Goal: Task Accomplishment & Management: Use online tool/utility

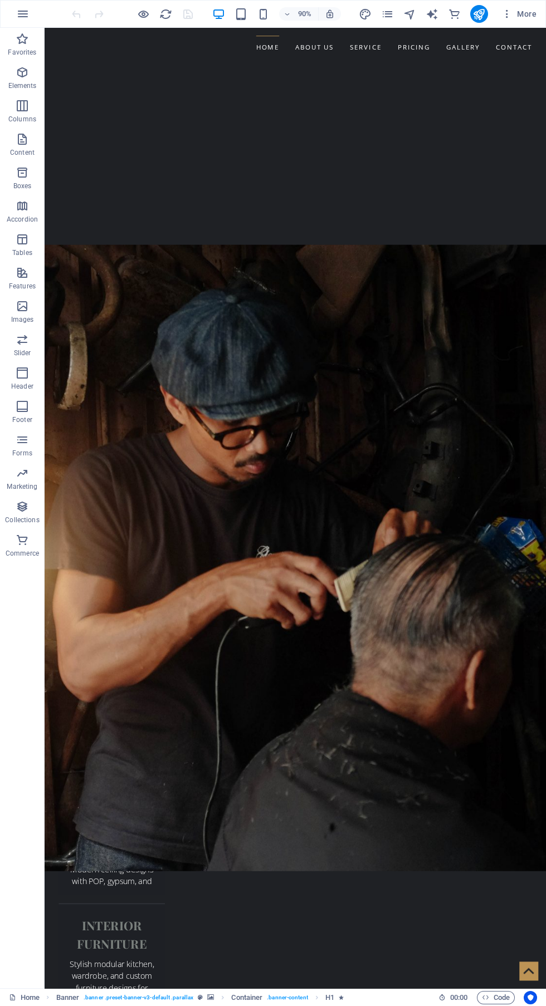
scroll to position [2206, 0]
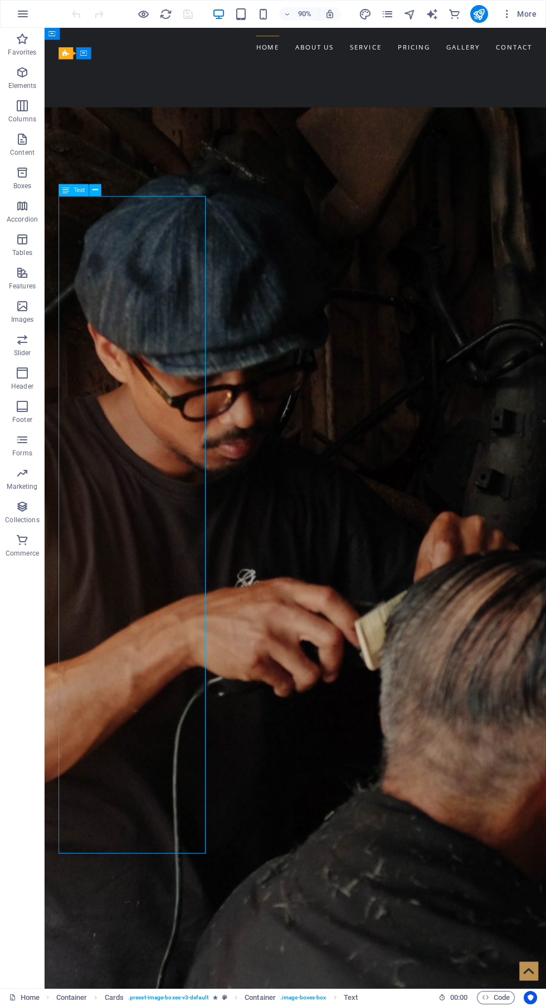
scroll to position [2199, 0]
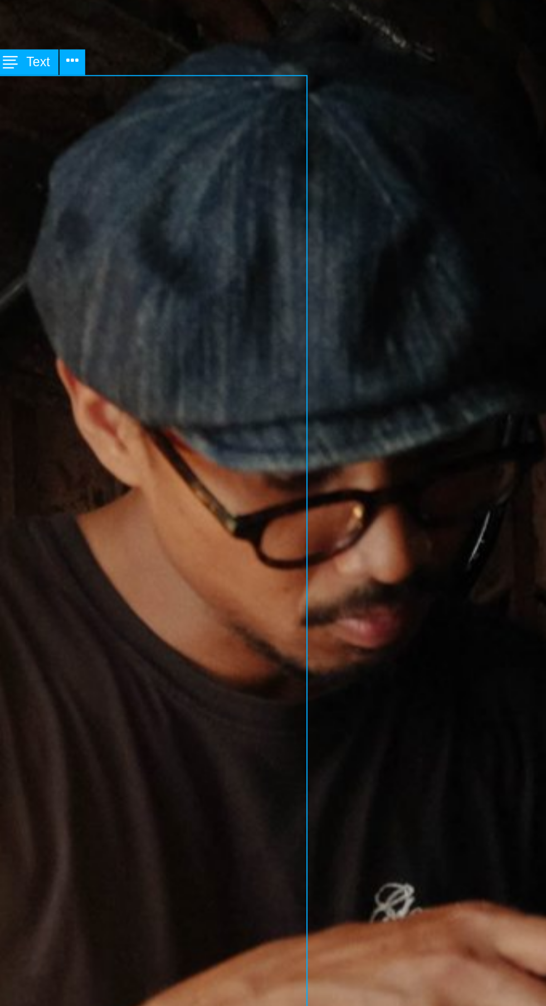
click at [101, 194] on button at bounding box center [95, 190] width 12 height 12
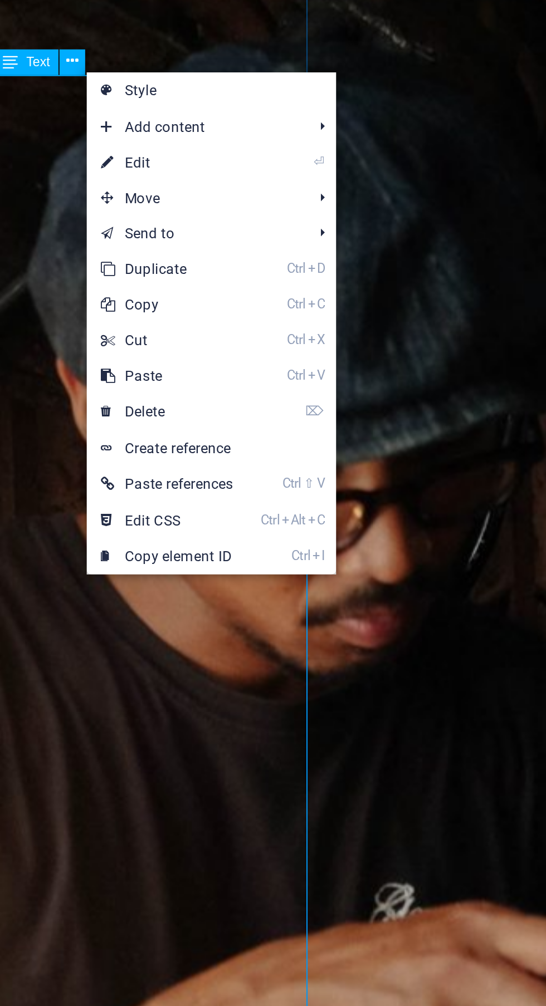
click at [120, 238] on link "⏎ Edit" at bounding box center [139, 237] width 75 height 17
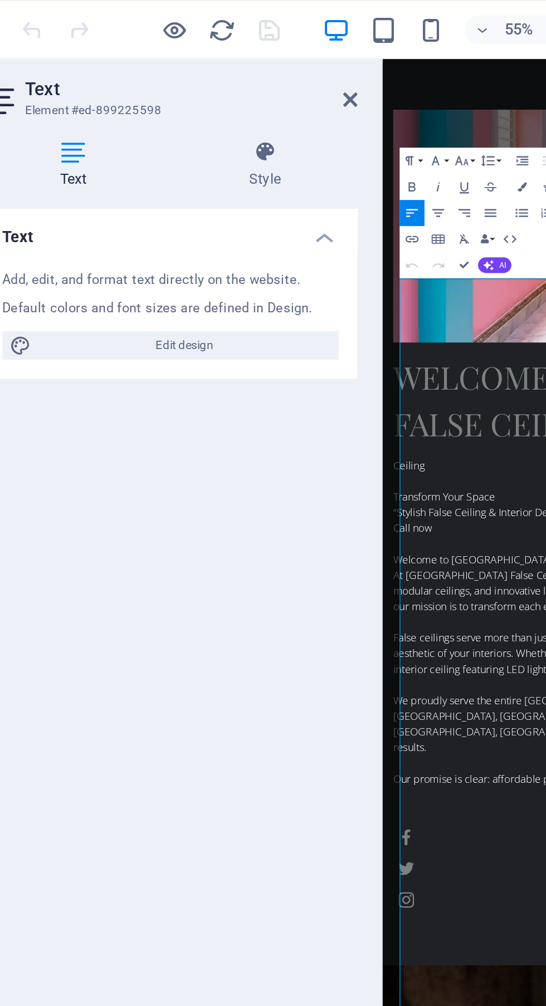
scroll to position [2879, 0]
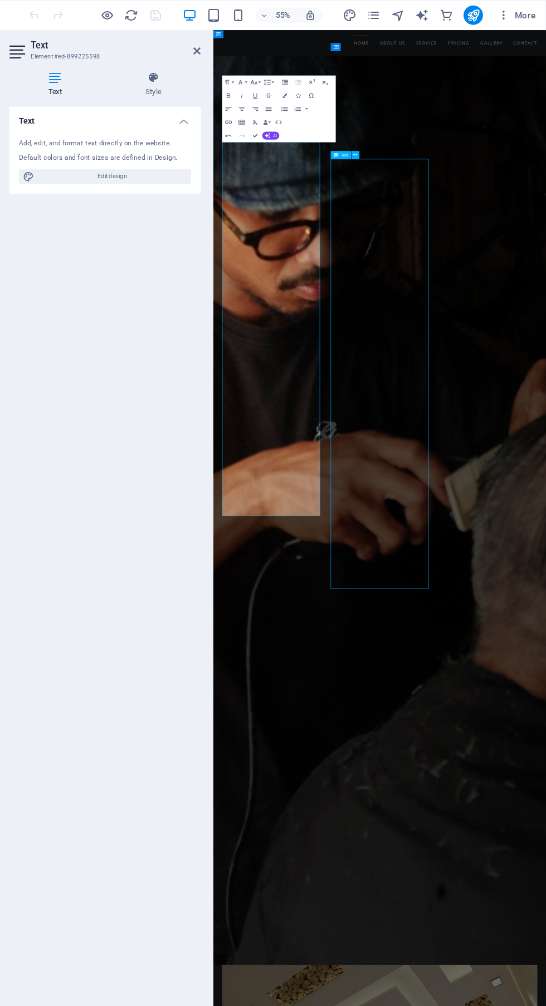
scroll to position [2199, 0]
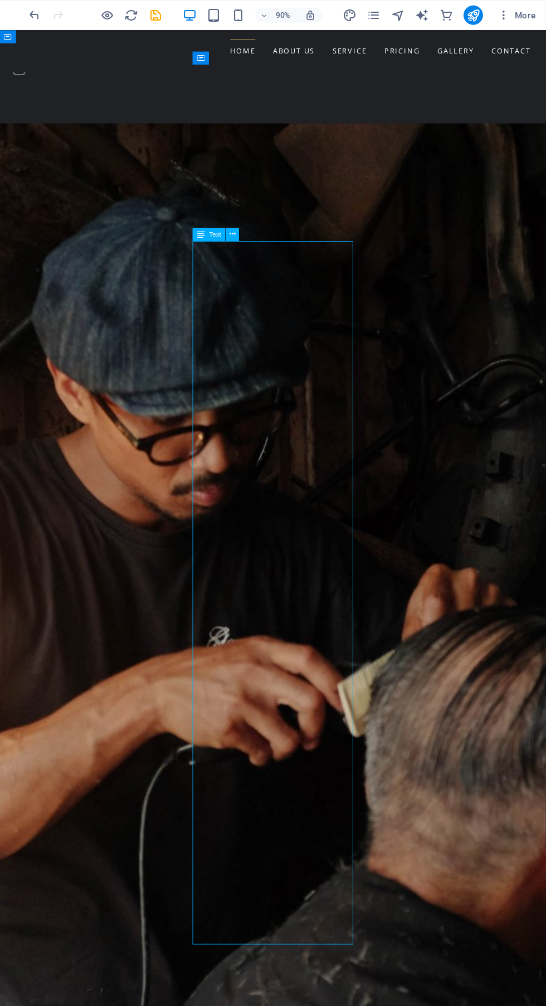
click at [258, 214] on icon at bounding box center [259, 215] width 6 height 11
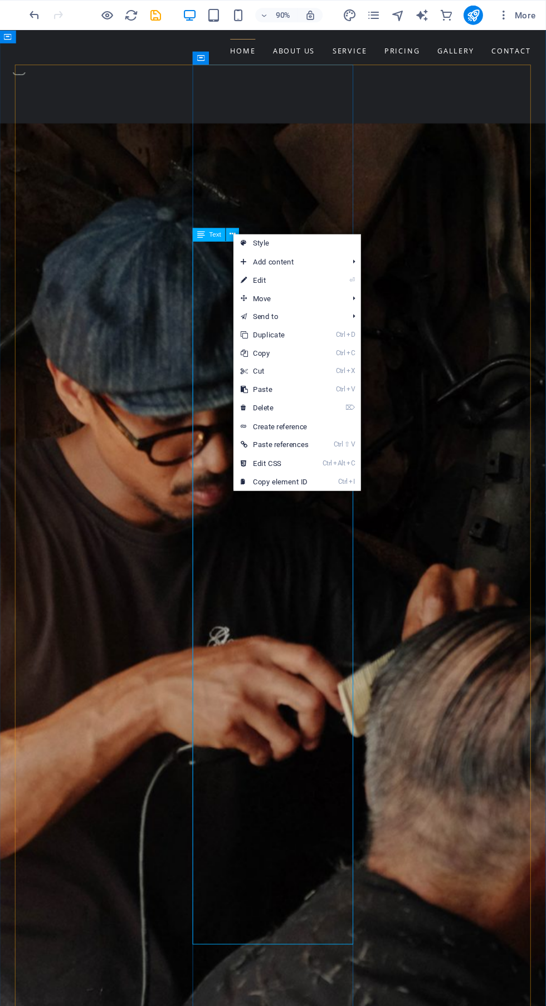
click at [322, 262] on link "⏎ Edit" at bounding box center [296, 257] width 75 height 17
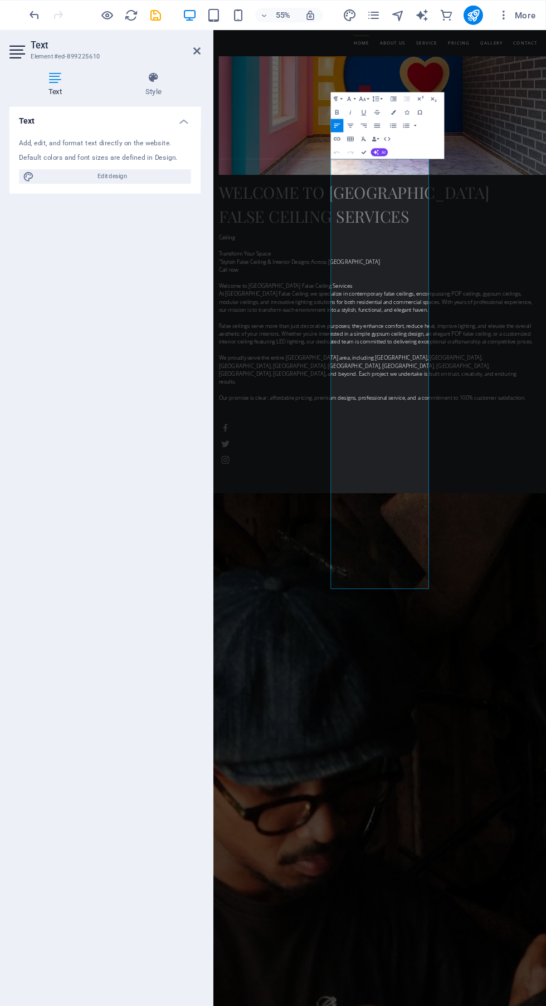
scroll to position [2879, 0]
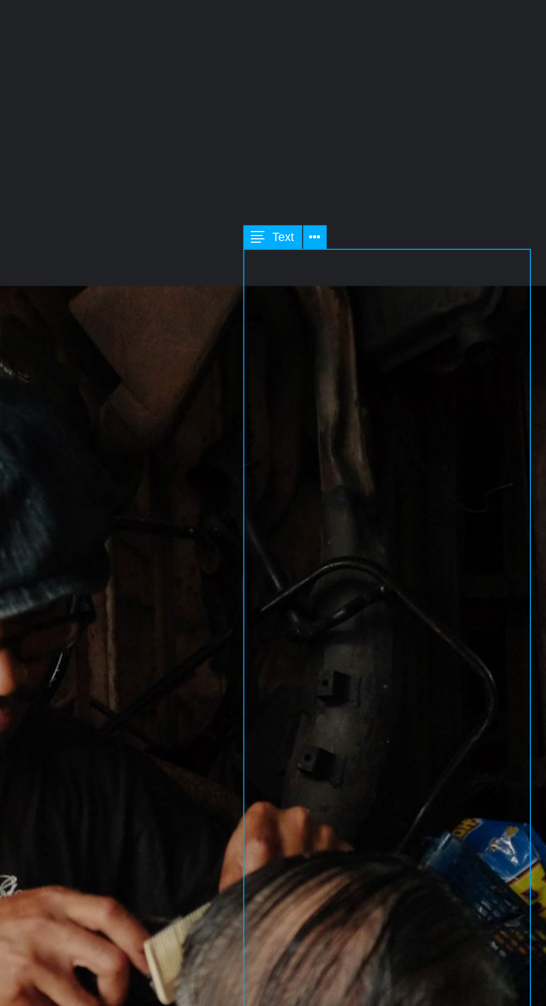
scroll to position [2021, 0]
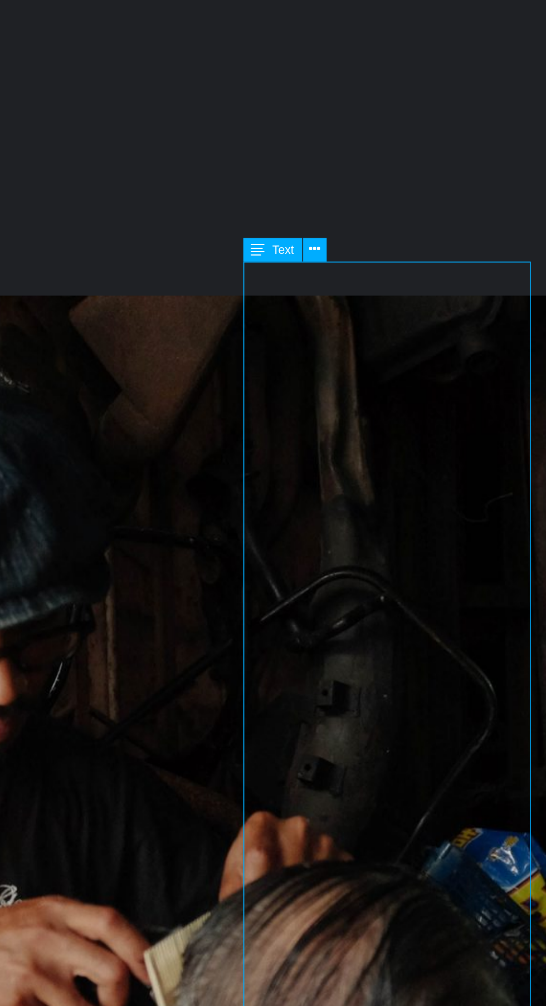
click at [416, 376] on button at bounding box center [421, 376] width 12 height 12
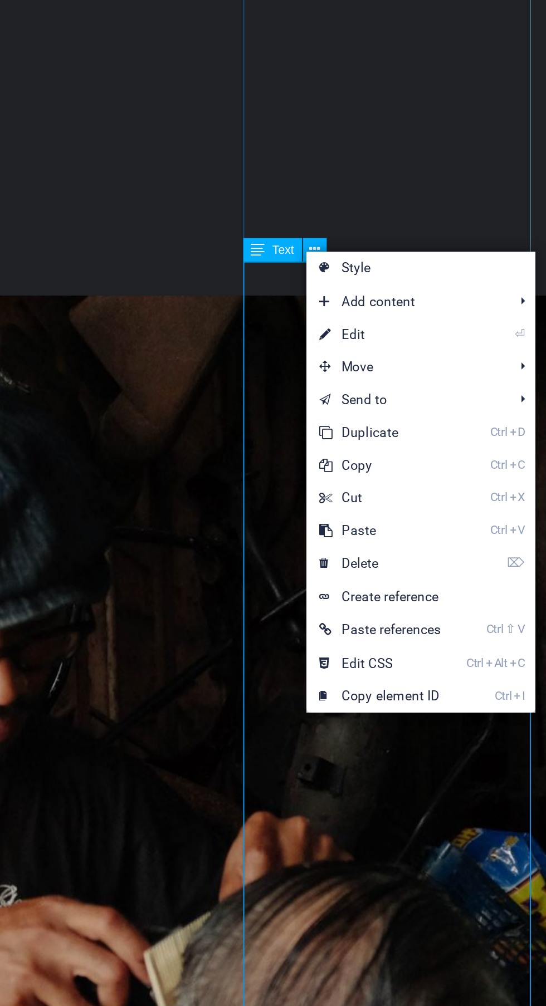
click at [452, 423] on link "⏎ Edit" at bounding box center [454, 419] width 75 height 17
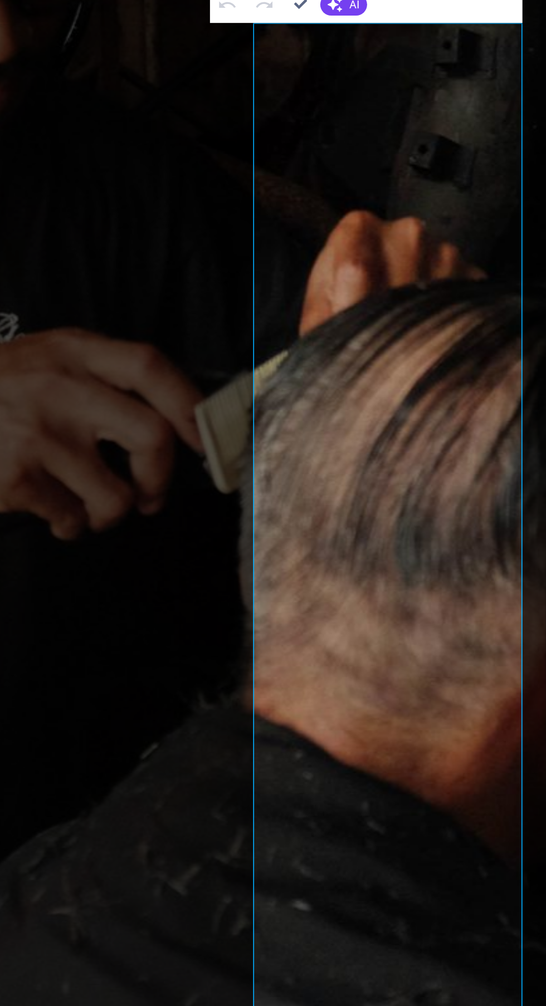
scroll to position [0, 0]
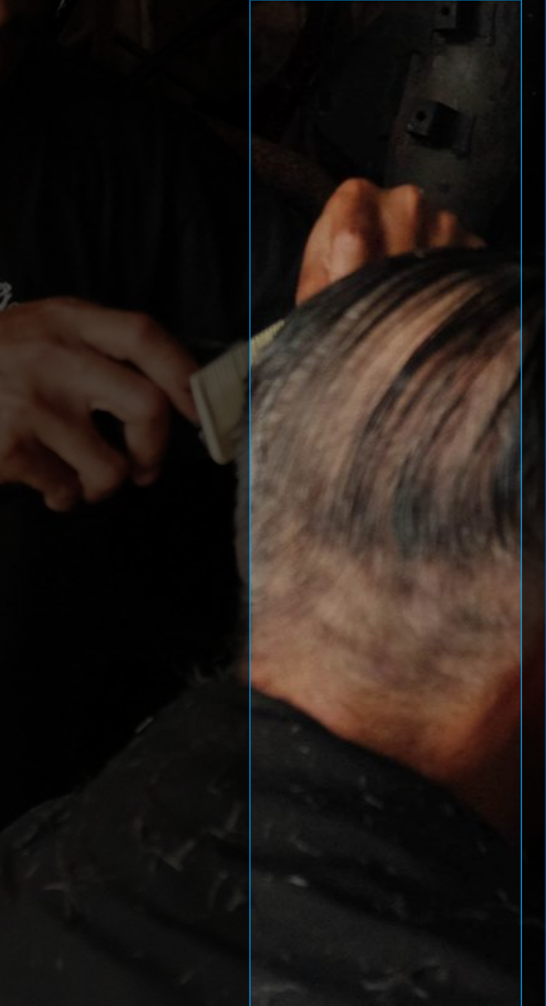
scroll to position [2007, 0]
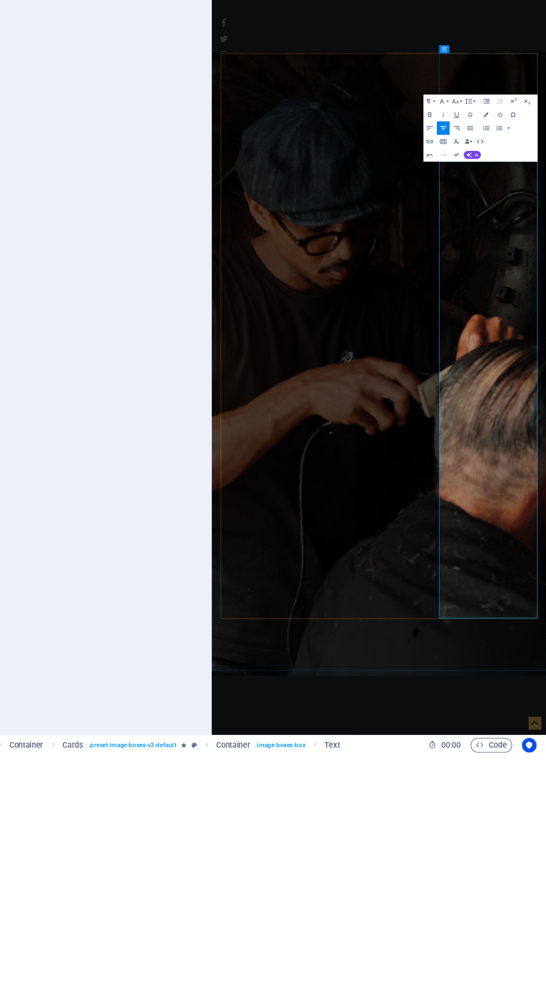
scroll to position [0, 0]
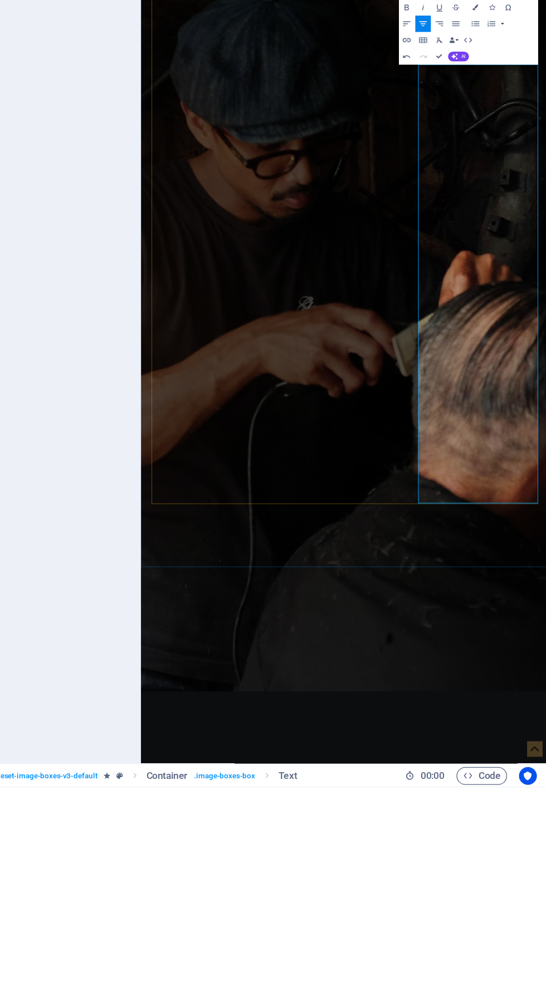
click at [470, 462] on div "Undo Redo Confirm (Ctrl+⏎) AI Improve Make shorter Make longer Fix spelling & g…" at bounding box center [459, 459] width 53 height 12
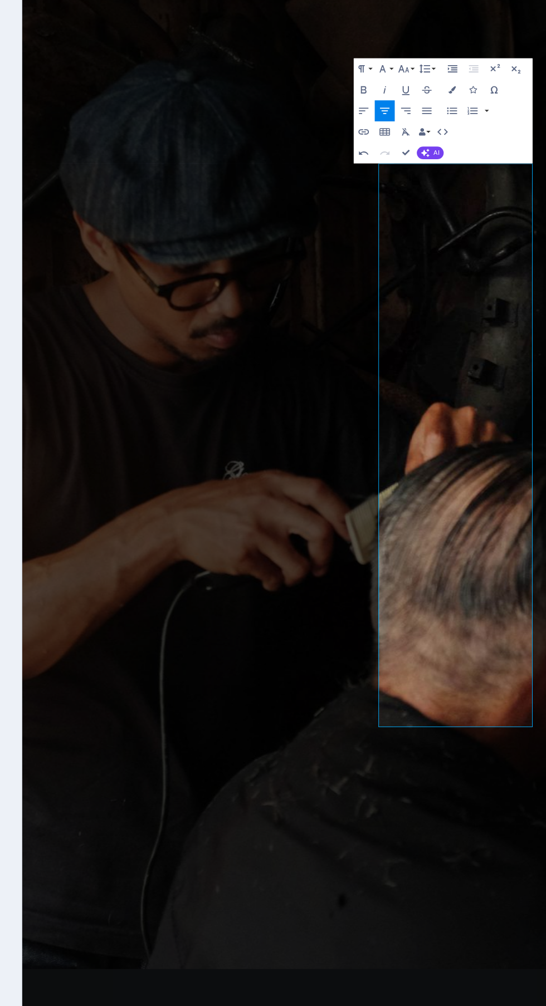
click at [482, 459] on span "AI" at bounding box center [481, 460] width 3 height 4
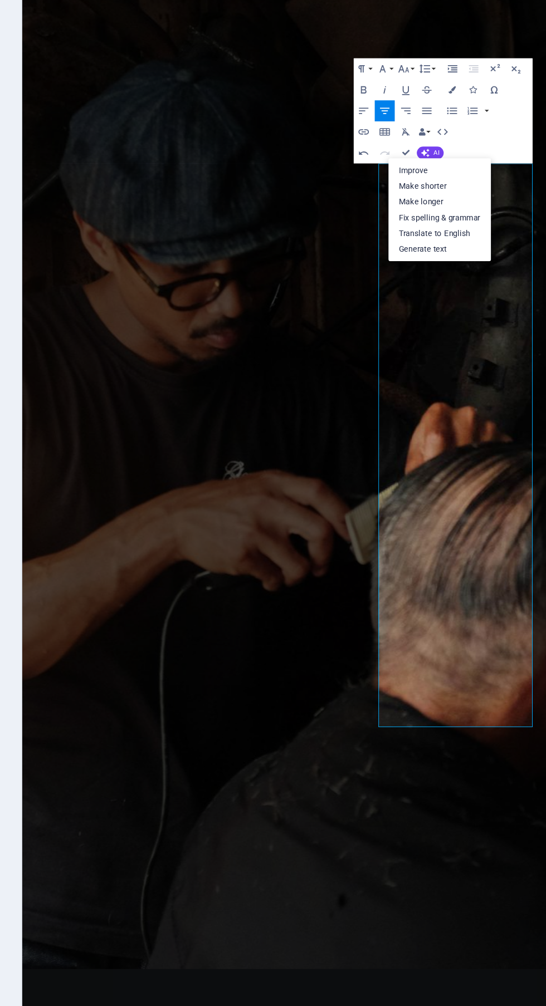
click at [489, 469] on link "Improve" at bounding box center [484, 469] width 60 height 9
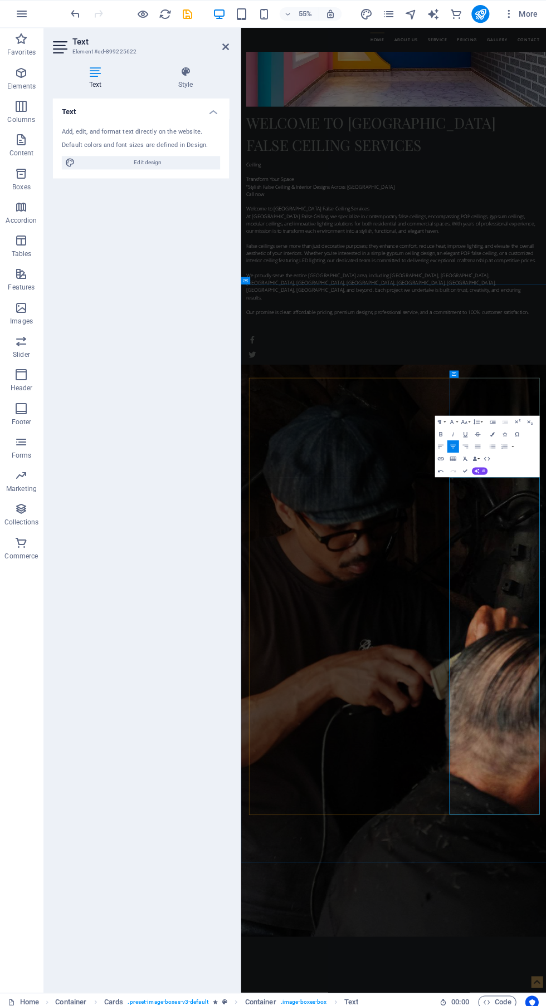
scroll to position [2280, 0]
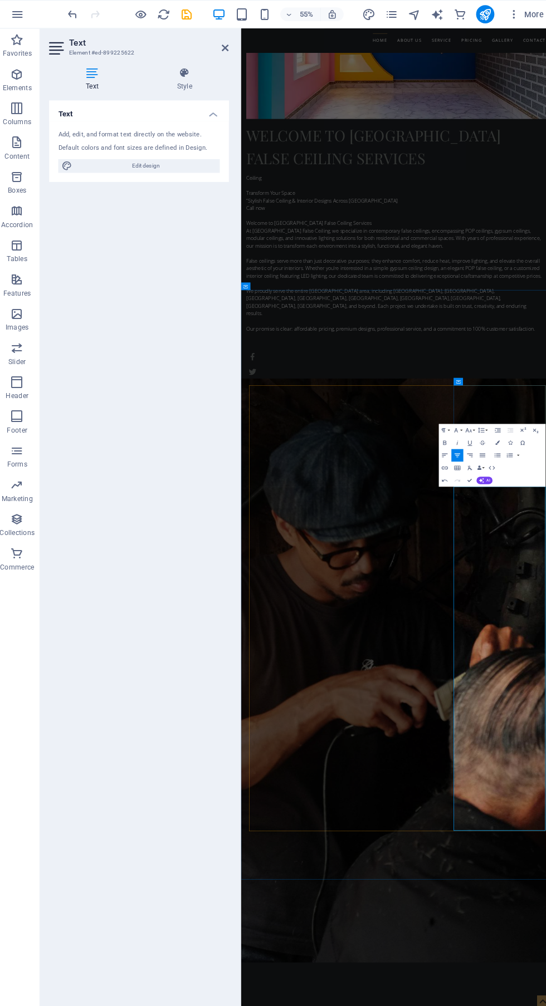
click at [185, 42] on h2 "Text" at bounding box center [151, 42] width 156 height 10
click at [192, 16] on icon "save" at bounding box center [188, 14] width 13 height 13
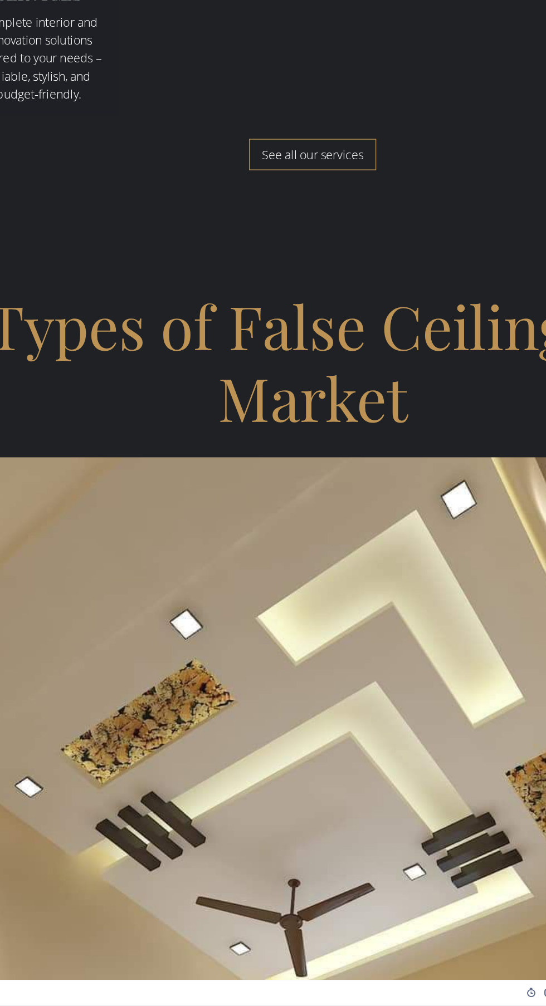
scroll to position [0, 0]
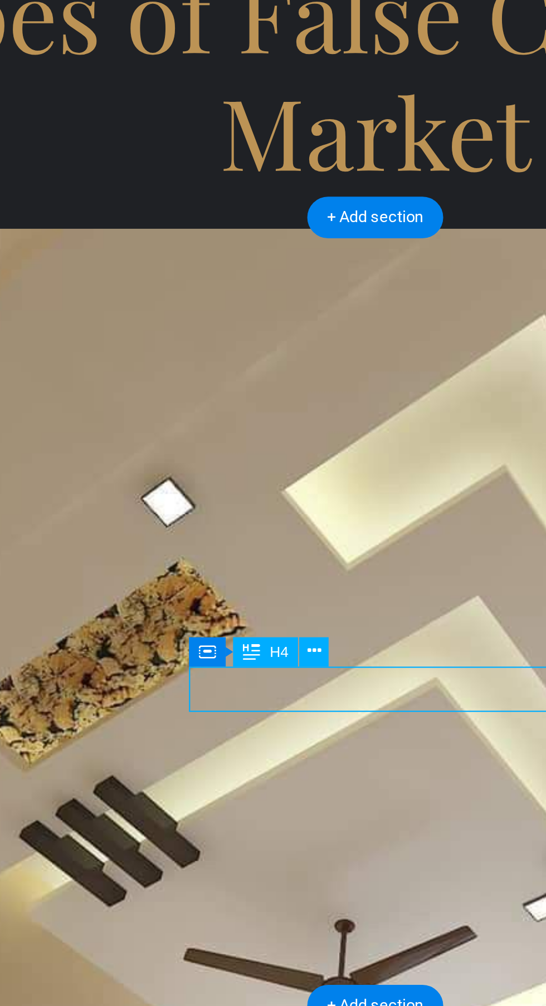
click at [272, 806] on button at bounding box center [270, 812] width 12 height 12
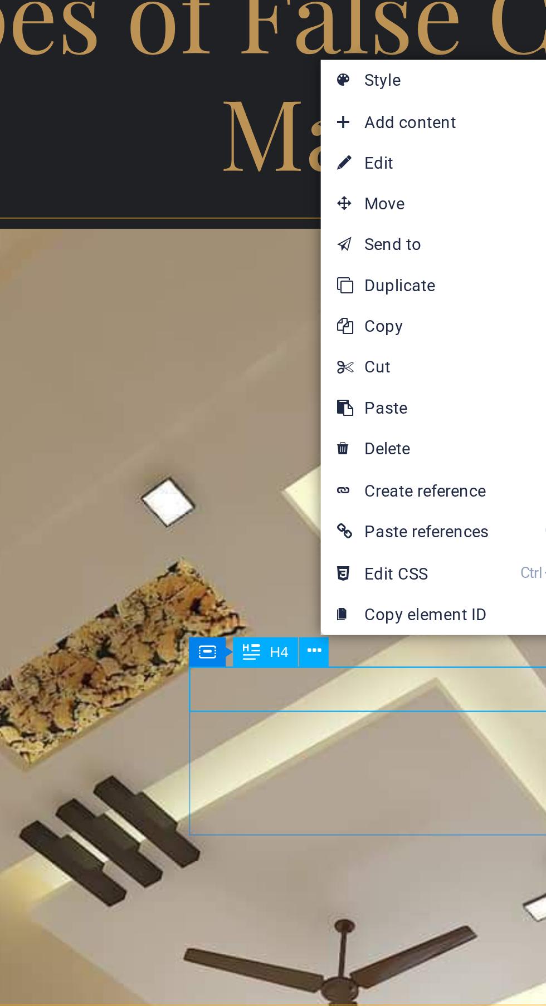
click at [316, 612] on link "⏎ Edit" at bounding box center [310, 611] width 75 height 17
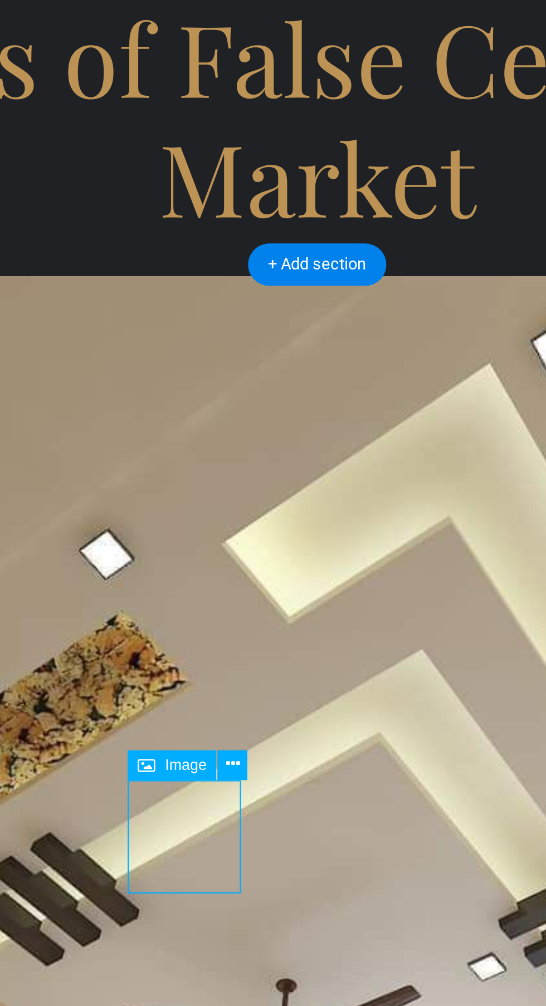
click at [237, 834] on span "Image" at bounding box center [242, 835] width 17 height 6
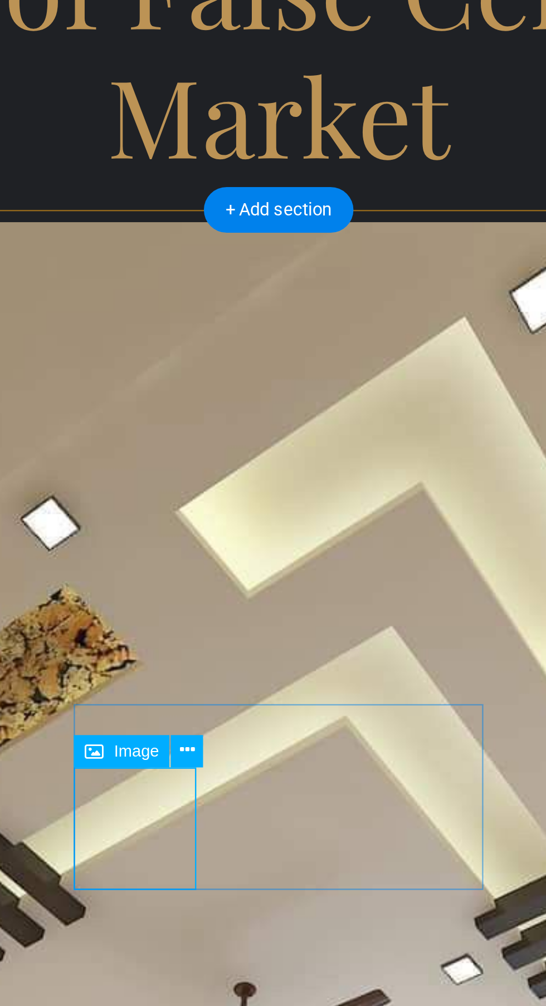
click at [262, 837] on icon at bounding box center [261, 835] width 6 height 11
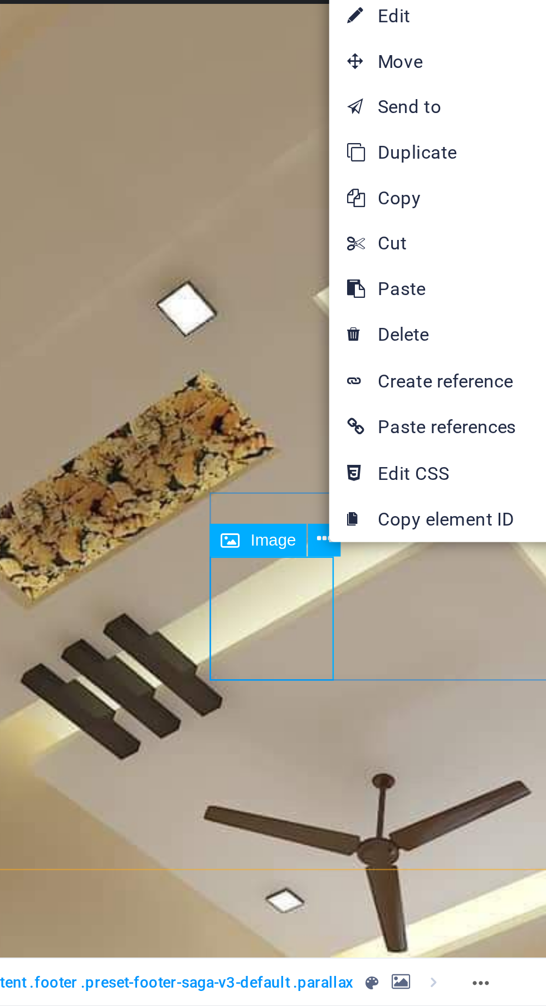
click at [231, 839] on div "Image" at bounding box center [237, 835] width 36 height 12
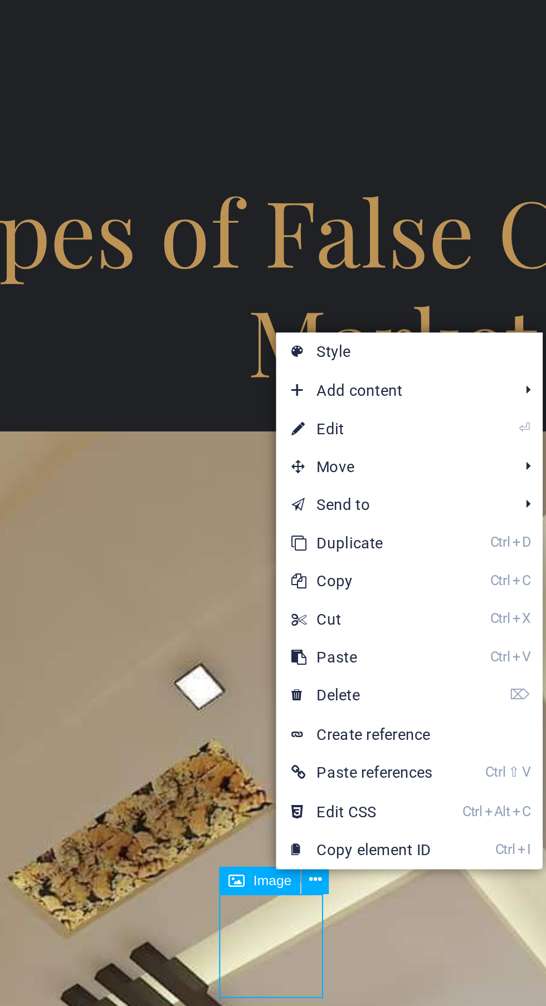
click at [298, 642] on link "⏎ Edit" at bounding box center [281, 637] width 75 height 17
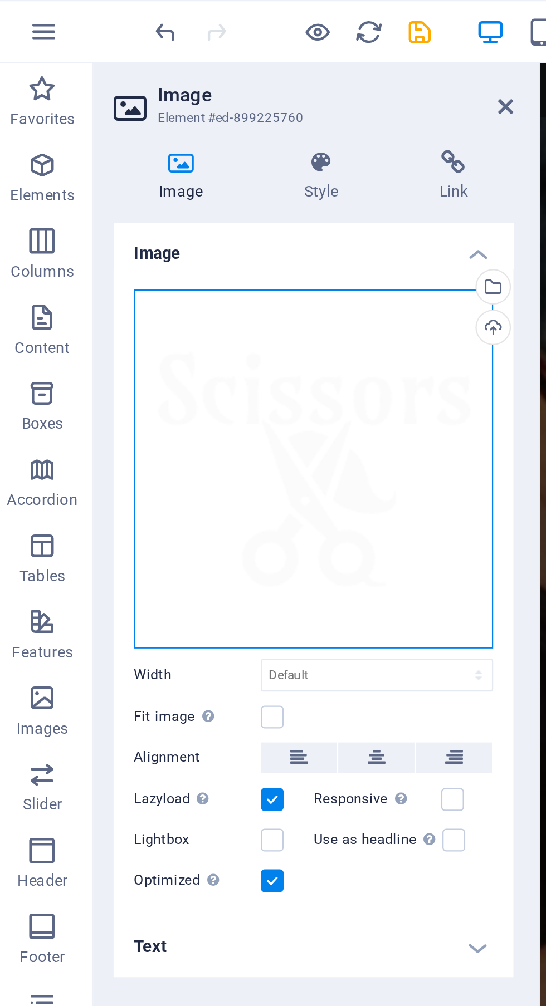
click at [179, 196] on div "Drag files here, click to choose files or select files from Files or our free s…" at bounding box center [141, 206] width 158 height 158
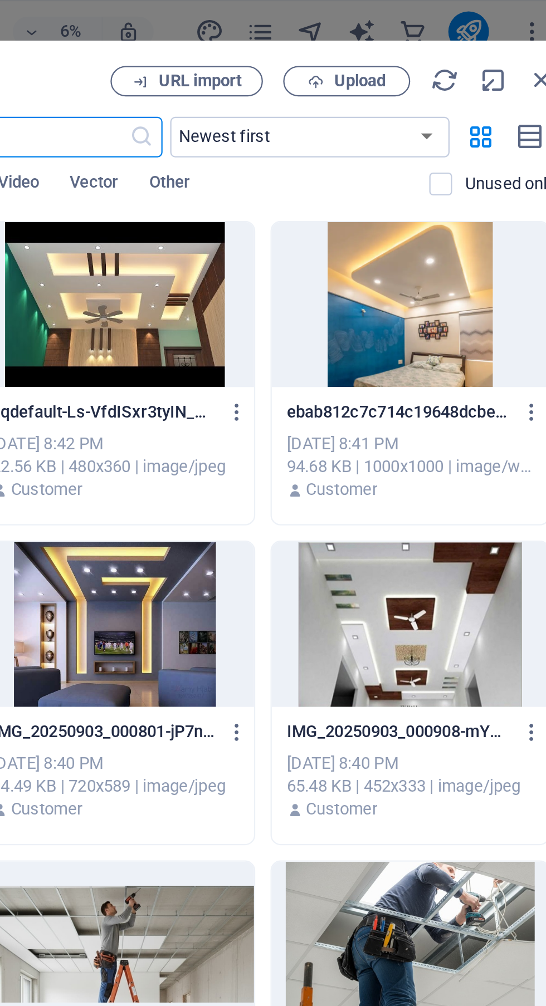
click at [432, 35] on span "Upload" at bounding box center [431, 35] width 23 height 7
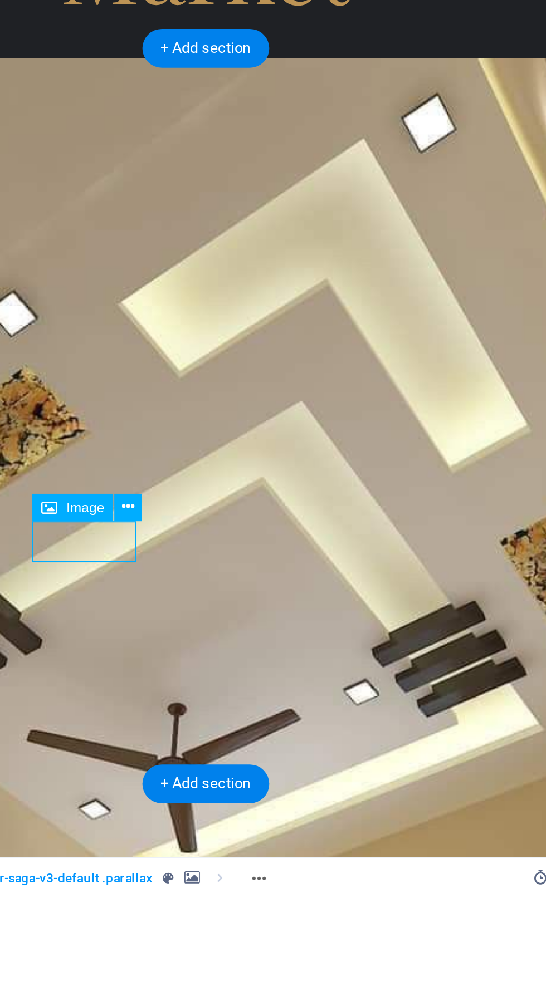
click at [261, 835] on icon at bounding box center [261, 835] width 6 height 11
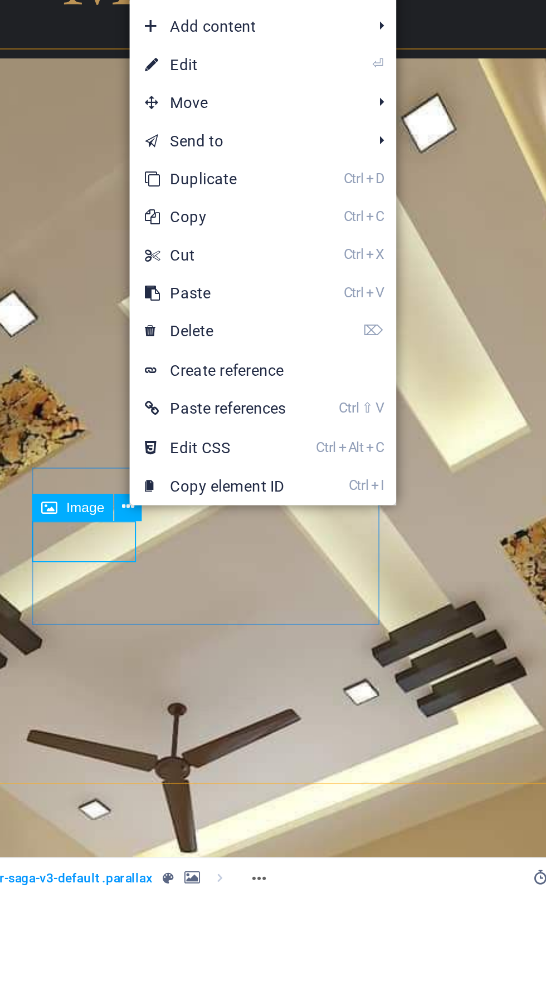
click at [324, 647] on link "⏎ Edit" at bounding box center [299, 641] width 75 height 17
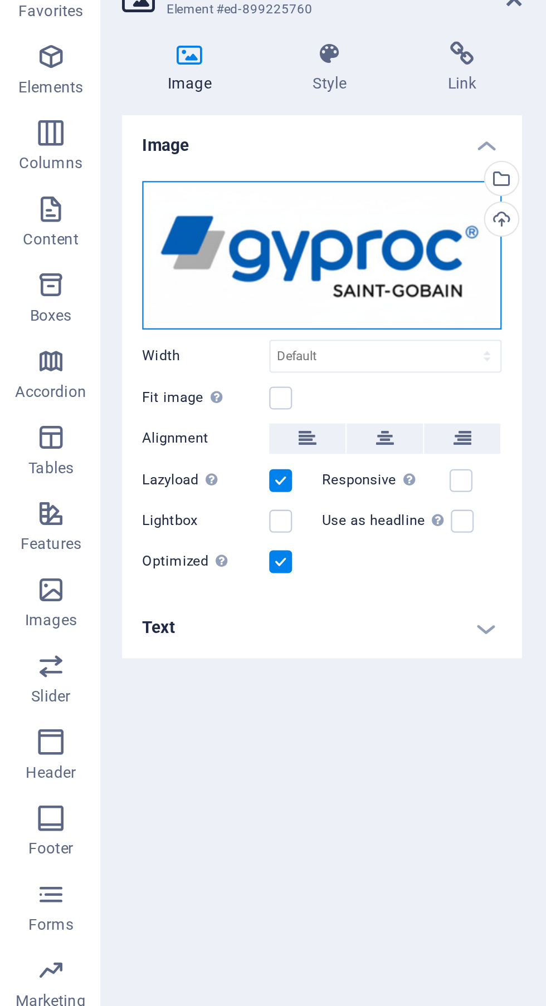
click at [171, 166] on div "Drag files here, click to choose files or select files from Files or our free s…" at bounding box center [141, 159] width 158 height 65
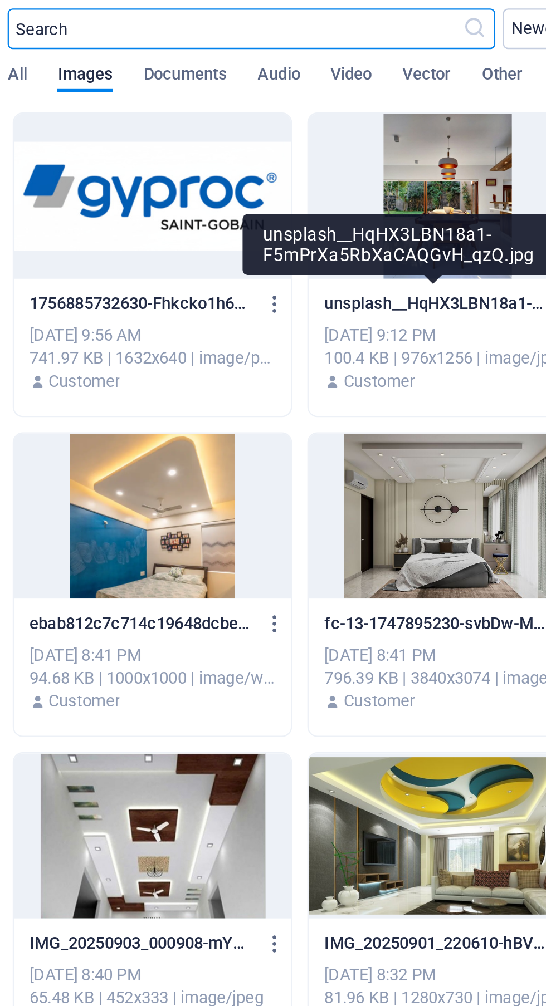
click at [247, 182] on icon "button" at bounding box center [248, 181] width 11 height 10
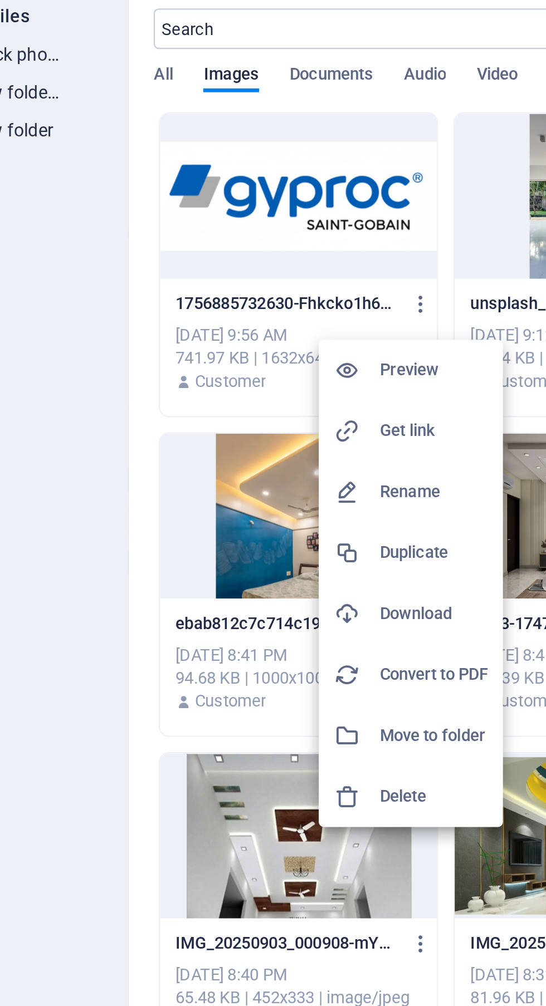
click at [250, 398] on h6 "Delete" at bounding box center [253, 396] width 47 height 13
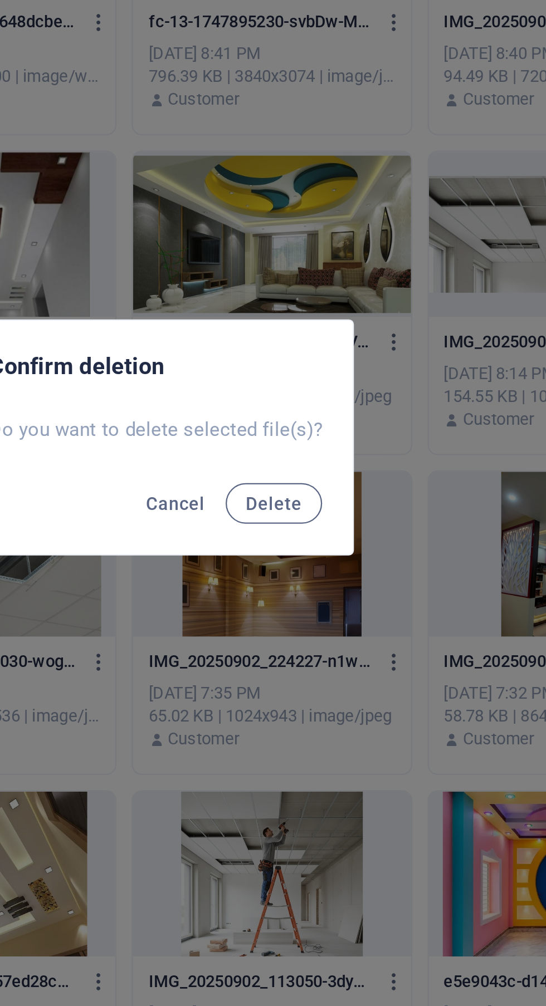
click at [327, 531] on span "Delete" at bounding box center [324, 532] width 24 height 9
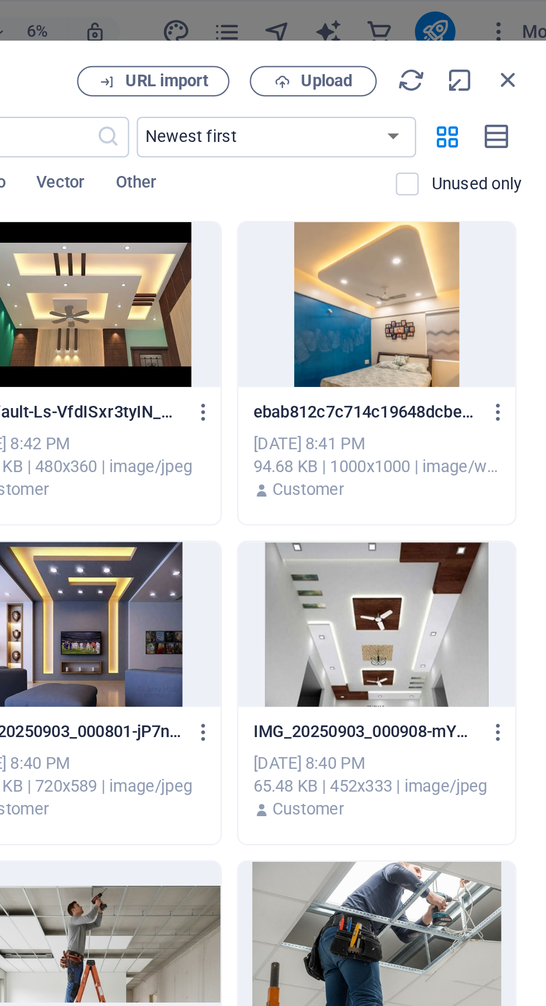
click at [435, 35] on span "Upload" at bounding box center [431, 35] width 23 height 7
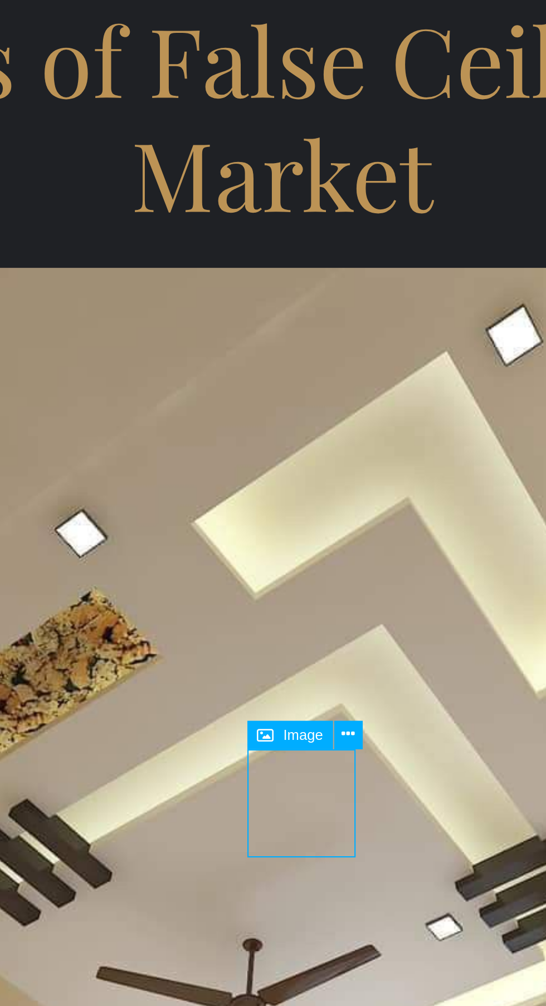
click at [298, 832] on span "Image" at bounding box center [304, 835] width 17 height 6
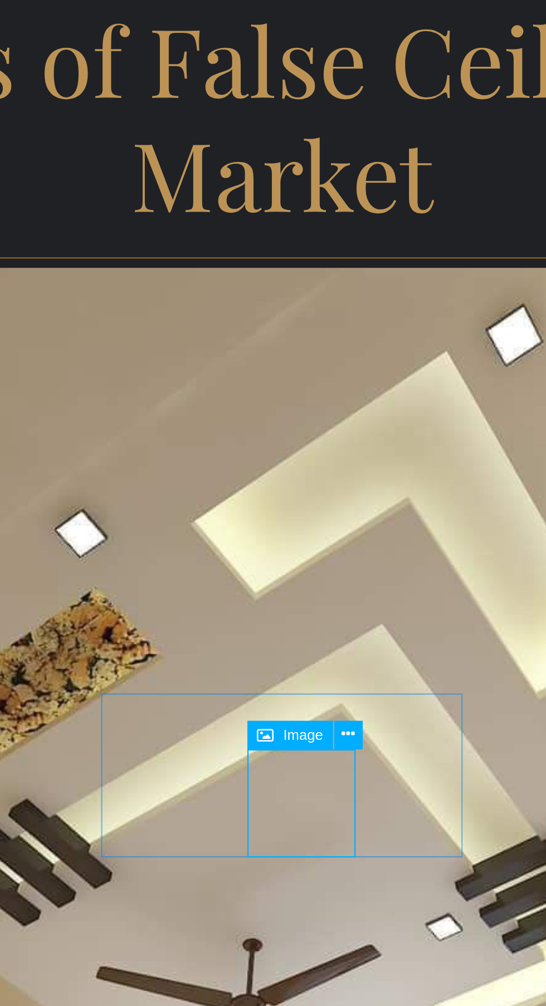
click at [299, 836] on span "Image" at bounding box center [304, 835] width 17 height 6
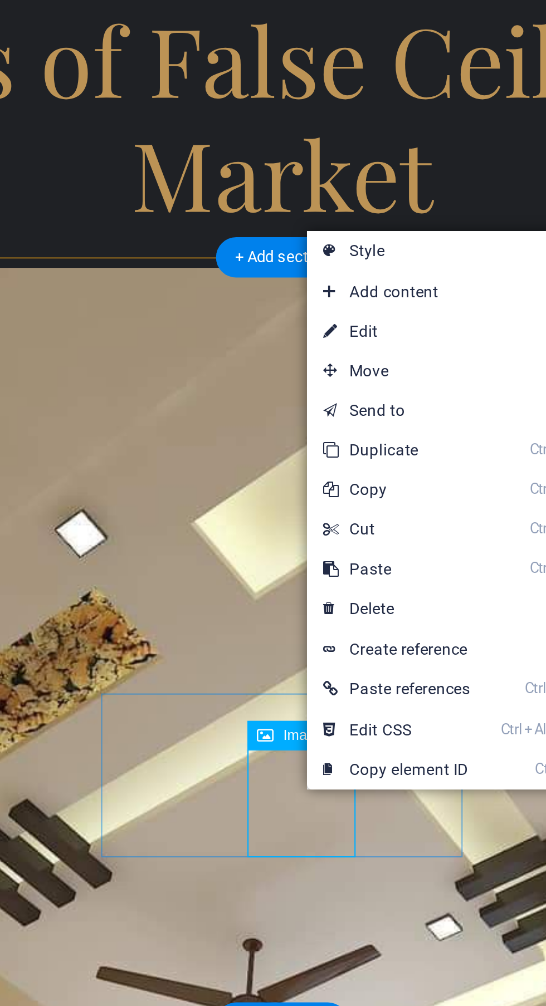
click at [359, 673] on link "⏎ Edit" at bounding box center [343, 664] width 75 height 17
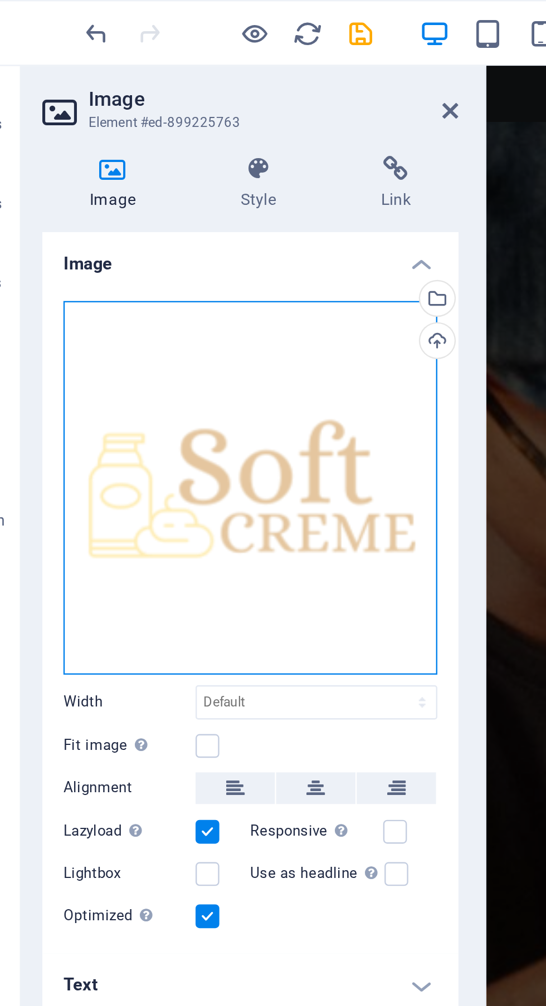
click at [173, 229] on div "Drag files here, click to choose files or select files from Files or our free s…" at bounding box center [141, 206] width 158 height 158
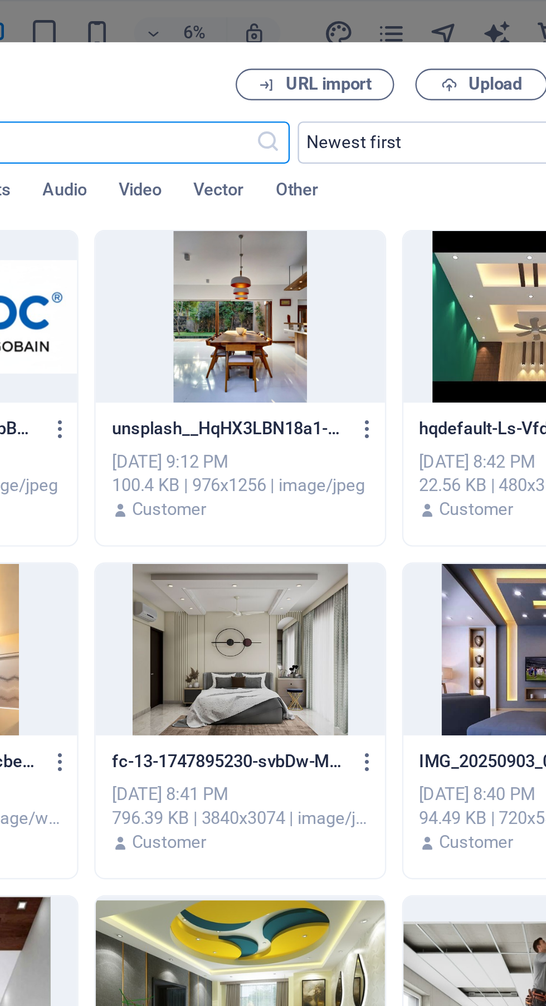
click at [429, 37] on span "Upload" at bounding box center [431, 35] width 23 height 7
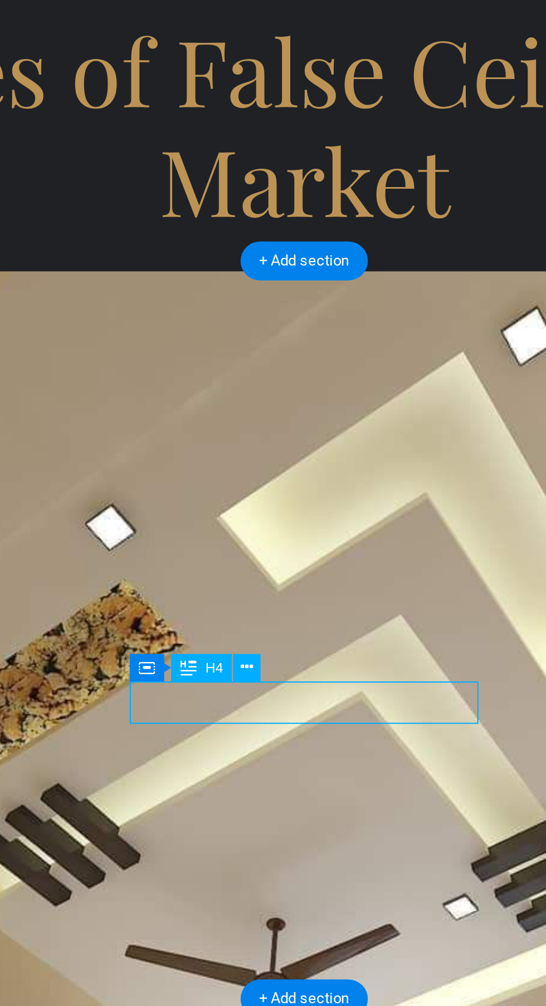
click at [272, 809] on icon at bounding box center [270, 811] width 6 height 11
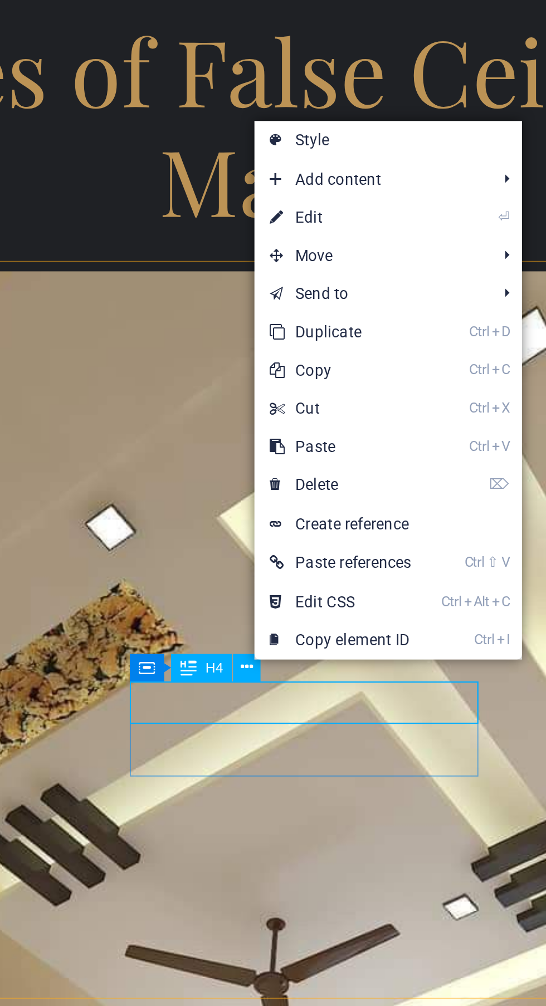
click at [335, 616] on link "⏎ Edit" at bounding box center [310, 614] width 75 height 17
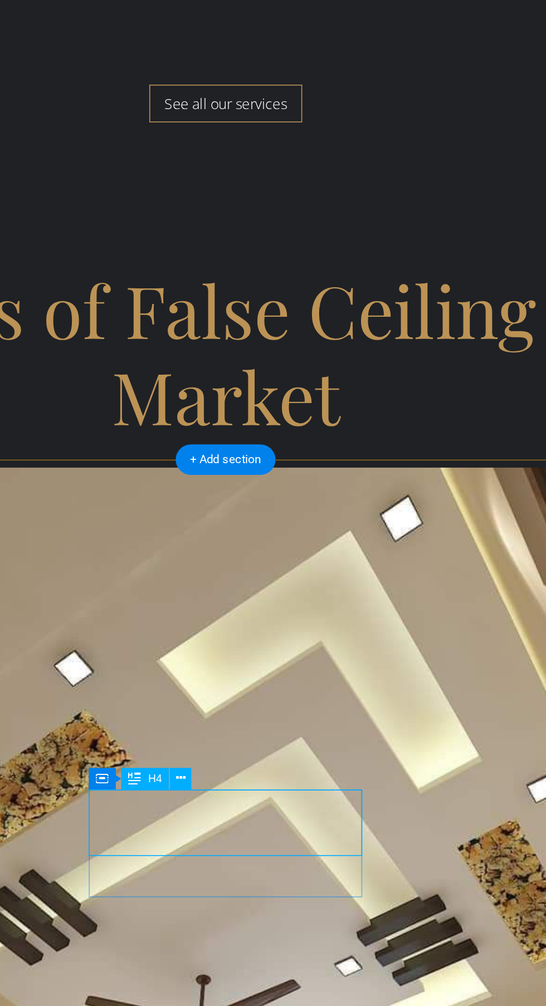
click at [270, 811] on icon at bounding box center [270, 811] width 6 height 11
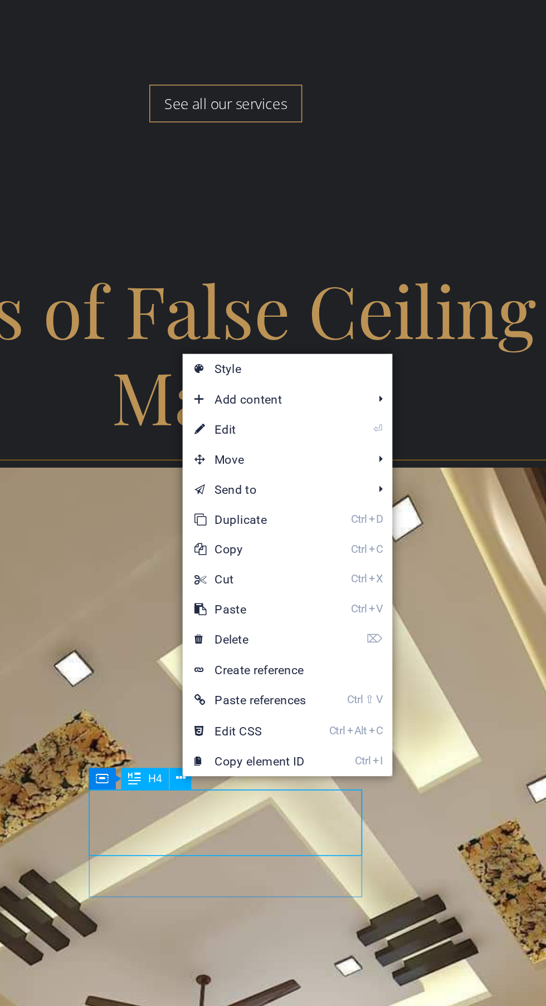
click at [339, 616] on link "⏎ Edit" at bounding box center [308, 617] width 75 height 17
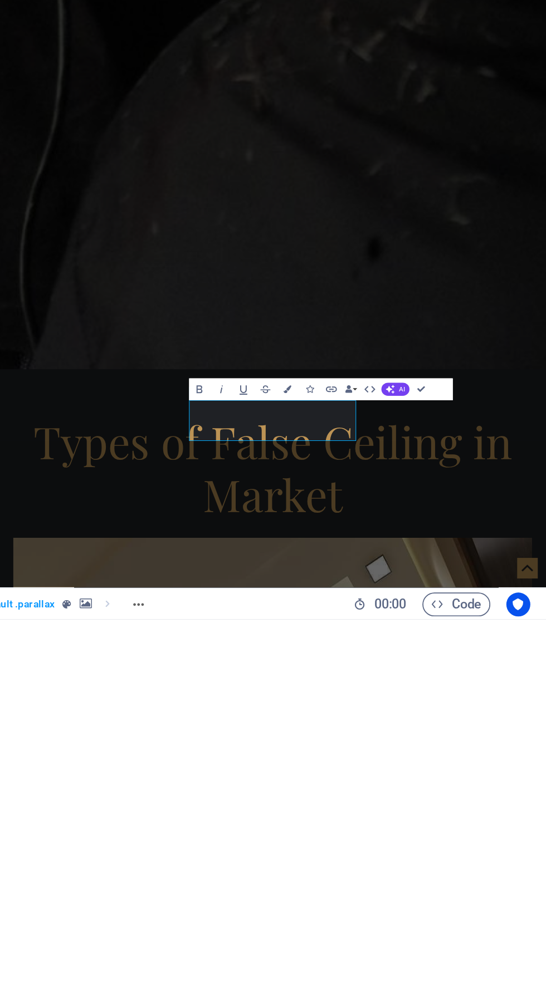
click at [454, 878] on button "AI" at bounding box center [462, 877] width 16 height 7
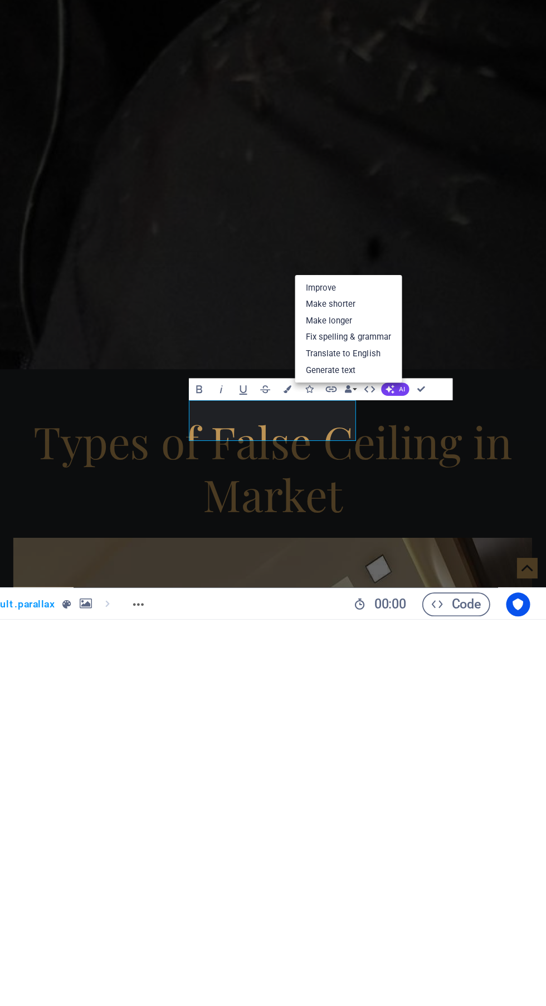
click at [444, 819] on link "Improve" at bounding box center [435, 821] width 60 height 9
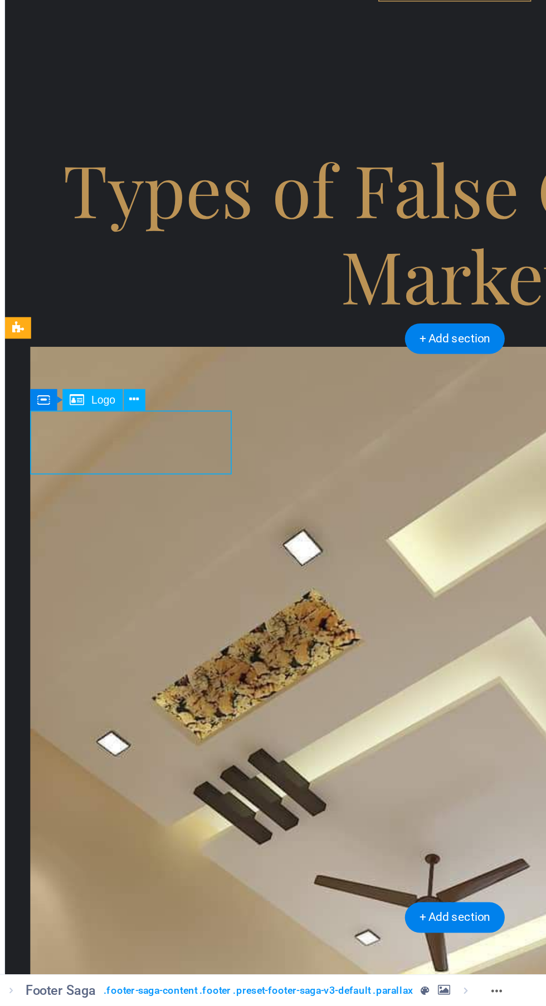
click at [95, 670] on span "Logo" at bounding box center [98, 668] width 13 height 6
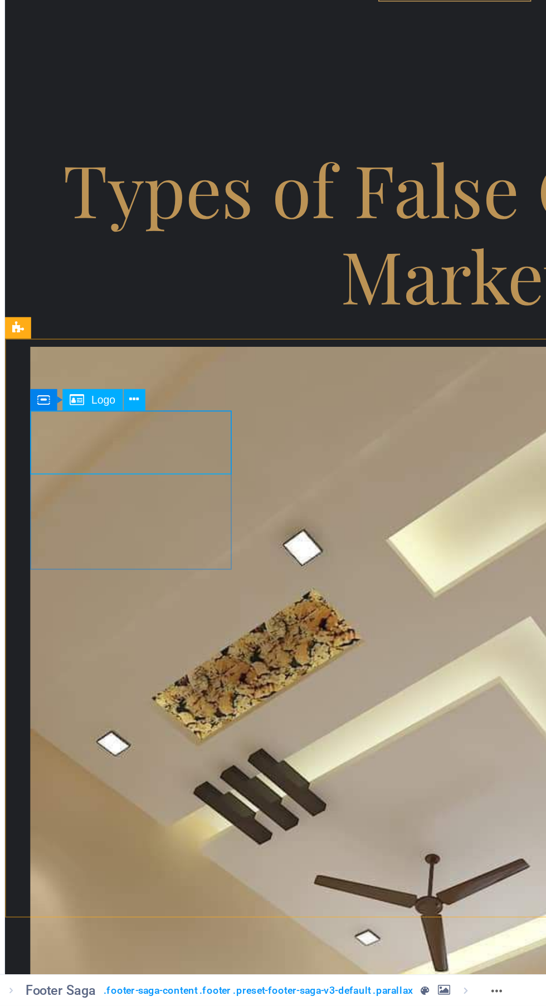
click at [103, 667] on span "Logo" at bounding box center [98, 668] width 13 height 6
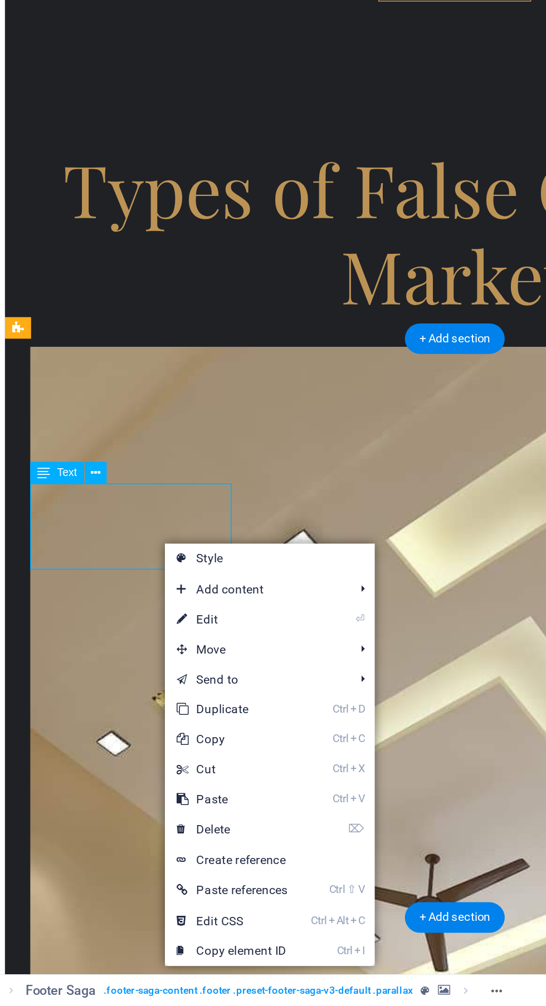
click at [188, 794] on link "⏎ Edit" at bounding box center [171, 790] width 75 height 17
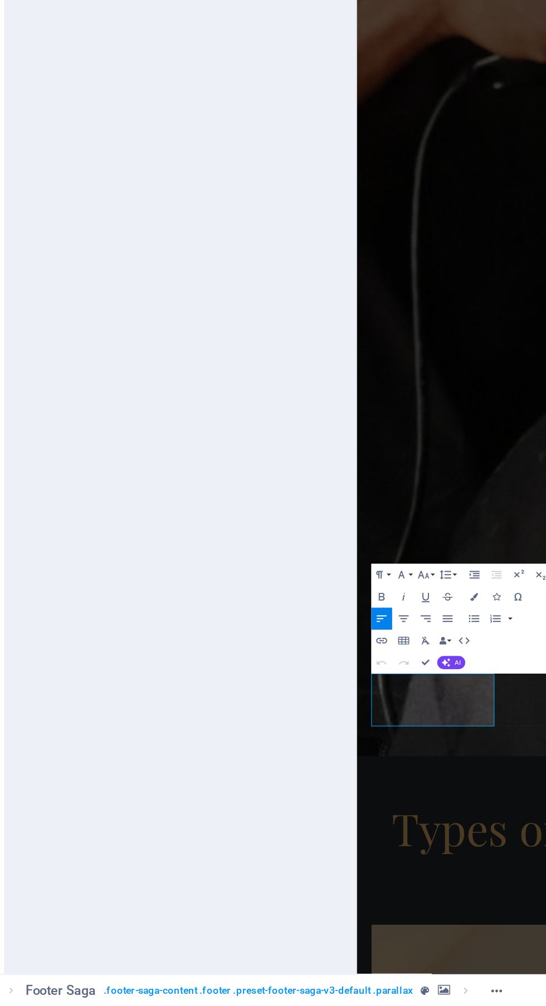
scroll to position [3193, 0]
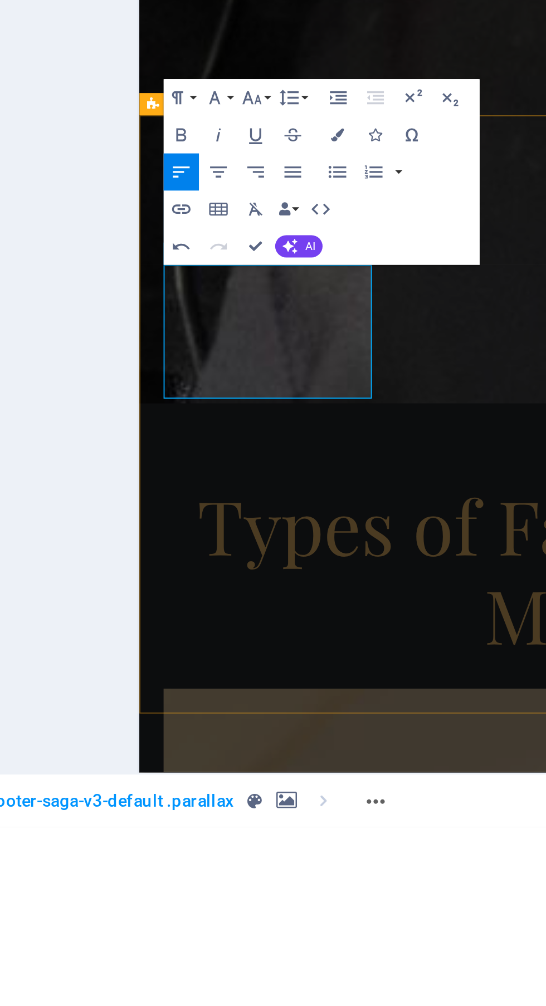
click at [297, 815] on span "AI" at bounding box center [296, 815] width 3 height 4
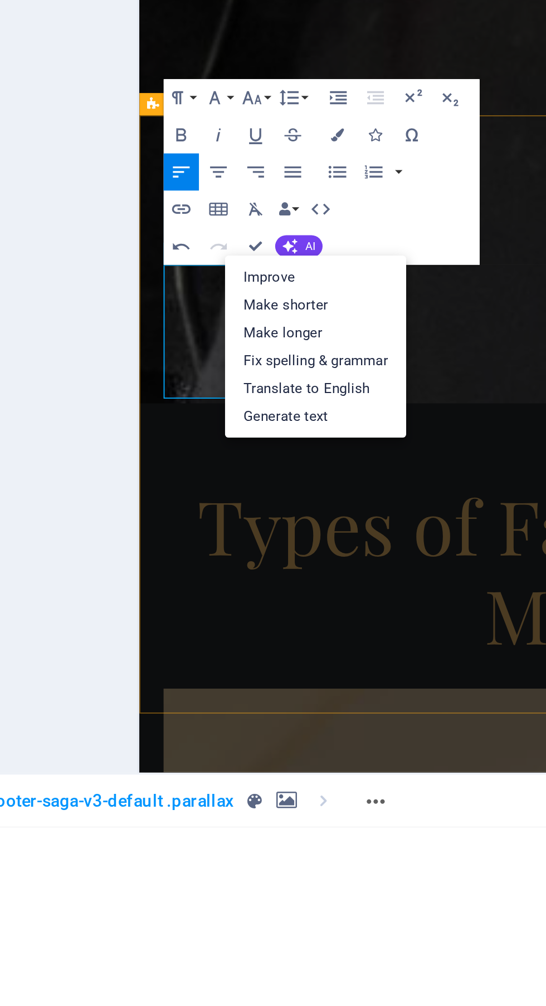
scroll to position [0, 0]
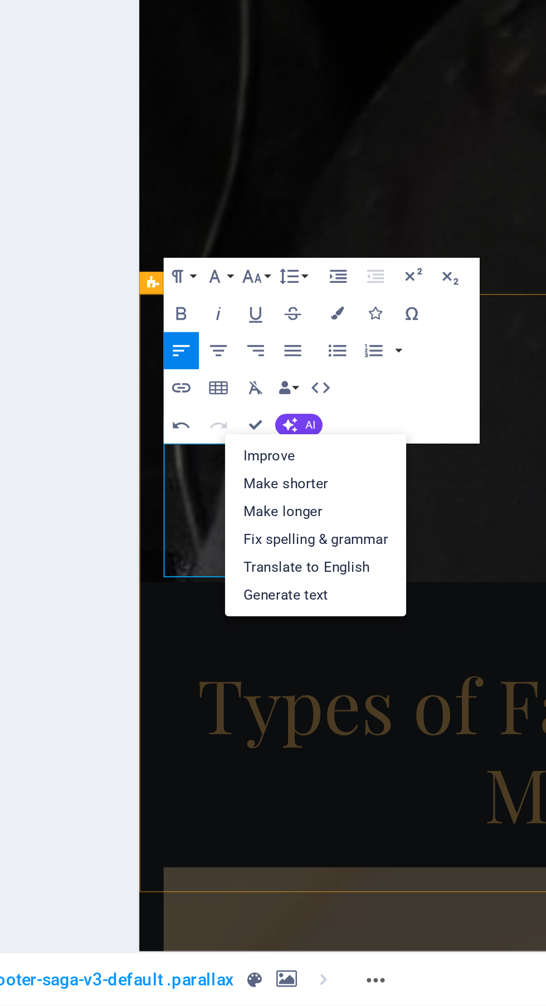
click at [306, 826] on link "Improve" at bounding box center [299, 824] width 60 height 9
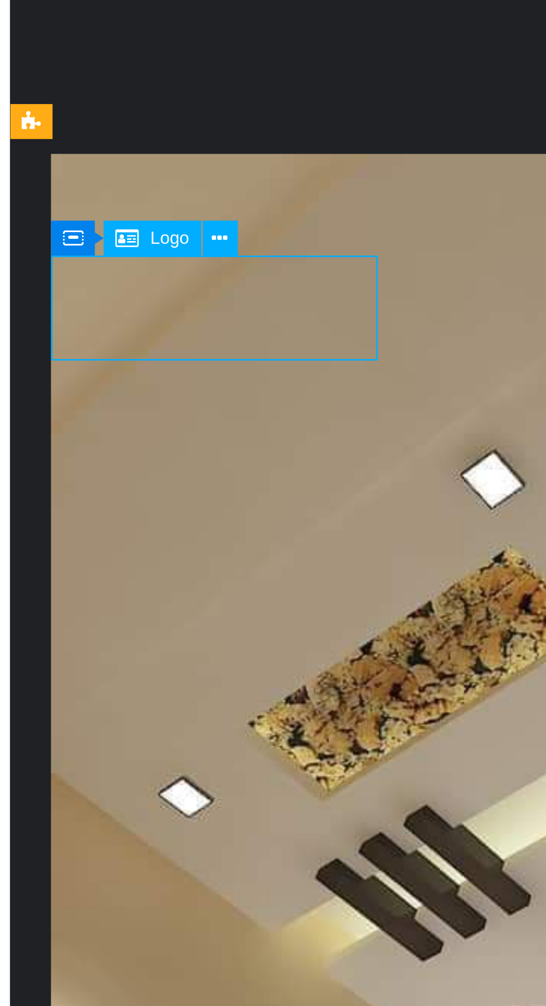
click at [94, 719] on span "Logo" at bounding box center [98, 720] width 13 height 6
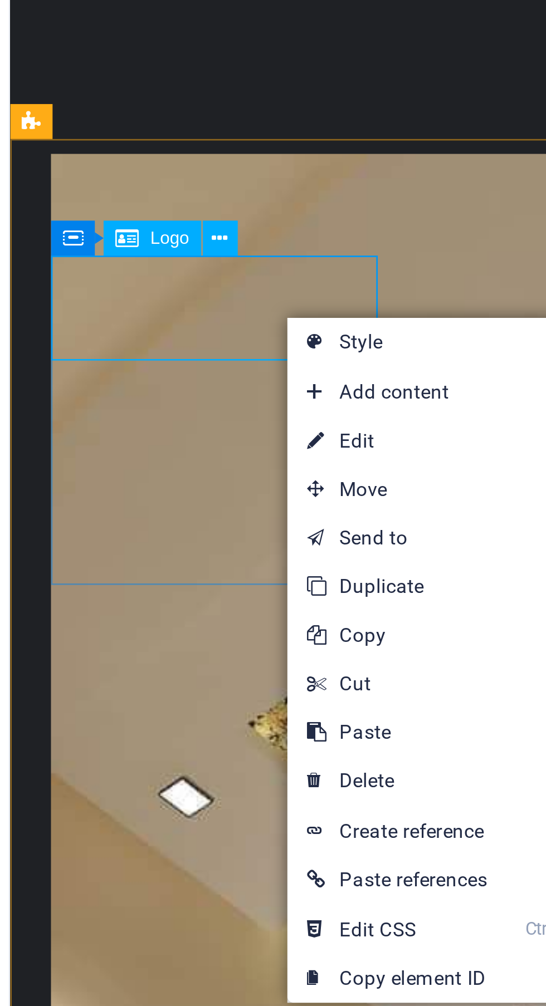
click at [174, 790] on link "⏎ Edit" at bounding box center [177, 789] width 75 height 17
select select "%"
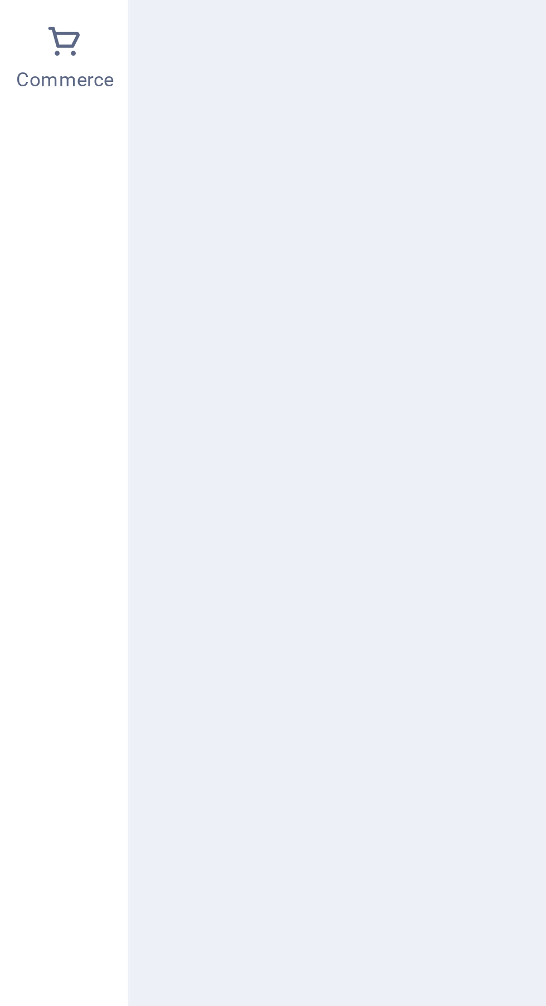
scroll to position [3193, 0]
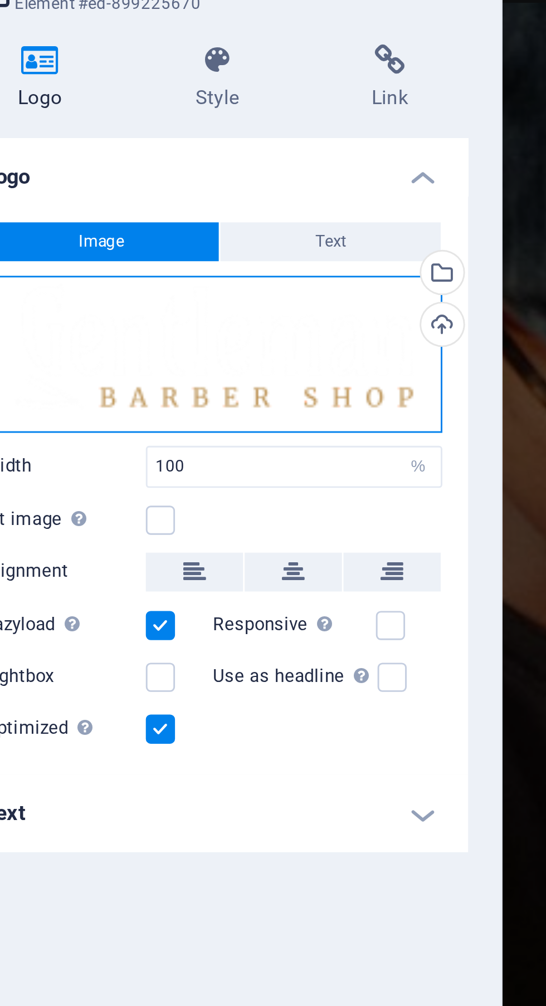
click at [184, 168] on div "Drag files here, click to choose files or select files from Files or our free s…" at bounding box center [141, 172] width 158 height 54
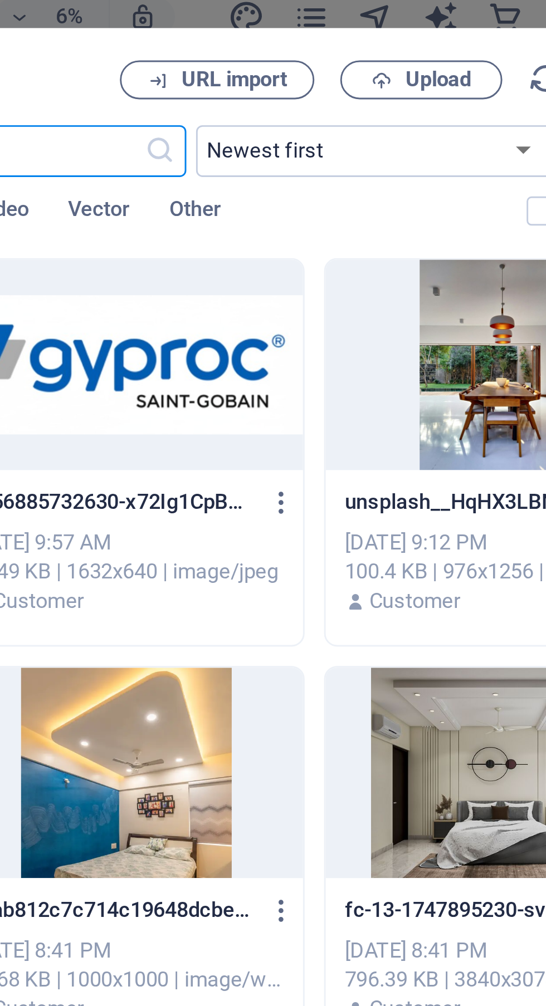
click at [435, 36] on span "Upload" at bounding box center [431, 35] width 23 height 7
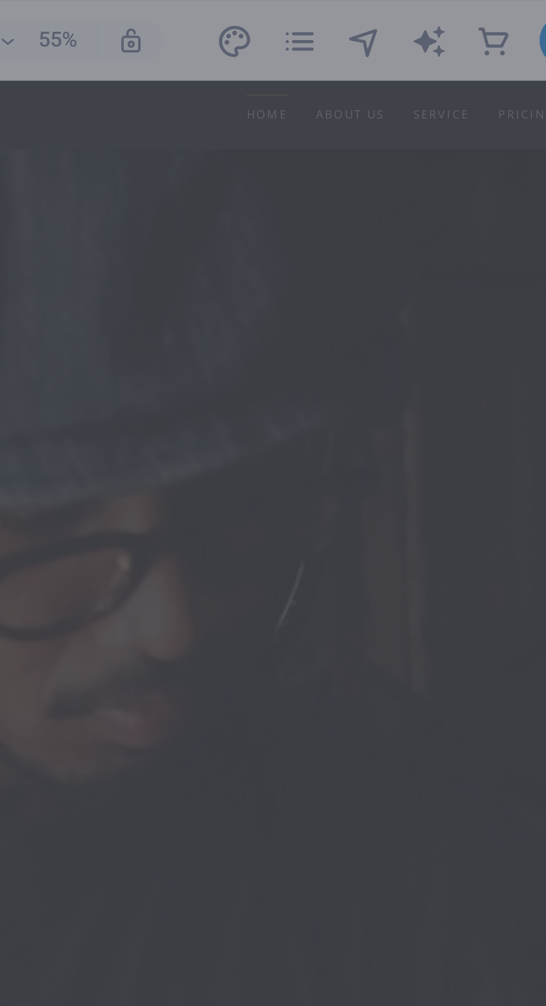
scroll to position [3200, 0]
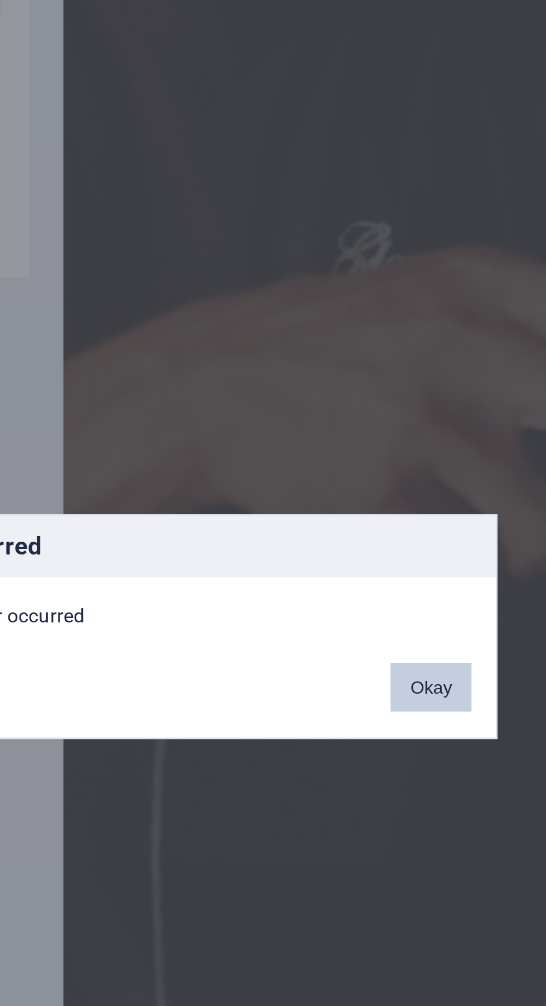
click at [370, 532] on button "Okay" at bounding box center [367, 524] width 28 height 17
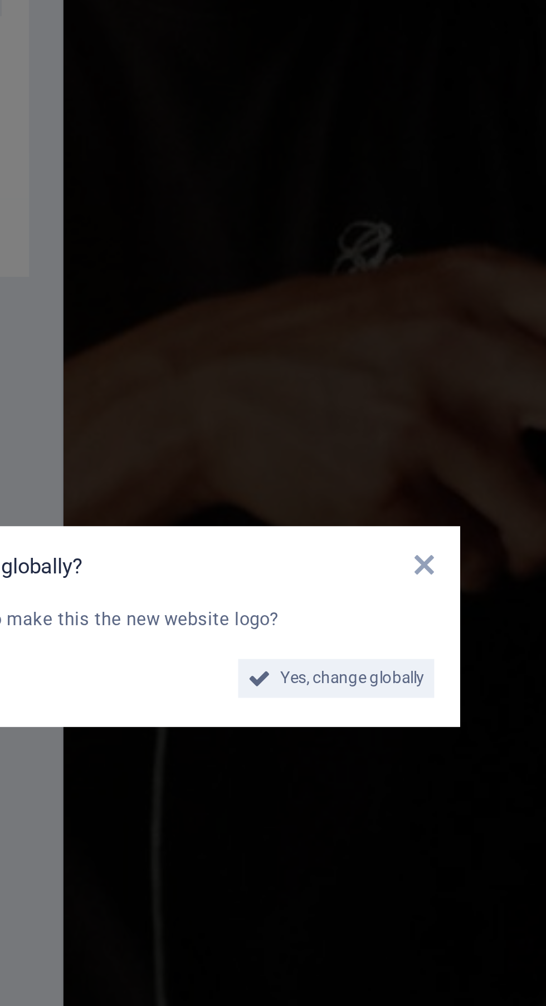
click at [366, 479] on icon at bounding box center [364, 482] width 7 height 9
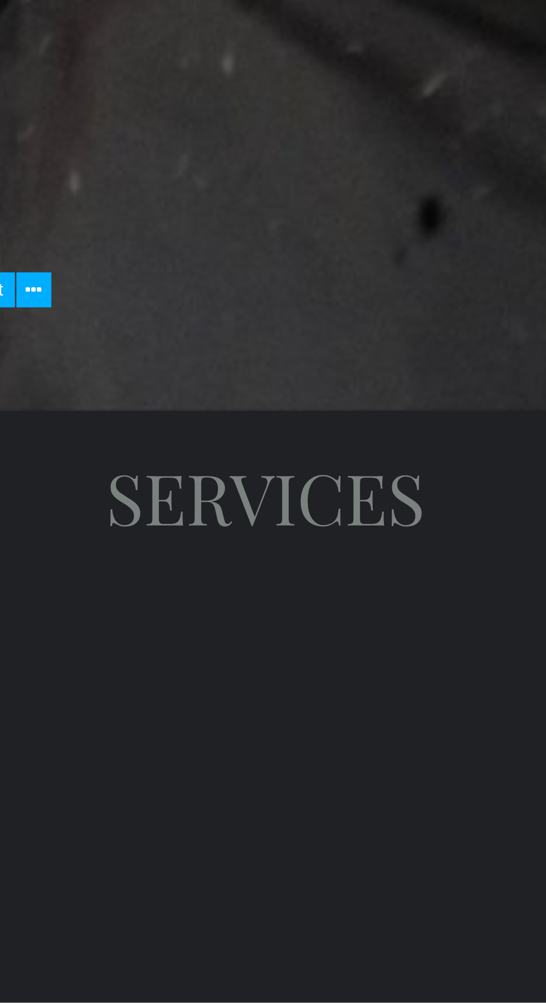
scroll to position [3135, 0]
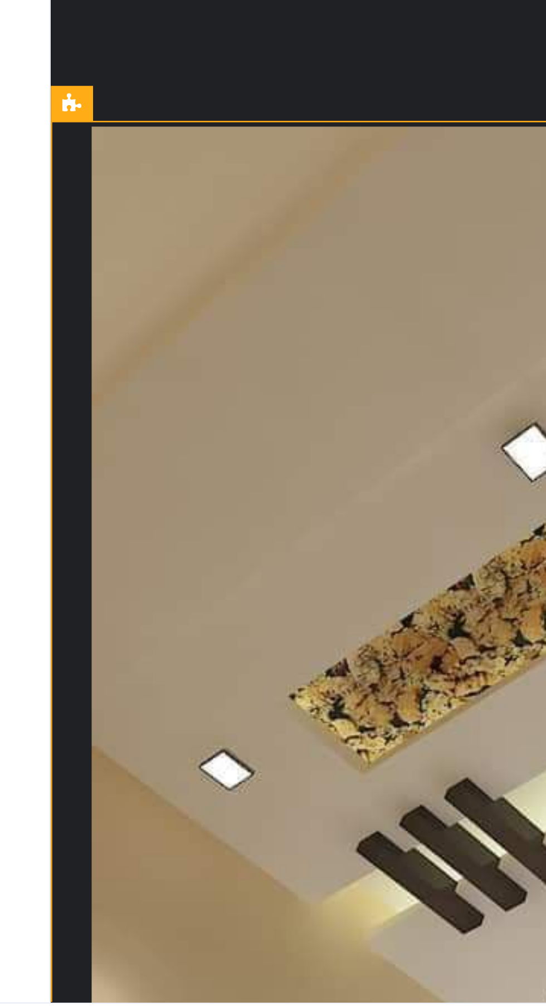
scroll to position [3144, 0]
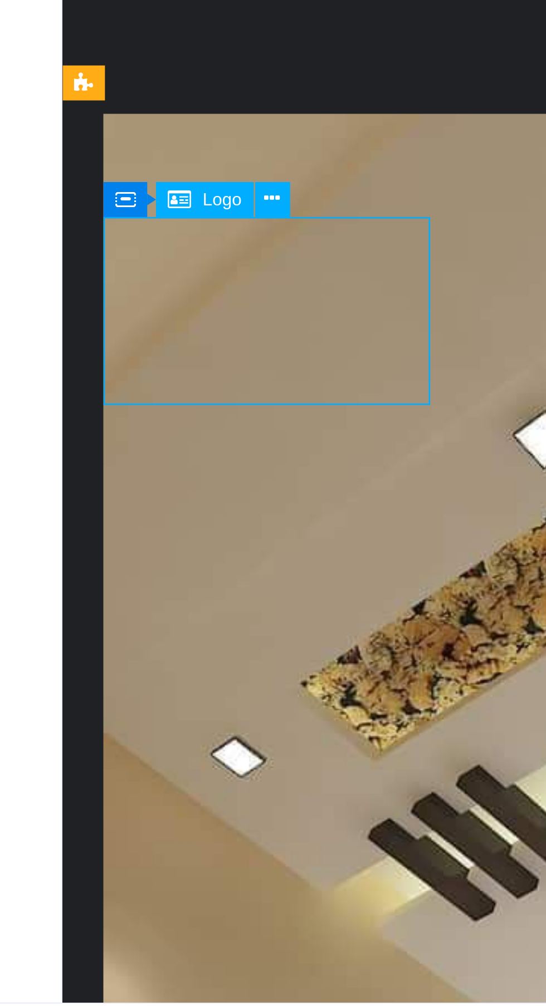
click at [120, 711] on button at bounding box center [117, 712] width 12 height 12
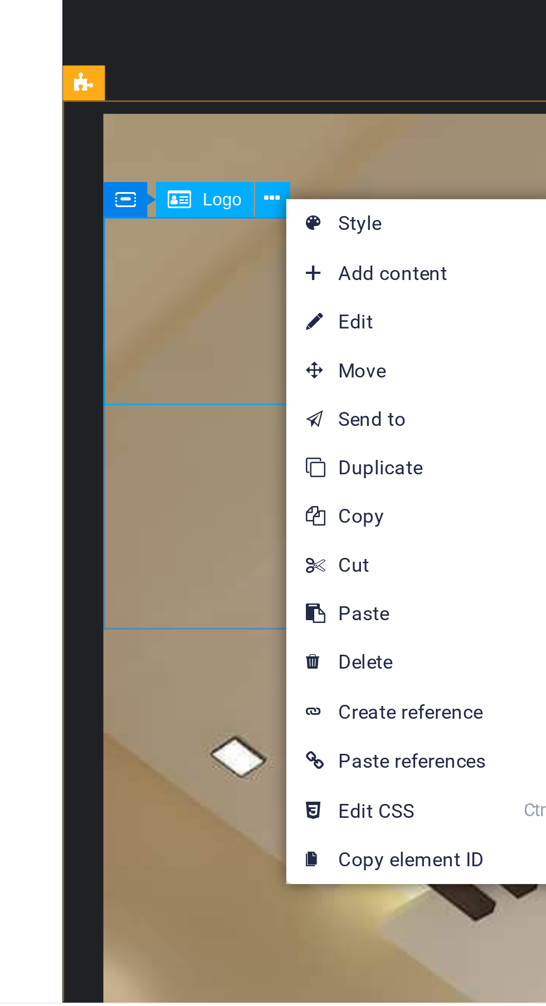
click at [164, 753] on link "⏎ Edit" at bounding box center [158, 754] width 75 height 17
select select "%"
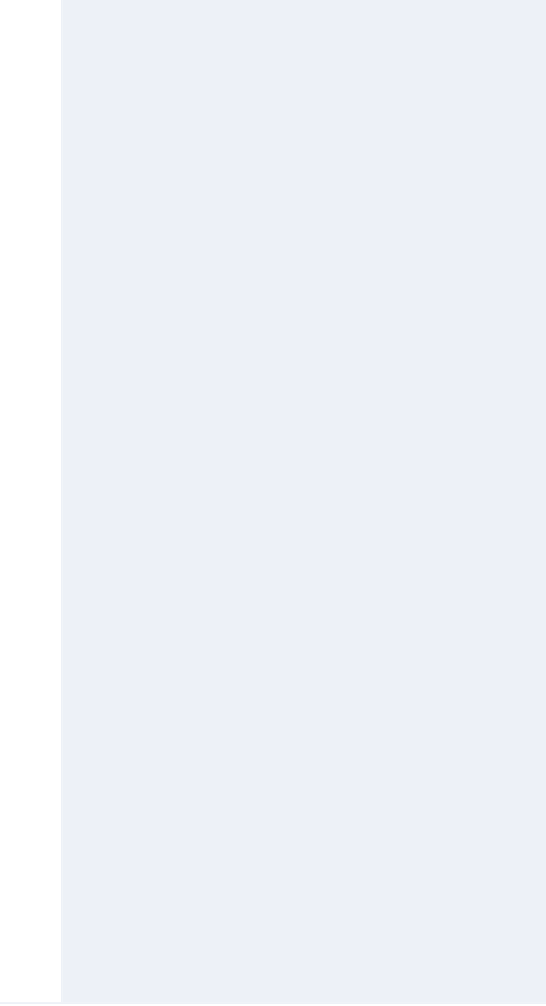
scroll to position [3200, 0]
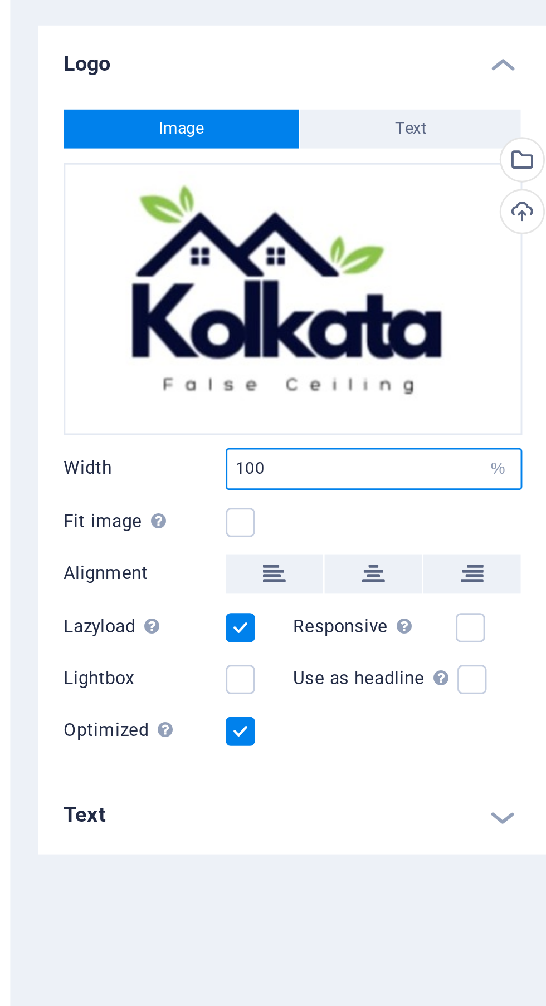
click at [139, 252] on input "100" at bounding box center [169, 250] width 101 height 13
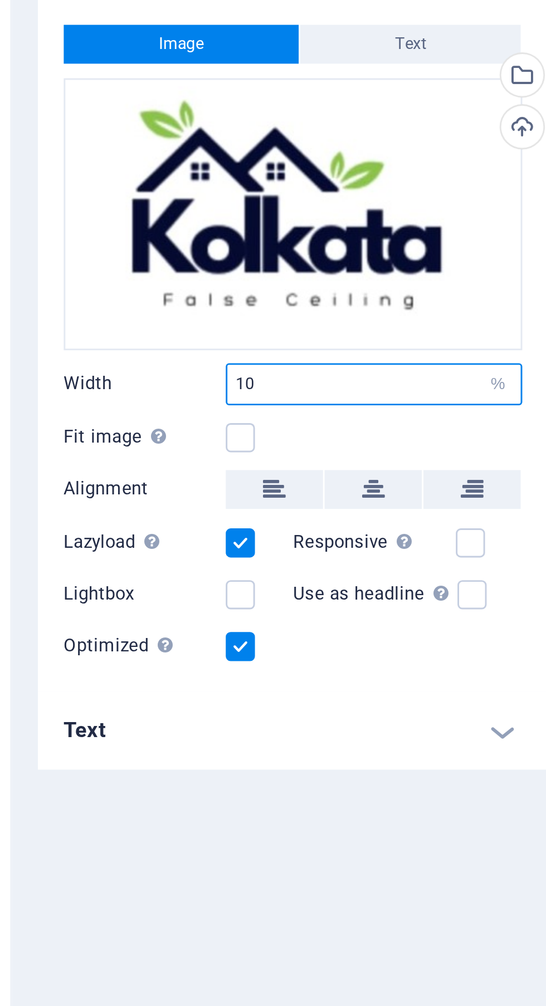
scroll to position [3193, 0]
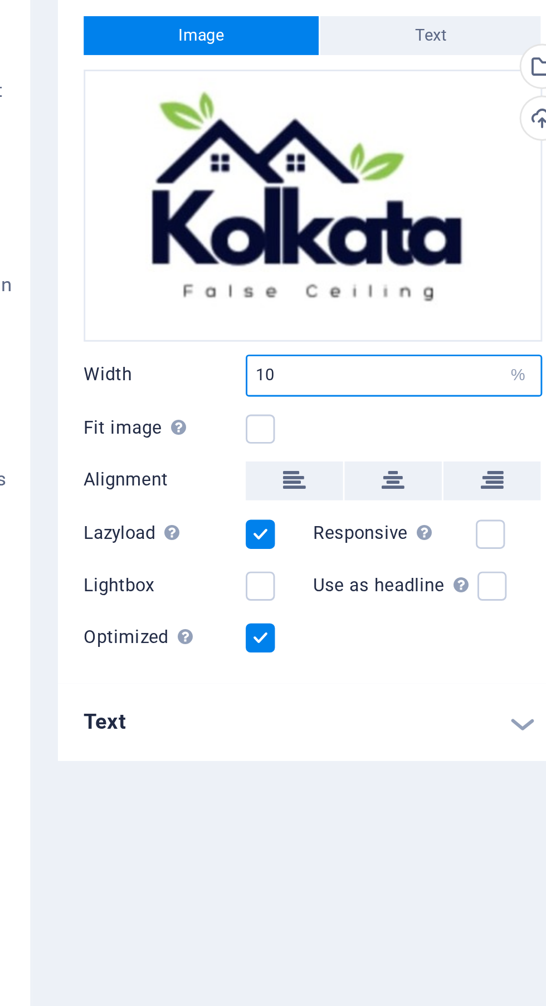
click at [157, 252] on input "10" at bounding box center [169, 250] width 101 height 13
type input "1"
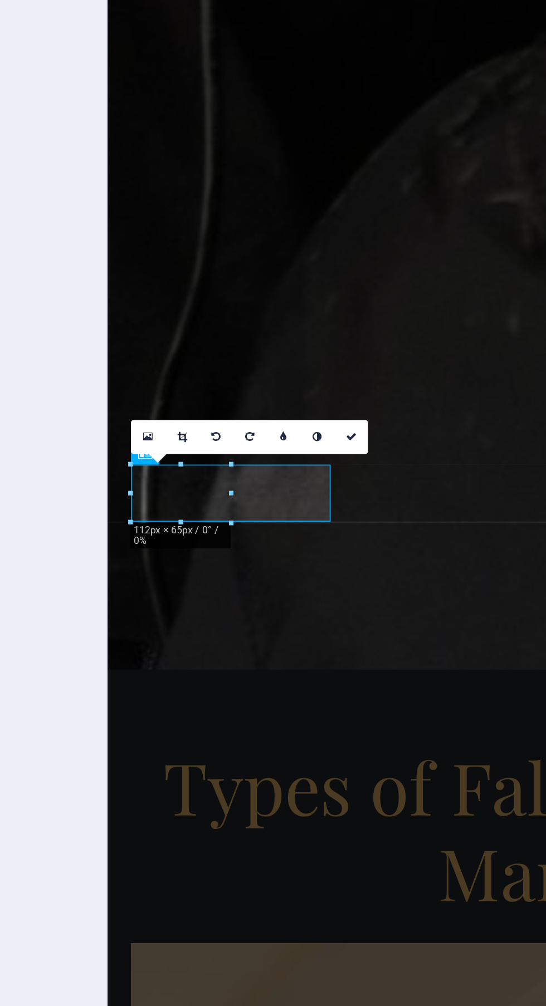
type input "50"
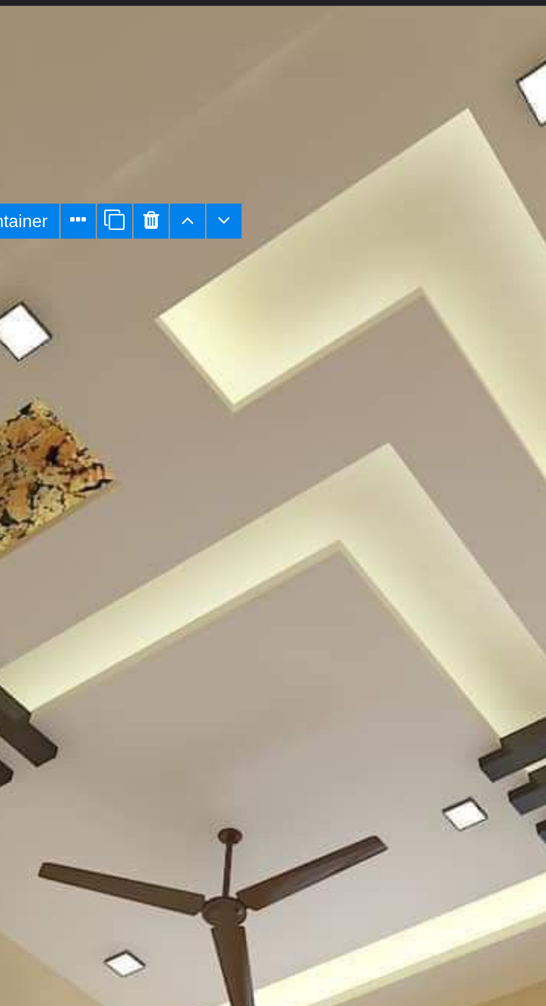
scroll to position [3144, 0]
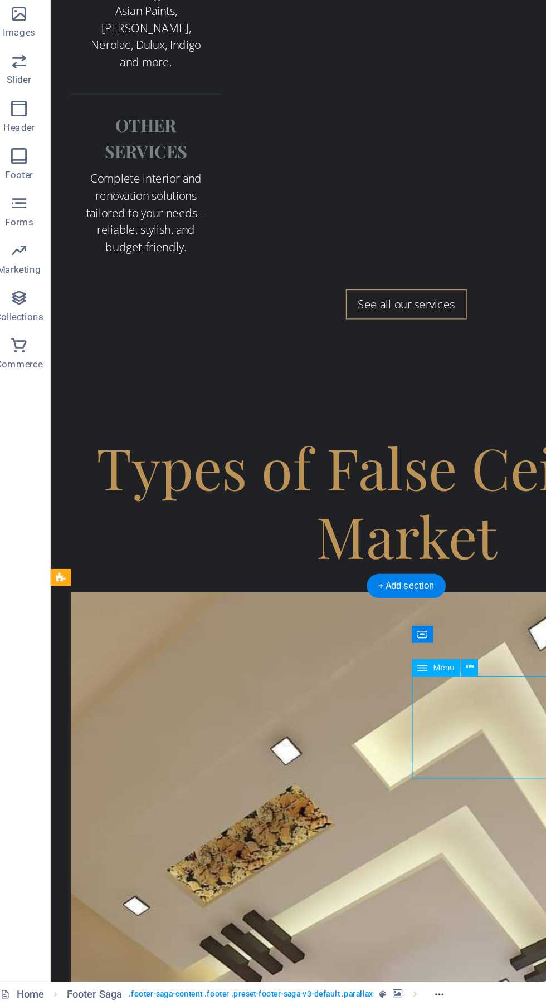
scroll to position [0, 0]
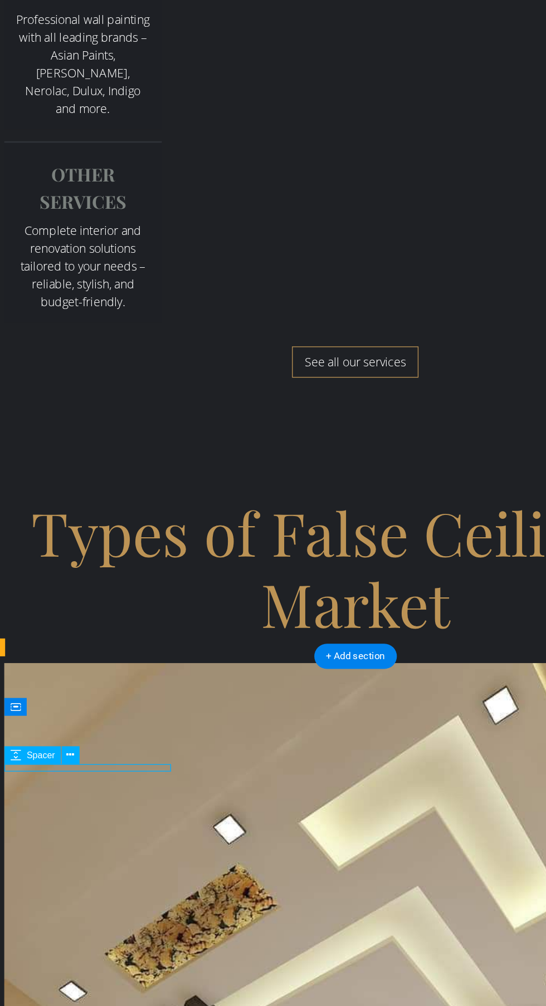
scroll to position [3113, 0]
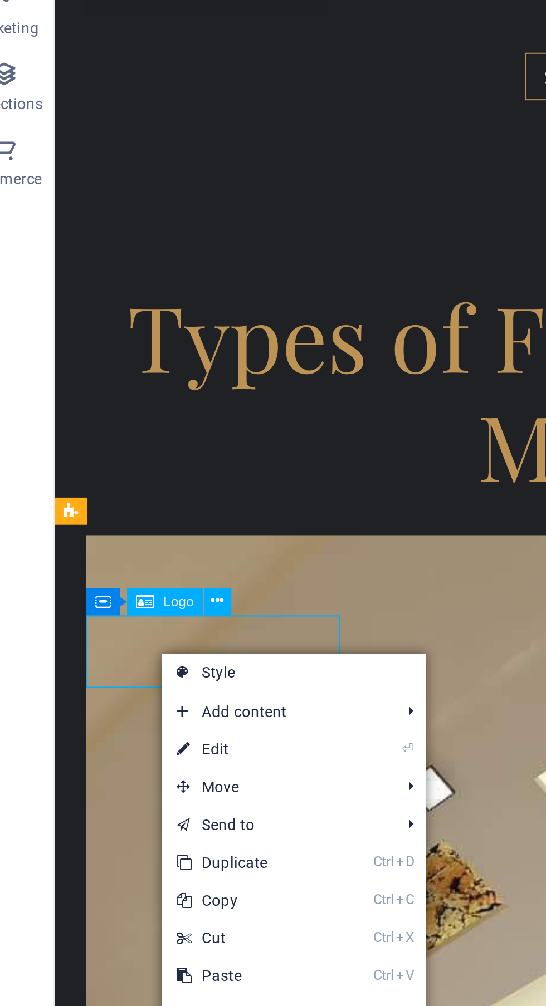
click at [145, 806] on link "⏎ Edit" at bounding box center [129, 805] width 75 height 17
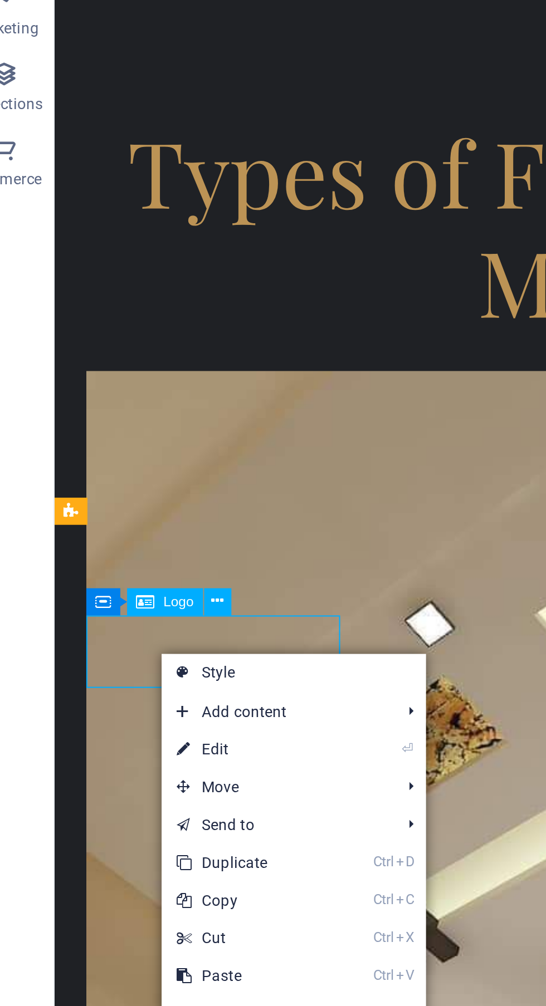
select select "%"
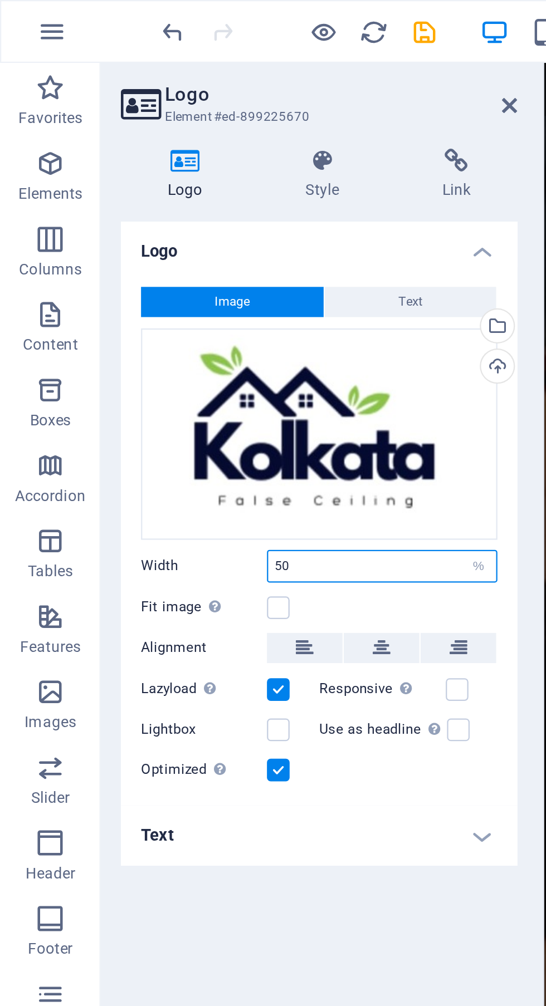
click at [162, 246] on input "50" at bounding box center [169, 250] width 101 height 13
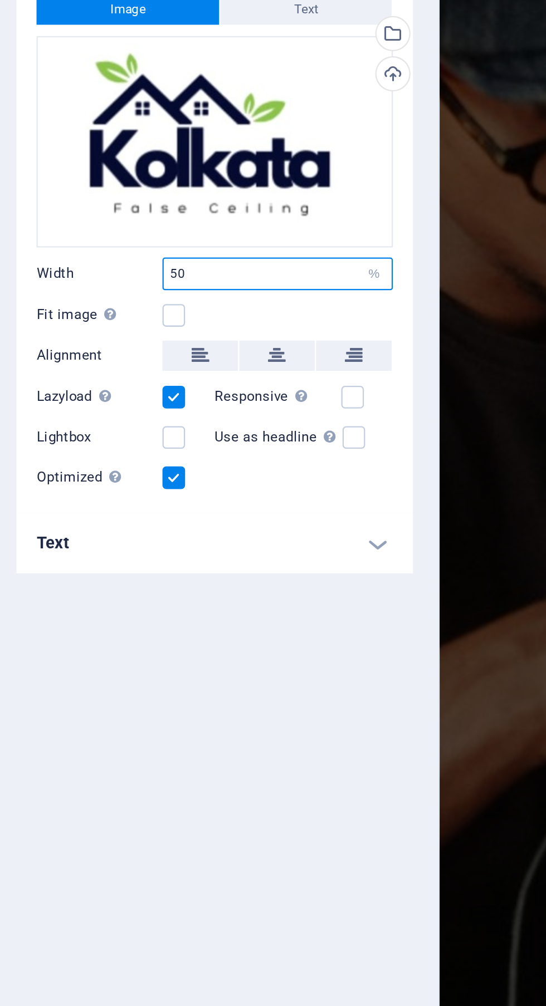
type input "5"
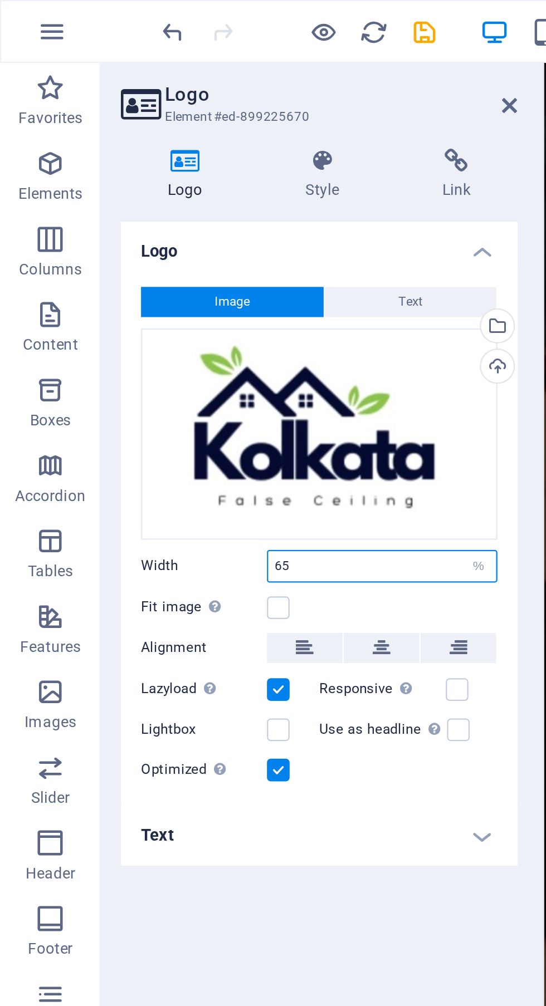
type input "65"
click at [166, 287] on icon at bounding box center [169, 286] width 8 height 13
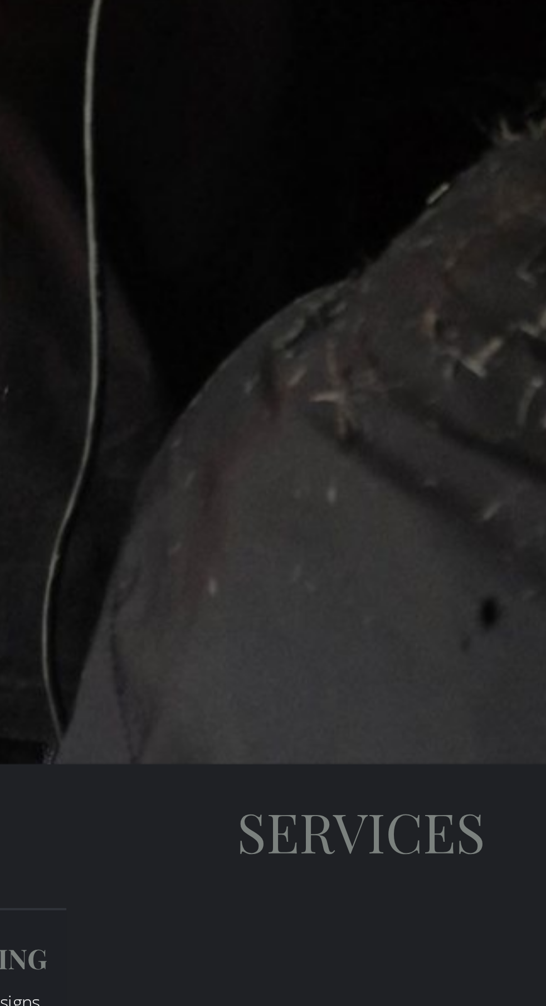
scroll to position [3113, 0]
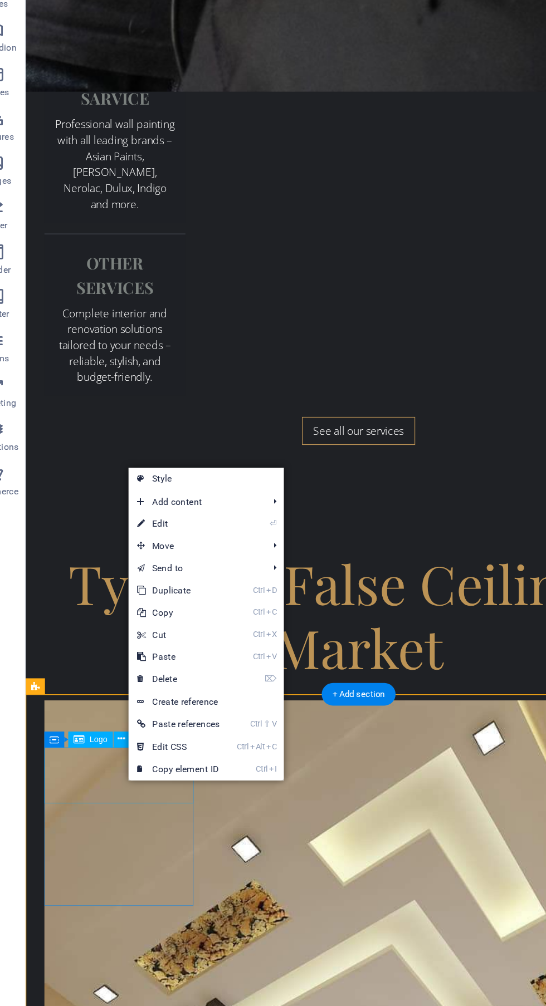
click at [183, 576] on link "⏎ Edit" at bounding box center [159, 578] width 75 height 17
select select "footer"
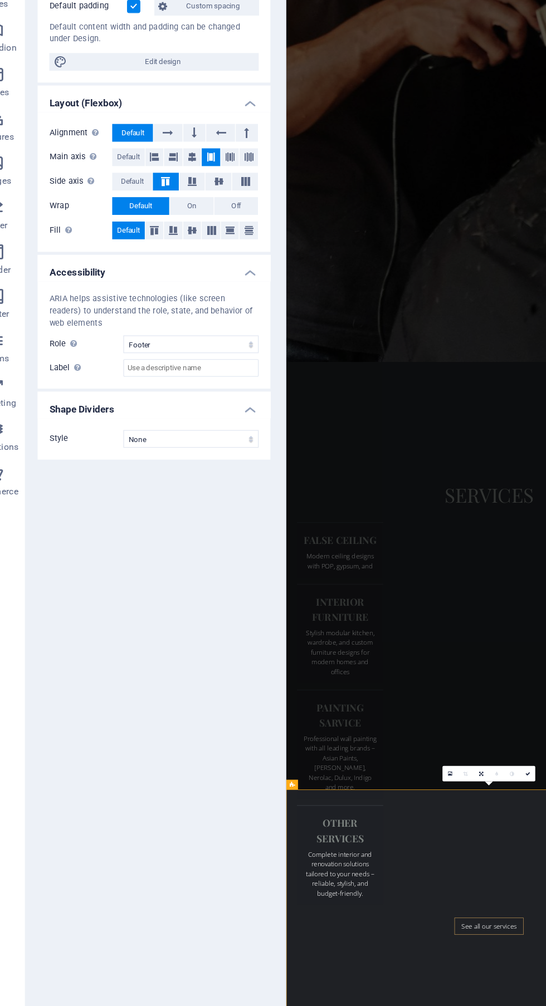
scroll to position [3181, 0]
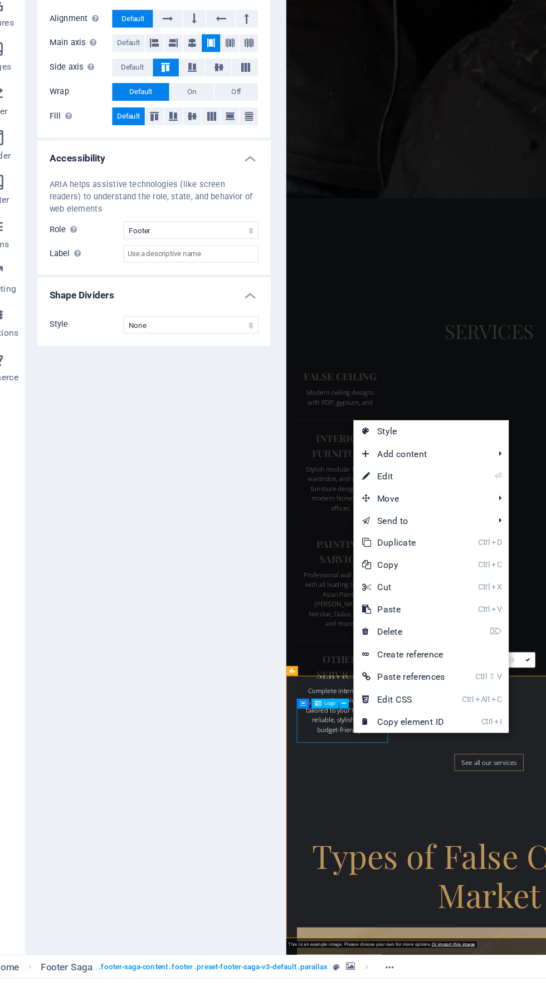
click at [345, 631] on link "⏎ Edit" at bounding box center [328, 628] width 75 height 17
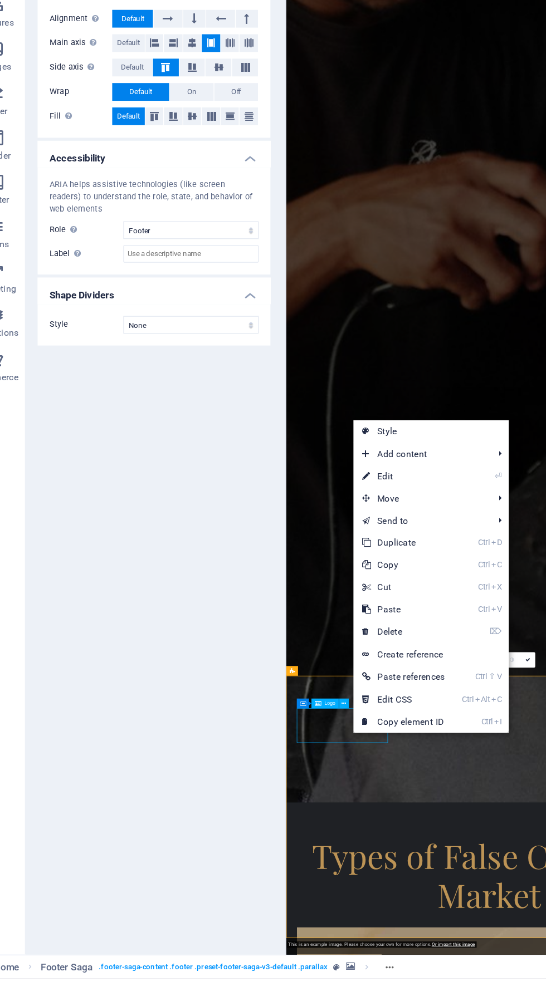
select select "%"
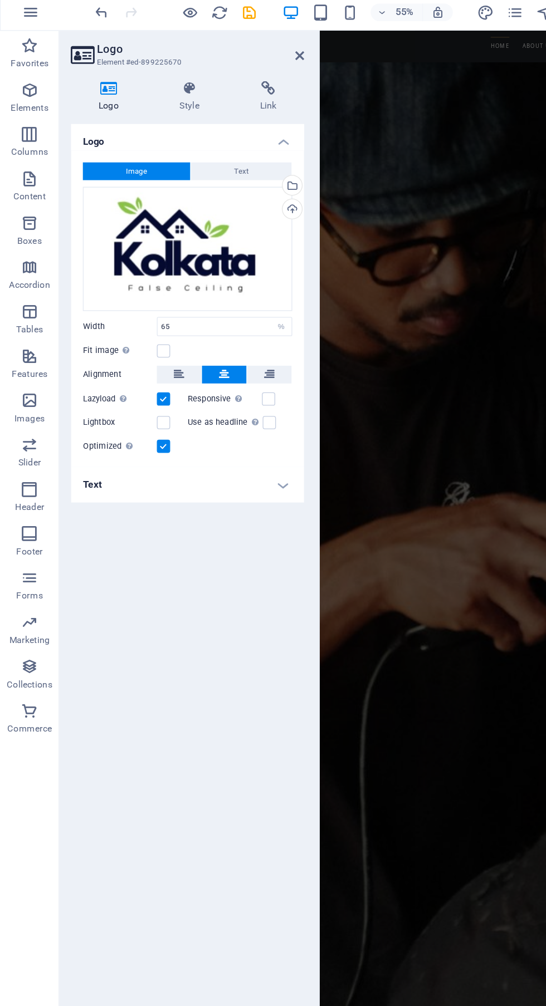
scroll to position [0, 0]
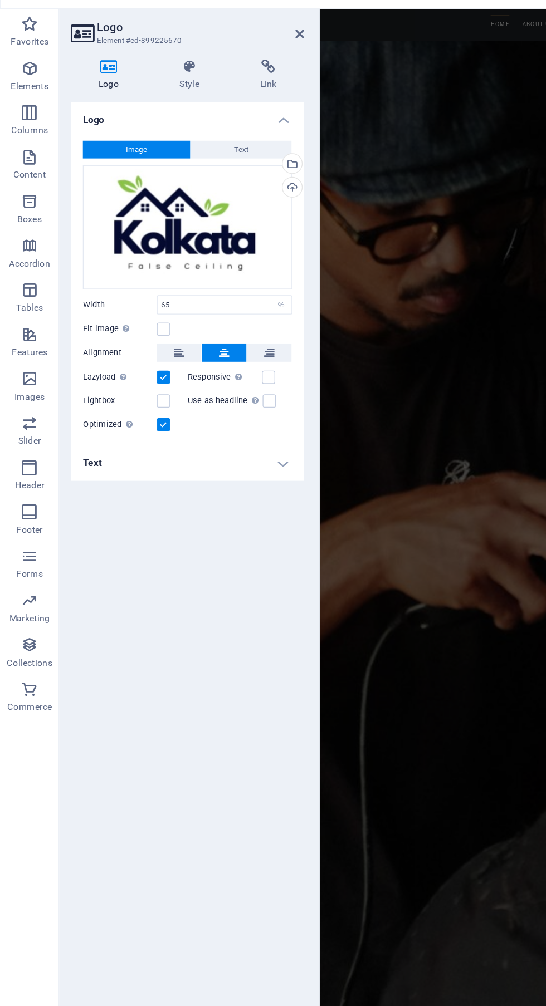
click at [136, 286] on icon at bounding box center [135, 286] width 8 height 13
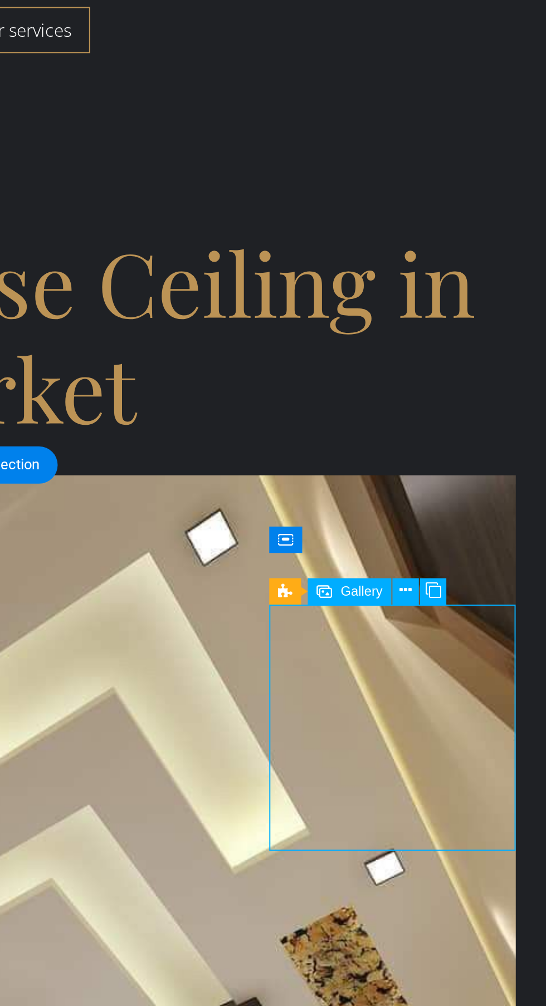
click at [481, 692] on icon at bounding box center [482, 692] width 6 height 11
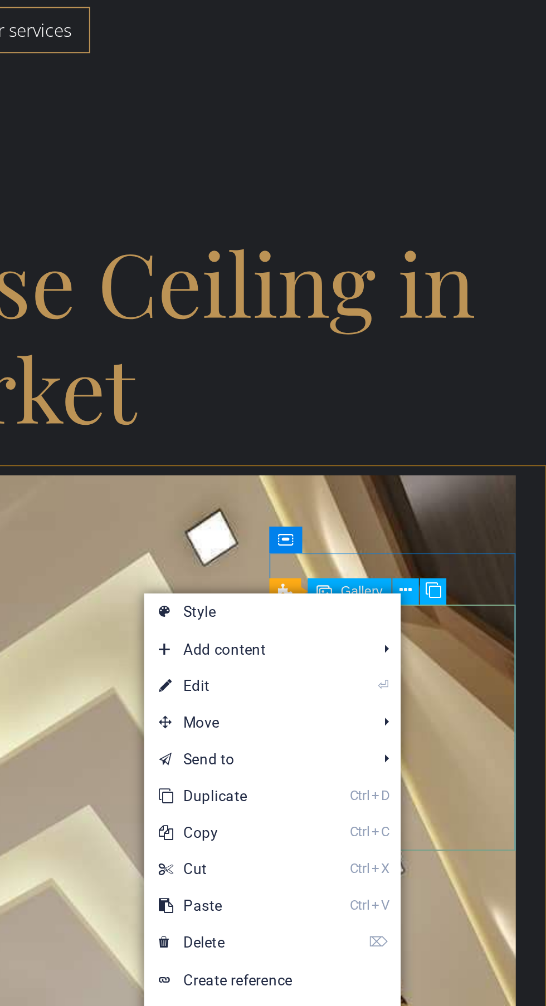
click at [429, 741] on link "⏎ Edit" at bounding box center [399, 735] width 75 height 17
select select "4"
select select "px"
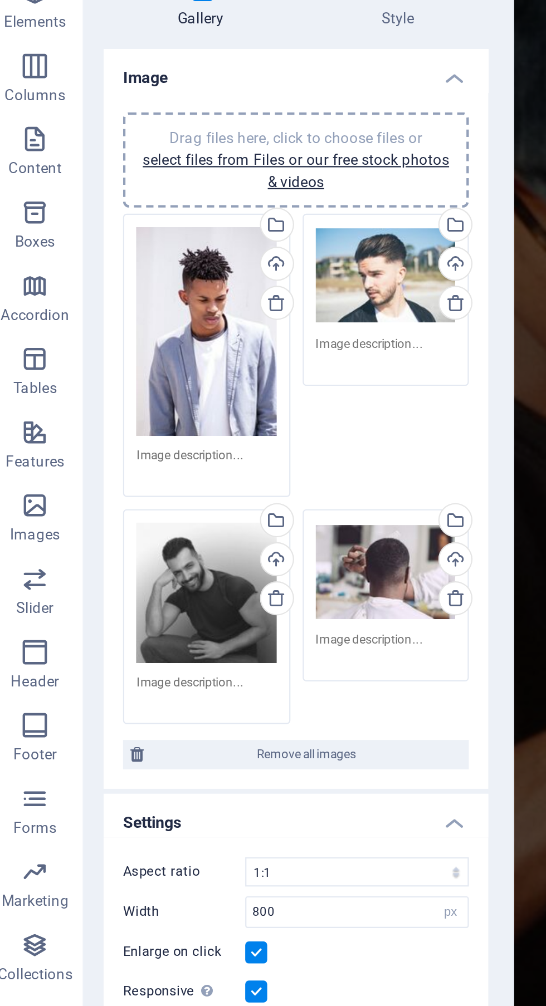
click at [102, 232] on div "Drag files here, click to choose files or select files from Files or our free s…" at bounding box center [100, 227] width 64 height 96
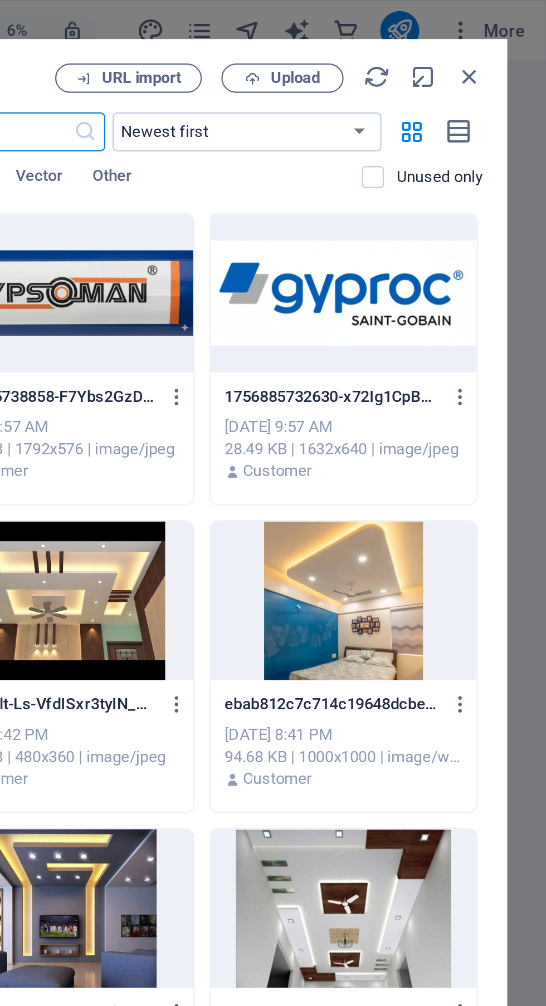
click at [431, 38] on span "Upload" at bounding box center [431, 35] width 23 height 7
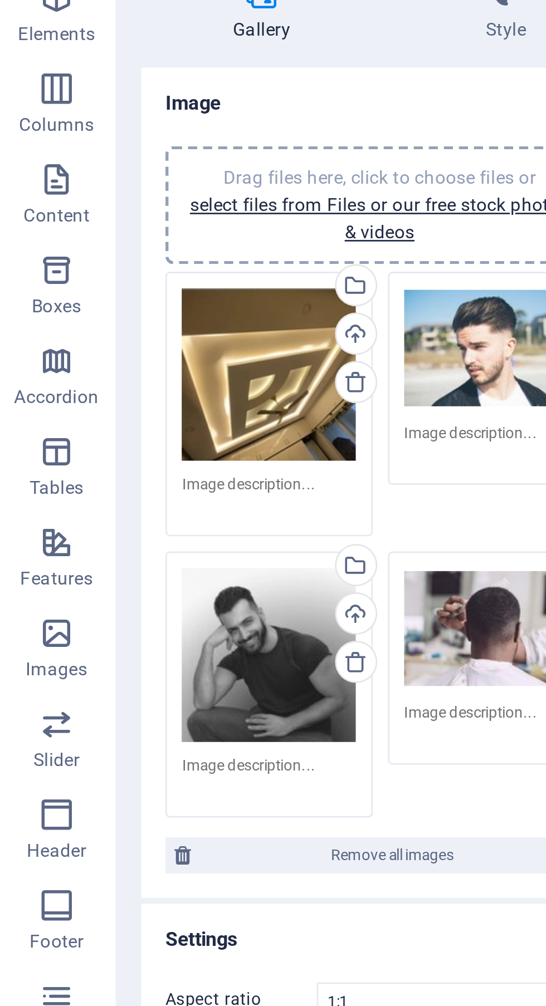
click at [181, 203] on div "Drag files here, click to choose files or select files from Files or our free s…" at bounding box center [182, 201] width 64 height 45
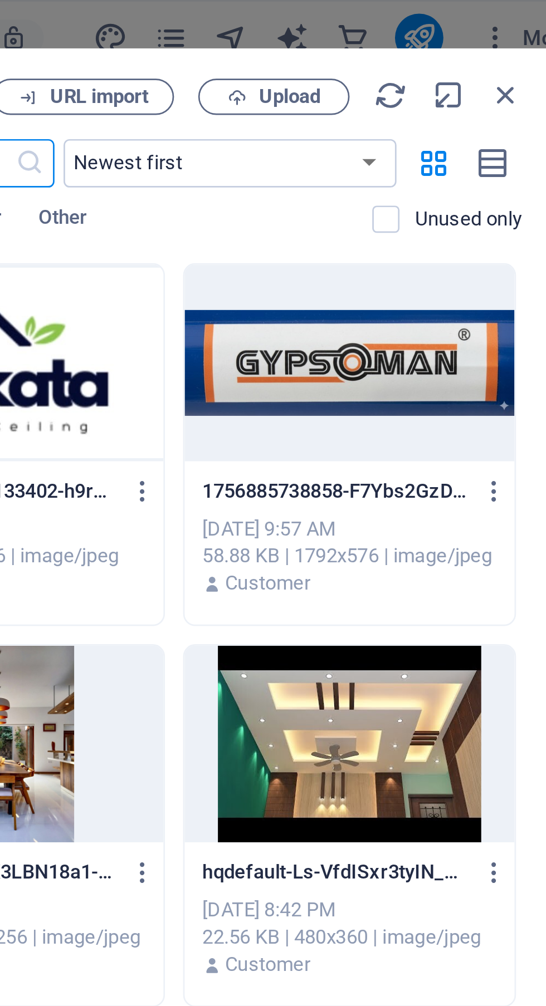
click at [437, 36] on span "Upload" at bounding box center [431, 35] width 23 height 7
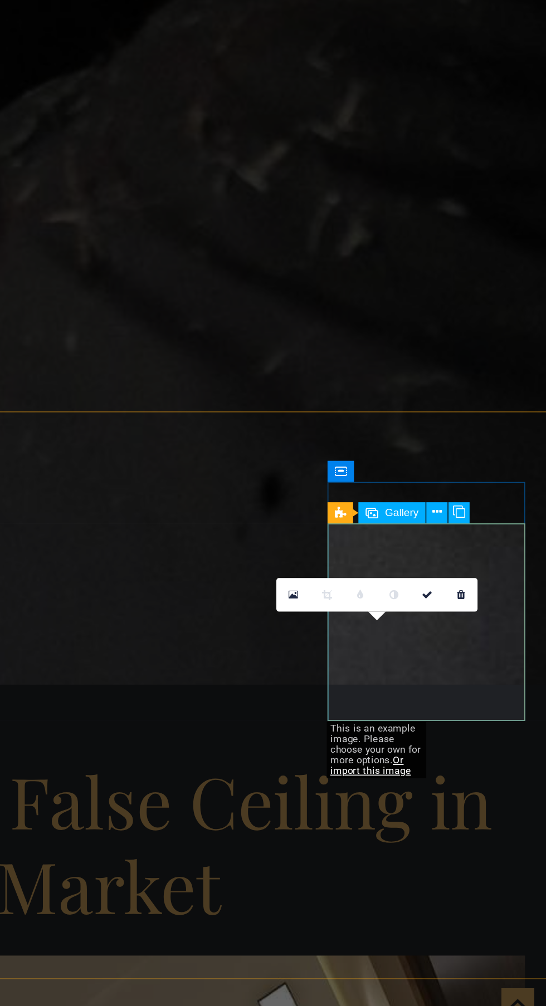
click at [0, 0] on link at bounding box center [0, 0] width 0 height 0
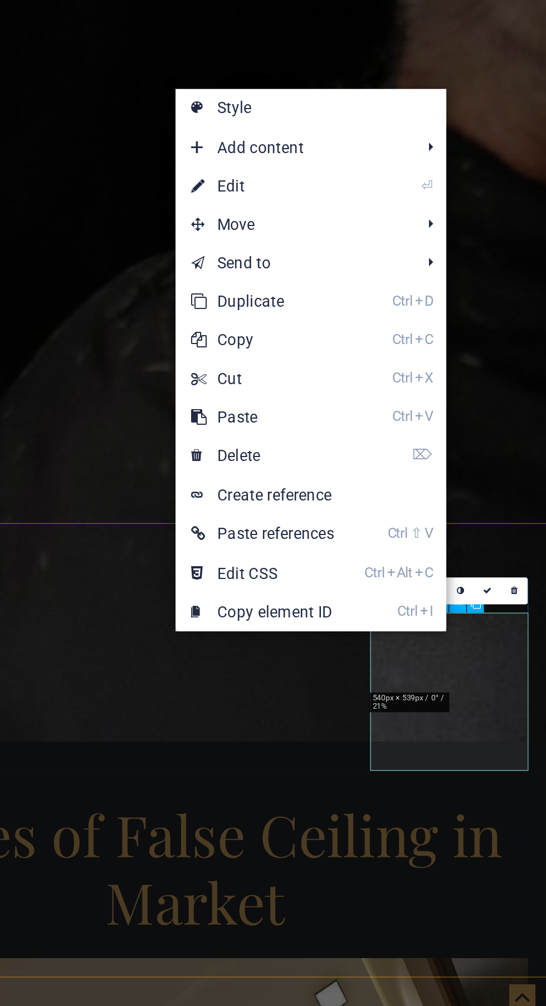
click at [431, 624] on link "⏎ Edit" at bounding box center [422, 625] width 75 height 17
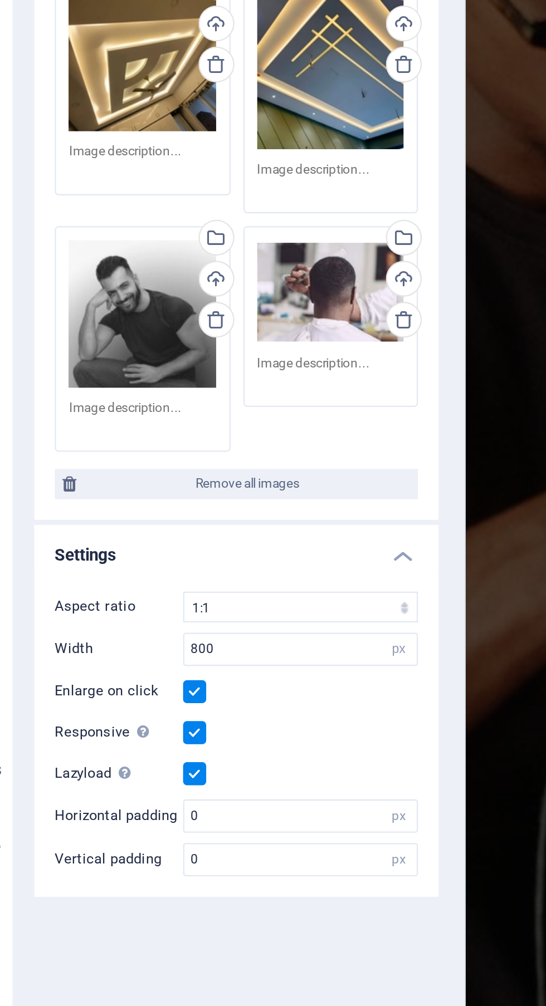
click at [97, 326] on div "Drag files here, click to choose files or select files from Files or our free s…" at bounding box center [100, 322] width 64 height 64
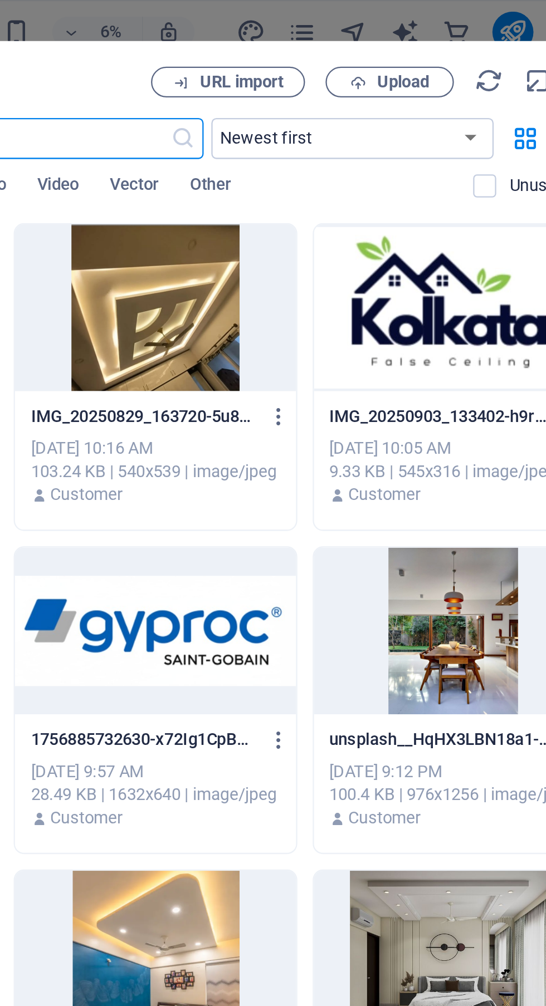
click at [425, 35] on span "Upload" at bounding box center [431, 35] width 23 height 7
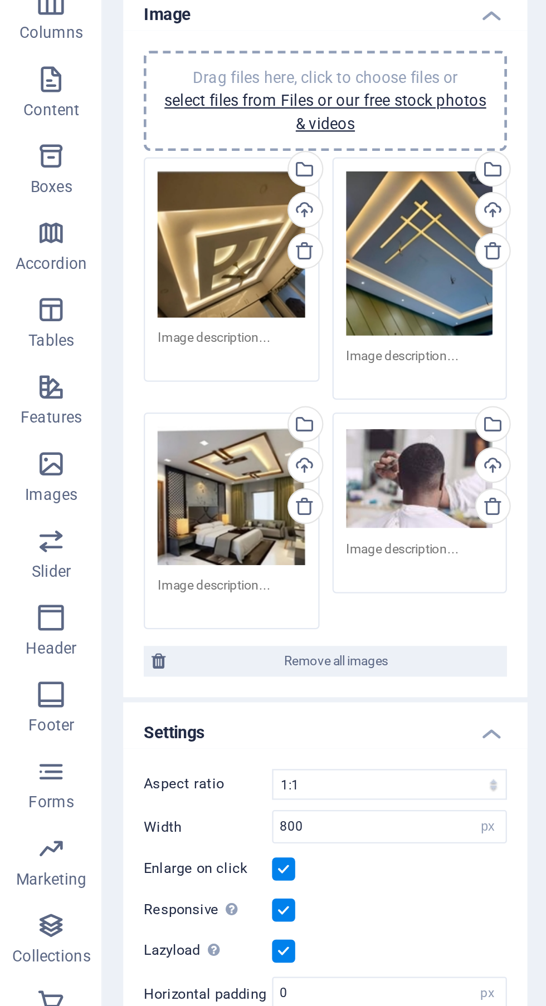
click at [173, 329] on div "Drag files here, click to choose files or select files from Files or our free s…" at bounding box center [182, 312] width 64 height 45
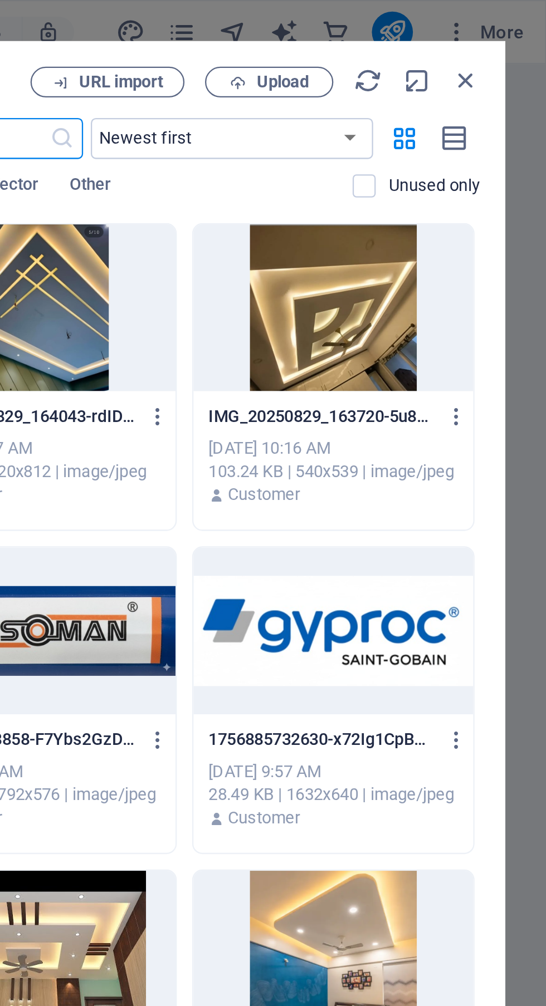
click at [429, 31] on button "Upload" at bounding box center [426, 35] width 56 height 13
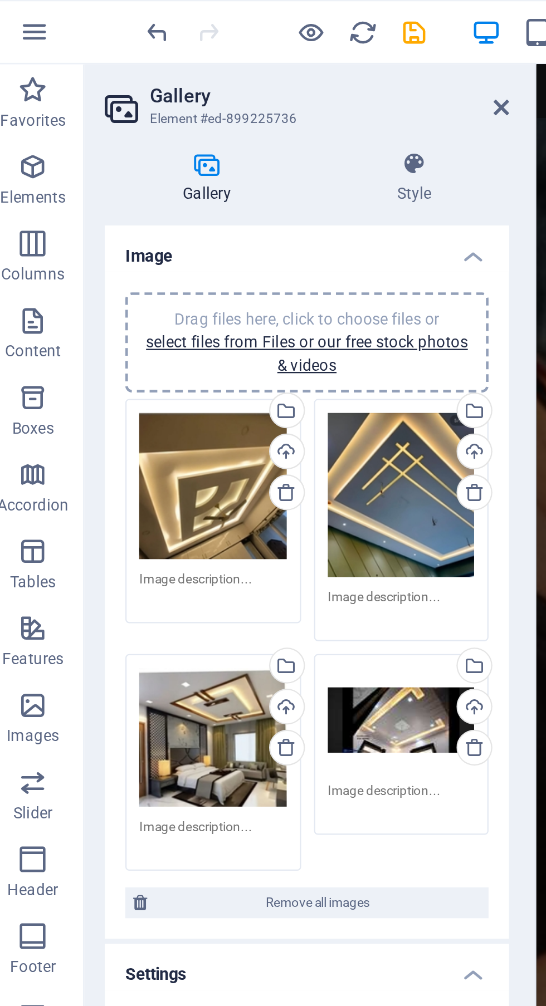
click at [105, 253] on textarea at bounding box center [100, 255] width 64 height 17
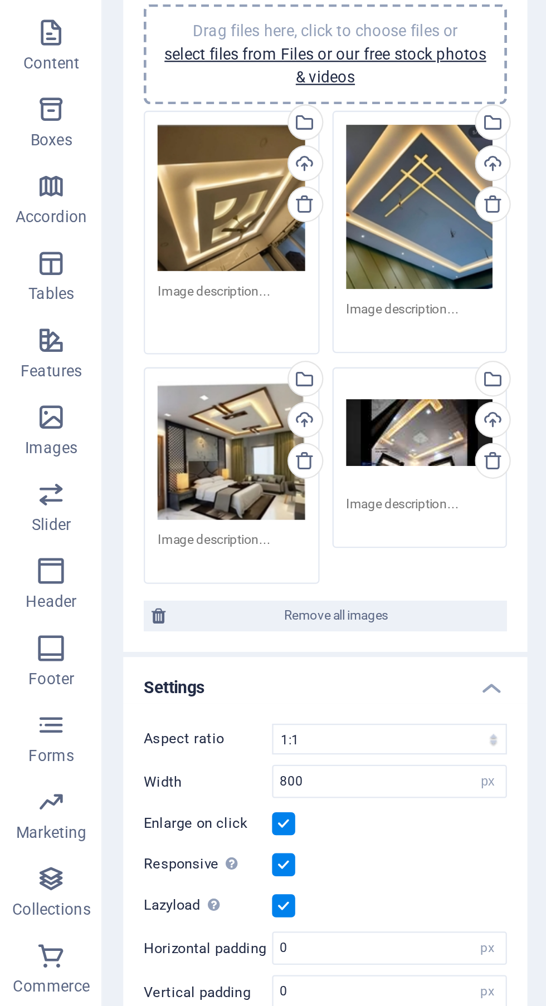
click at [104, 253] on textarea at bounding box center [100, 259] width 64 height 25
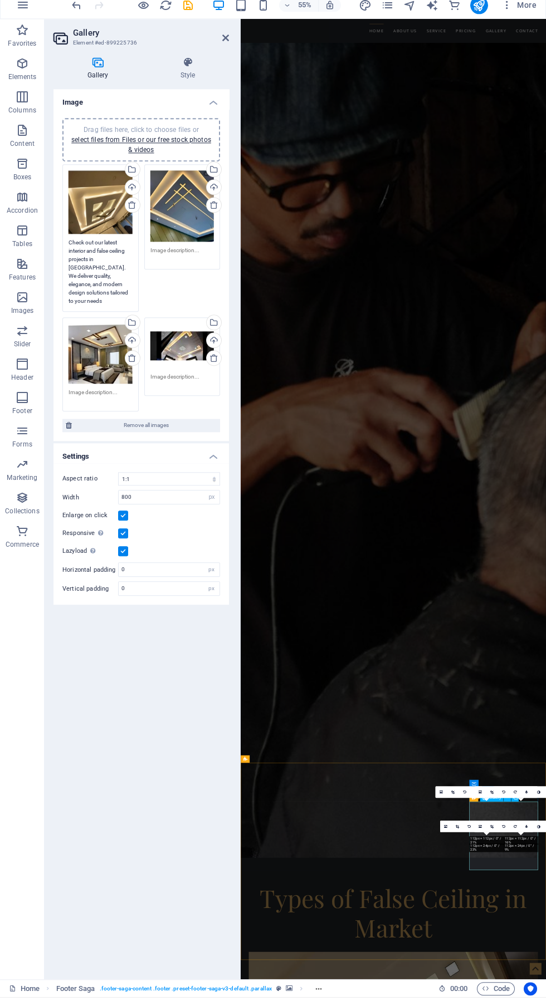
type textarea "Check out our latest interior and false ceiling projects in Kolkata. We deliver…"
click at [185, 259] on textarea at bounding box center [182, 263] width 64 height 17
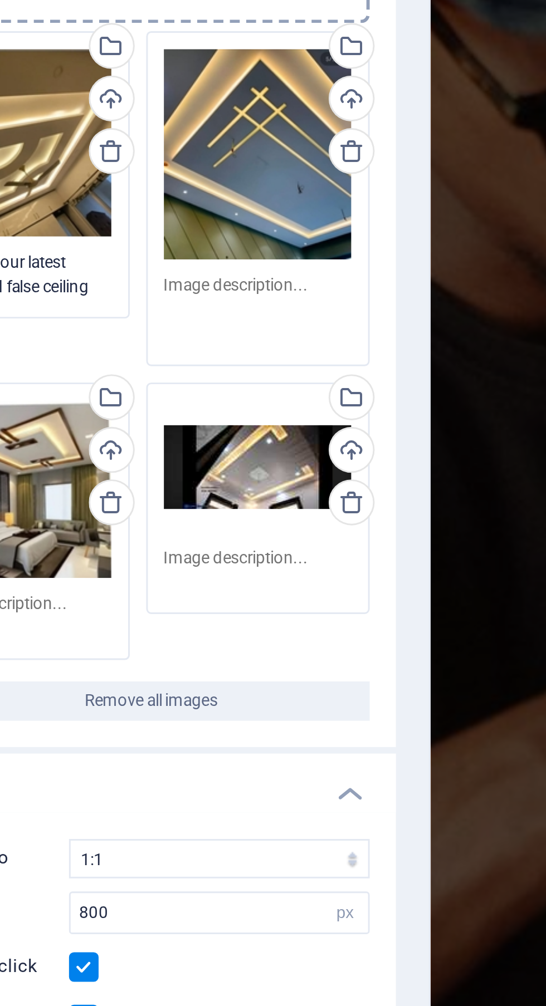
click at [194, 271] on textarea at bounding box center [182, 267] width 64 height 25
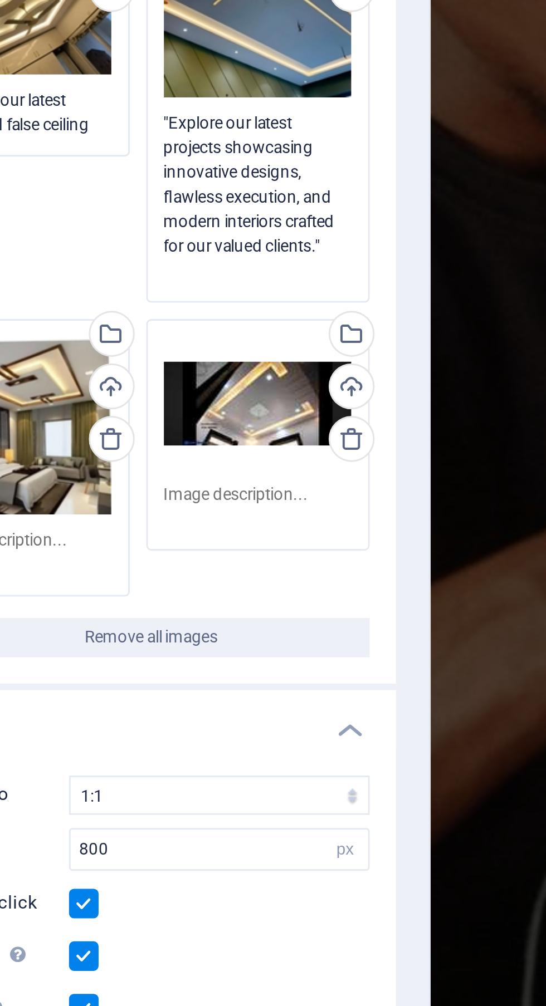
type textarea ""Explore our latest projects showcasing innovative designs, flawless execution,…"
click at [115, 403] on div "Drag files here, click to choose files or select files from Files or our free s…" at bounding box center [140, 284] width 175 height 332
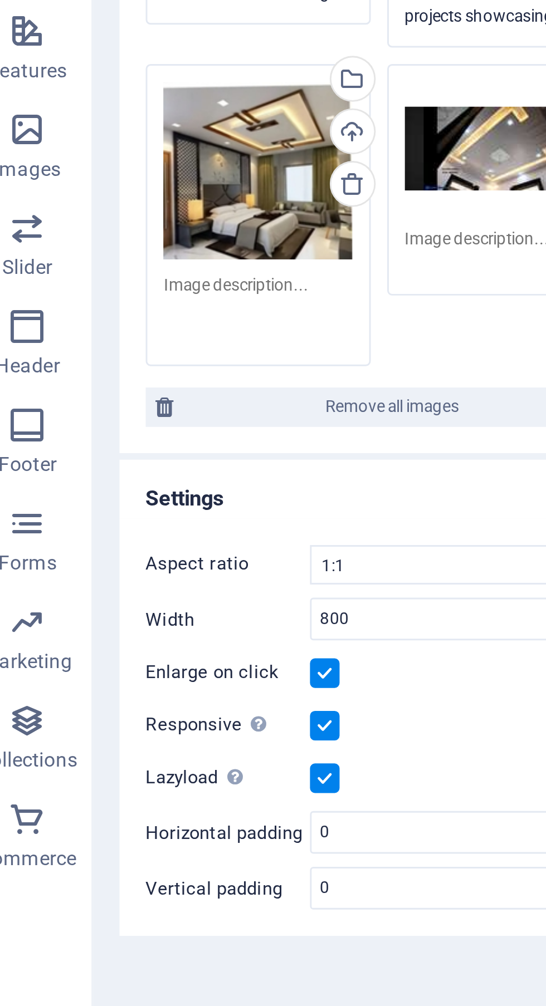
click at [95, 362] on textarea at bounding box center [100, 367] width 64 height 25
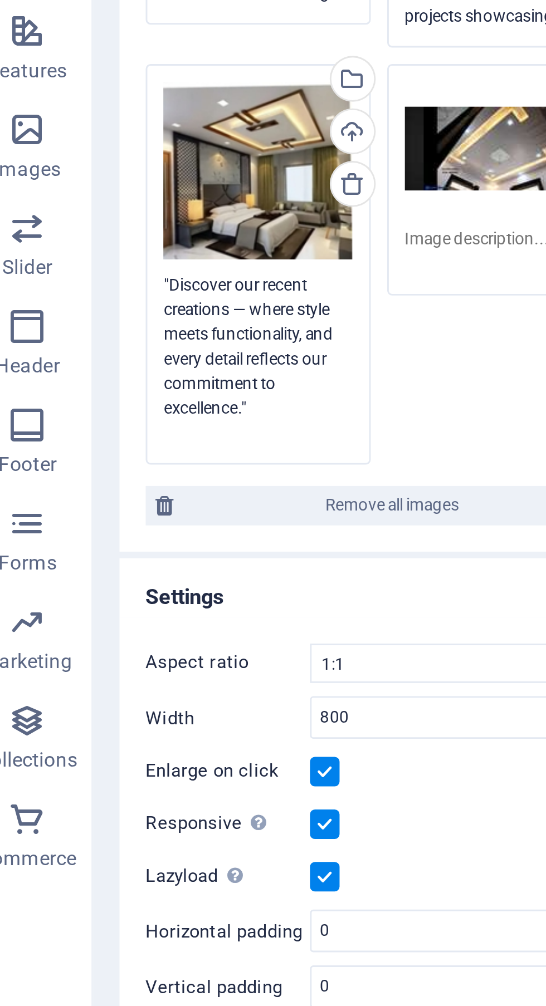
type textarea ""Discover our recent creations — where style meets functionality, and every det…"
click at [179, 346] on textarea at bounding box center [182, 347] width 64 height 17
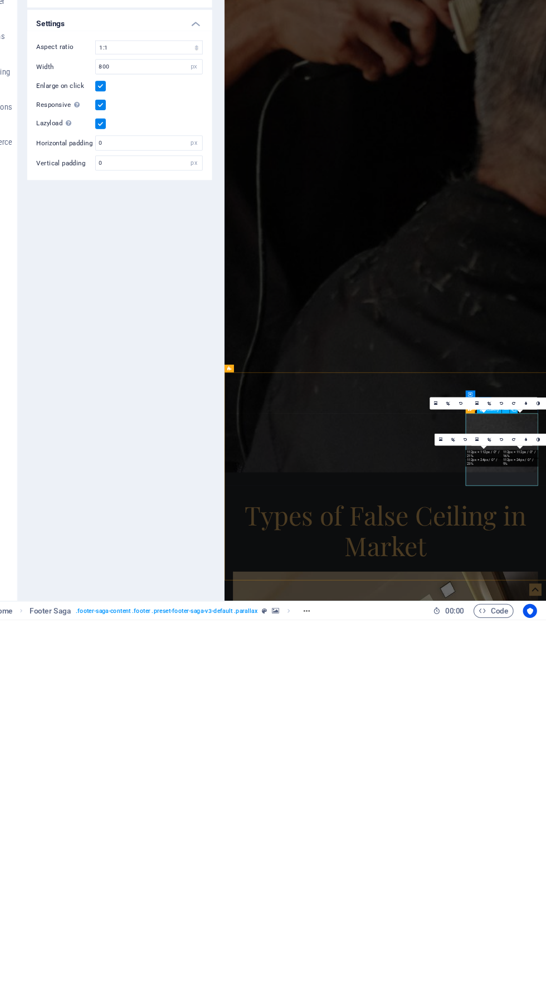
type textarea ""Take a look at our newest work, bringing our clients’ visions to life with cre…"
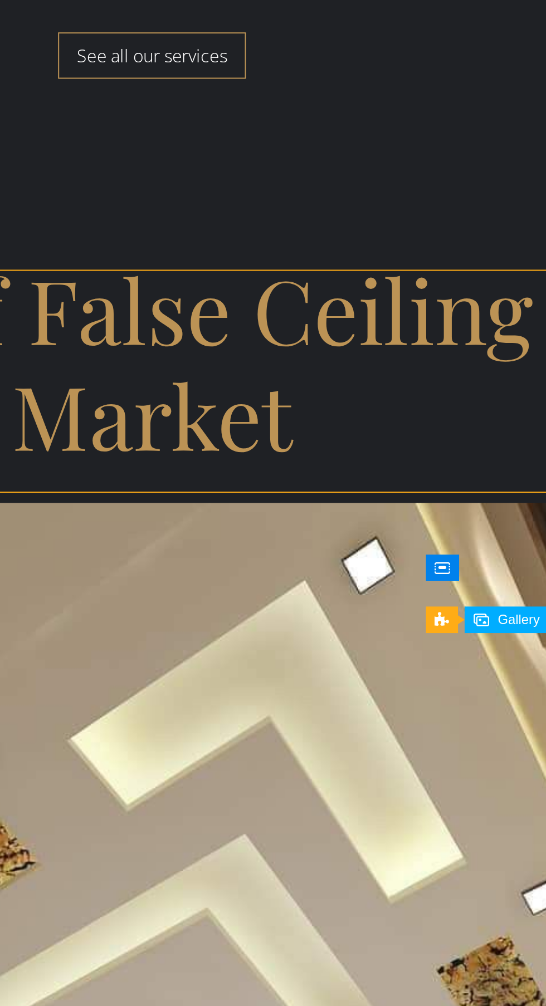
click li
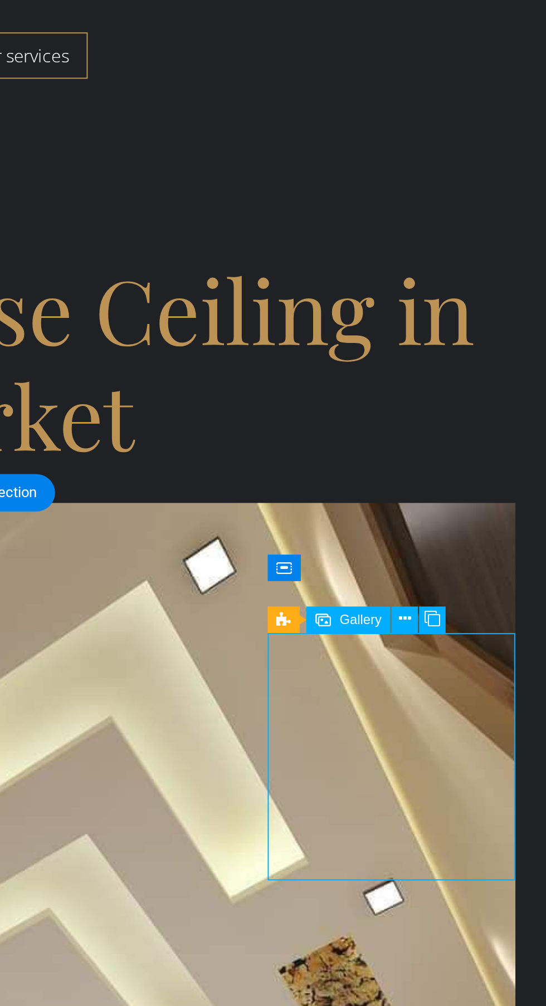
click li
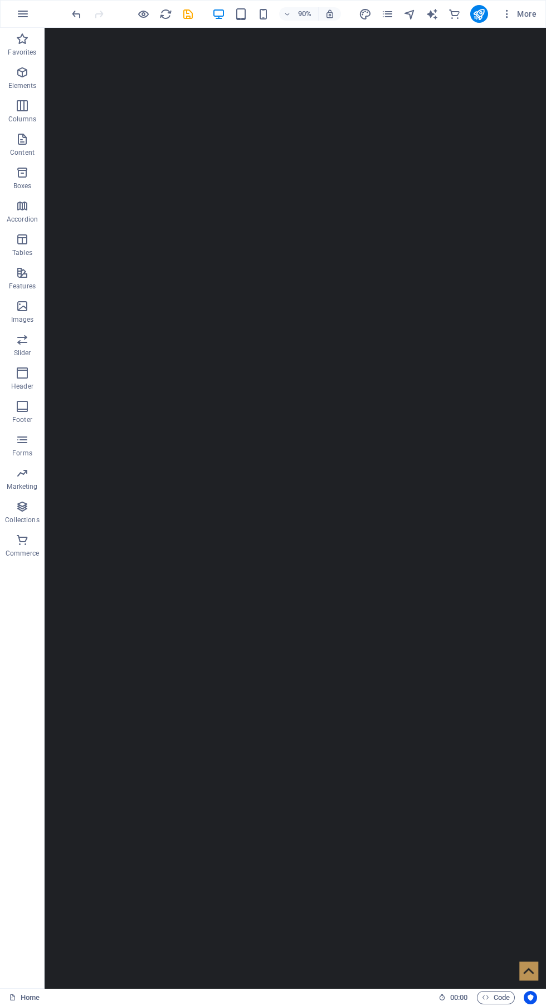
click at [182, 11] on icon "save" at bounding box center [188, 14] width 13 height 13
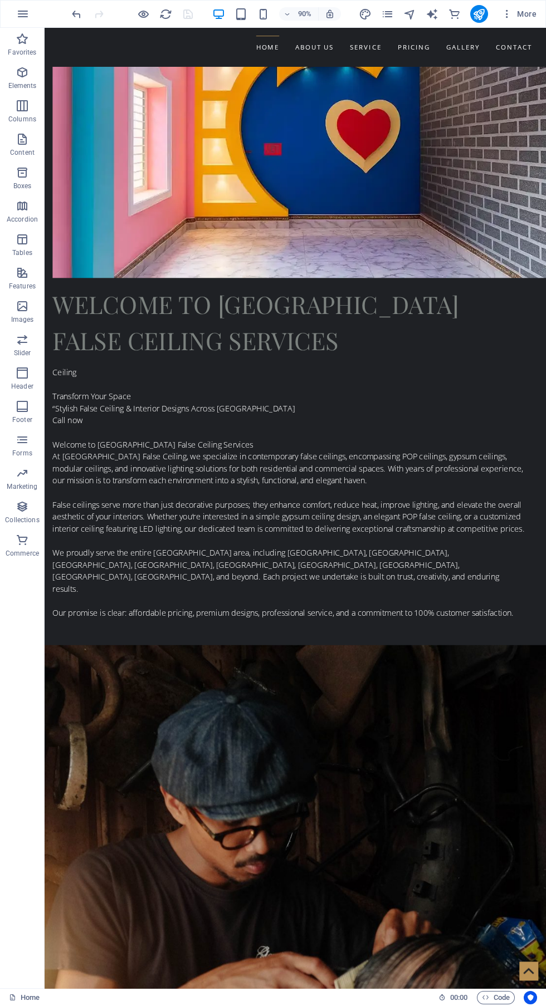
scroll to position [1495, 0]
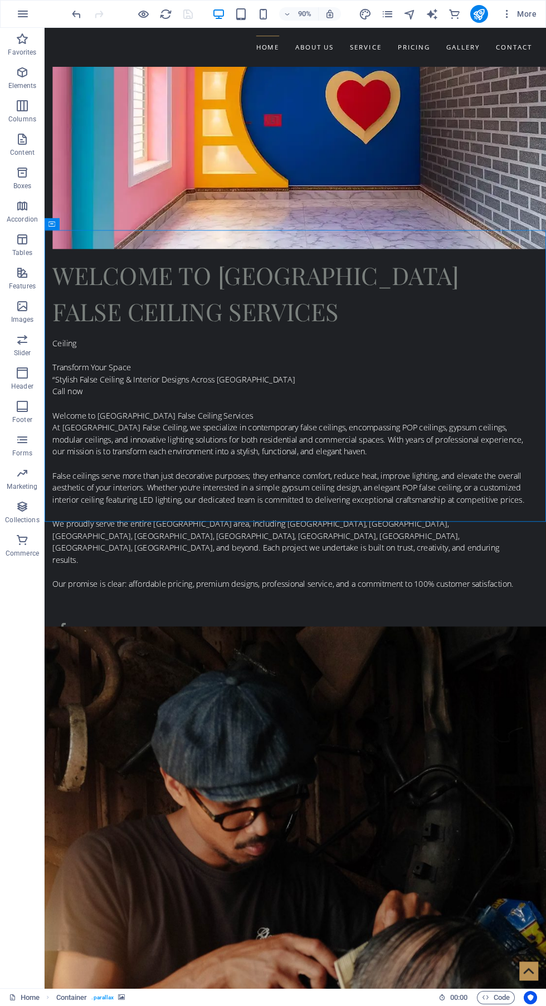
scroll to position [1516, 0]
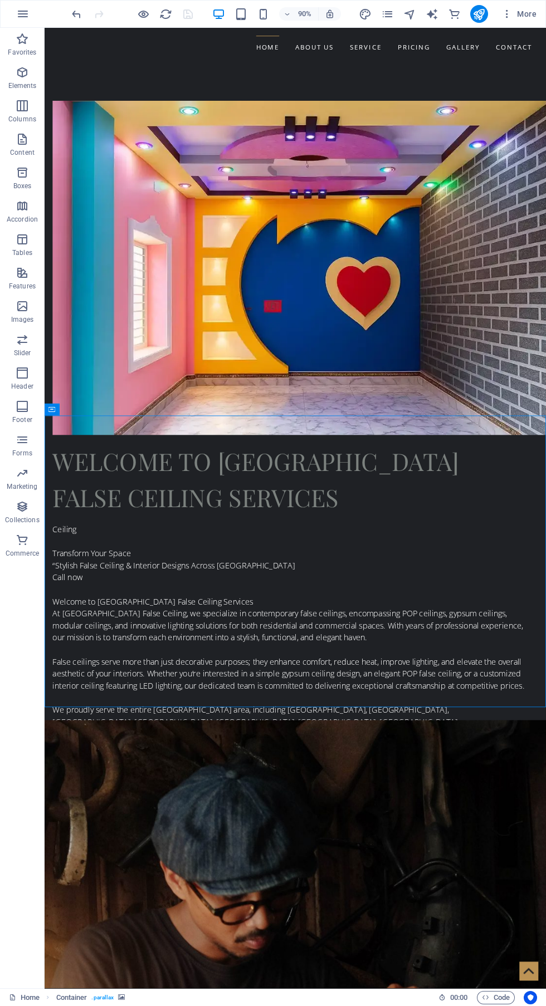
scroll to position [1310, 0]
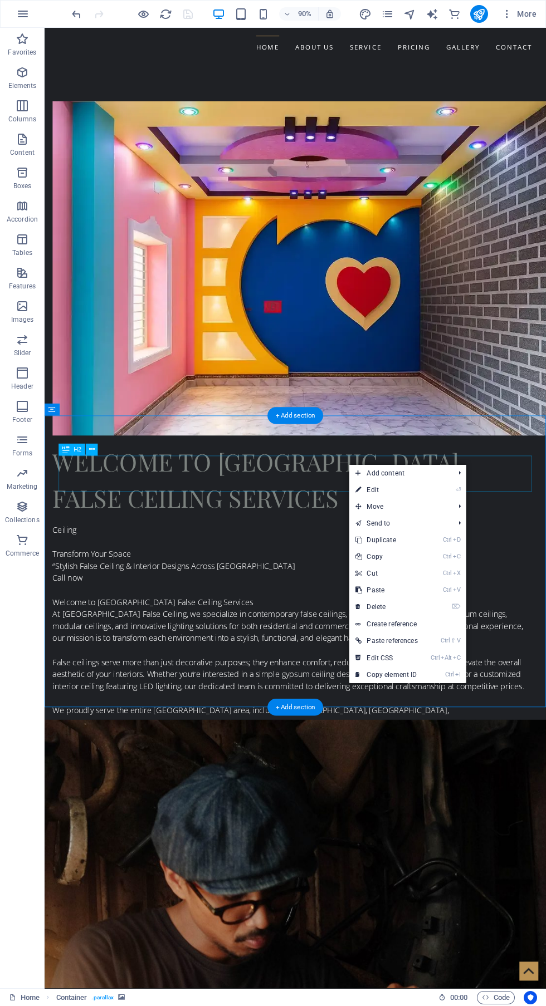
click at [410, 487] on link "⏎ Edit" at bounding box center [386, 490] width 75 height 17
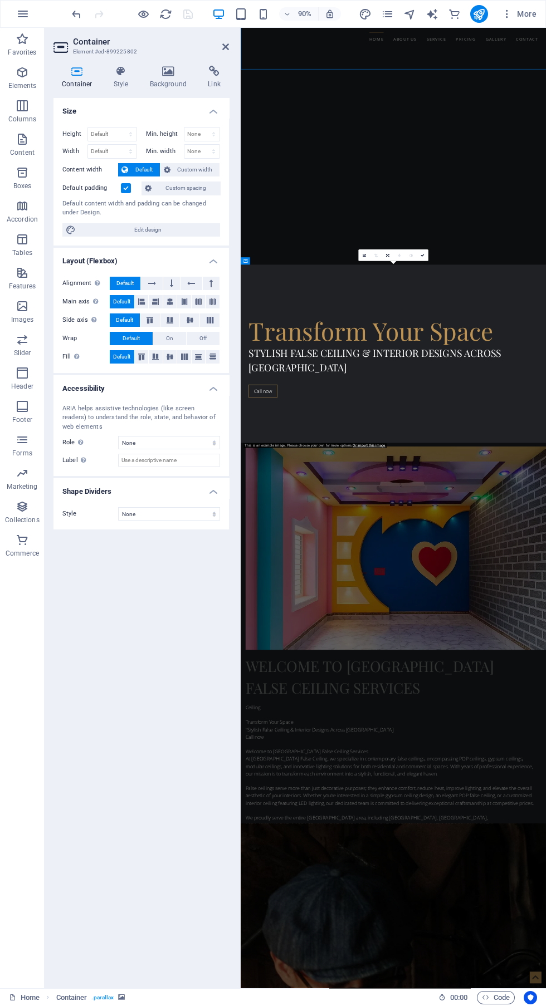
scroll to position [1989, 0]
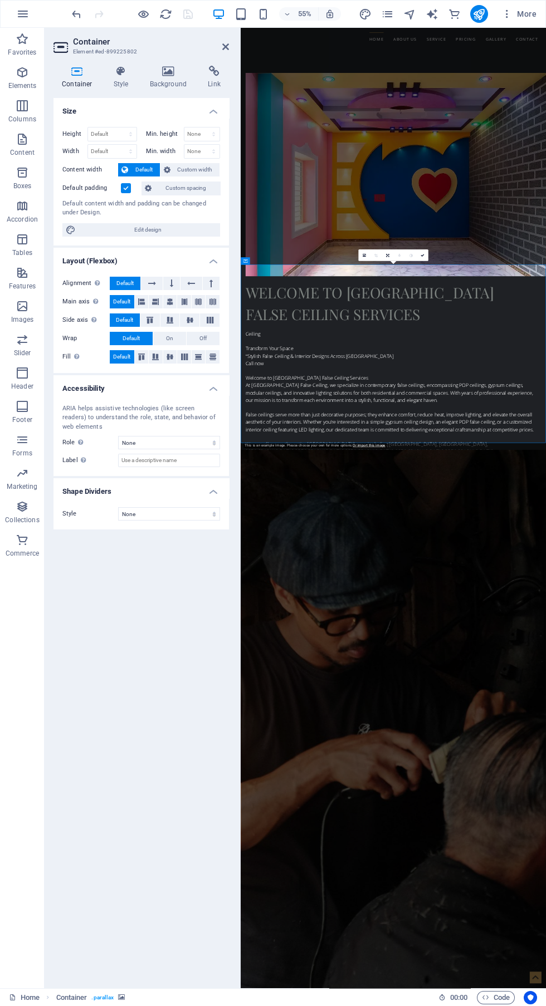
click at [159, 88] on h4 "Background" at bounding box center [170, 77] width 58 height 23
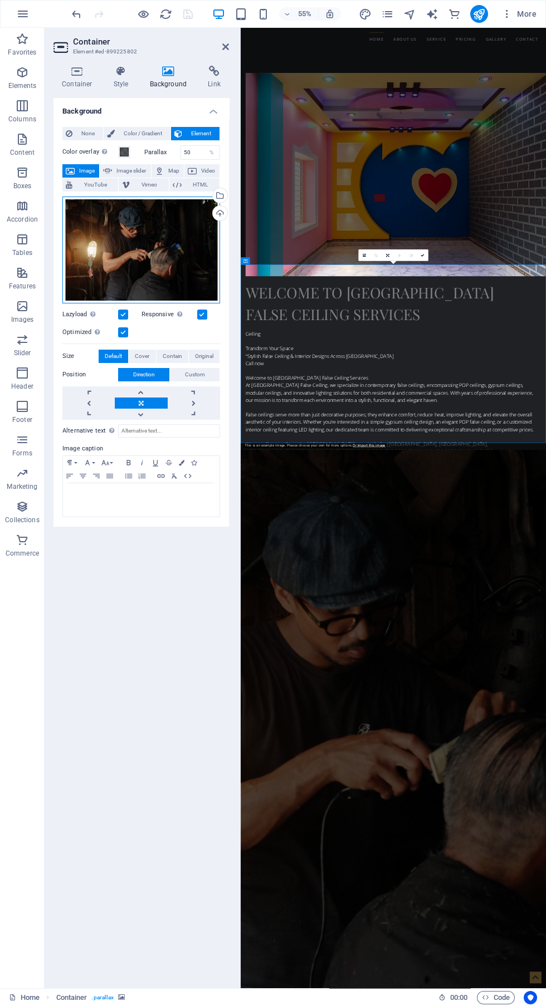
click at [148, 260] on div "Drag files here, click to choose files or select files from Files or our free s…" at bounding box center [141, 250] width 158 height 107
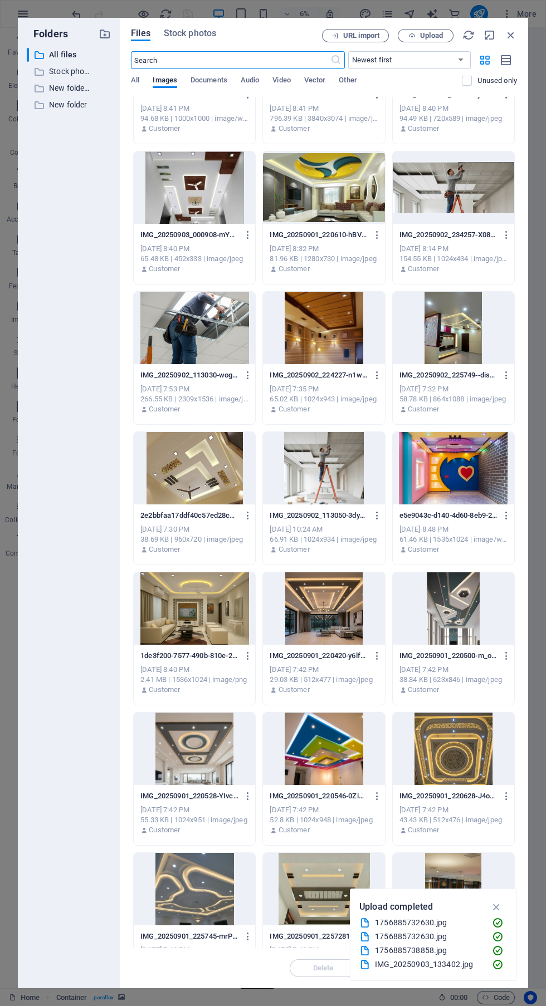
scroll to position [545, 0]
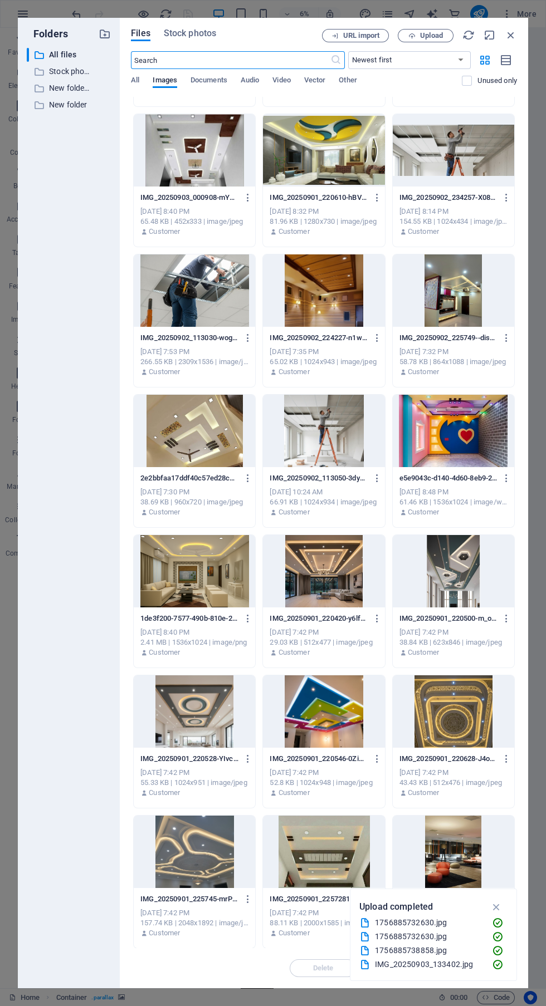
click at [462, 156] on div at bounding box center [453, 150] width 121 height 72
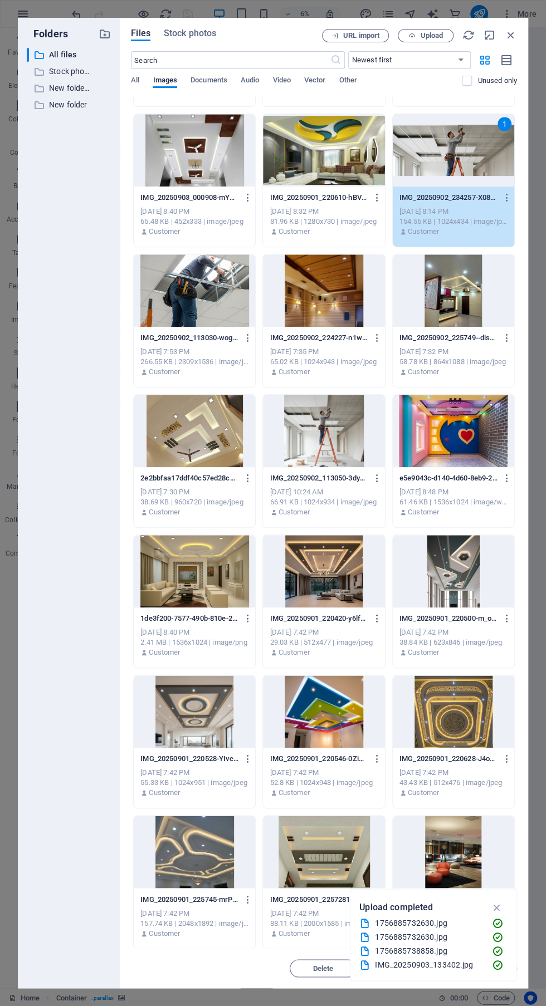
click at [422, 36] on span "Upload" at bounding box center [431, 35] width 23 height 7
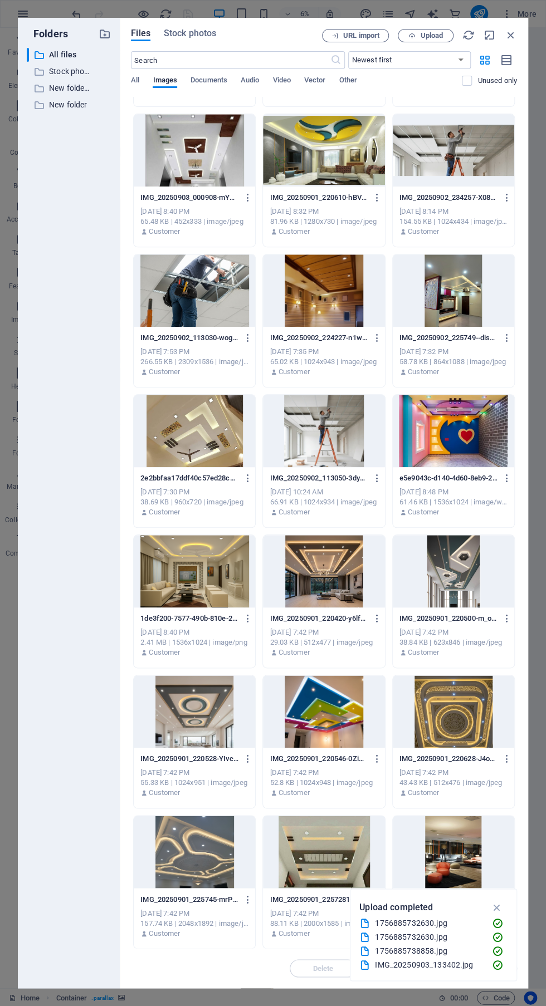
click at [454, 161] on div at bounding box center [453, 150] width 121 height 72
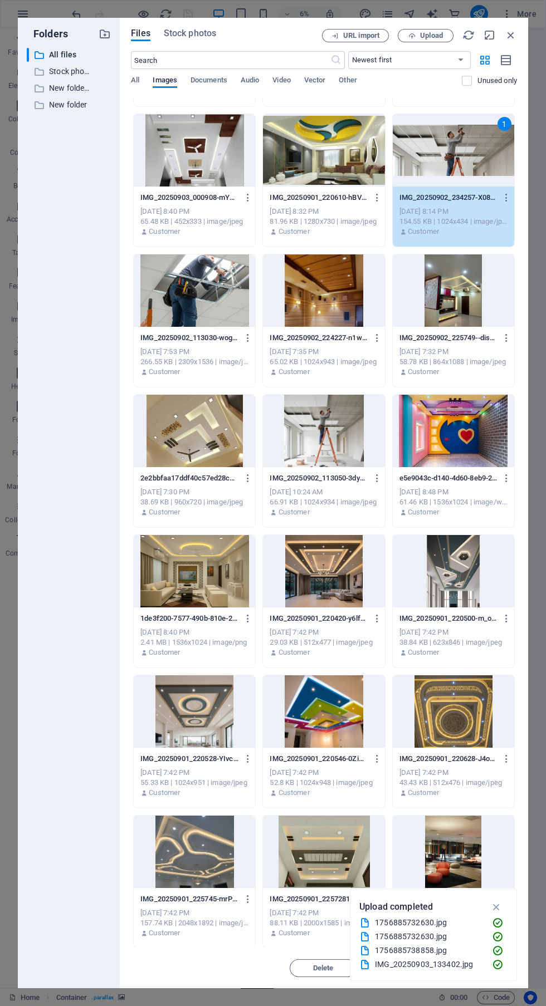
click at [497, 908] on icon "button" at bounding box center [496, 907] width 13 height 12
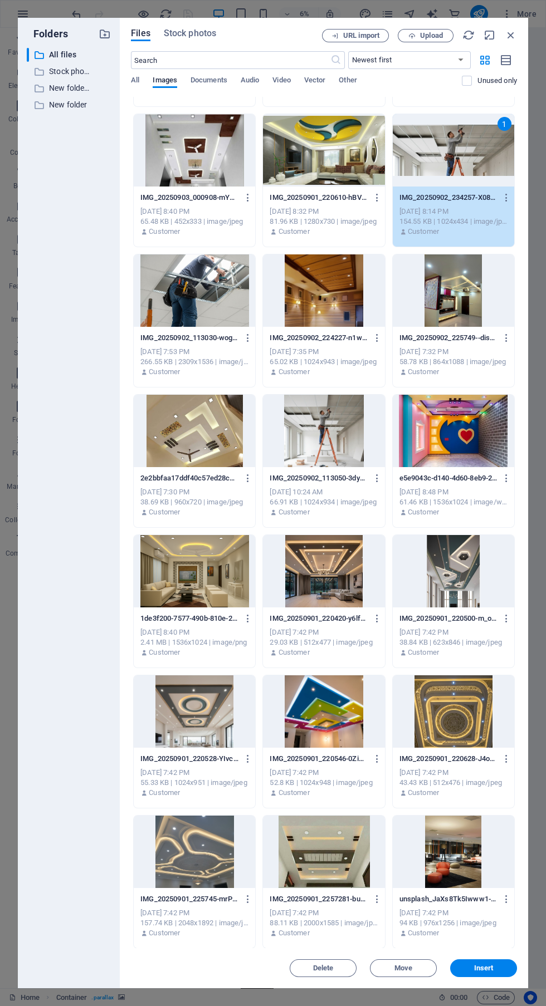
click at [503, 962] on button "Insert" at bounding box center [483, 968] width 67 height 18
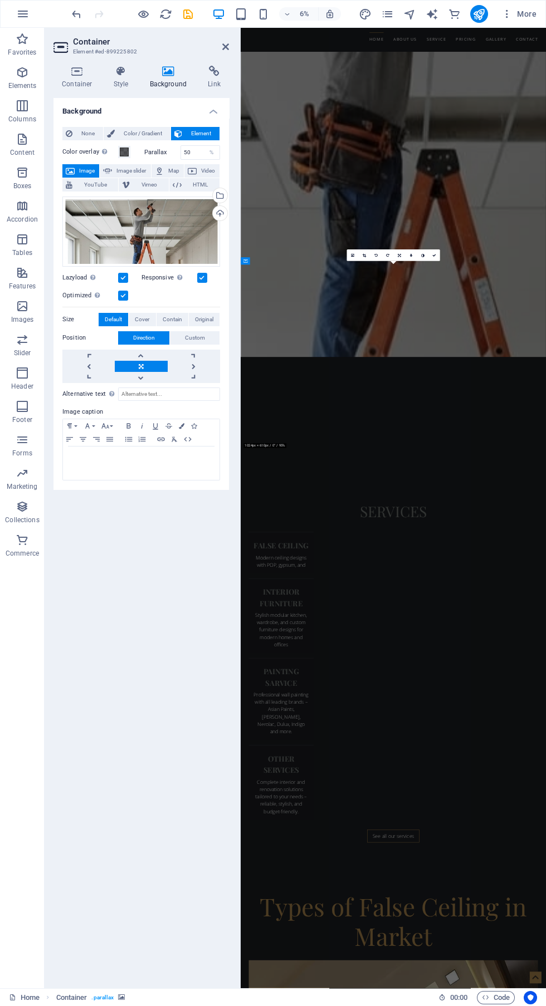
scroll to position [1989, 0]
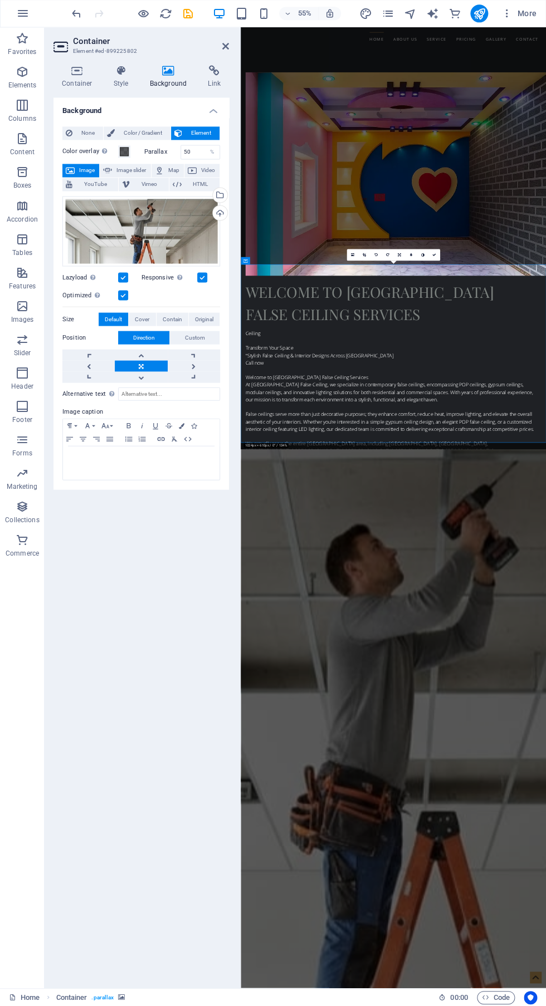
click at [225, 47] on icon at bounding box center [225, 46] width 7 height 9
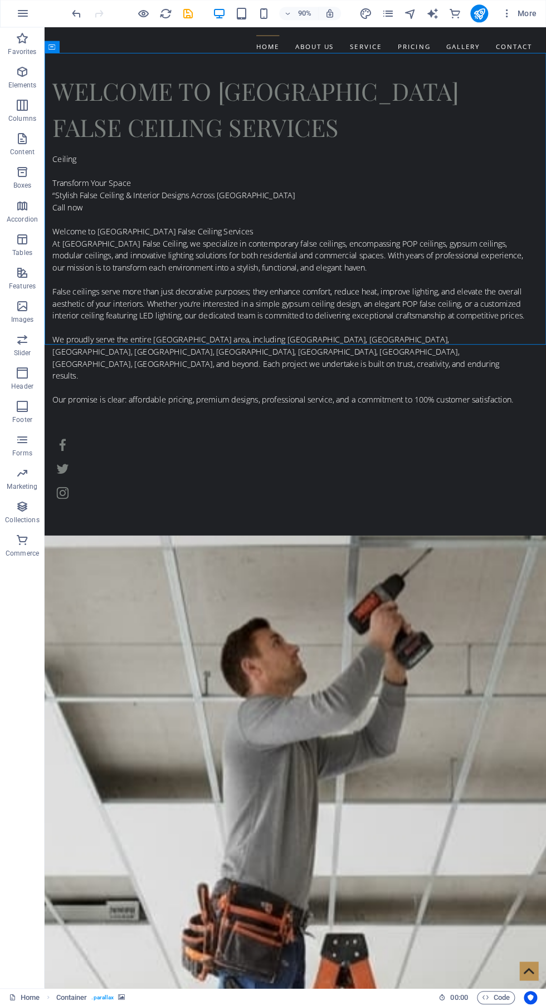
scroll to position [1724, 0]
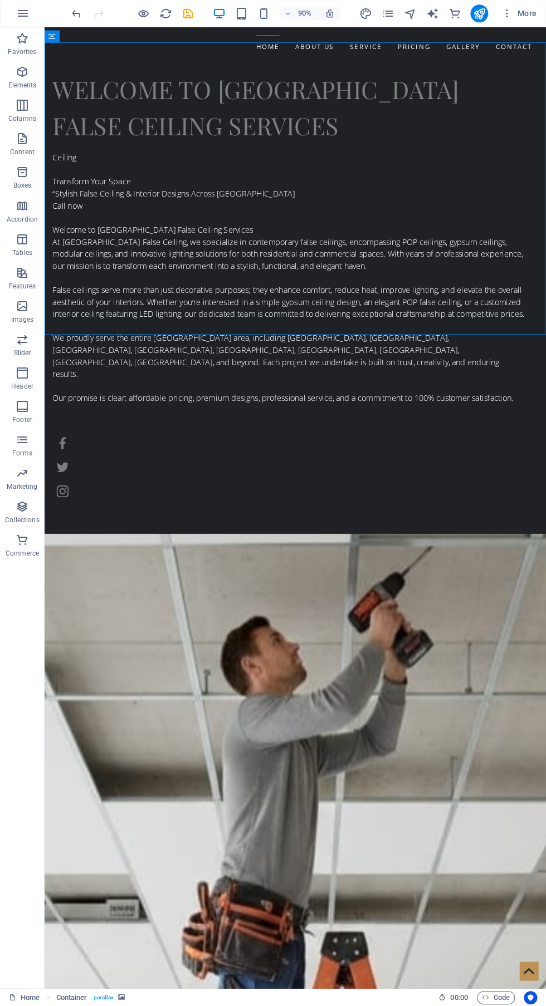
click at [179, 18] on div at bounding box center [132, 14] width 125 height 18
click at [186, 11] on icon "save" at bounding box center [188, 14] width 13 height 13
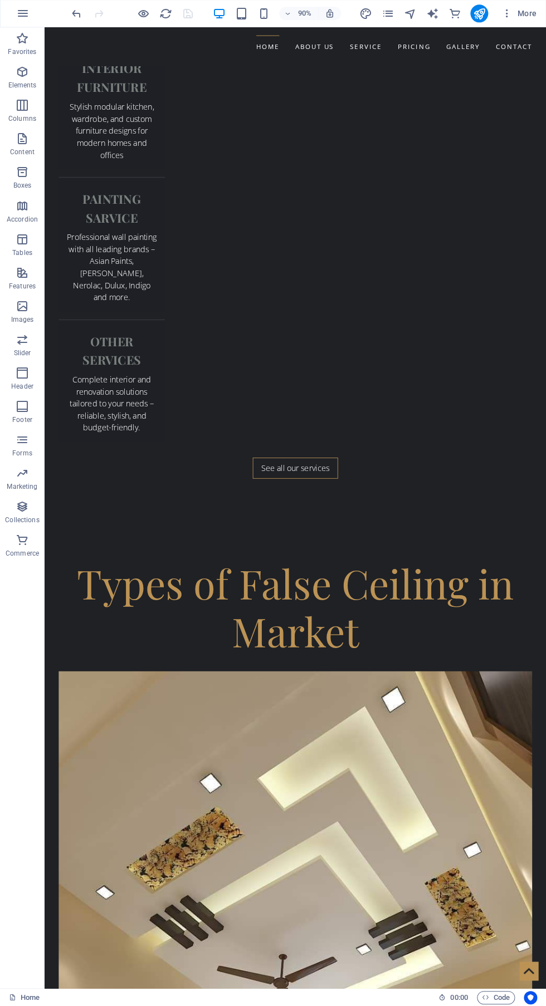
scroll to position [3193, 0]
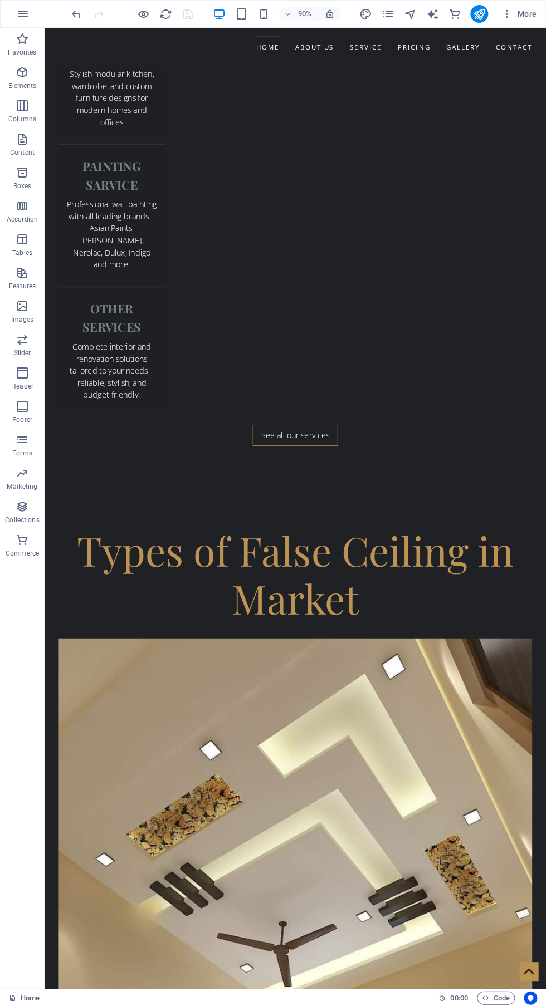
click at [480, 14] on icon "publish" at bounding box center [478, 14] width 13 height 13
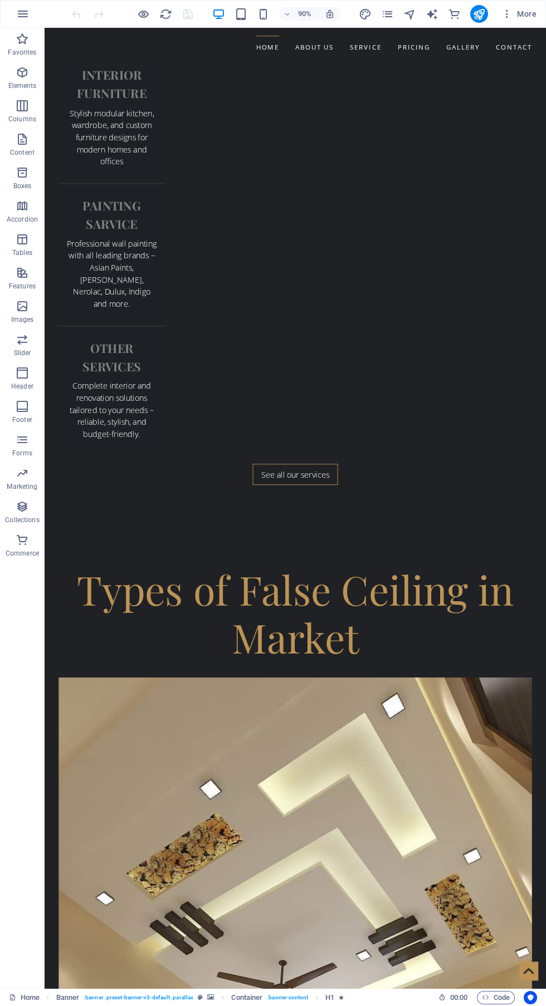
scroll to position [3193, 0]
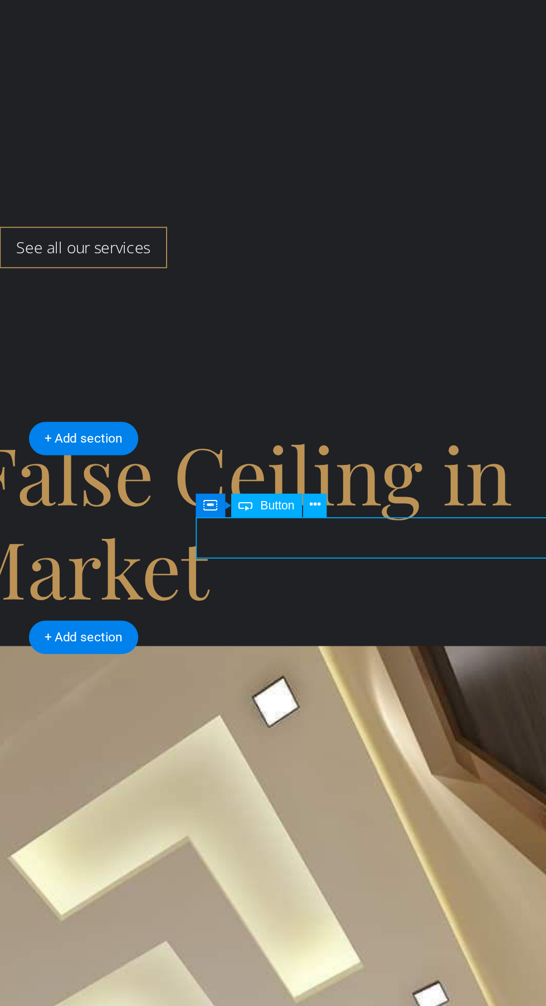
click at [410, 569] on button at bounding box center [413, 566] width 12 height 12
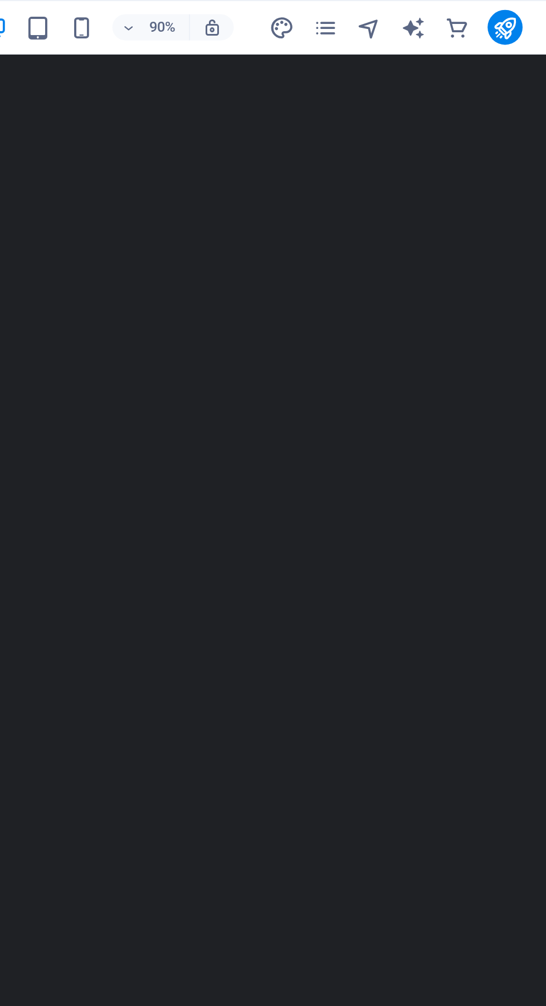
scroll to position [0, 0]
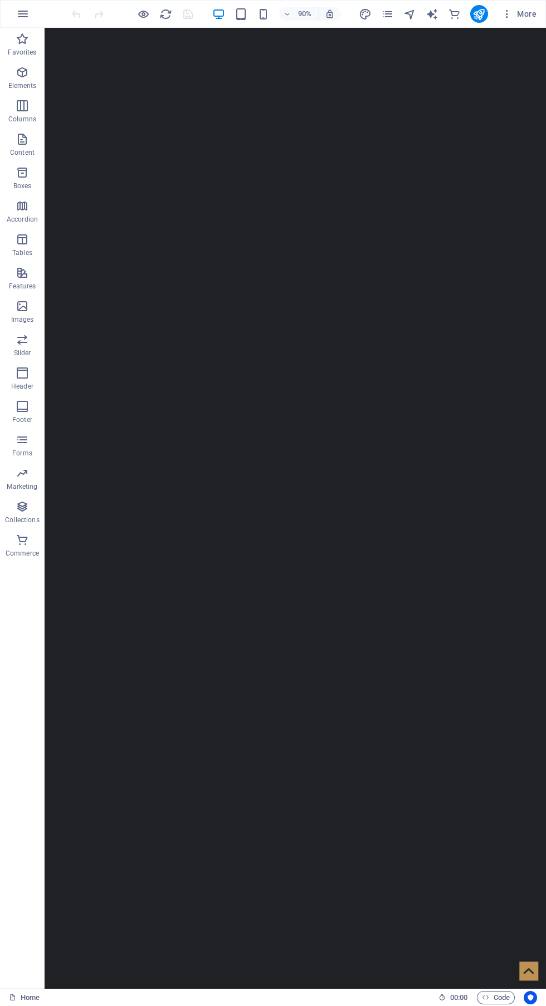
click at [480, 14] on icon "publish" at bounding box center [478, 14] width 13 height 13
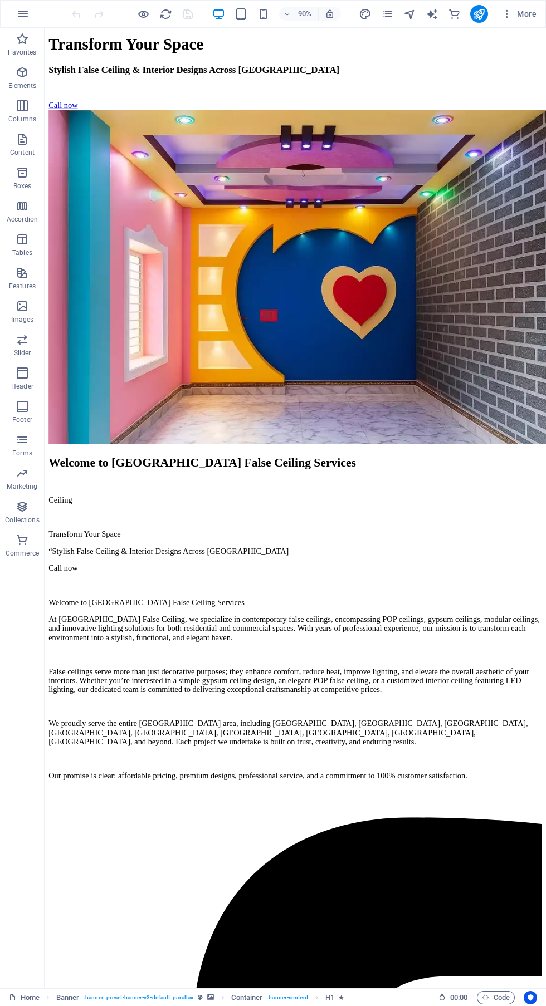
scroll to position [3193, 0]
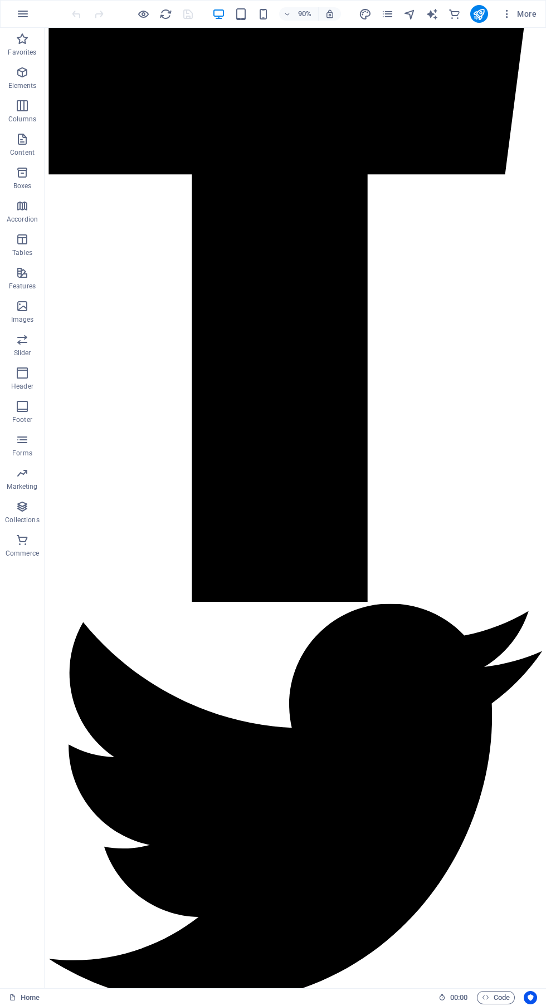
click li
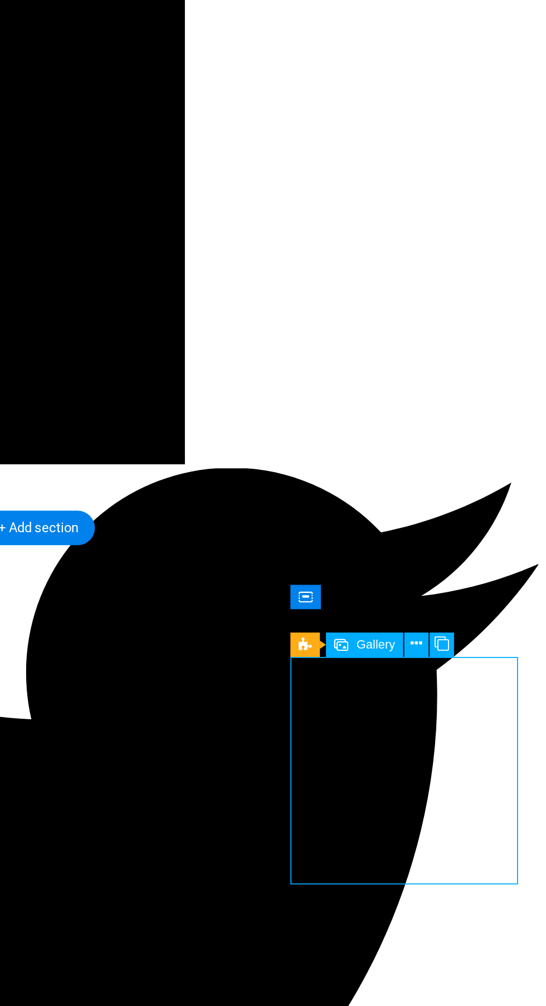
click at [480, 688] on icon at bounding box center [482, 691] width 6 height 11
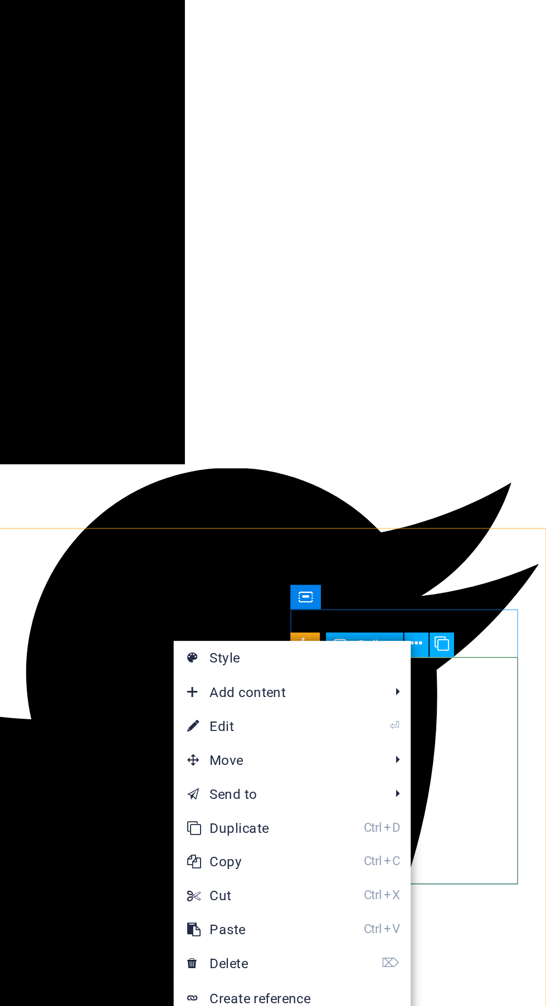
click at [423, 731] on link "⏎ Edit" at bounding box center [399, 731] width 75 height 17
select select "4"
select select "px"
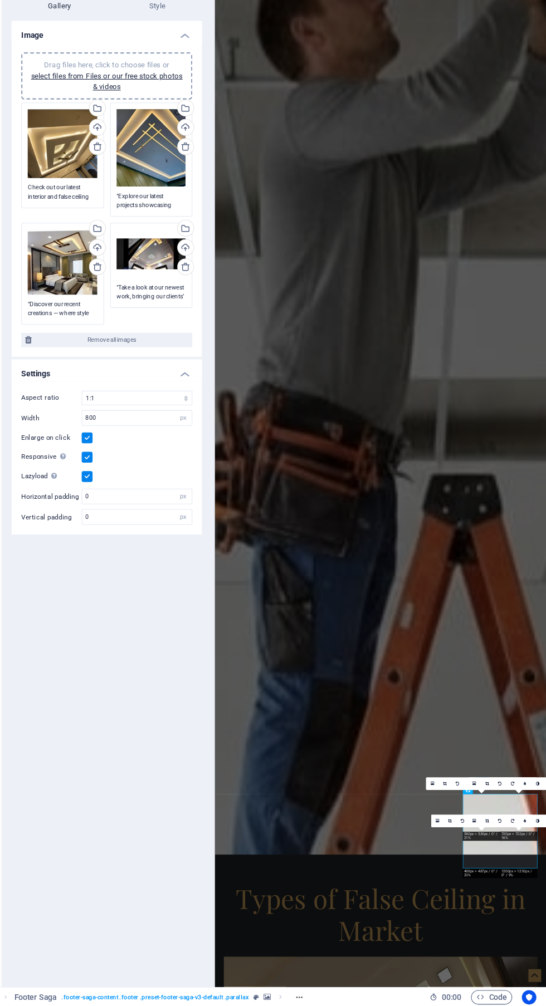
scroll to position [0, 0]
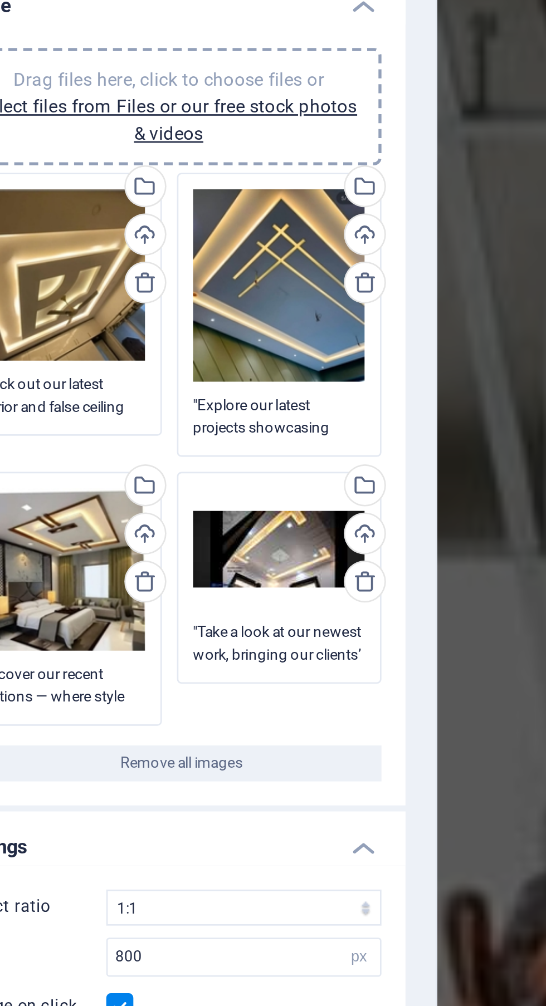
click at [109, 223] on div "Drag files here, click to choose files or select files from Files or our free s…" at bounding box center [100, 211] width 64 height 64
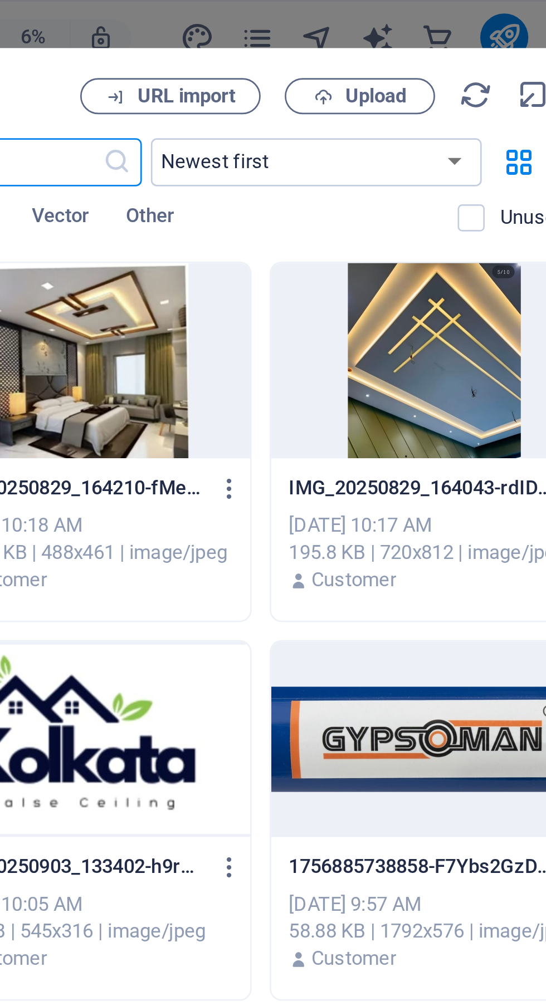
click at [429, 32] on span "Upload" at bounding box center [431, 35] width 23 height 7
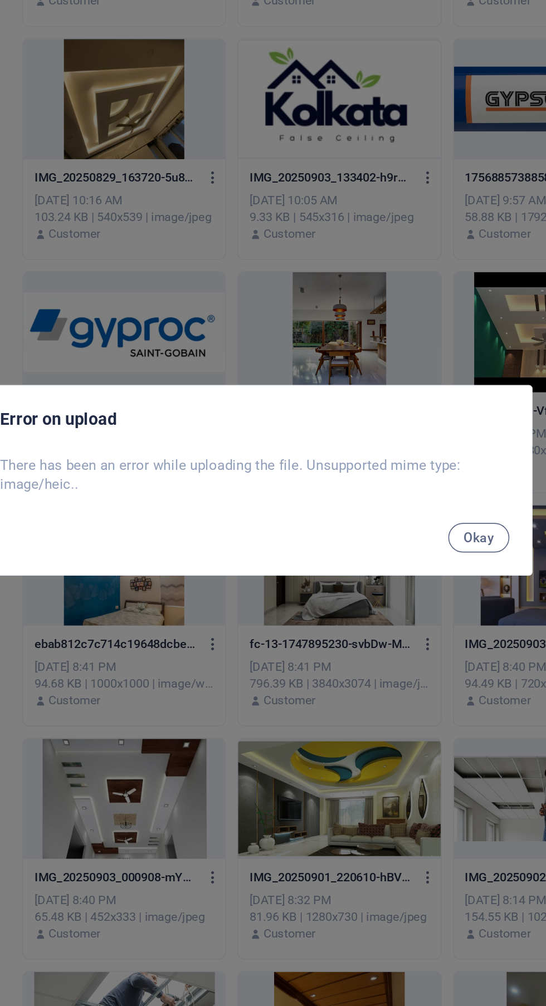
click at [412, 536] on span "Okay" at bounding box center [407, 537] width 19 height 9
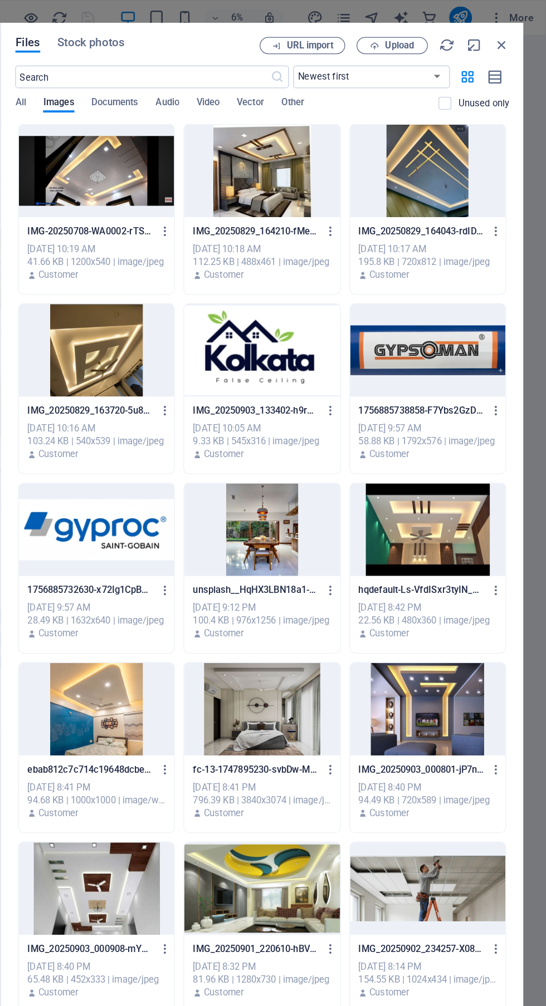
click at [429, 36] on span "Upload" at bounding box center [431, 35] width 23 height 7
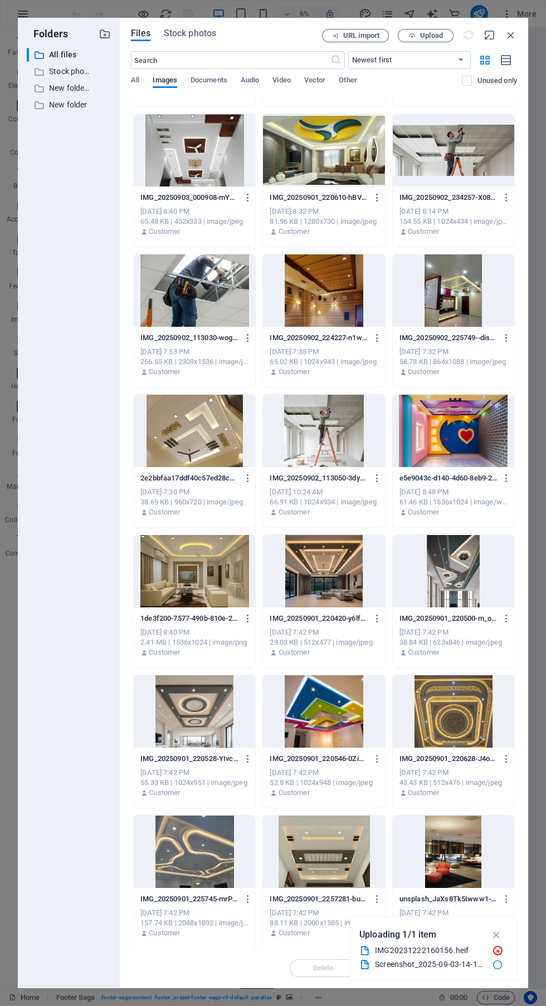
click at [502, 932] on icon "button" at bounding box center [496, 935] width 13 height 12
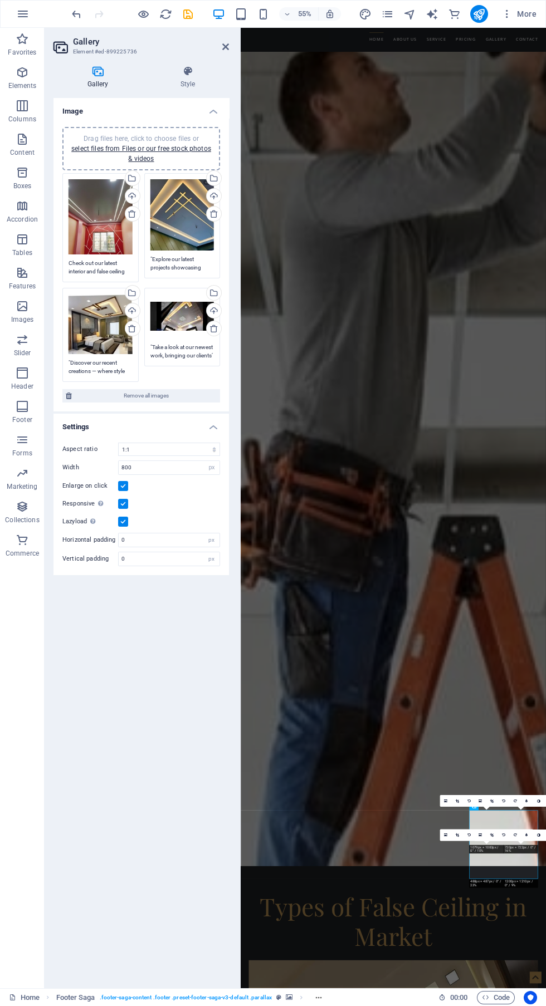
click at [545, 37] on nav "Home About us Service Pricing Gallery Contact" at bounding box center [518, 49] width 526 height 25
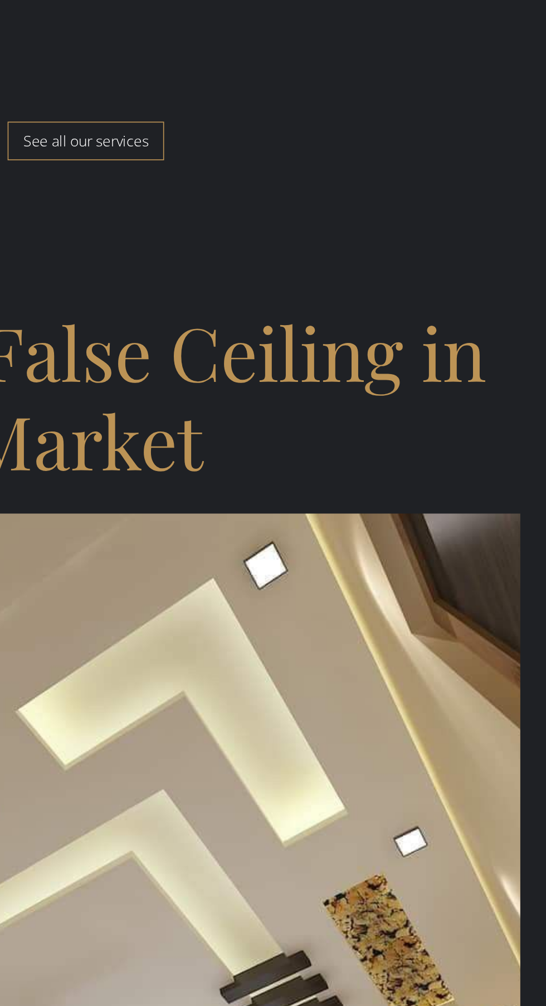
click li
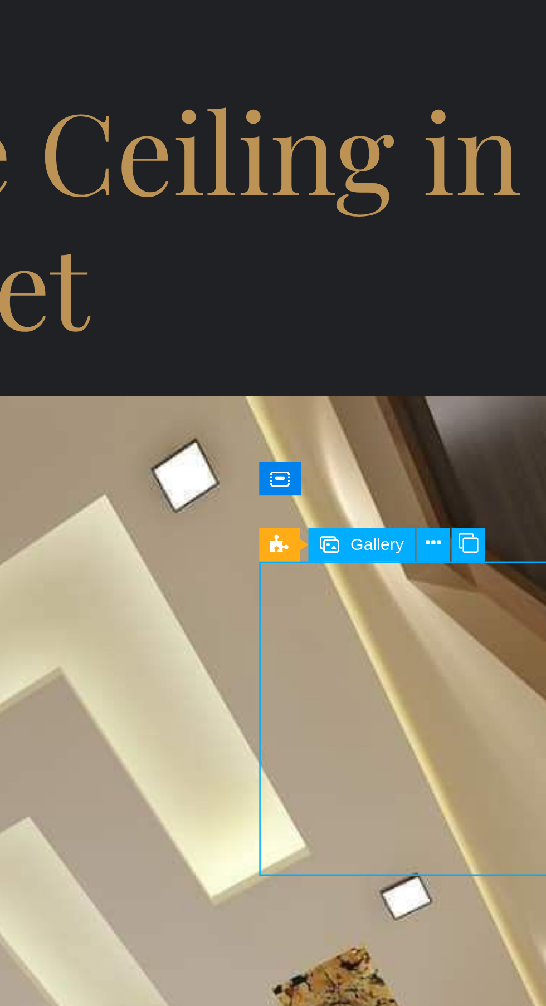
click at [479, 690] on icon at bounding box center [482, 691] width 6 height 11
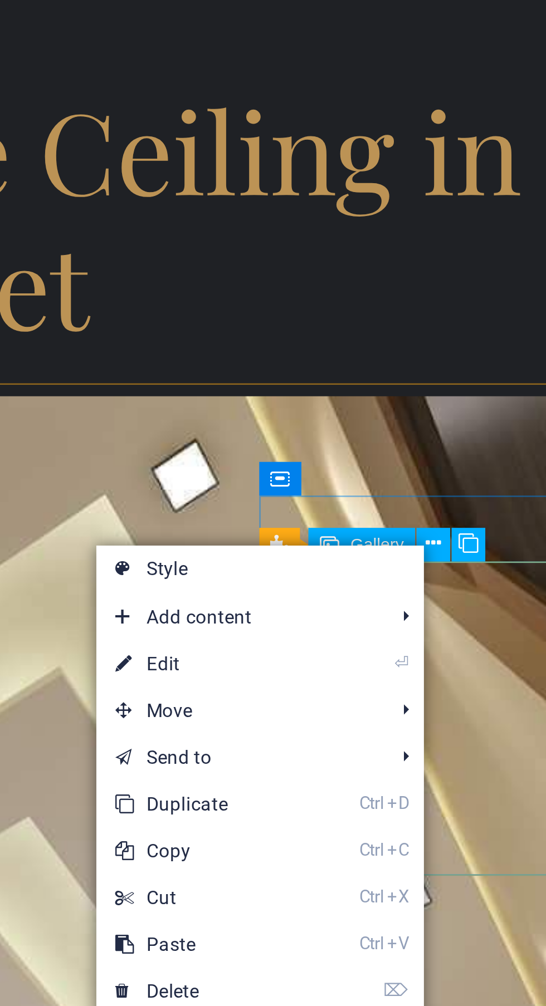
click at [430, 734] on link "⏎ Edit" at bounding box center [398, 734] width 75 height 17
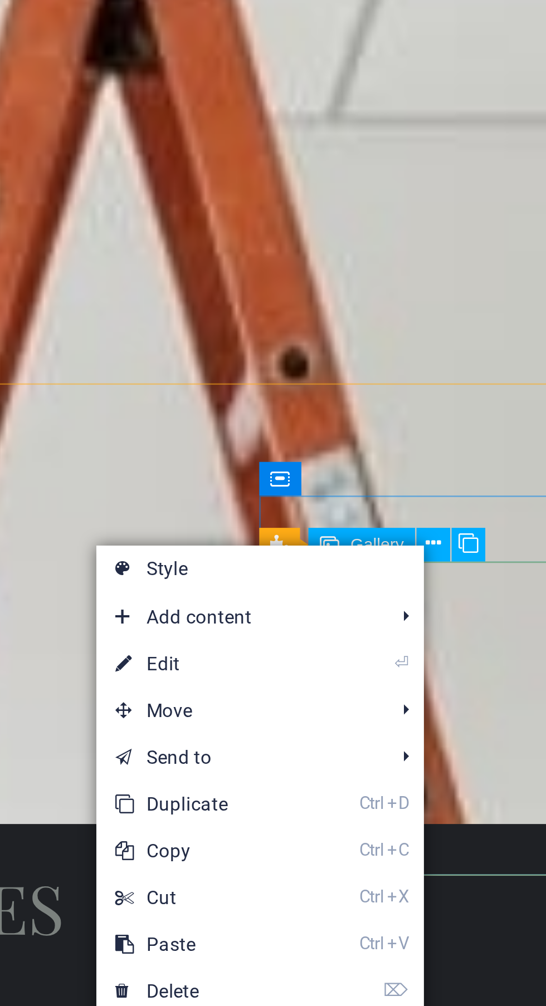
select select "4"
select select "px"
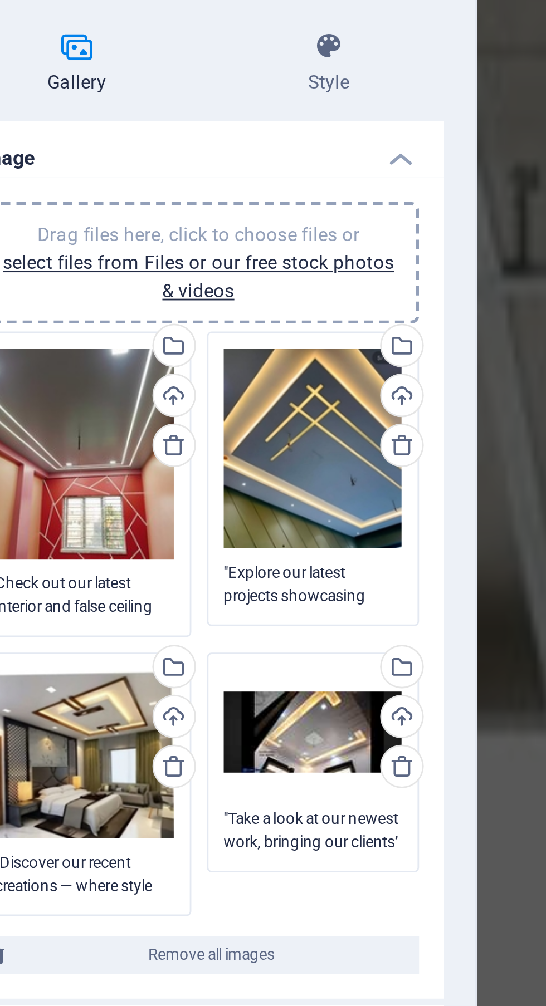
click at [105, 331] on div "Drag files here, click to choose files or select files from Files or our free s…" at bounding box center [100, 324] width 64 height 60
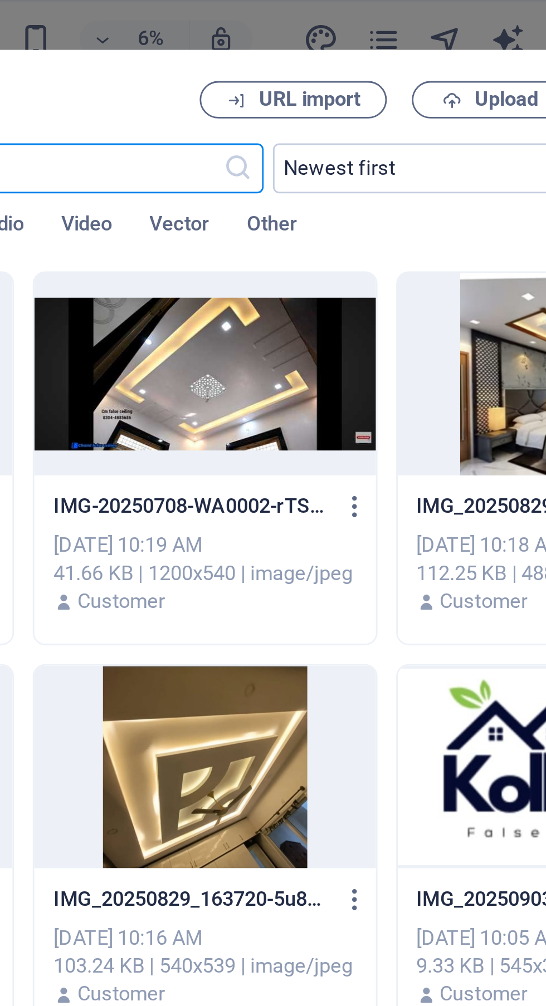
click at [432, 37] on span "Upload" at bounding box center [431, 35] width 23 height 7
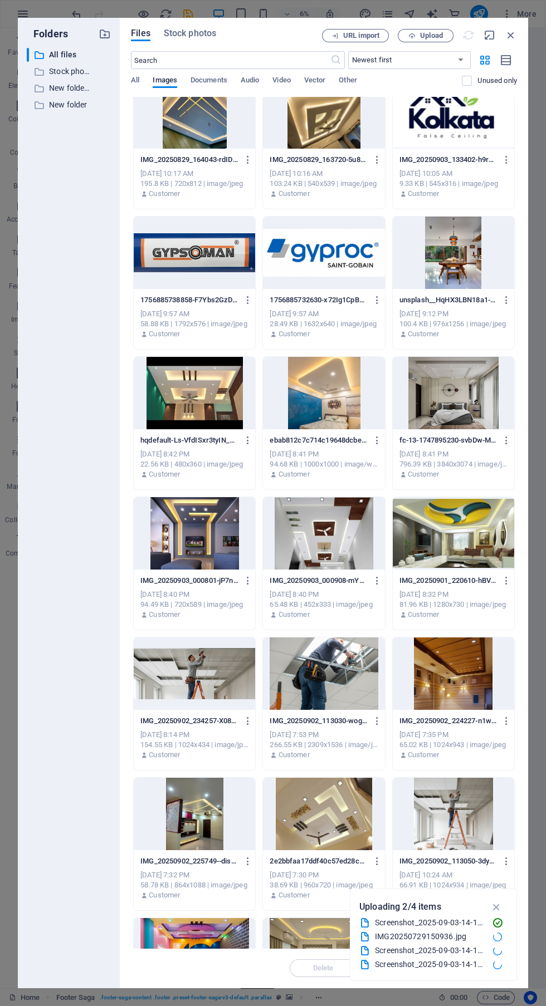
scroll to position [168, 0]
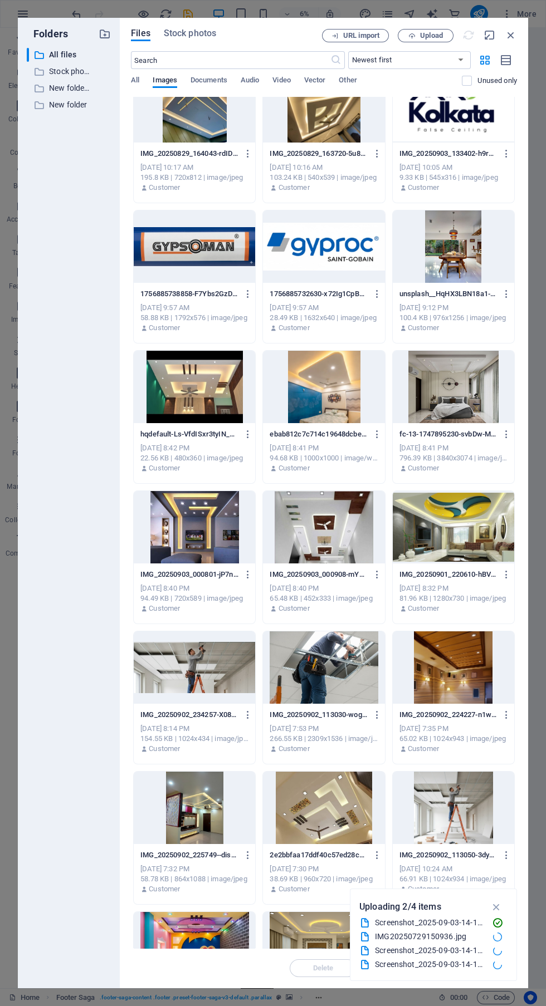
click at [498, 905] on icon "button" at bounding box center [496, 907] width 13 height 12
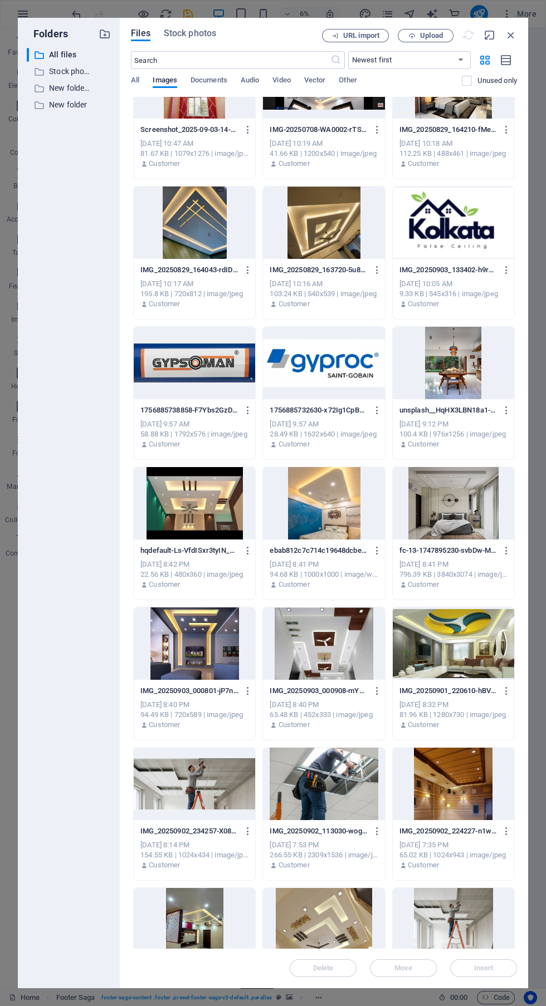
scroll to position [46, 0]
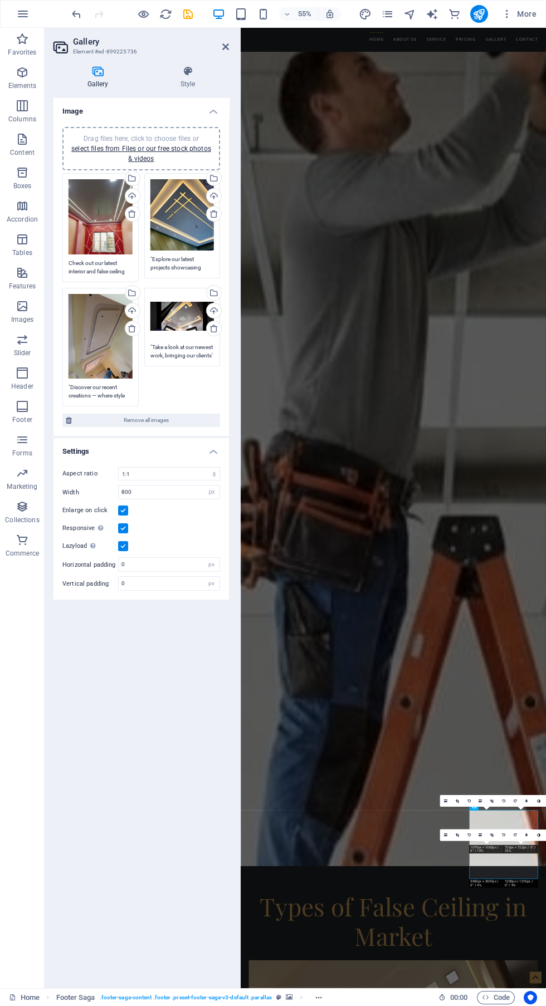
click at [175, 327] on div "Drag files here, click to choose files or select files from Files or our free s…" at bounding box center [182, 316] width 64 height 45
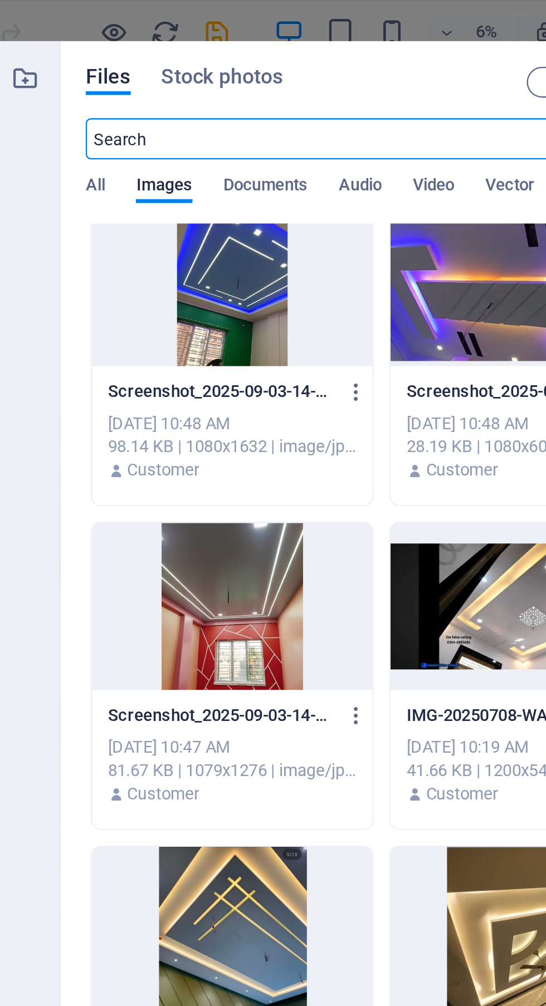
scroll to position [0, 0]
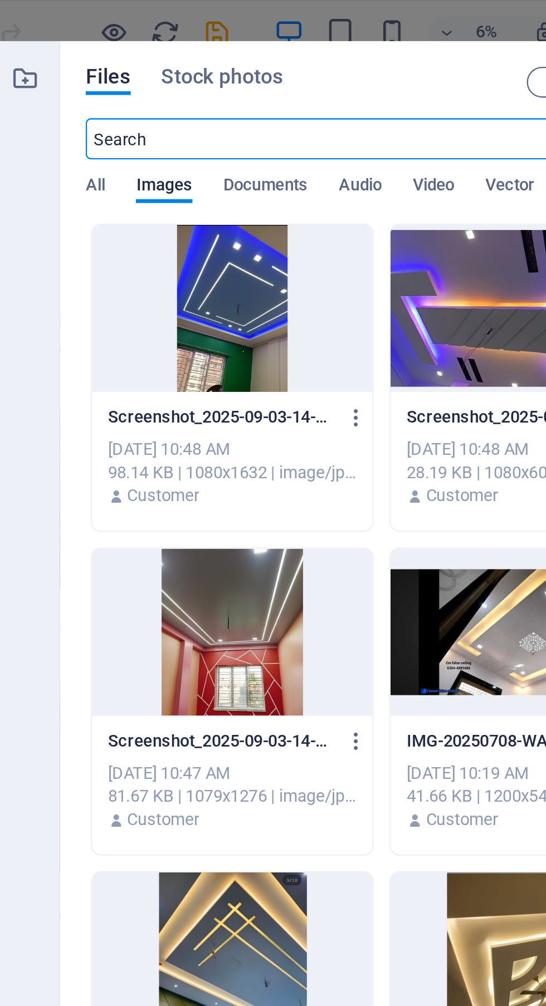
click at [200, 135] on div at bounding box center [194, 133] width 121 height 72
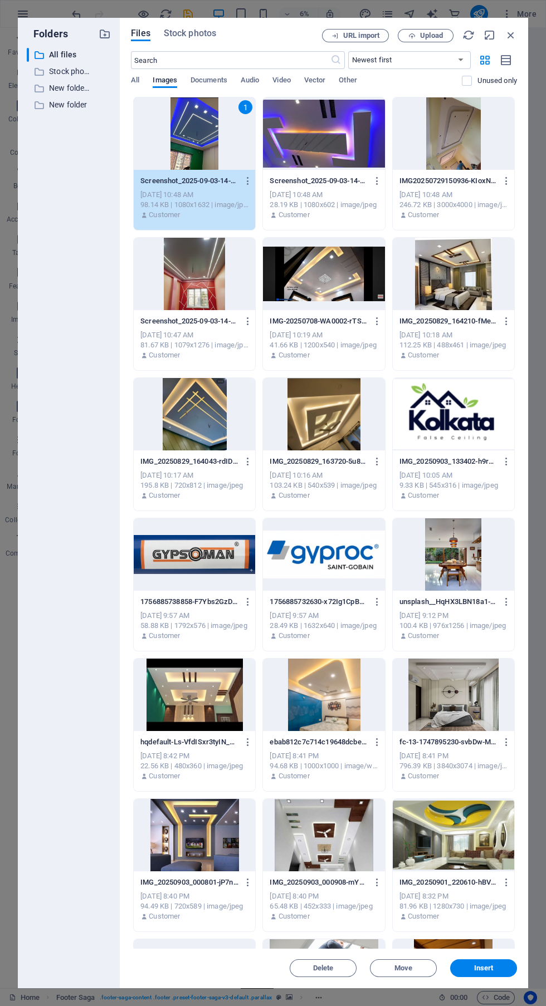
click at [493, 972] on span "Insert" at bounding box center [483, 968] width 58 height 7
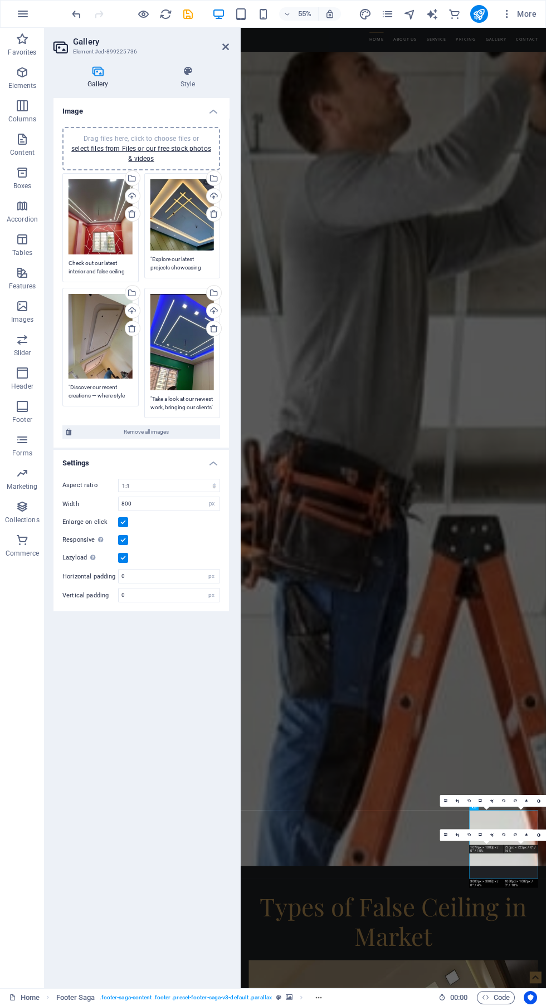
click at [172, 223] on div "Drag files here, click to choose files or select files from Files or our free s…" at bounding box center [182, 215] width 64 height 72
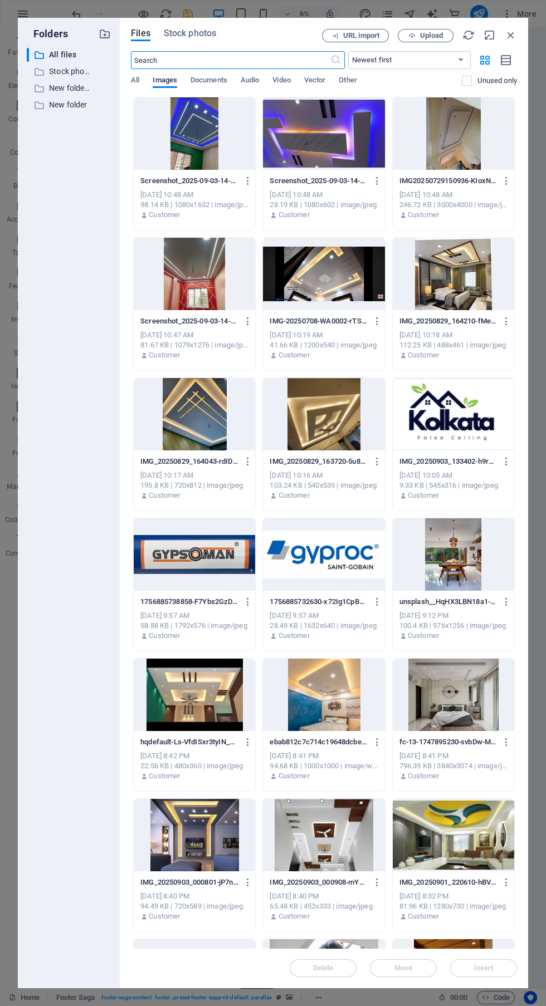
click at [511, 34] on icon "button" at bounding box center [510, 35] width 12 height 12
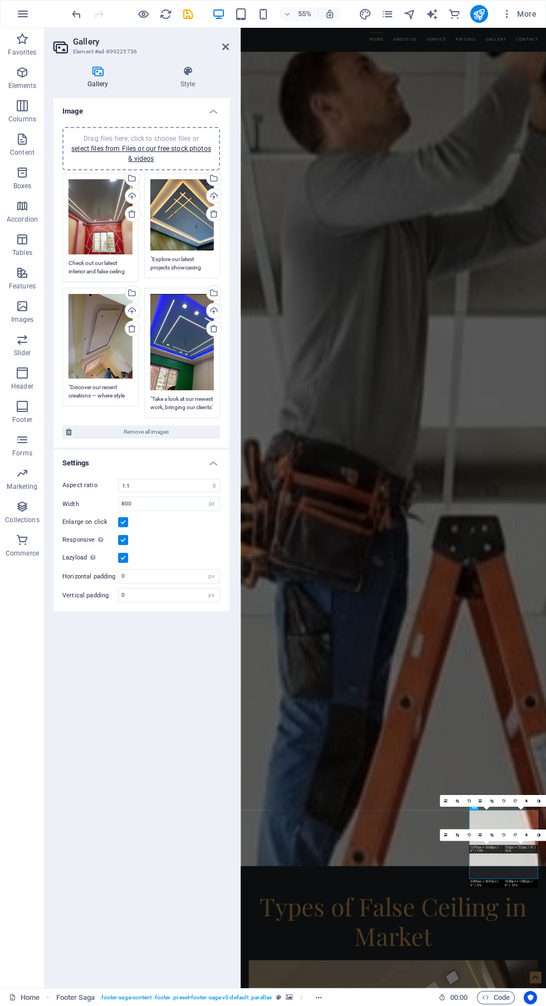
click at [174, 237] on div "Drag files here, click to choose files or select files from Files or our free s…" at bounding box center [182, 215] width 64 height 72
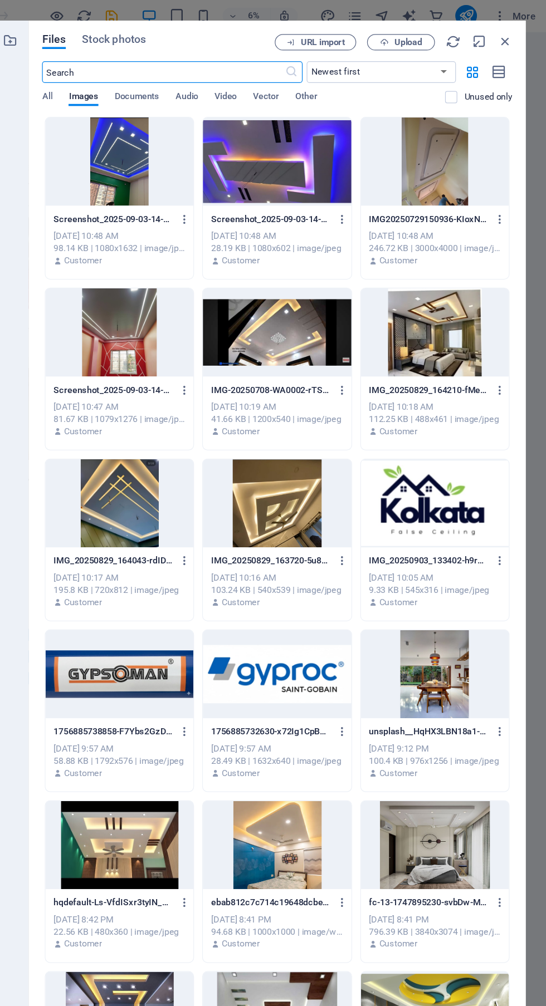
click at [328, 151] on div at bounding box center [323, 133] width 121 height 72
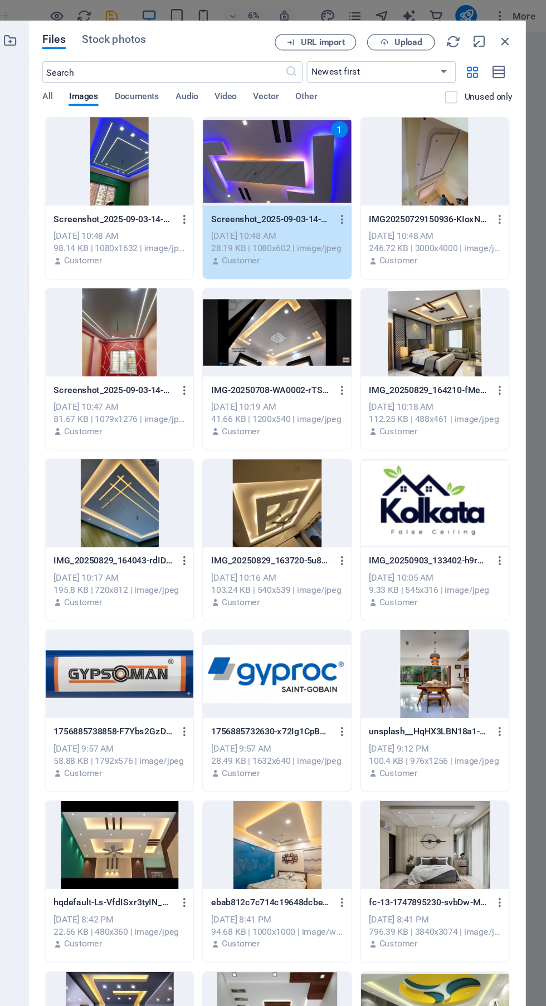
click at [437, 38] on span "Upload" at bounding box center [431, 35] width 23 height 7
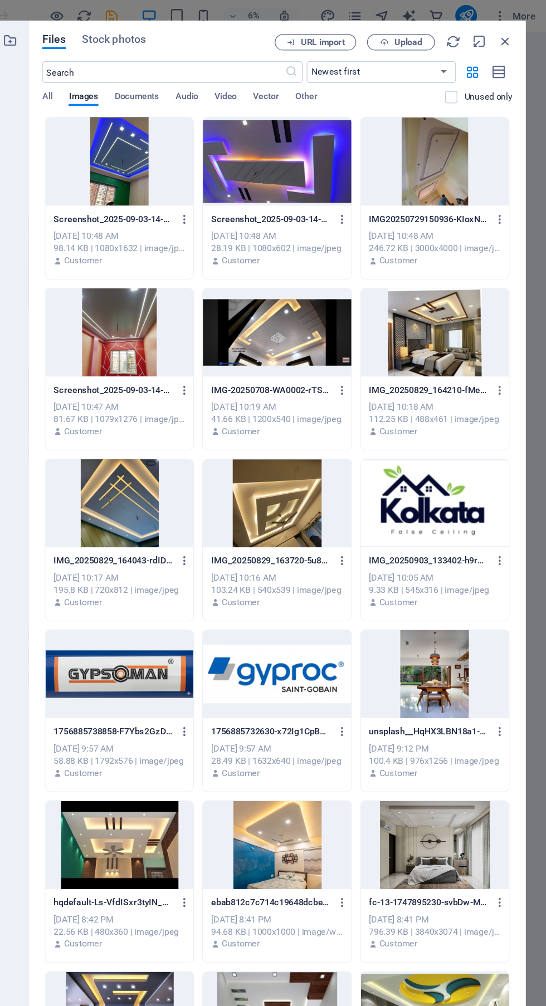
click at [336, 148] on div at bounding box center [323, 133] width 121 height 72
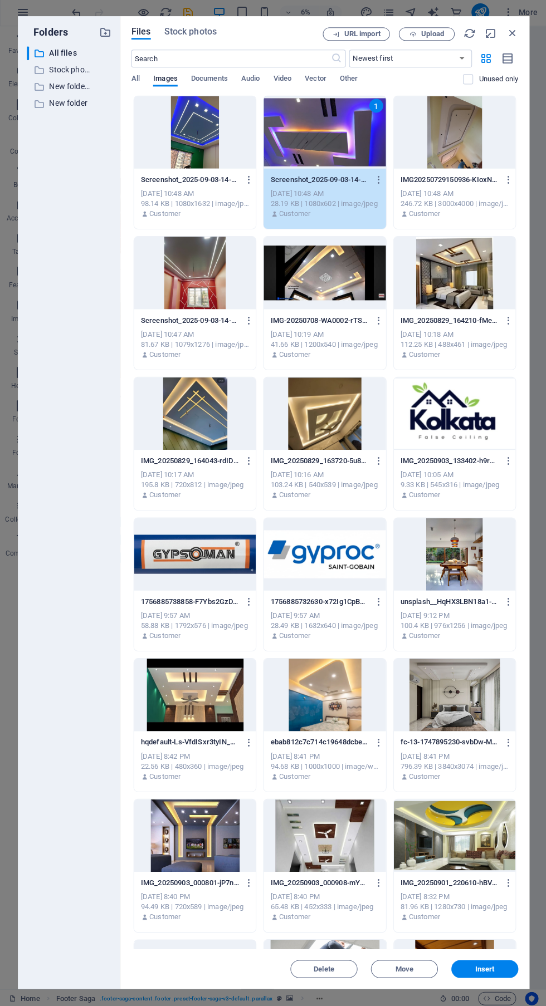
click at [493, 967] on span "Insert" at bounding box center [483, 968] width 58 height 7
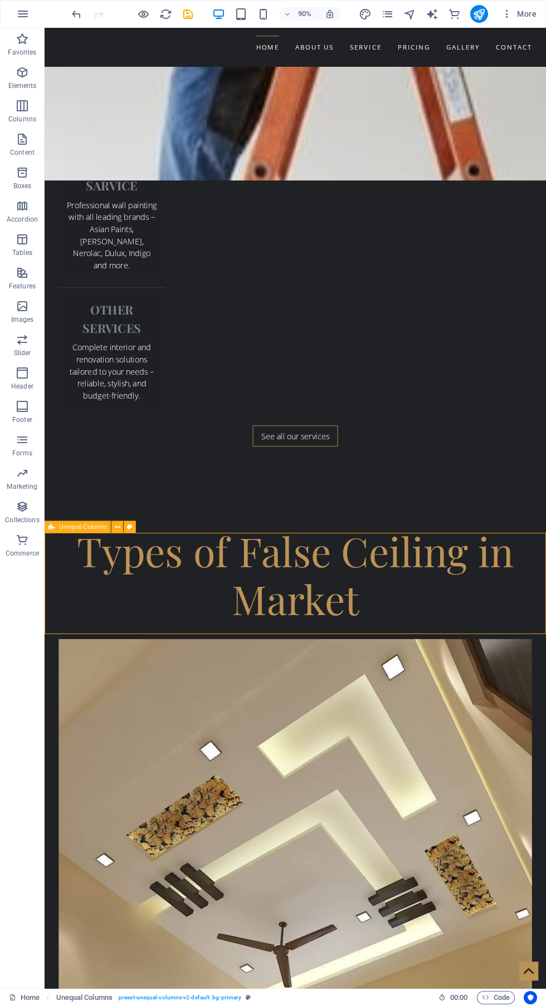
click at [188, 10] on icon "save" at bounding box center [188, 14] width 13 height 13
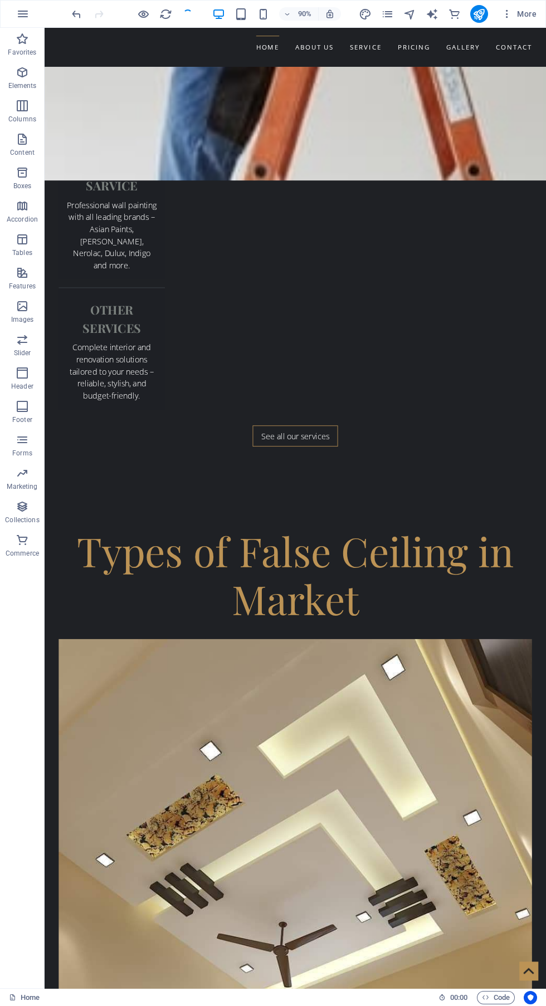
click at [479, 12] on icon "publish" at bounding box center [478, 14] width 13 height 13
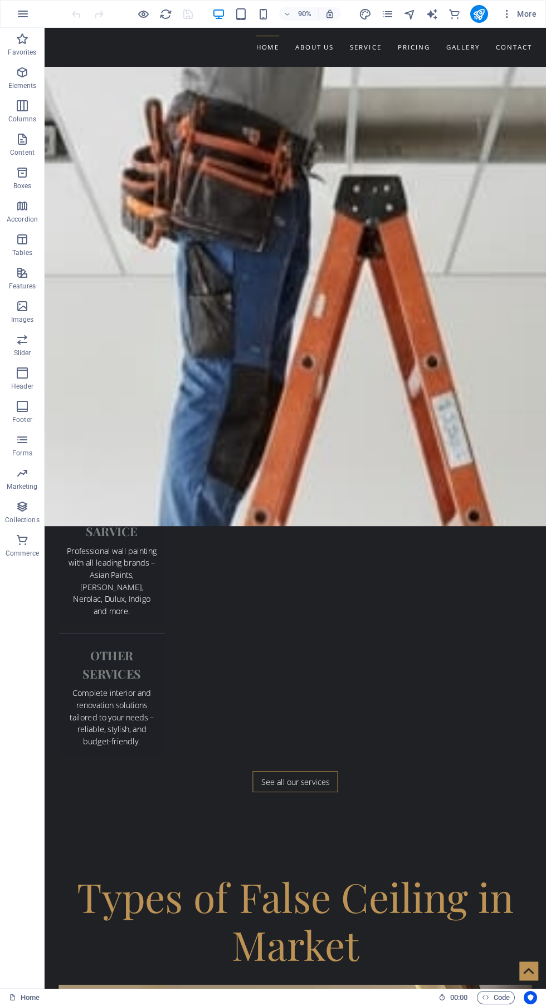
scroll to position [2806, 0]
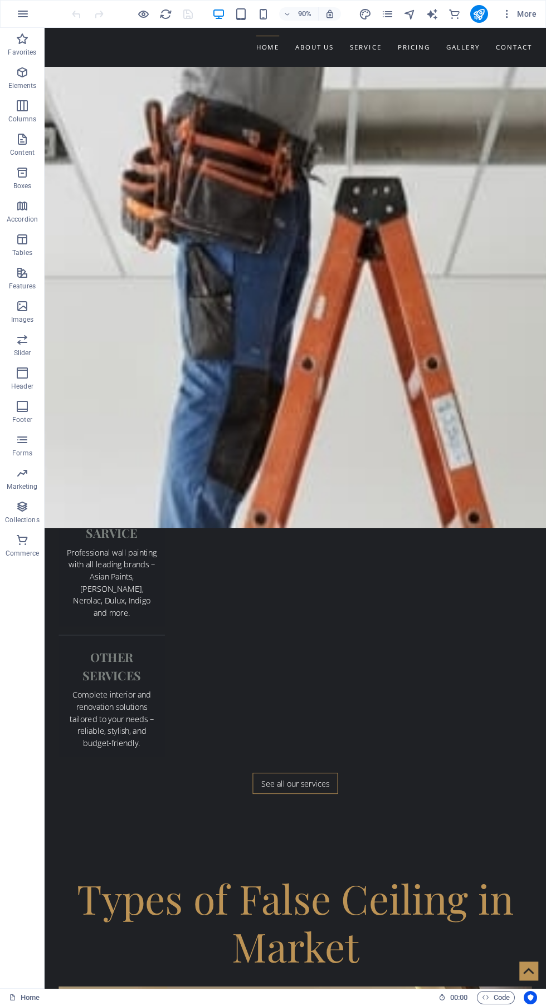
click at [486, 22] on div at bounding box center [479, 14] width 18 height 18
click at [481, 9] on icon "publish" at bounding box center [478, 14] width 13 height 13
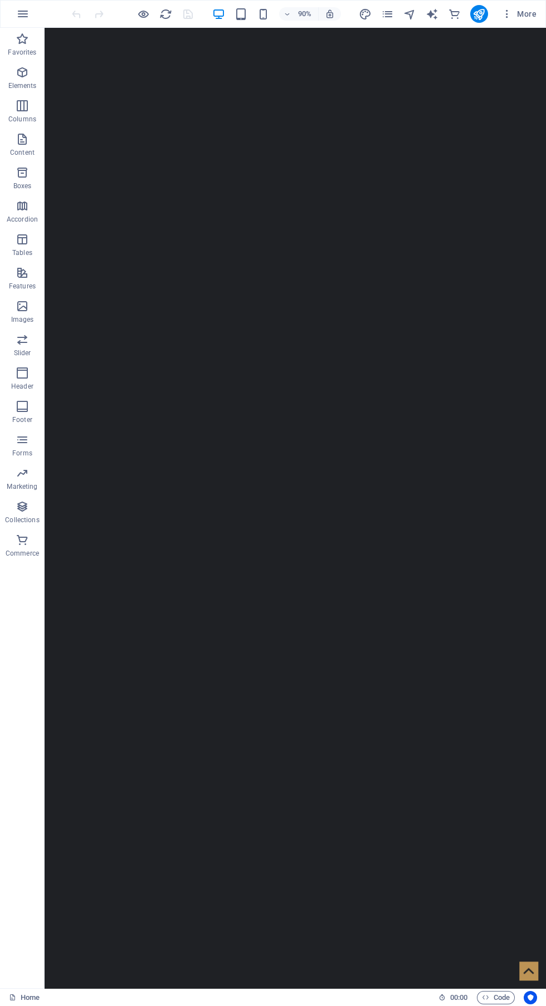
click at [388, 14] on icon "pages" at bounding box center [387, 14] width 13 height 13
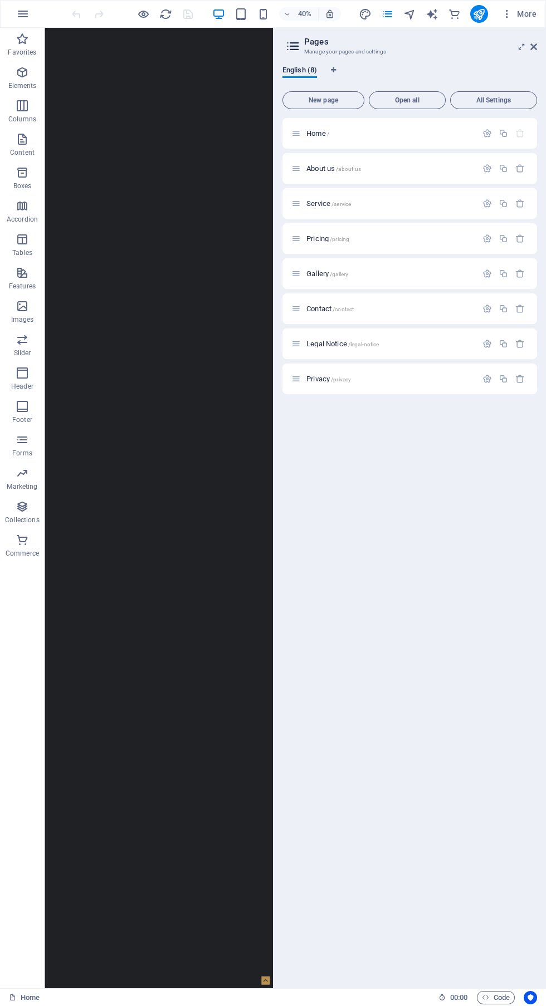
click at [424, 344] on p "Legal Notice /legal-notice" at bounding box center [389, 343] width 167 height 7
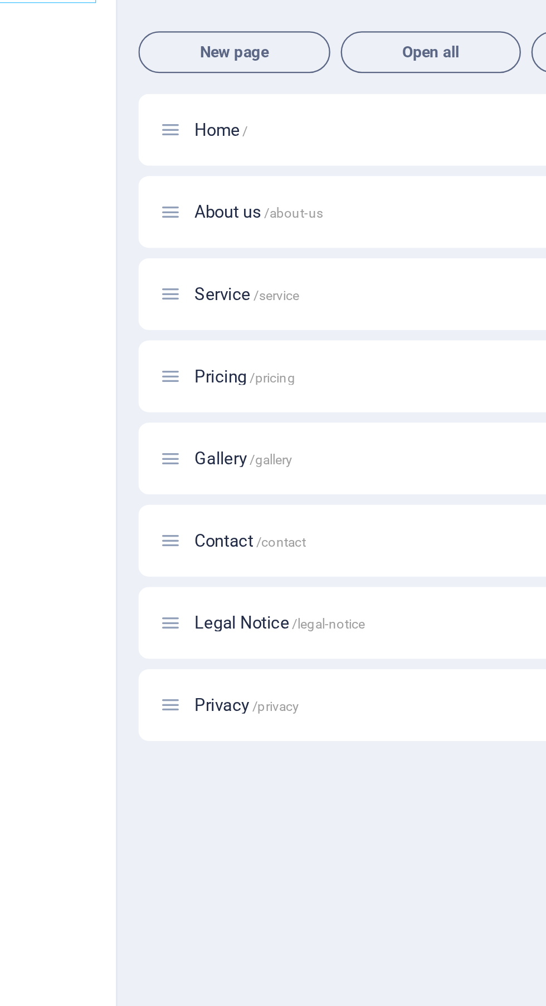
click at [361, 323] on p "Contact /contact" at bounding box center [389, 325] width 167 height 7
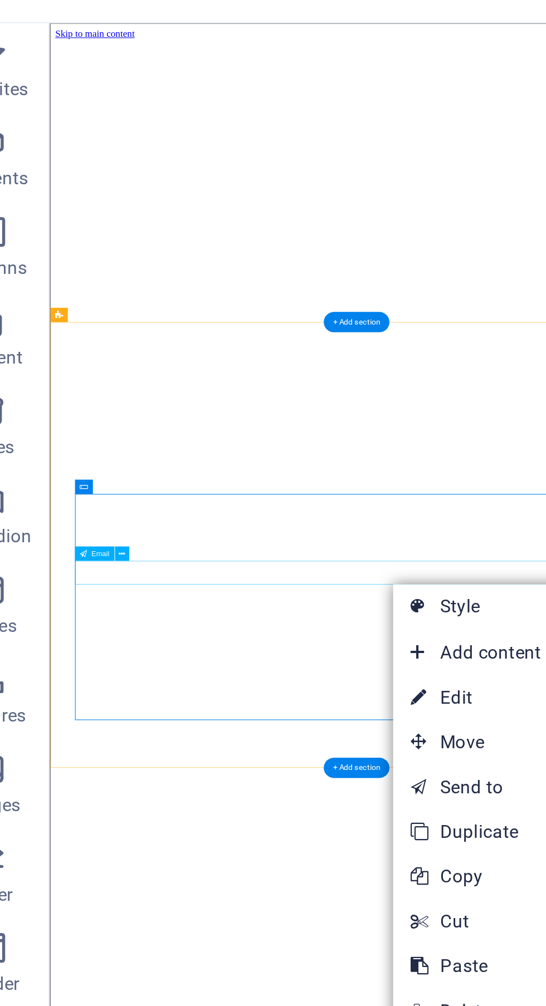
click at [202, 293] on link "⏎ Edit" at bounding box center [210, 296] width 75 height 17
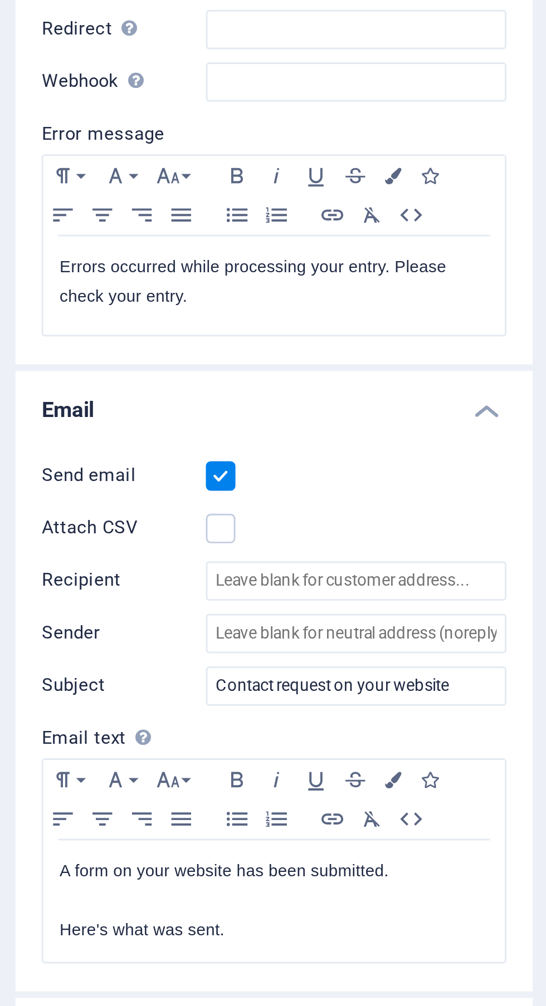
click at [68, 489] on label "Sender" at bounding box center [90, 488] width 56 height 13
click at [118, 489] on input "Sender" at bounding box center [169, 488] width 102 height 13
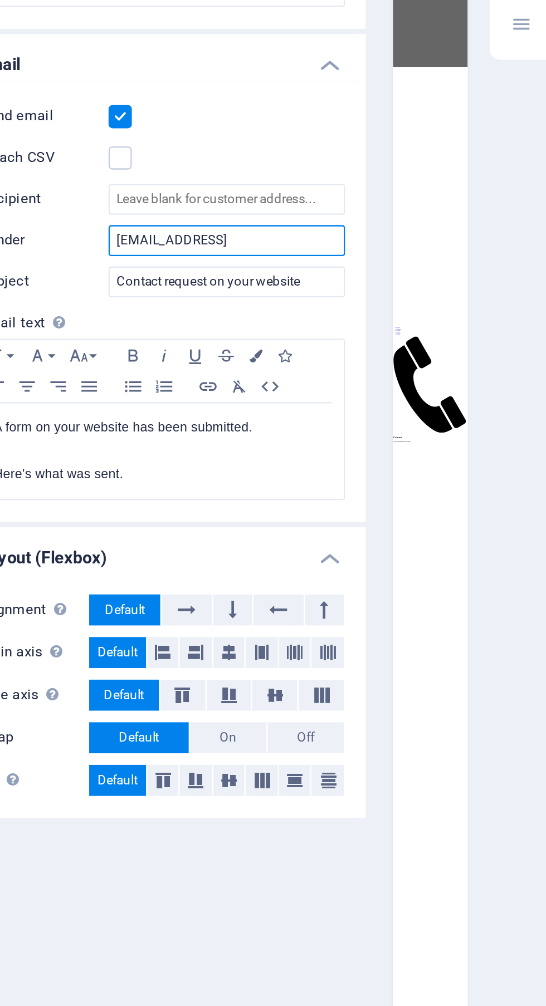
click at [208, 491] on input "[EMAIL_ADDRESS]" at bounding box center [169, 488] width 102 height 13
click at [173, 492] on input "[EMAIL_ADDRESS]" at bounding box center [169, 488] width 102 height 13
type input "3"
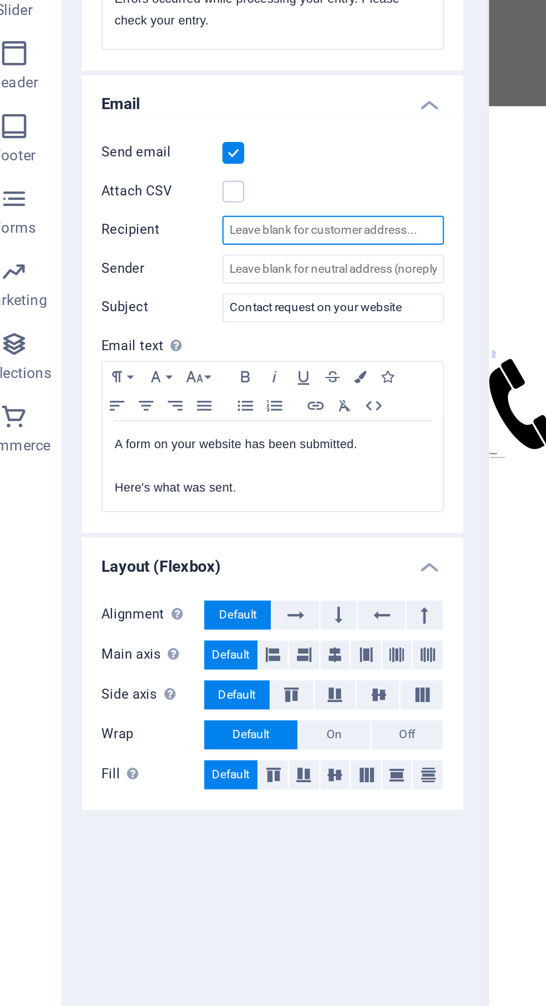
click at [195, 476] on input "Recipient" at bounding box center [169, 470] width 102 height 13
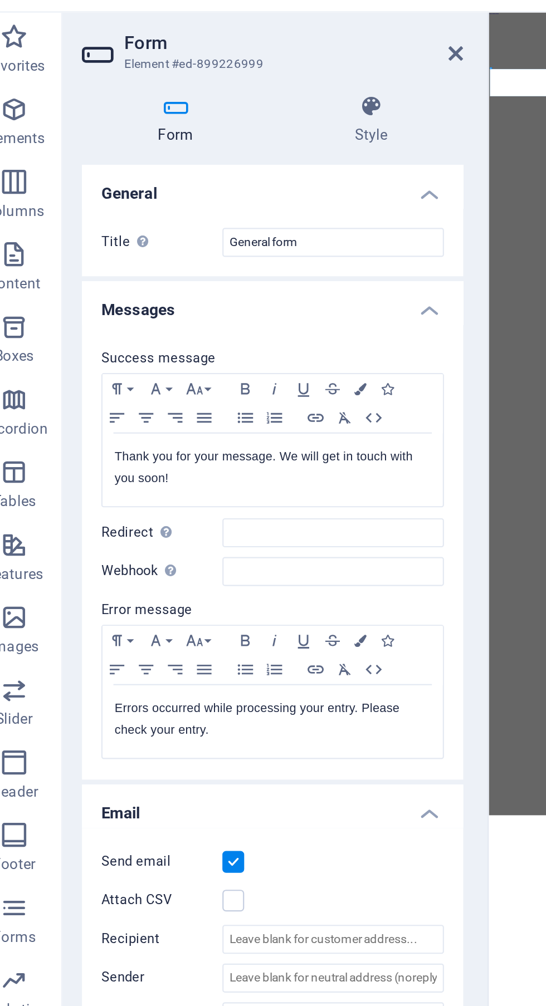
click at [212, 189] on div "Success message Paragraph Format Normal Heading 1 Heading 2 Heading 3 Heading 4…" at bounding box center [140, 292] width 175 height 209
click at [214, 188] on div "Success message Paragraph Format Normal Heading 1 Heading 2 Heading 3 Heading 4…" at bounding box center [140, 292] width 175 height 209
click at [223, 185] on h4 "Messages" at bounding box center [140, 178] width 175 height 20
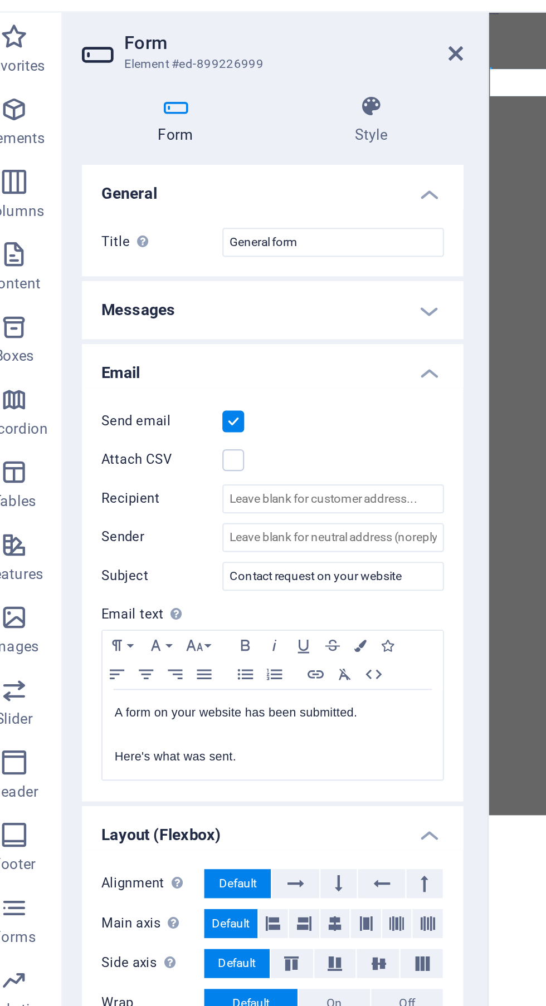
click at [220, 210] on h4 "Email" at bounding box center [140, 207] width 175 height 20
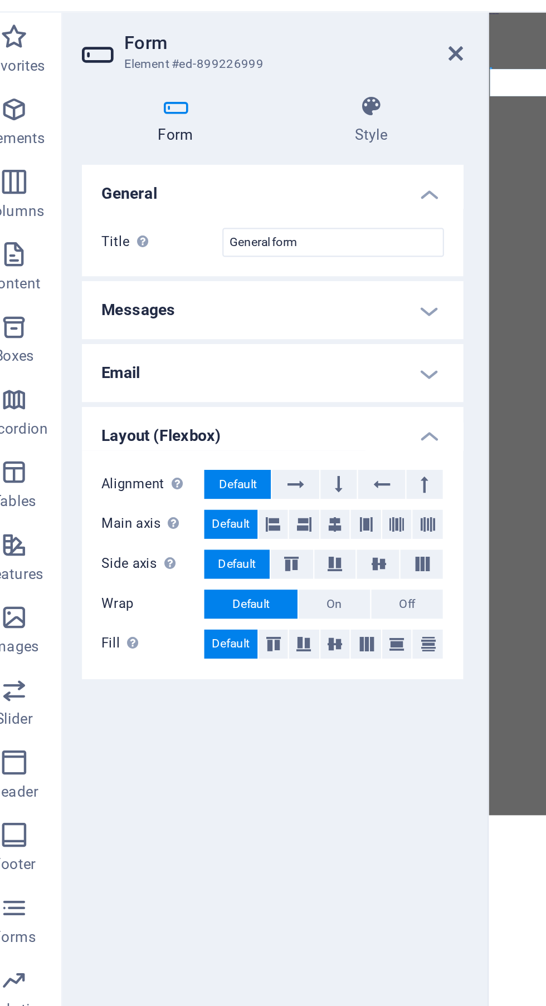
click at [223, 211] on h4 "Email" at bounding box center [140, 210] width 175 height 27
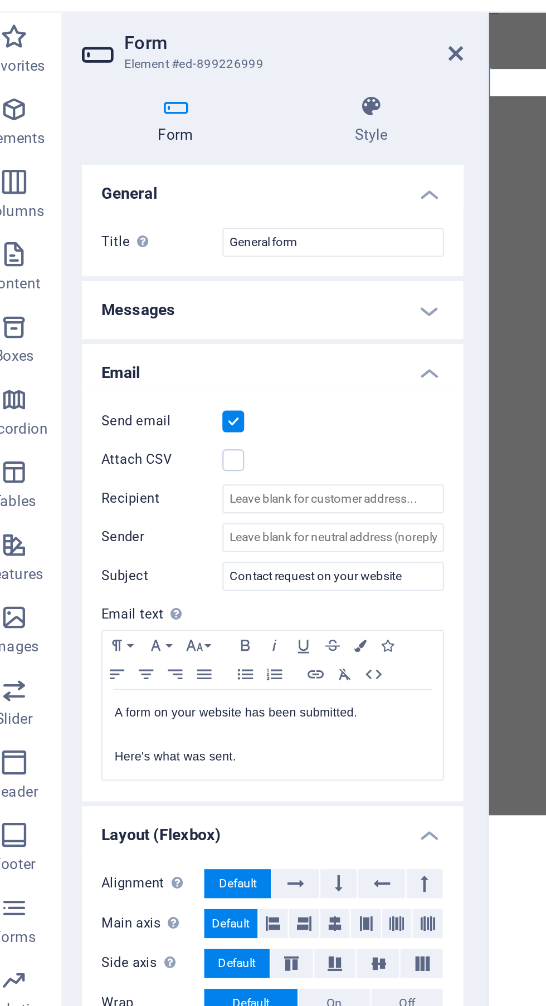
click at [121, 249] on label at bounding box center [123, 251] width 10 height 10
click at [0, 0] on input "Attach CSV" at bounding box center [0, 0] width 0 height 0
click at [122, 249] on label at bounding box center [123, 251] width 10 height 10
click at [0, 0] on input "Attach CSV" at bounding box center [0, 0] width 0 height 0
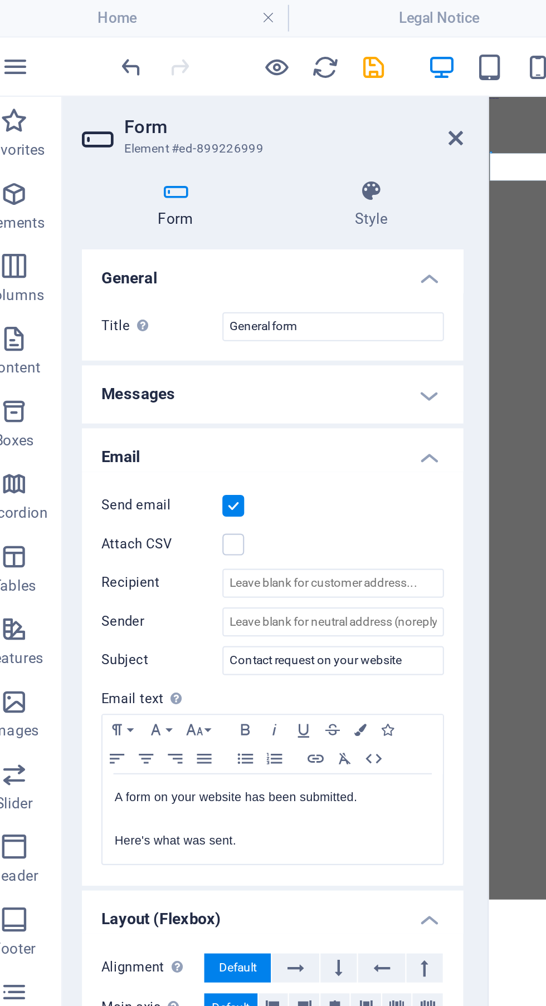
click at [193, 88] on icon at bounding box center [186, 87] width 85 height 11
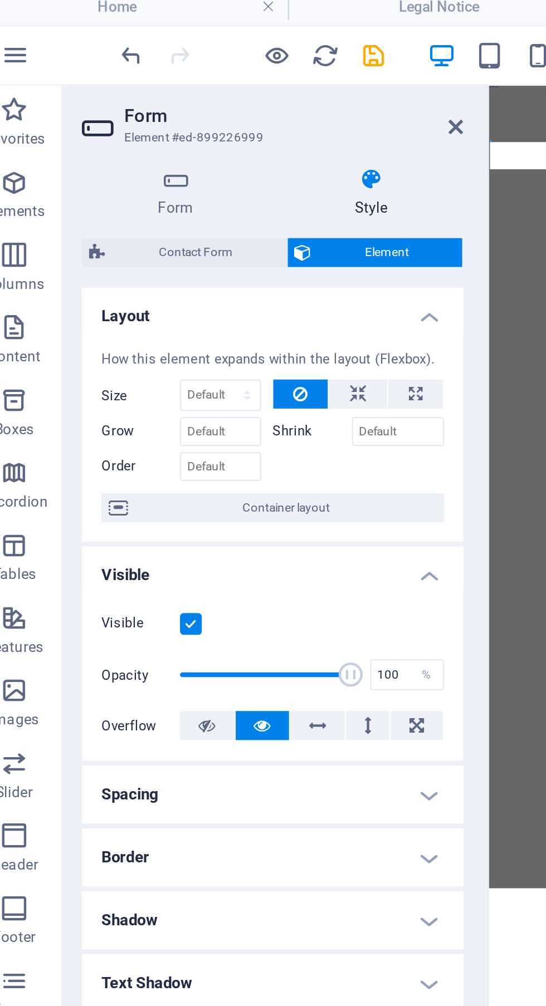
click at [116, 121] on span "Contact Form" at bounding box center [105, 121] width 77 height 13
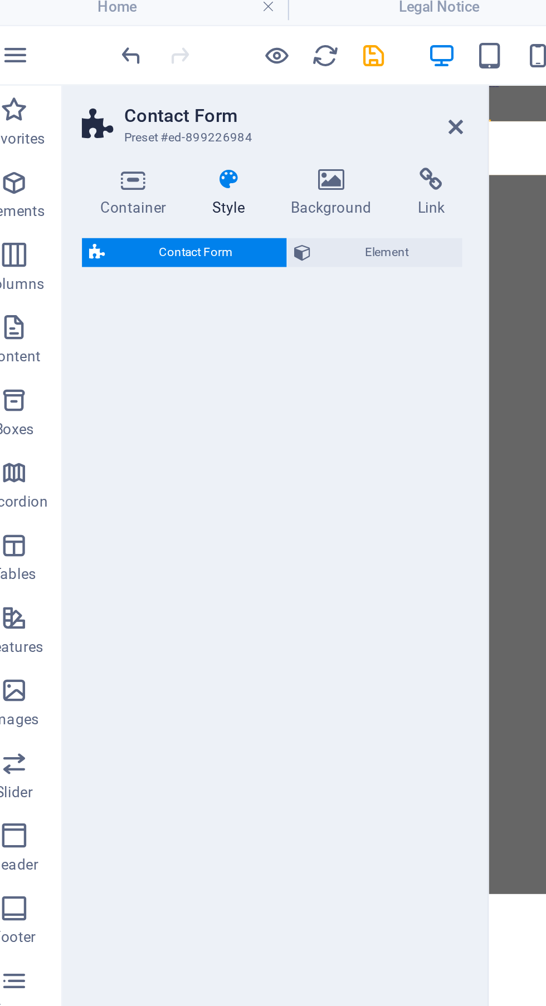
select select "rem"
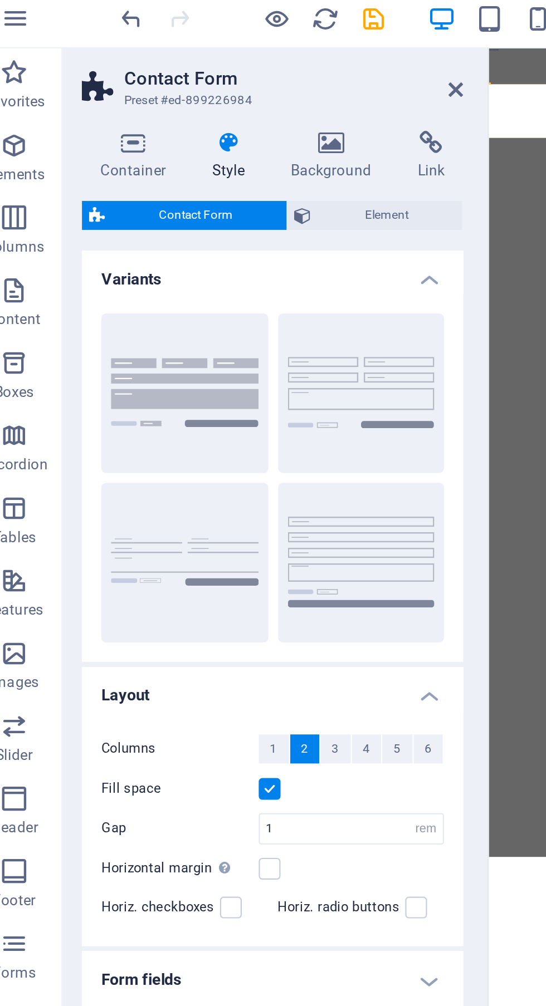
click at [217, 148] on h4 "Variants" at bounding box center [140, 148] width 175 height 20
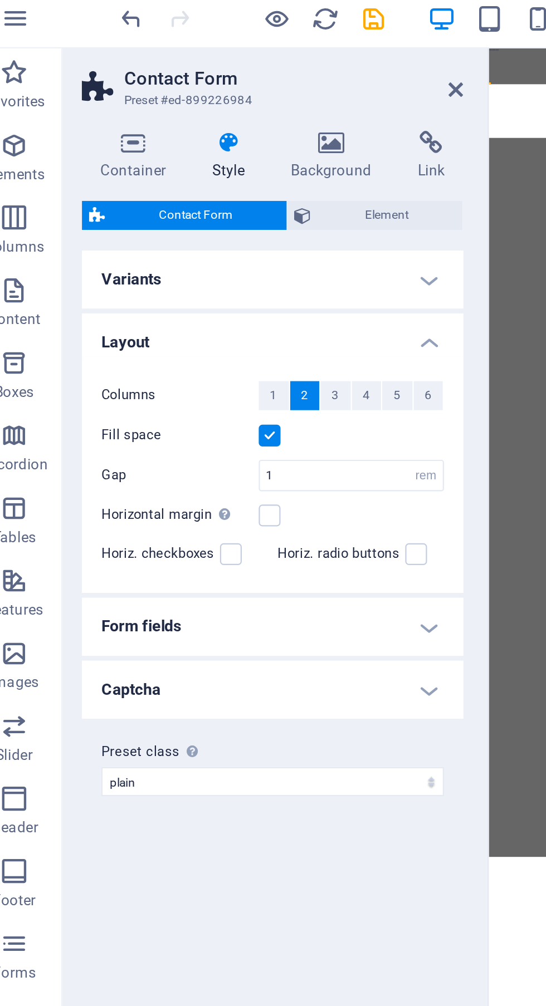
click at [141, 204] on span "1" at bounding box center [141, 204] width 3 height 13
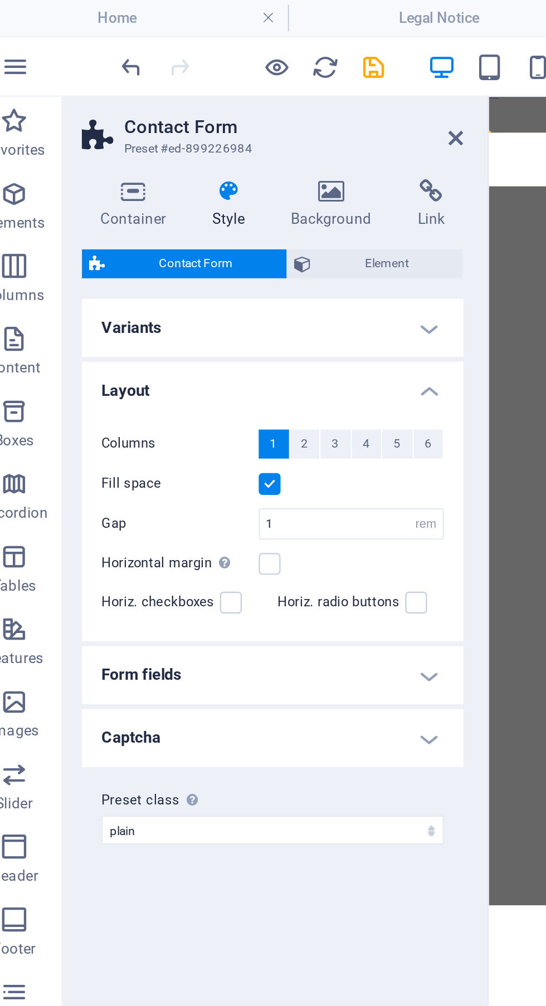
click at [128, 119] on span "Contact Form" at bounding box center [105, 121] width 77 height 13
click at [129, 120] on span "Contact Form" at bounding box center [105, 121] width 77 height 13
click at [155, 204] on span "2" at bounding box center [155, 204] width 3 height 13
click at [143, 202] on span "1" at bounding box center [141, 204] width 3 height 13
click at [155, 204] on span "2" at bounding box center [155, 204] width 3 height 13
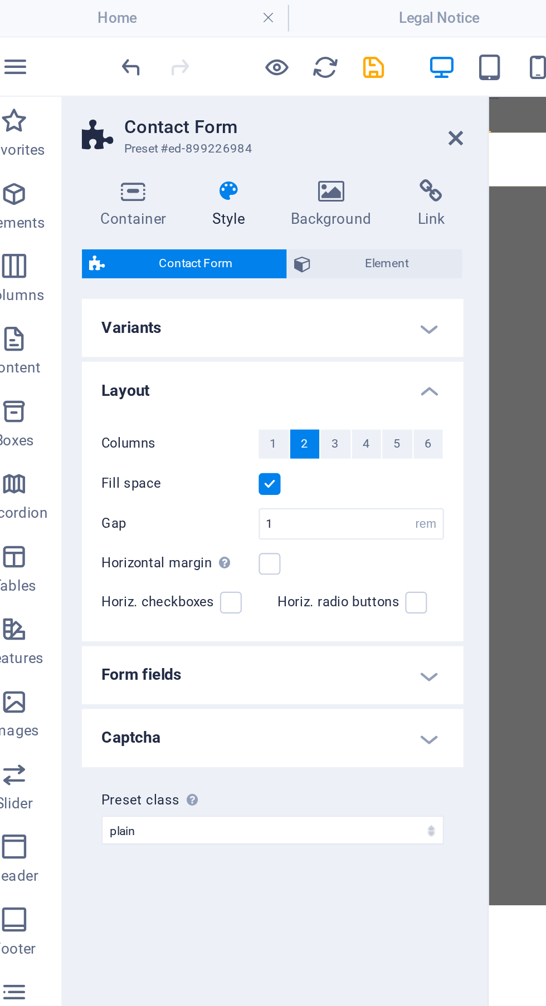
click at [141, 204] on span "1" at bounding box center [141, 204] width 3 height 13
click at [210, 313] on h4 "Form fields" at bounding box center [140, 310] width 175 height 27
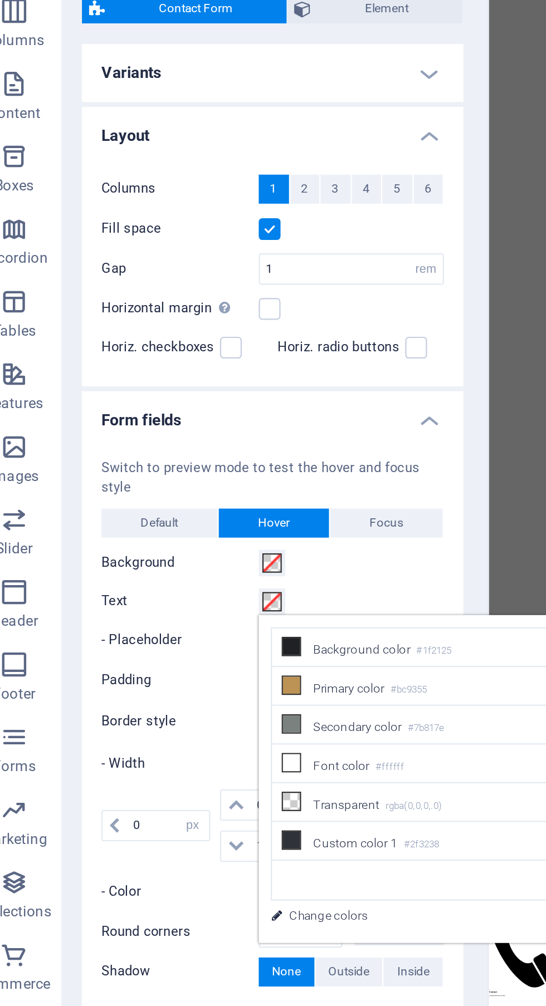
click at [148, 400] on div "less Background color #1f2125 Primary color #bc9355 Secondary color #7b817e Fon…" at bounding box center [204, 400] width 139 height 1
click at [207, 380] on div "Background" at bounding box center [141, 376] width 158 height 13
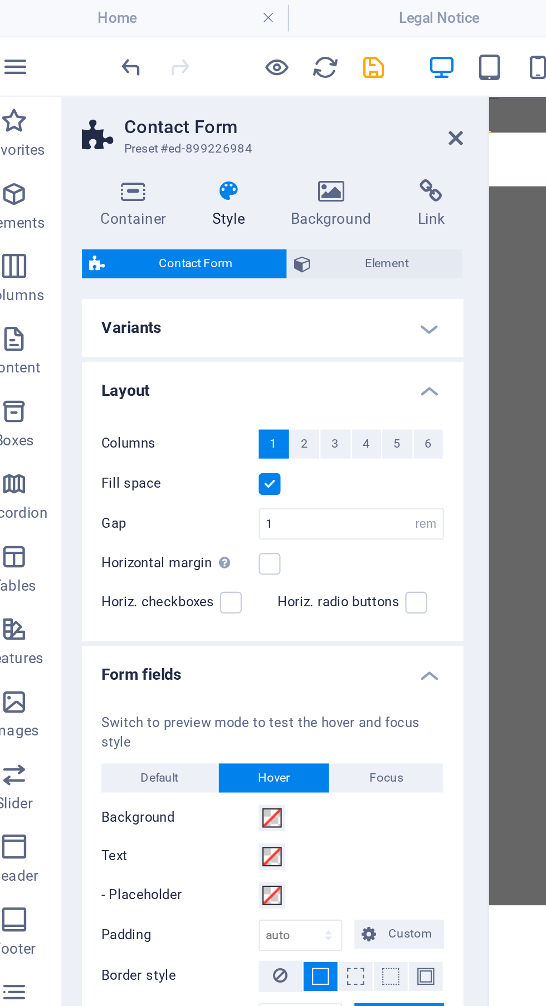
click at [225, 62] on icon at bounding box center [225, 63] width 7 height 9
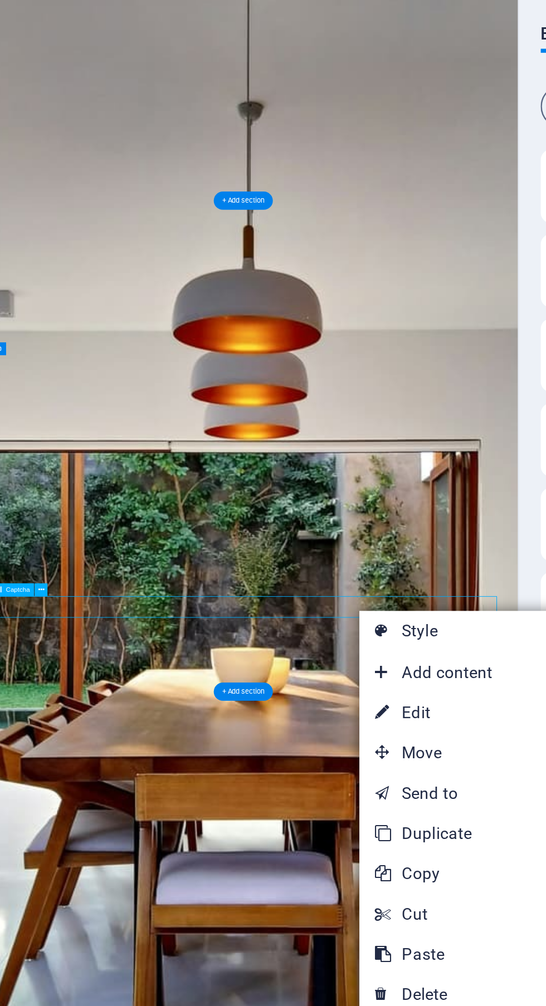
click at [250, 485] on link "⌦ Delete" at bounding box center [244, 485] width 75 height 17
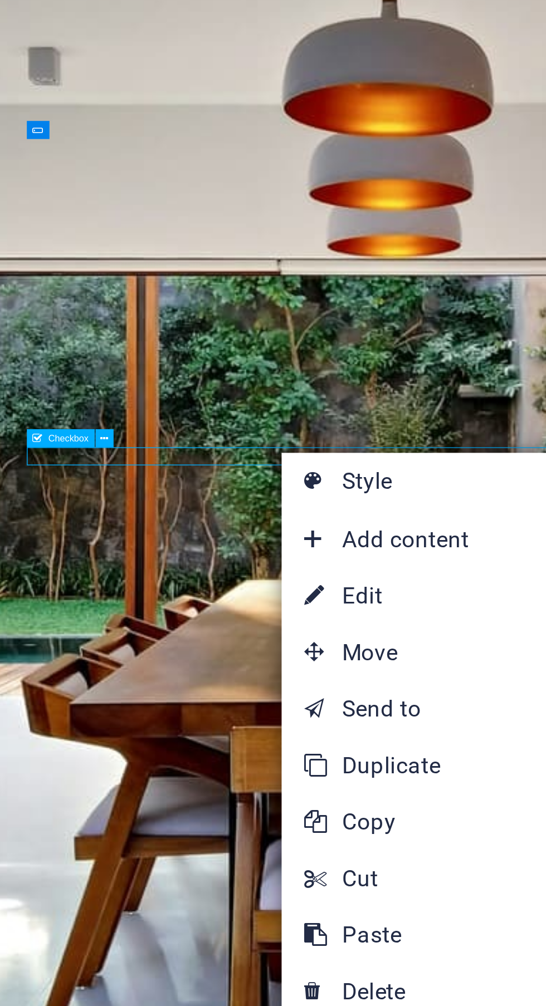
click at [174, 469] on link "⌦ Delete" at bounding box center [166, 472] width 75 height 17
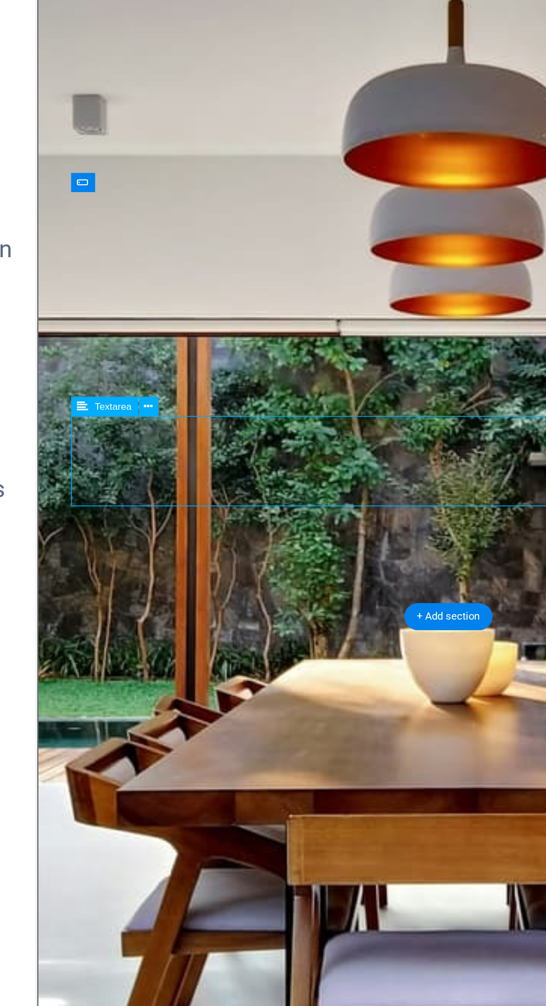
click at [75, 280] on icon at bounding box center [75, 279] width 2 height 4
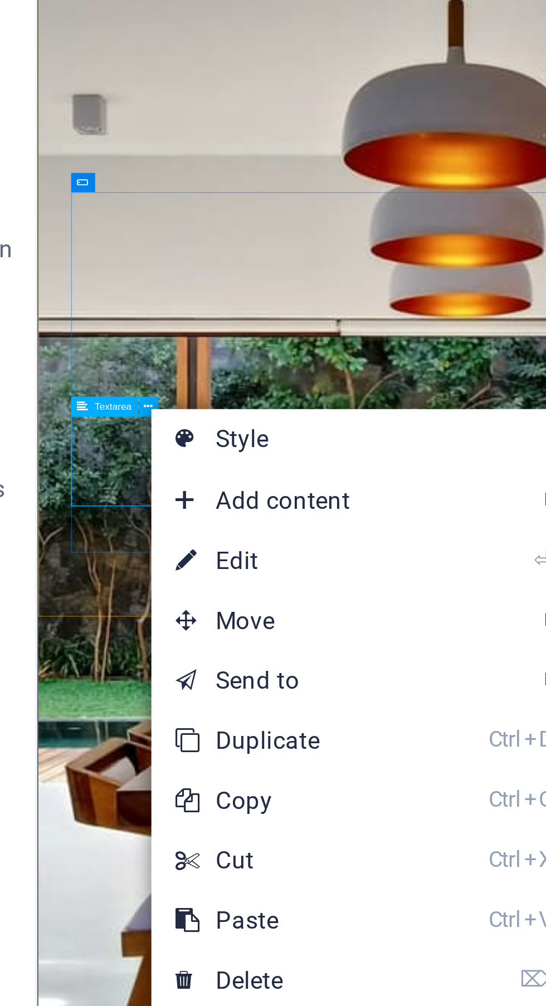
click at [133, 324] on link "⏎ Edit" at bounding box center [113, 323] width 75 height 17
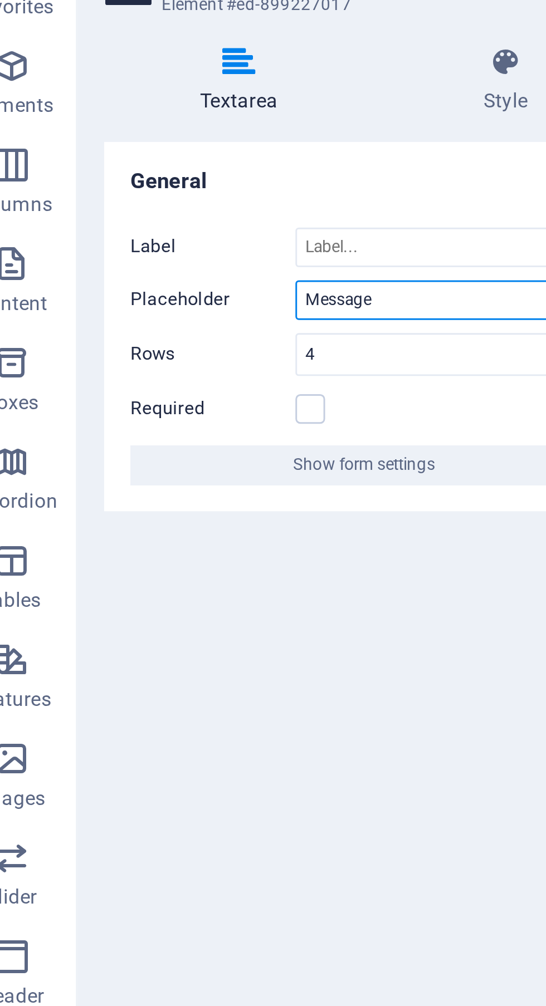
click at [165, 169] on input "Message" at bounding box center [169, 167] width 102 height 13
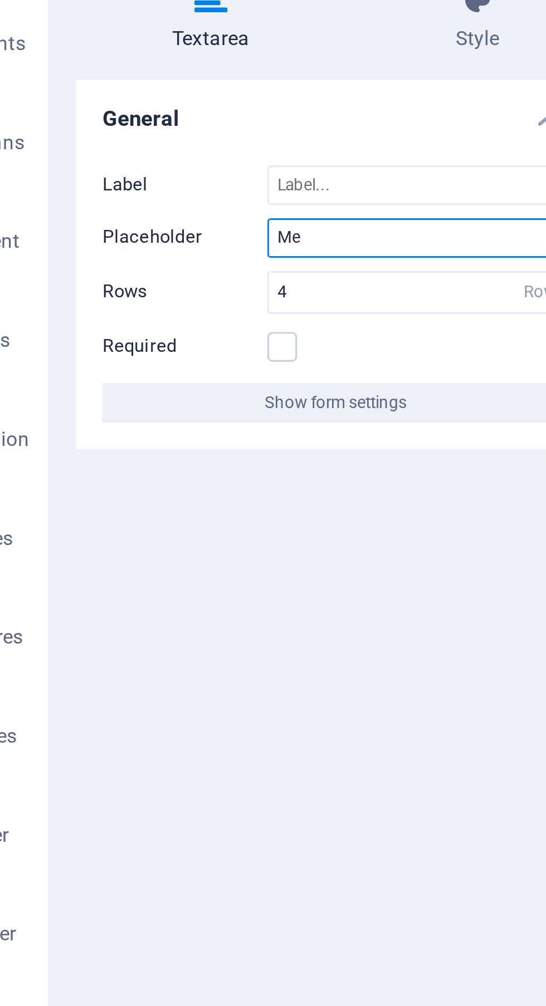
type input "M"
type input "A"
type input "Y"
type input "Your address"
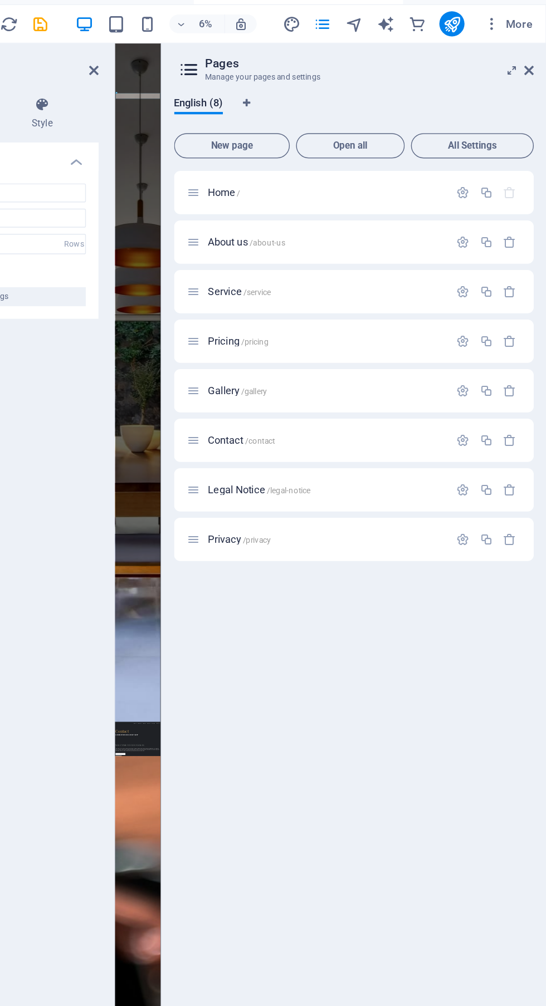
click at [532, 65] on icon at bounding box center [533, 63] width 7 height 9
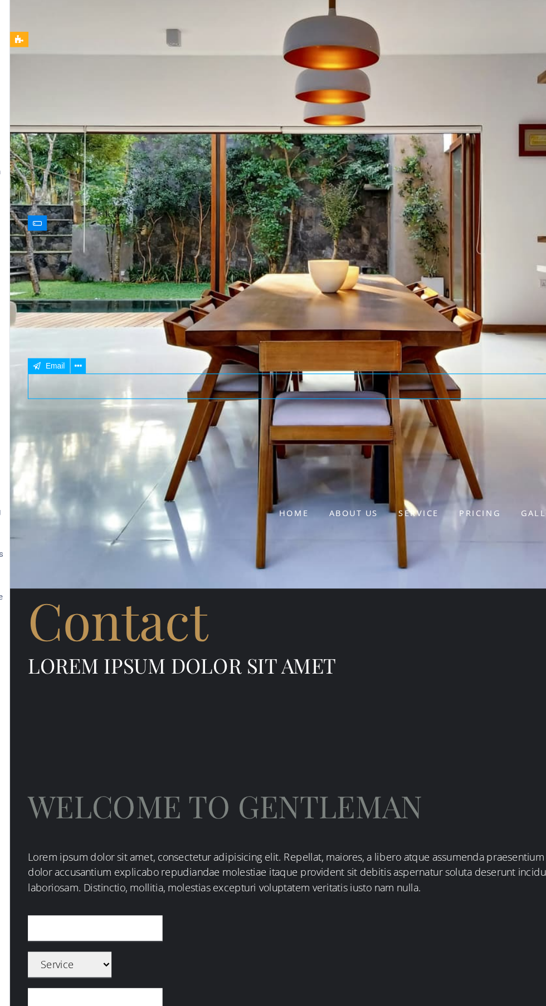
click at [76, 391] on span "Email" at bounding box center [79, 389] width 15 height 6
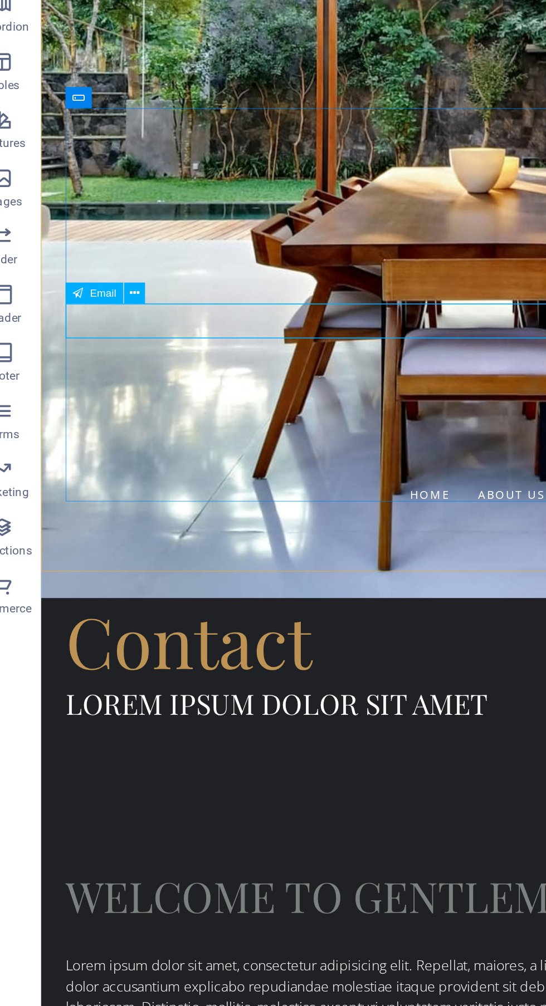
click at [278, 683] on div at bounding box center [319, 694] width 526 height 23
click at [275, 714] on div at bounding box center [319, 747] width 526 height 66
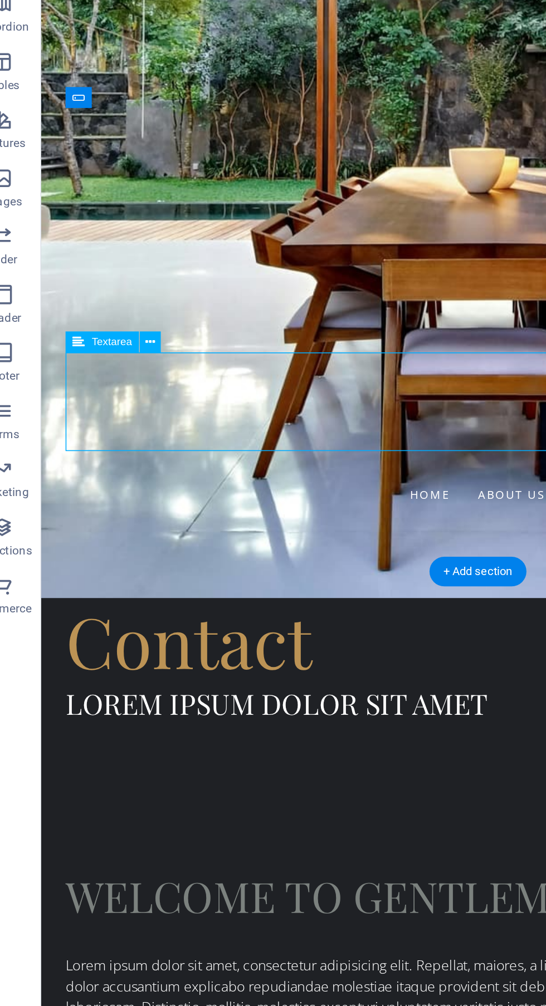
click at [290, 651] on div at bounding box center [319, 662] width 526 height 23
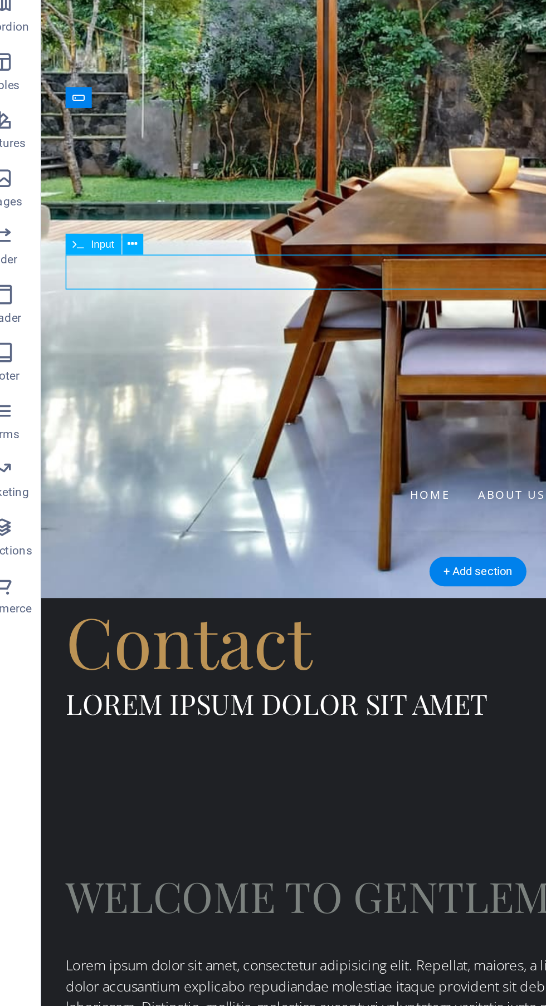
click at [290, 619] on div at bounding box center [319, 630] width 526 height 23
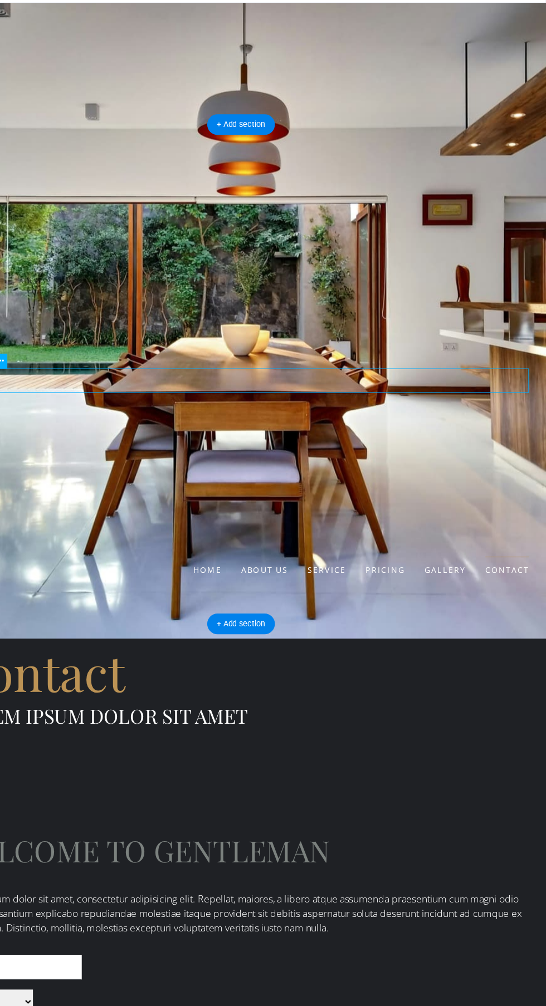
click at [464, 904] on div "Service Haircut [PERSON_NAME] Trim Styling Shaves Children Specials" at bounding box center [215, 915] width 526 height 23
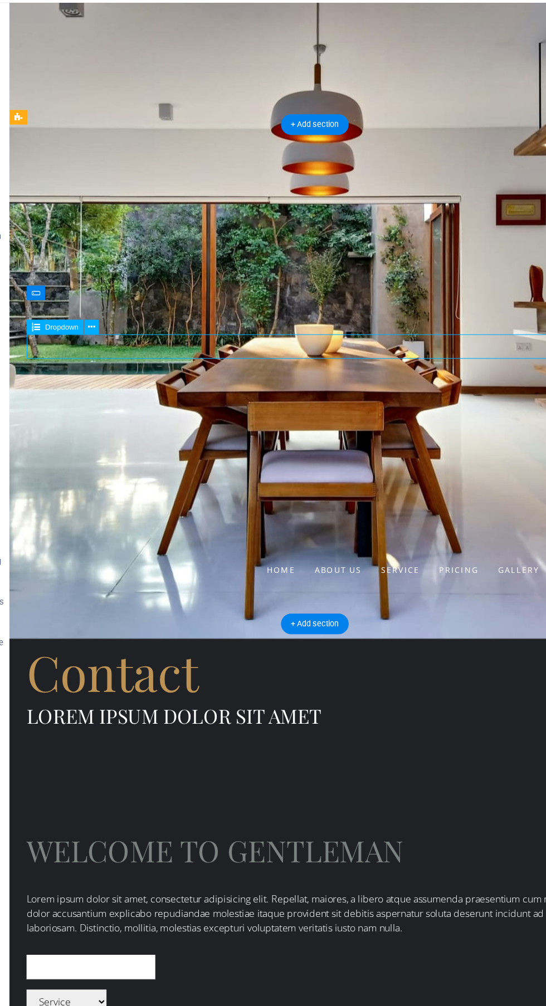
click at [396, 872] on div at bounding box center [288, 883] width 526 height 23
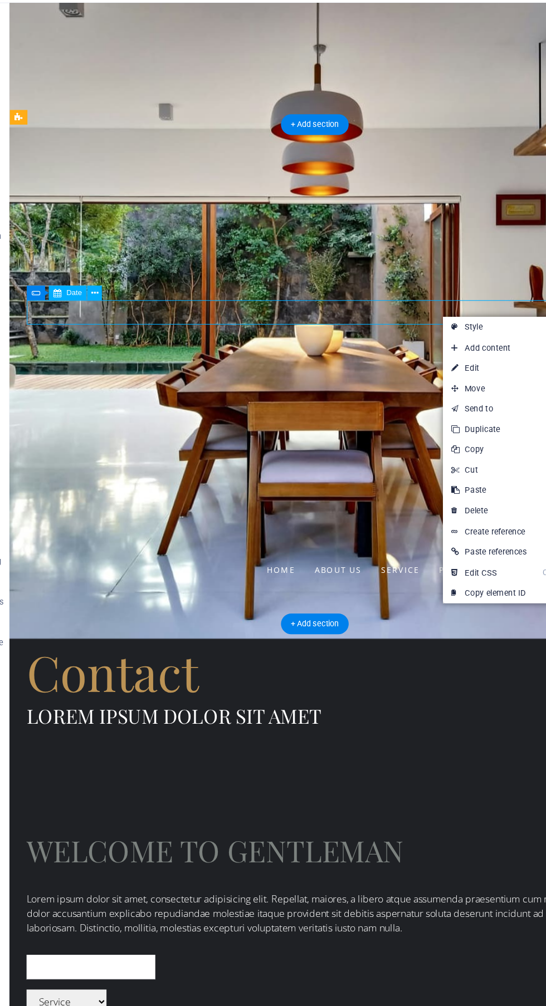
click at [448, 347] on link "⏎ Edit" at bounding box center [437, 344] width 75 height 17
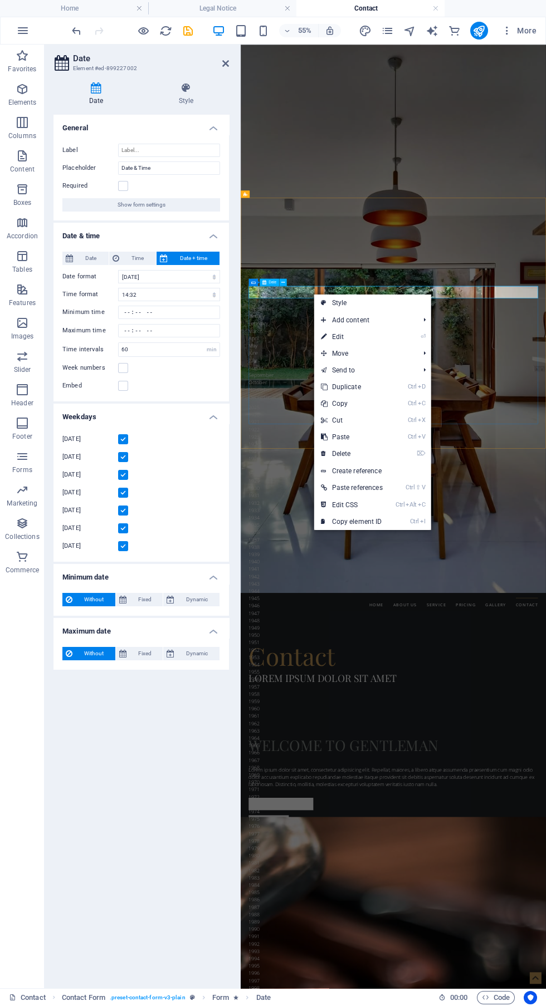
click at [383, 454] on link "⌦ Delete" at bounding box center [351, 453] width 75 height 17
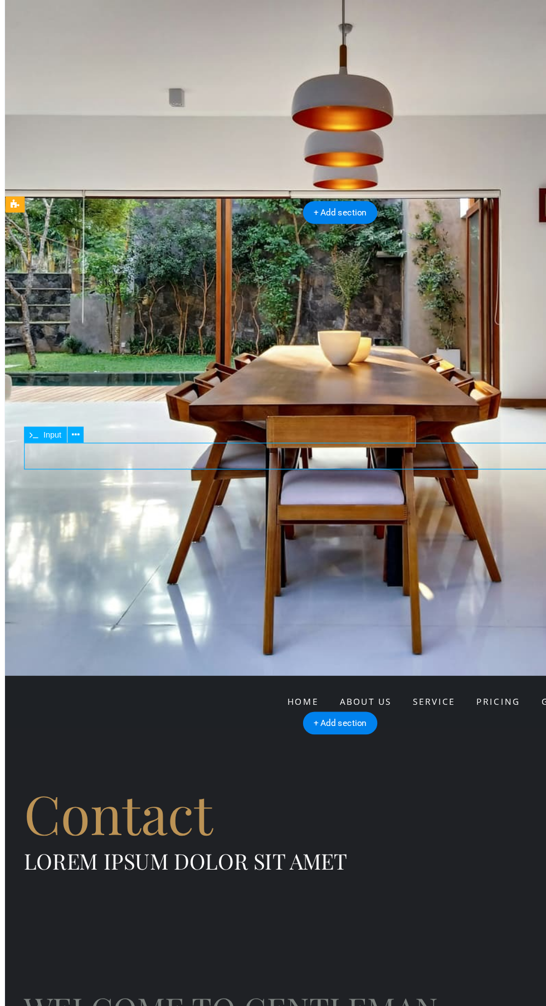
scroll to position [2, 0]
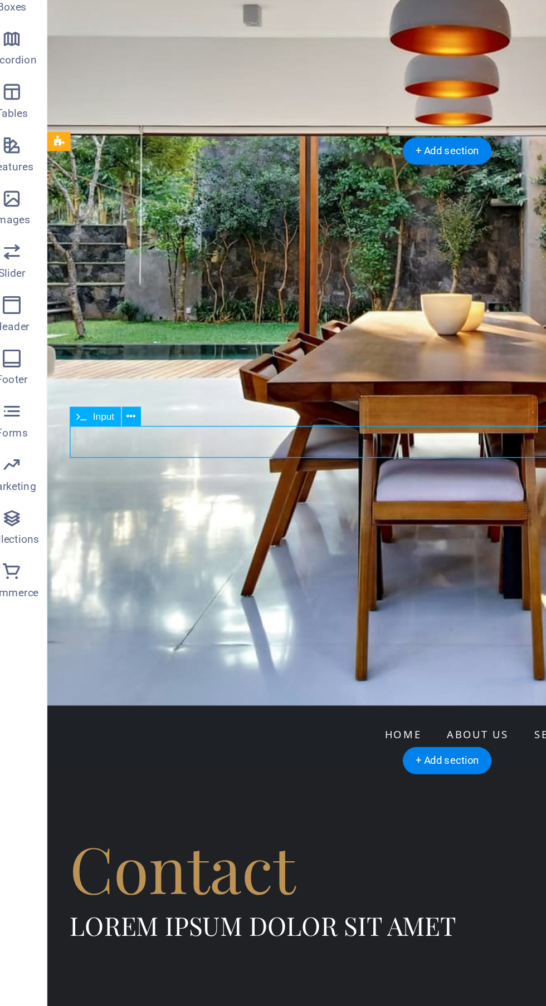
click at [98, 458] on icon at bounding box center [97, 459] width 6 height 11
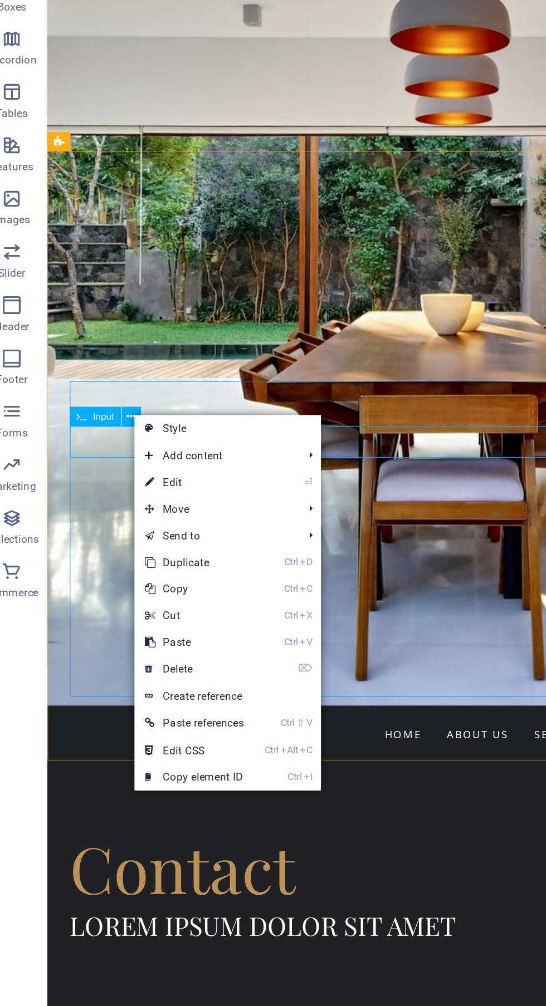
click at [166, 503] on link "⏎ Edit" at bounding box center [136, 501] width 75 height 17
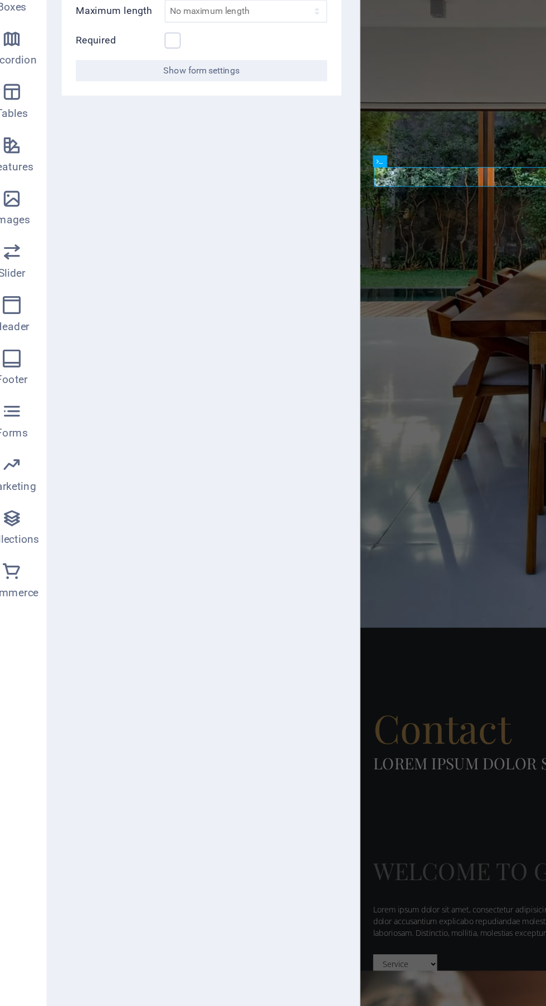
scroll to position [0, 0]
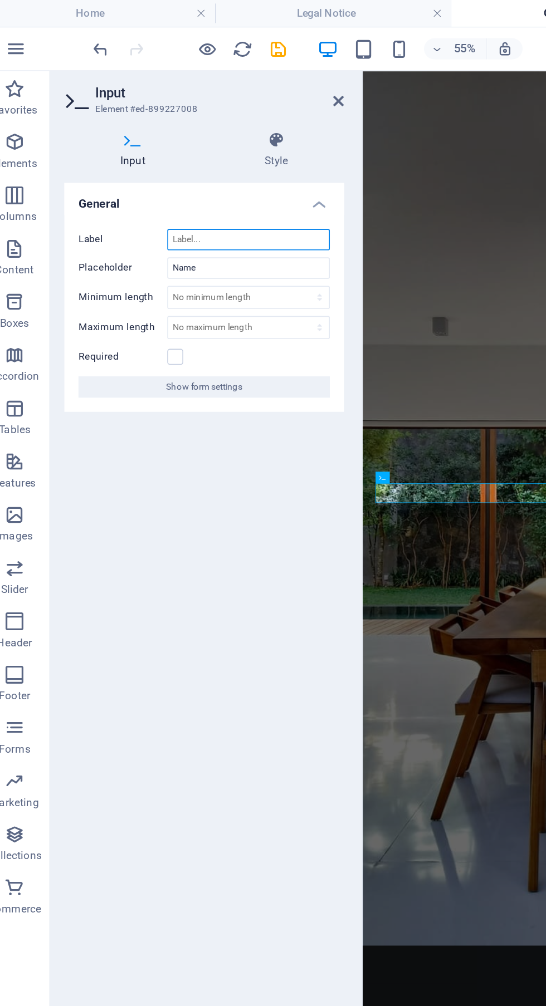
click at [179, 152] on input "Label" at bounding box center [169, 150] width 102 height 13
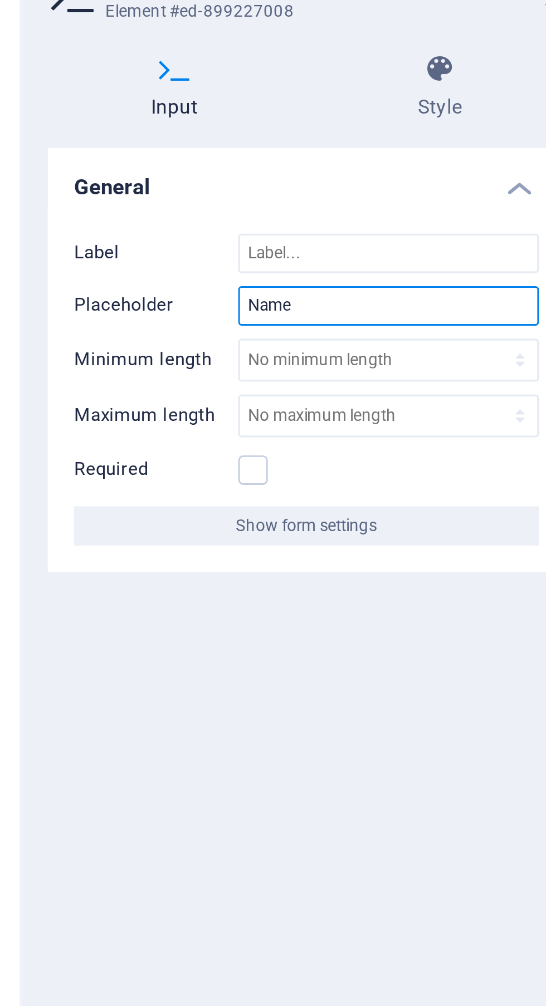
click at [179, 166] on input "Name" at bounding box center [169, 167] width 102 height 13
type input "N"
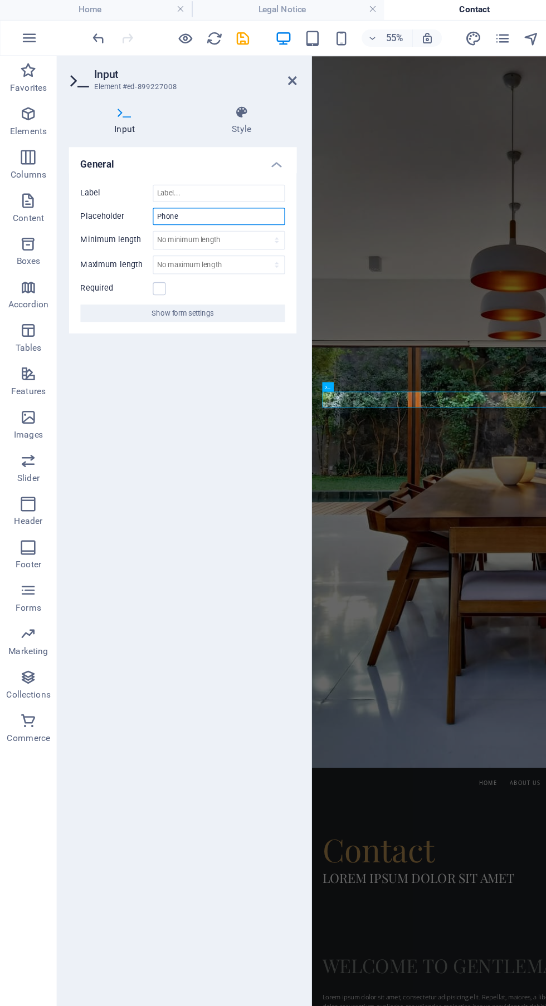
type input "Phone"
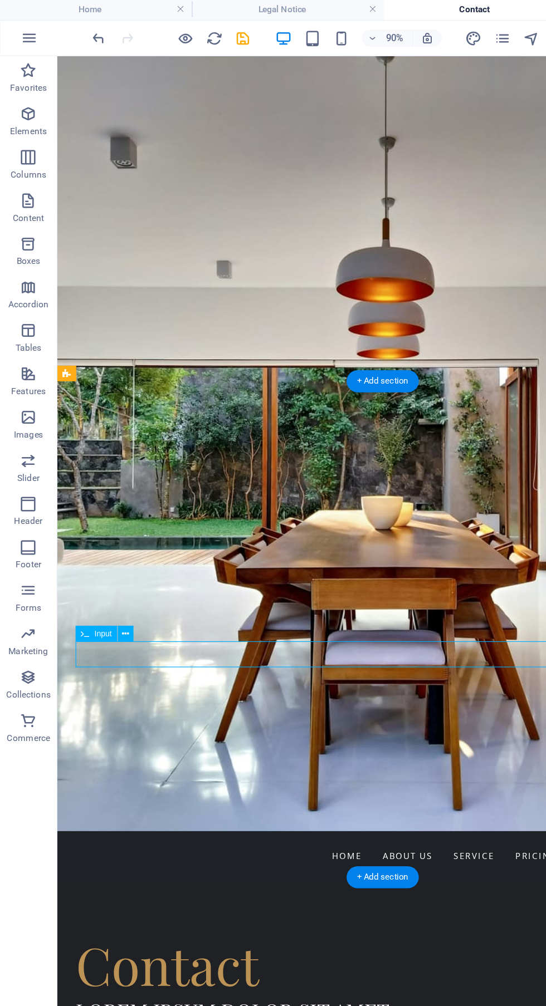
click at [97, 493] on icon at bounding box center [97, 489] width 6 height 11
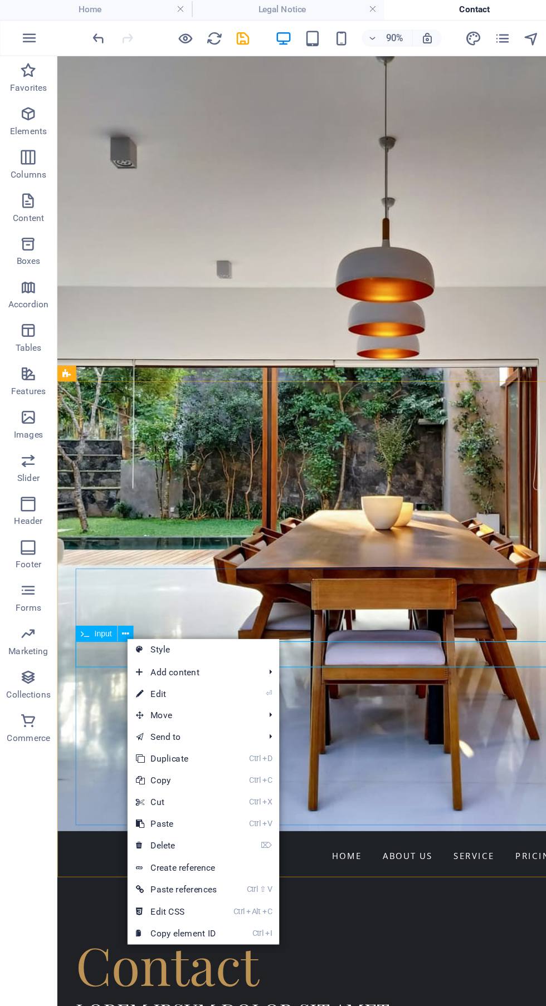
click at [169, 536] on link "⏎ Edit" at bounding box center [136, 536] width 75 height 17
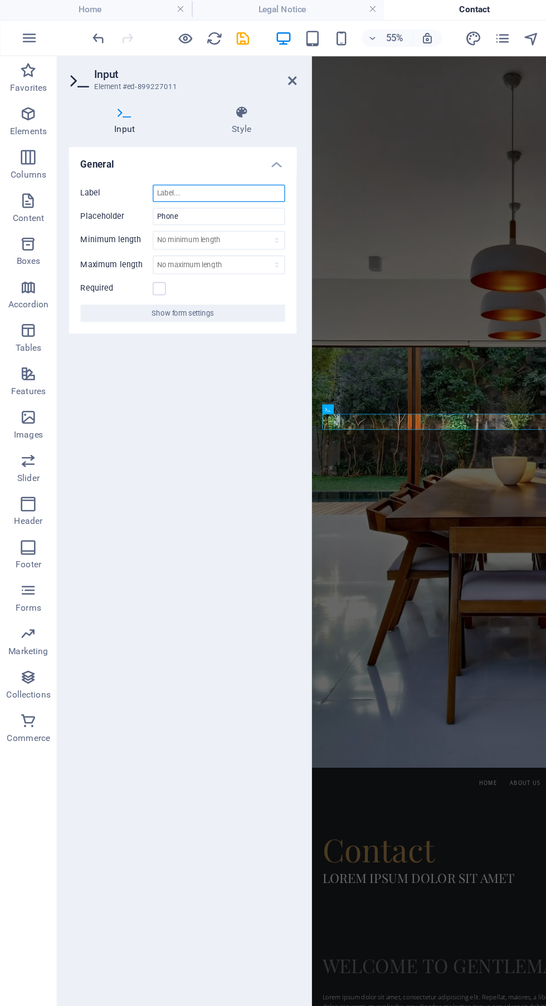
click at [185, 145] on input "Label" at bounding box center [169, 150] width 102 height 13
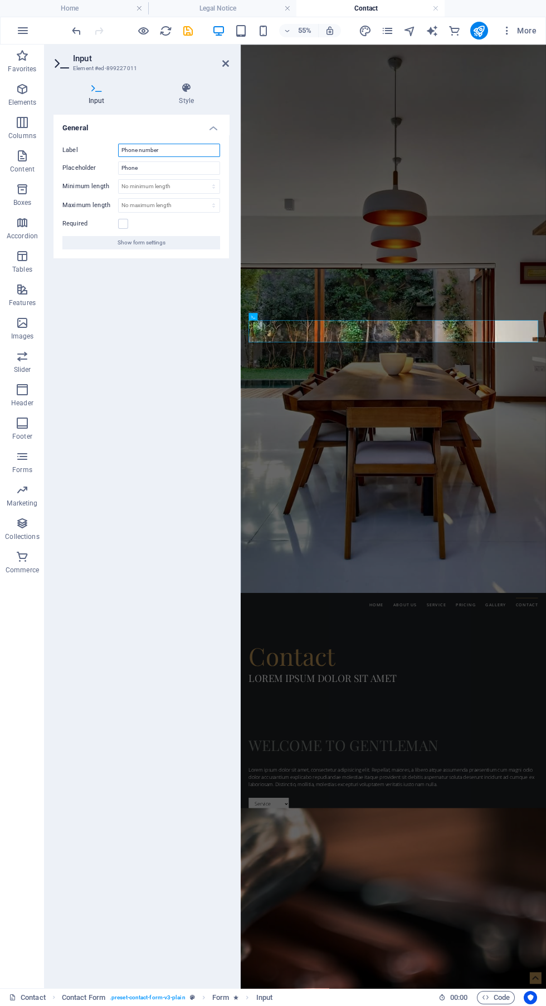
type input "Phone number"
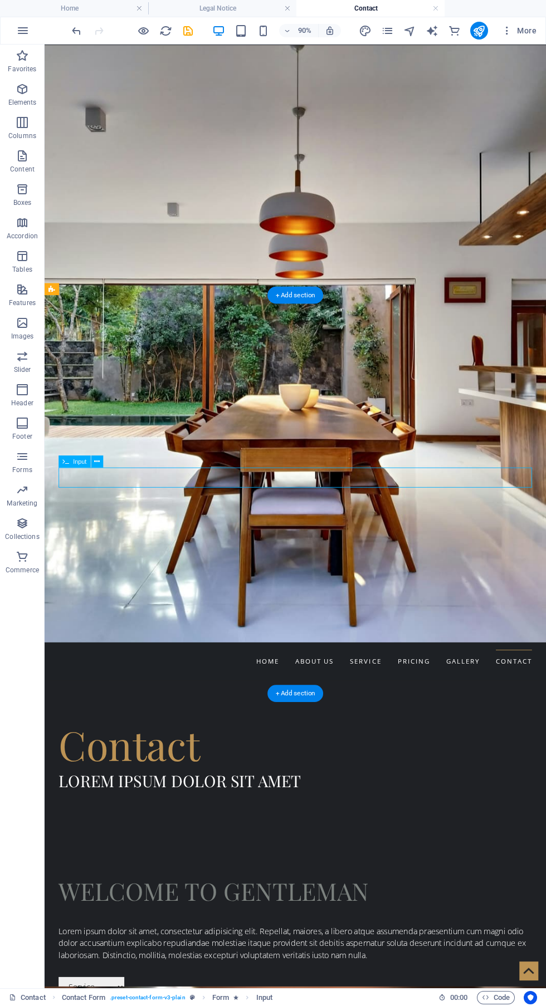
scroll to position [3, 0]
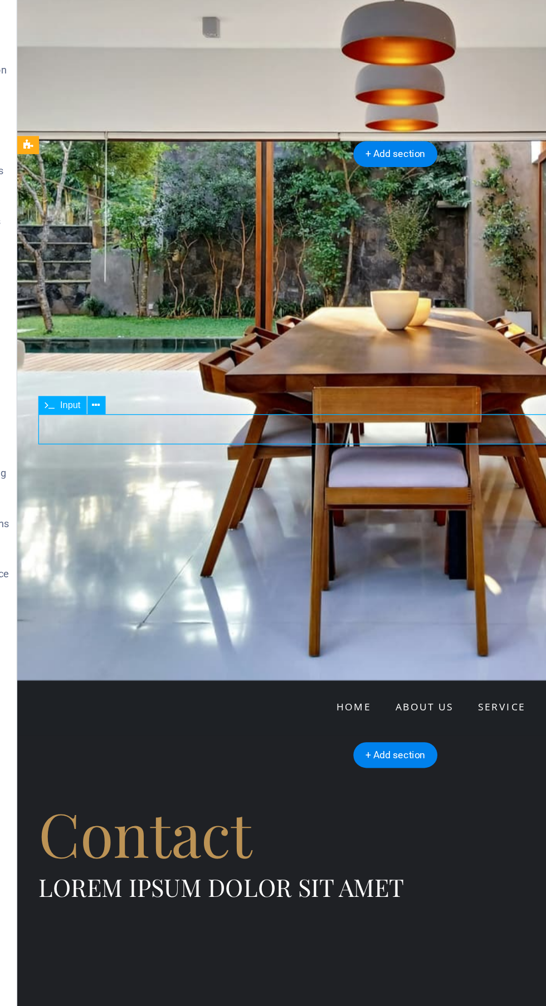
click at [167, 815] on div "Service Haircut [PERSON_NAME] Trim Styling Shaves Children Specials" at bounding box center [295, 826] width 526 height 23
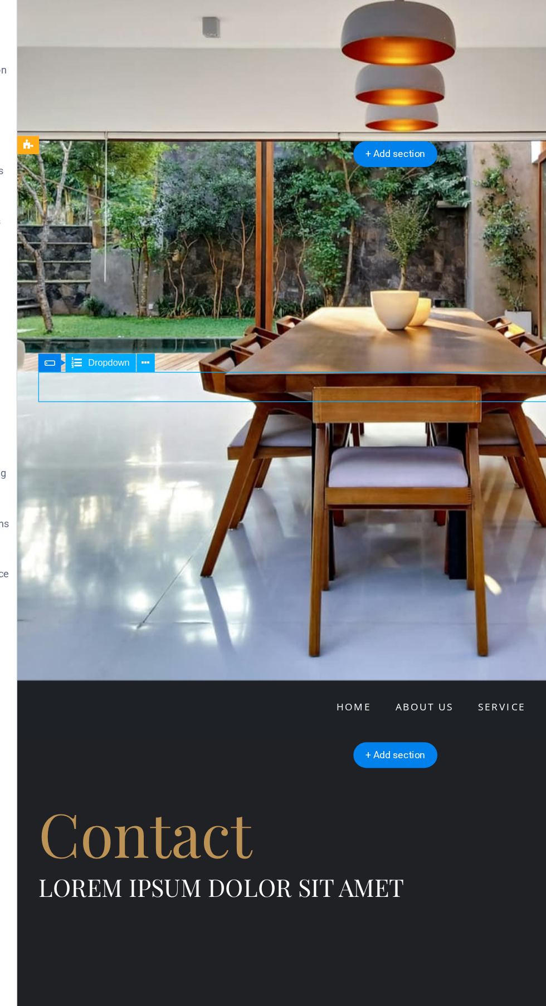
click at [133, 428] on button at bounding box center [130, 430] width 12 height 12
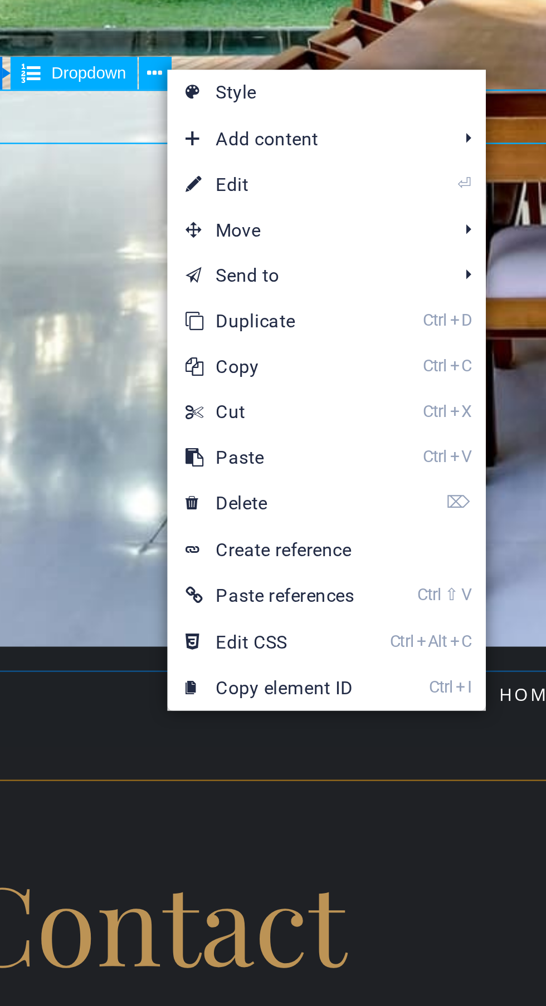
click at [180, 589] on link "⌦ Delete" at bounding box center [171, 588] width 75 height 17
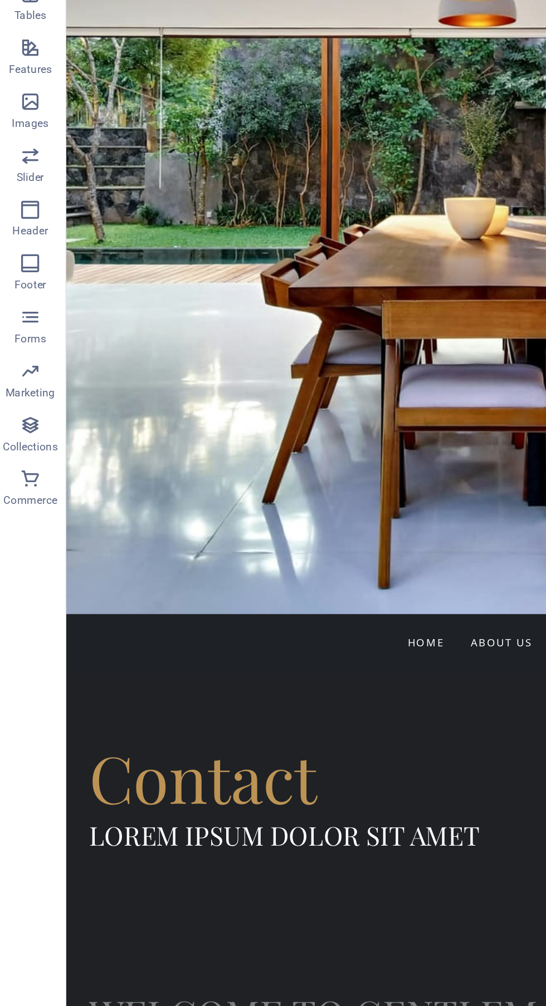
click at [272, 686] on div at bounding box center [344, 697] width 526 height 23
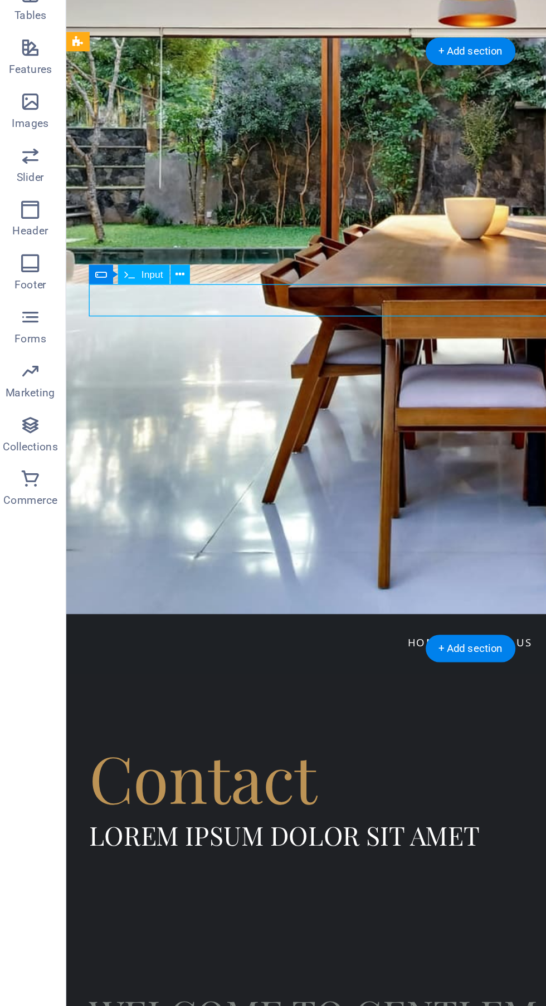
click at [114, 428] on icon at bounding box center [115, 430] width 6 height 11
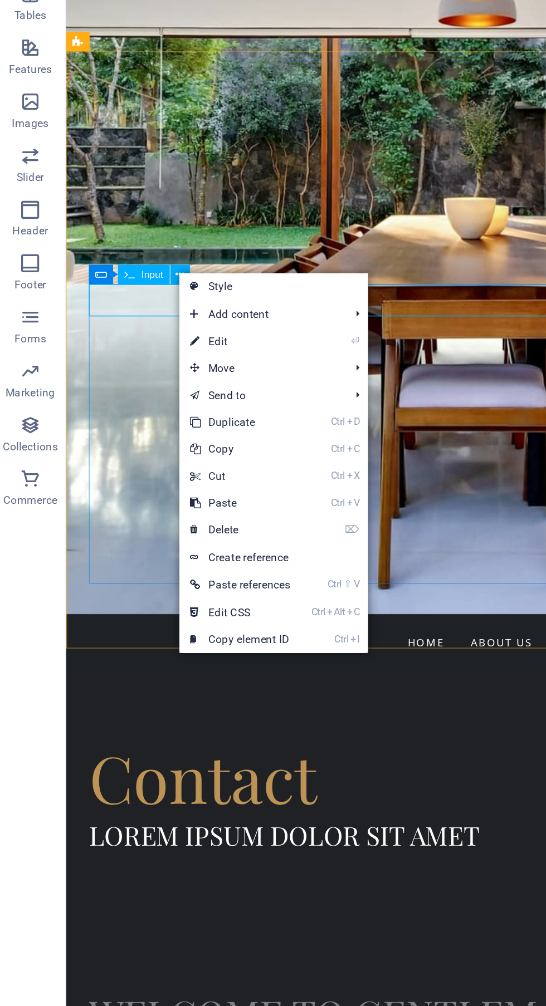
click at [165, 590] on link "⌦ Delete" at bounding box center [152, 588] width 75 height 17
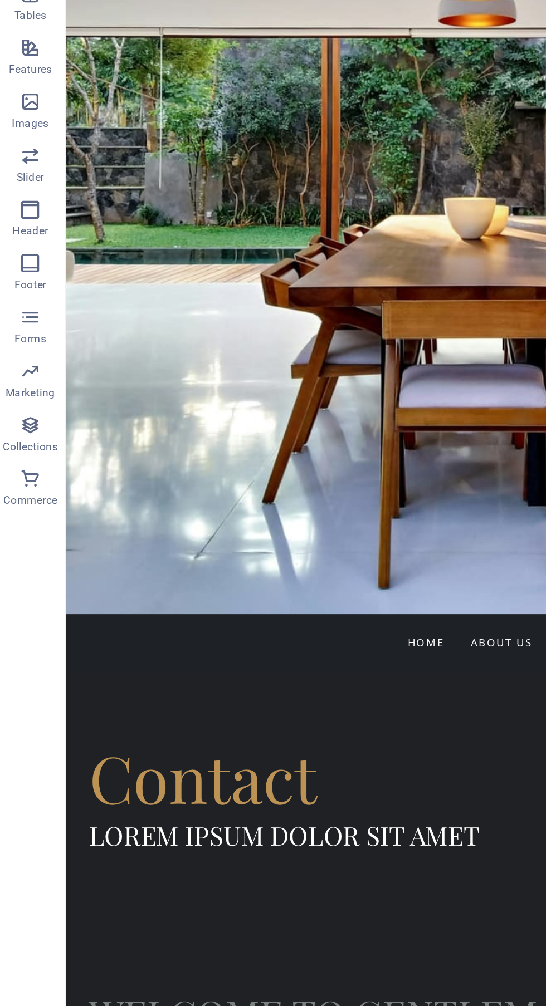
click at [197, 686] on div "Phone number" at bounding box center [344, 697] width 526 height 23
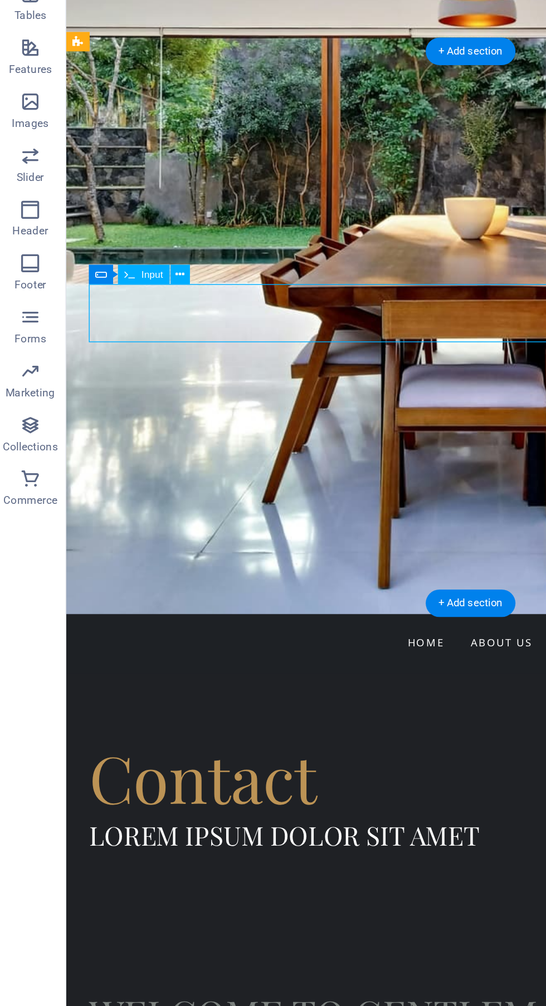
click at [183, 718] on div at bounding box center [344, 729] width 526 height 23
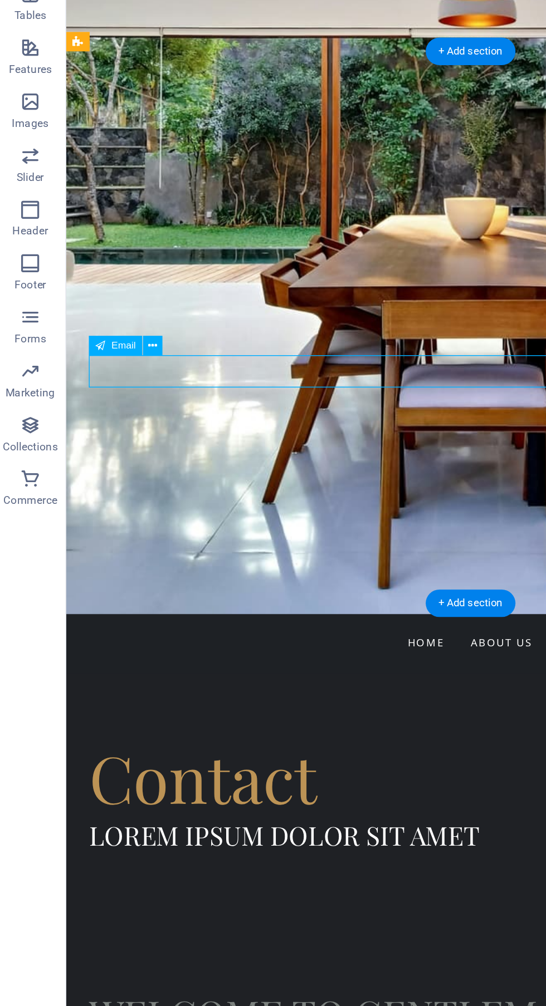
click at [96, 473] on icon at bounding box center [98, 474] width 6 height 11
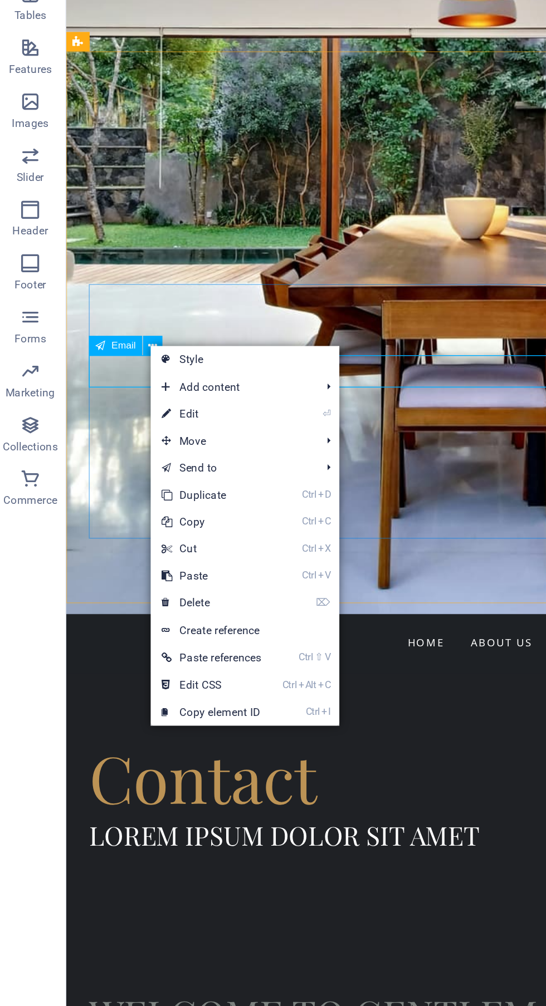
click at [160, 518] on link "⏎ Edit" at bounding box center [134, 516] width 75 height 17
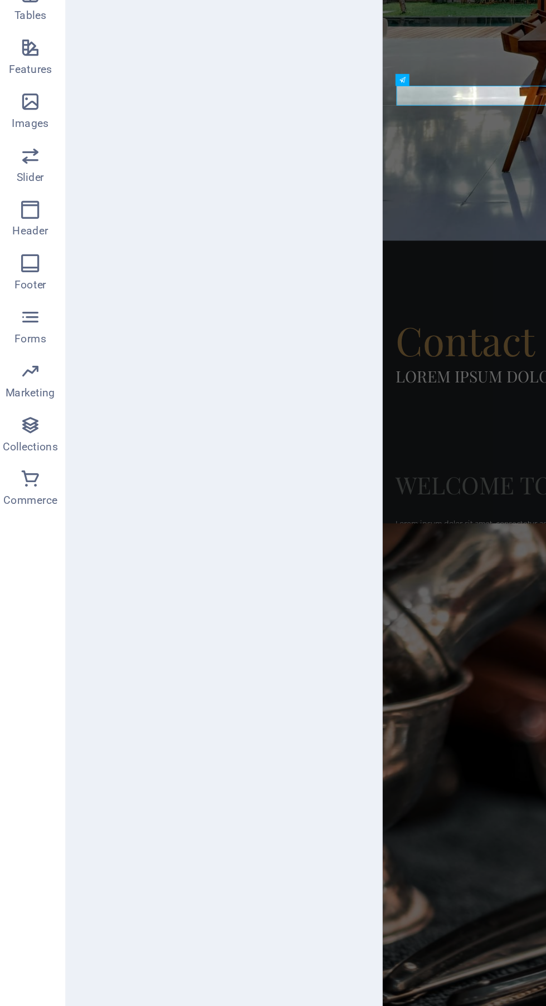
scroll to position [0, 0]
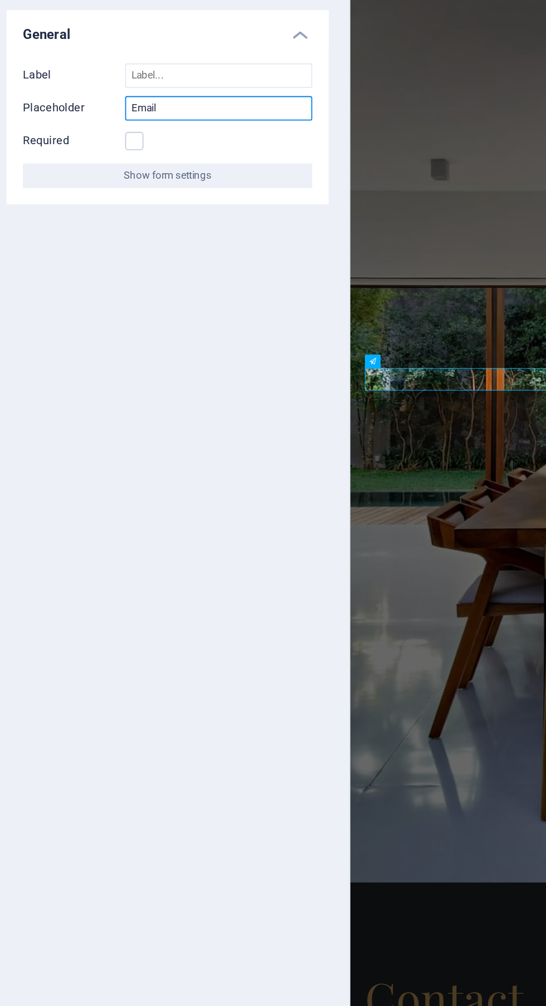
click at [183, 168] on input "Email" at bounding box center [169, 171] width 102 height 13
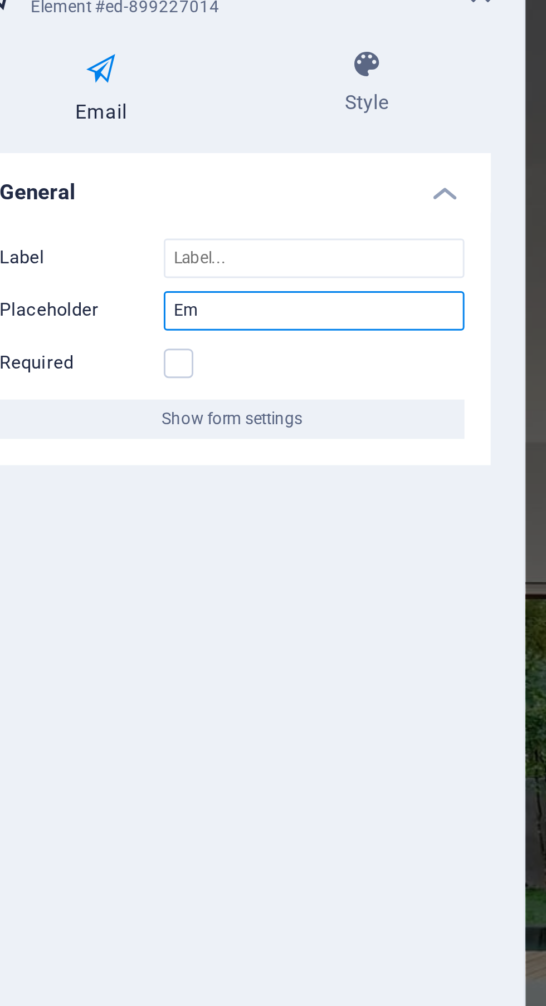
type input "E"
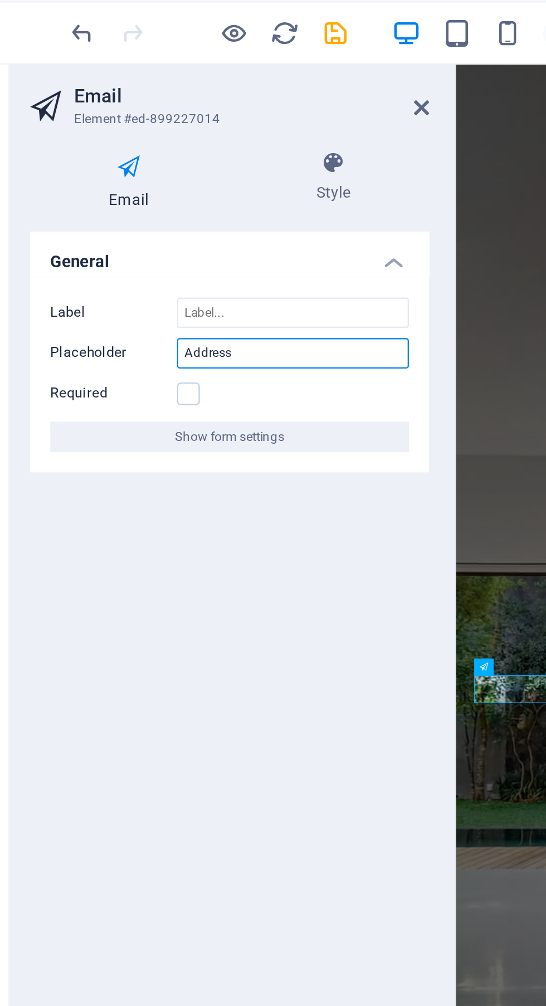
type input "Address"
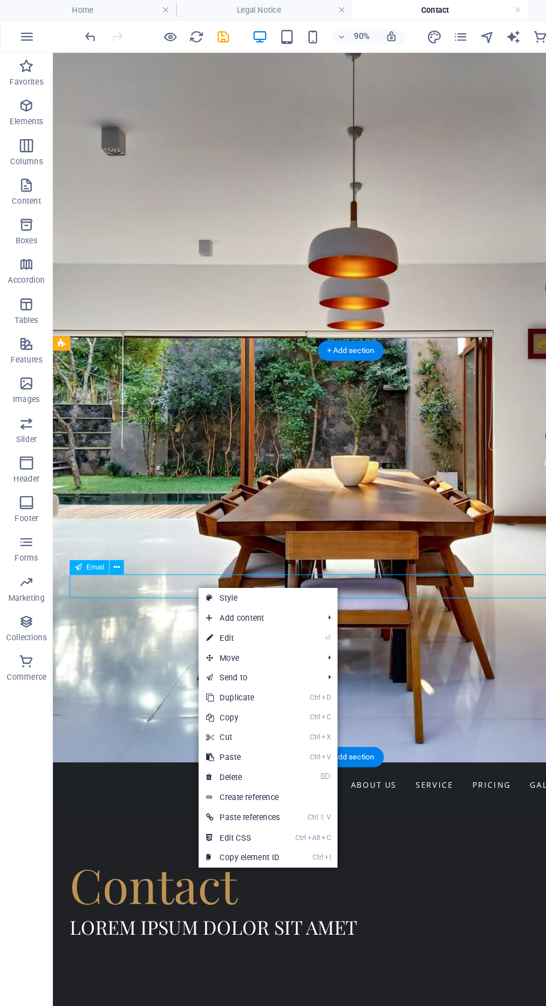
click at [227, 540] on link "⏎ Edit" at bounding box center [204, 537] width 75 height 17
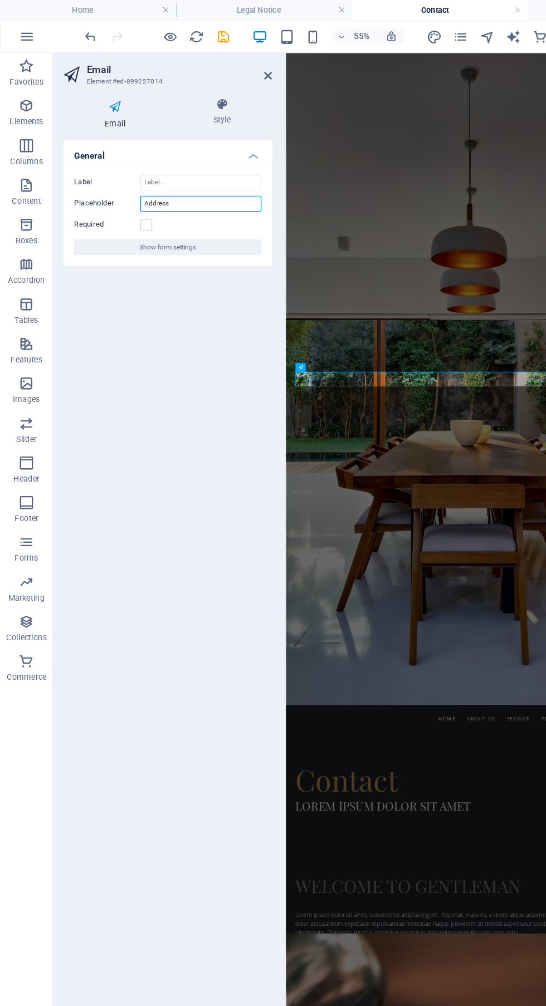
click at [184, 168] on input "Address" at bounding box center [169, 171] width 102 height 13
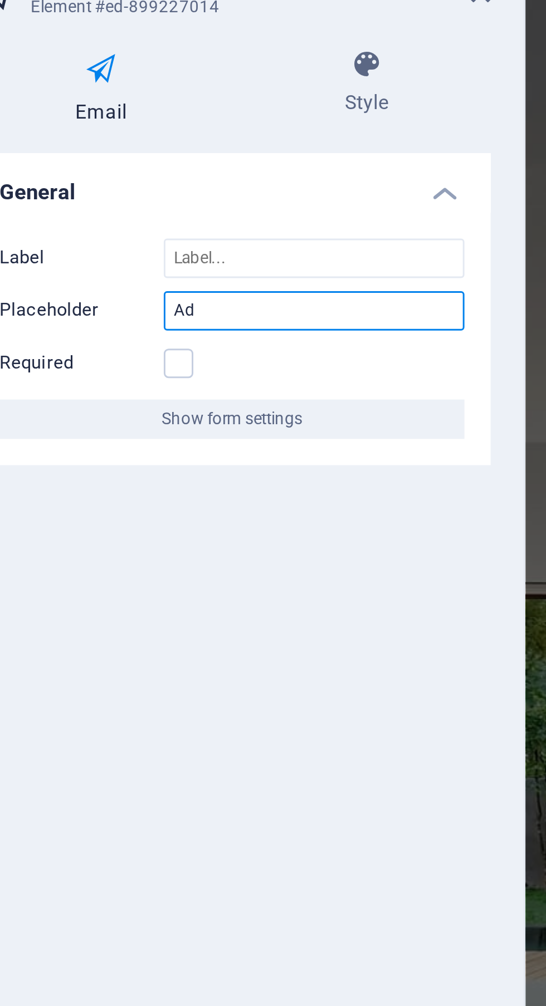
type input "A"
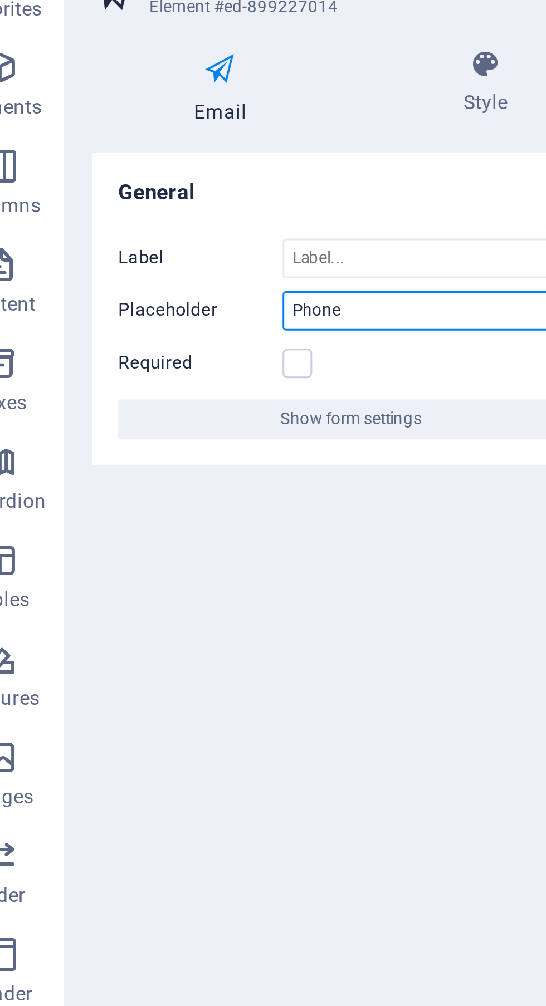
type input "Phone"
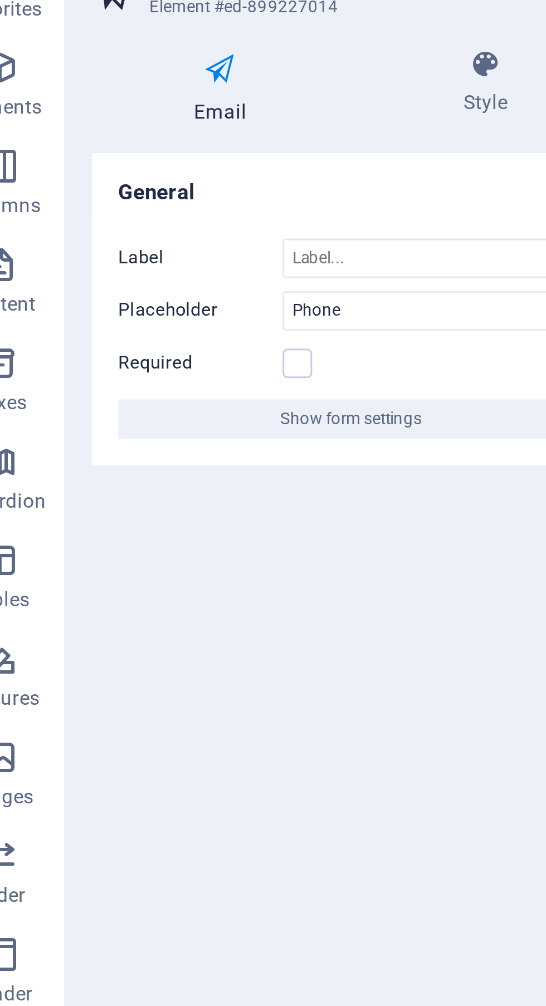
click at [120, 187] on label at bounding box center [123, 189] width 10 height 10
click at [0, 0] on input "Required" at bounding box center [0, 0] width 0 height 0
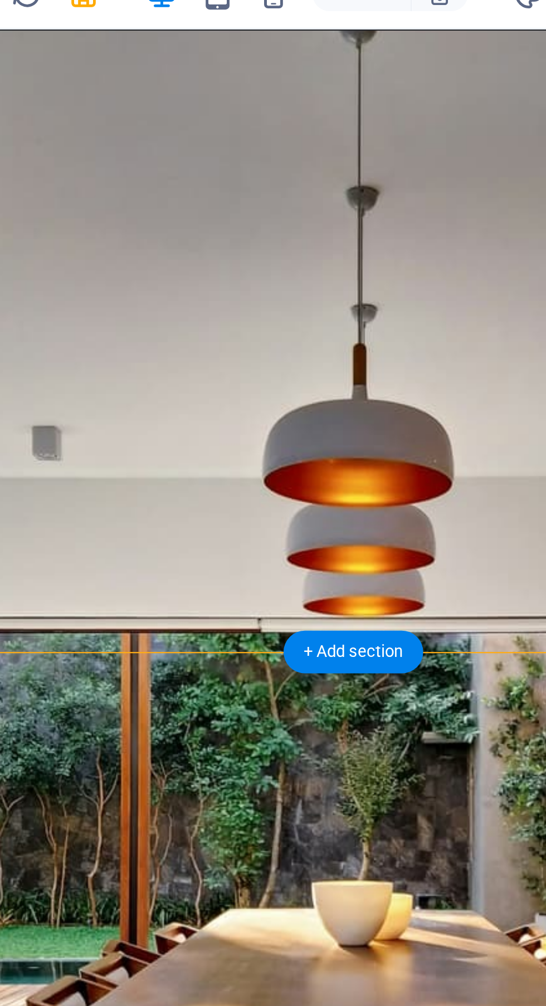
scroll to position [2, 0]
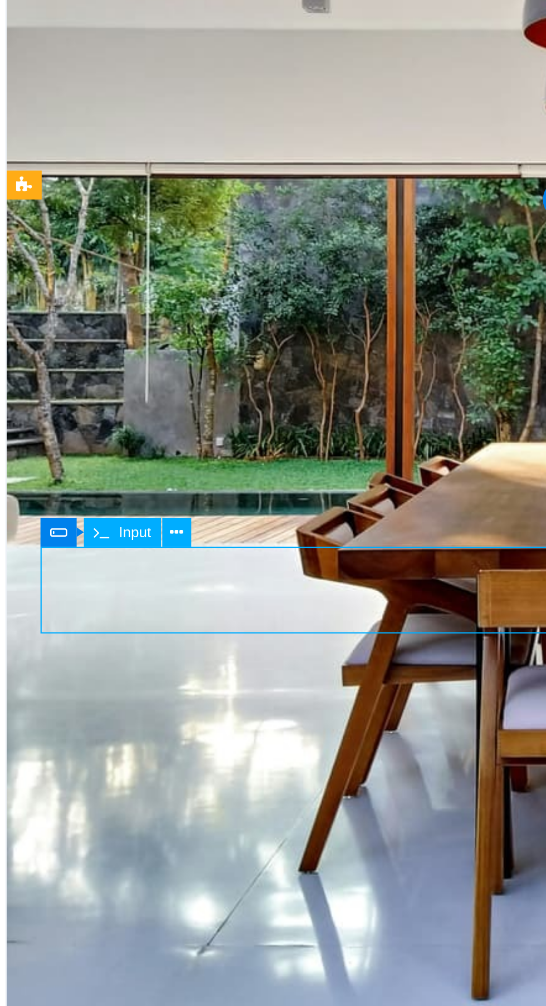
click at [116, 433] on icon at bounding box center [115, 431] width 6 height 11
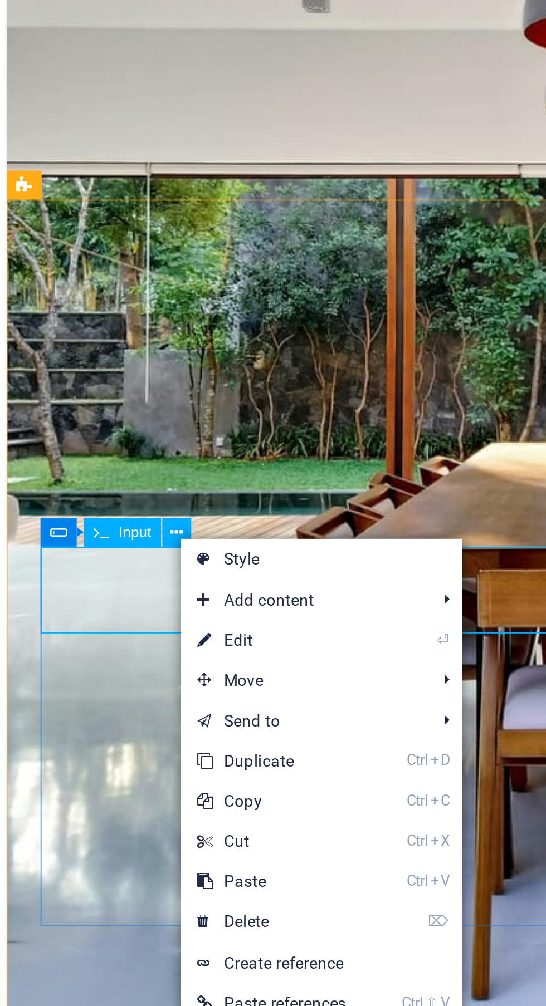
click at [173, 478] on link "⏎ Edit" at bounding box center [154, 476] width 75 height 17
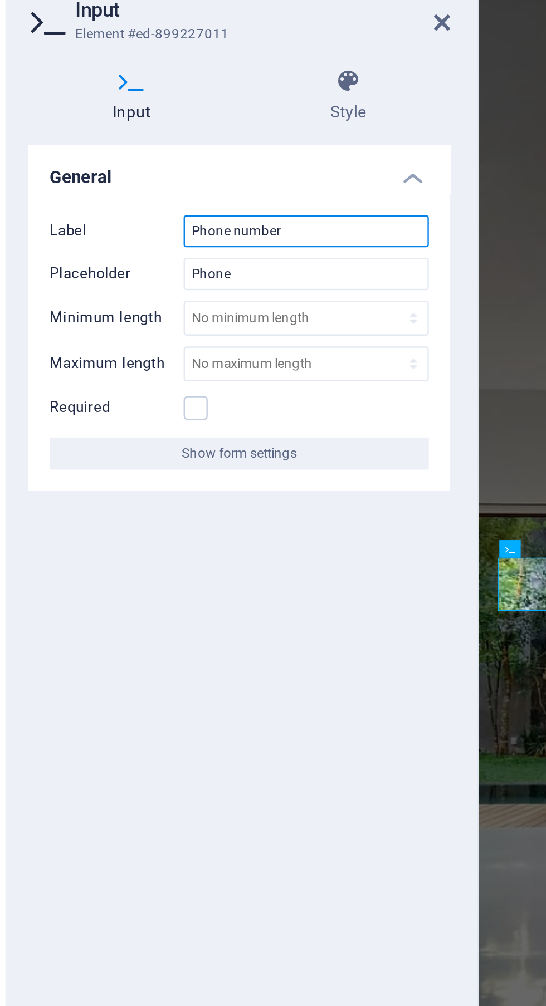
click at [168, 149] on input "Phone number" at bounding box center [169, 150] width 102 height 13
type input "Phone"
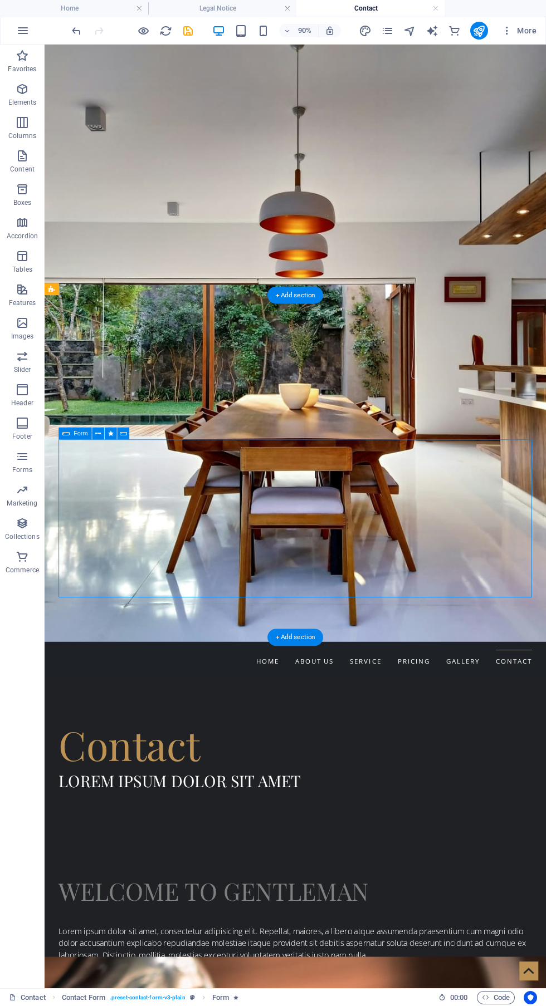
scroll to position [1, 0]
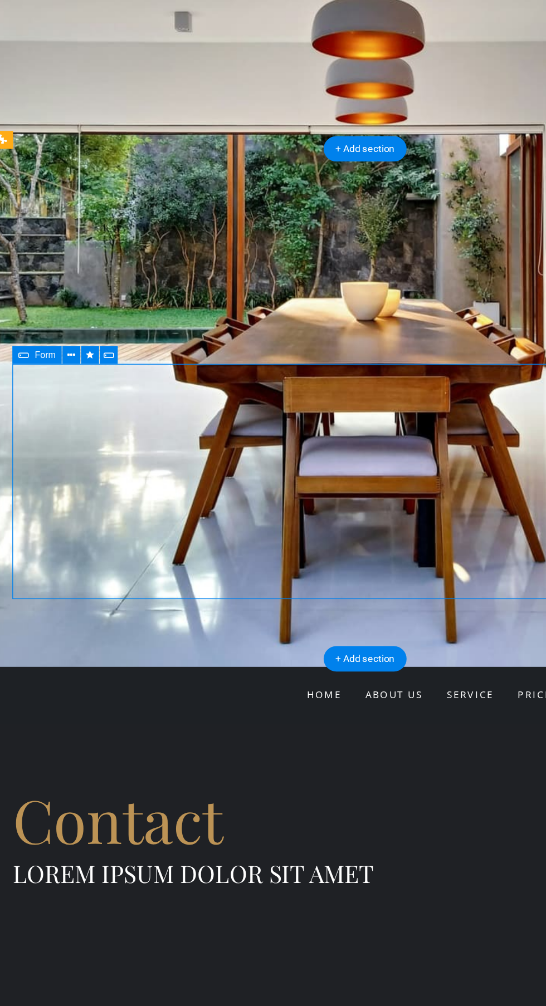
click at [233, 845] on div at bounding box center [270, 856] width 526 height 23
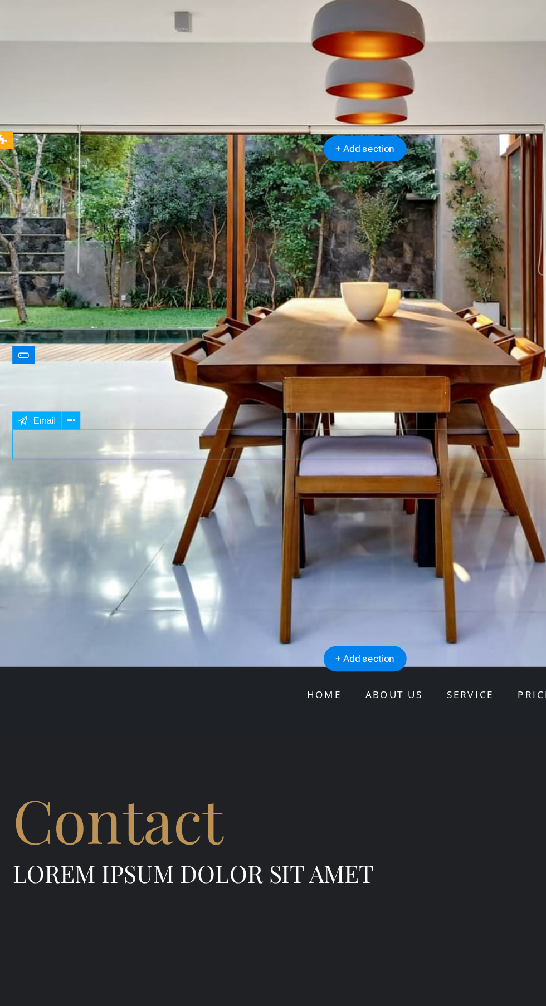
click at [203, 876] on div at bounding box center [270, 909] width 526 height 66
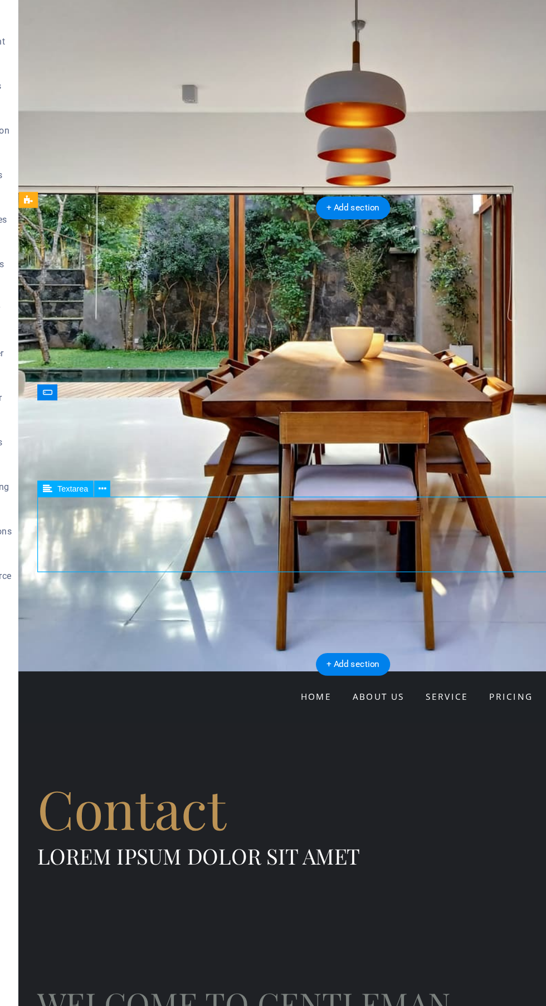
click at [253, 974] on div at bounding box center [297, 1007] width 526 height 66
click at [107, 506] on icon at bounding box center [108, 504] width 6 height 11
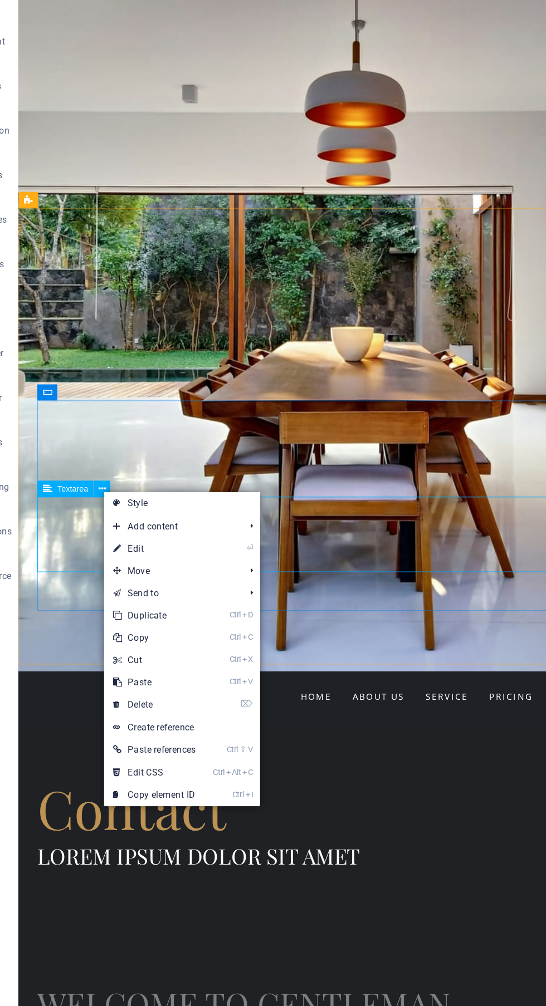
click at [164, 552] on link "⏎ Edit" at bounding box center [146, 549] width 75 height 17
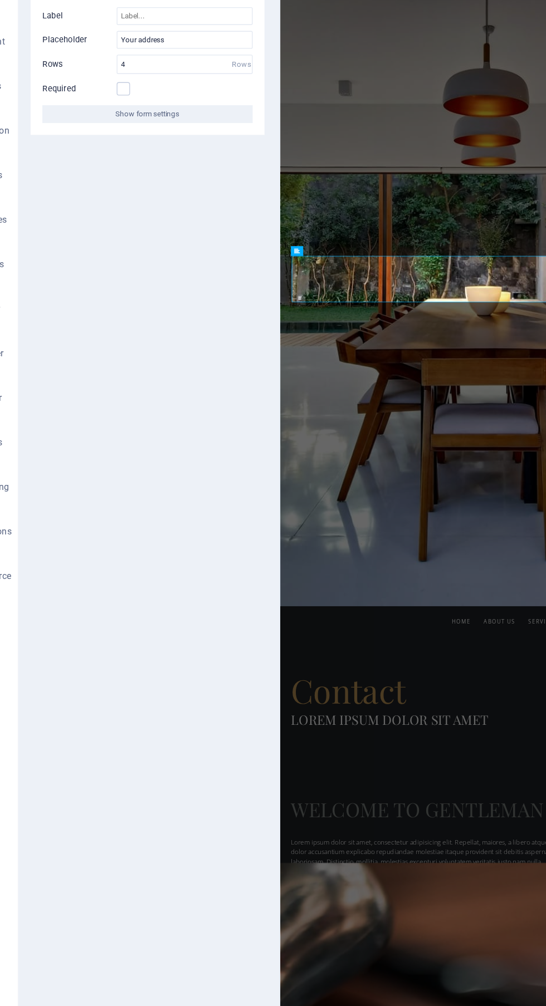
scroll to position [0, 0]
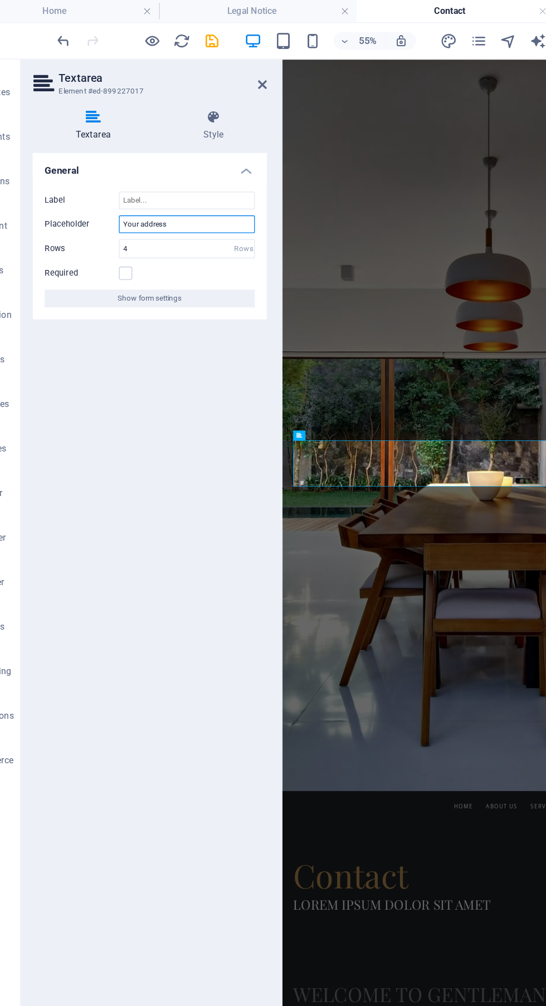
click at [178, 164] on input "Your address" at bounding box center [169, 167] width 102 height 13
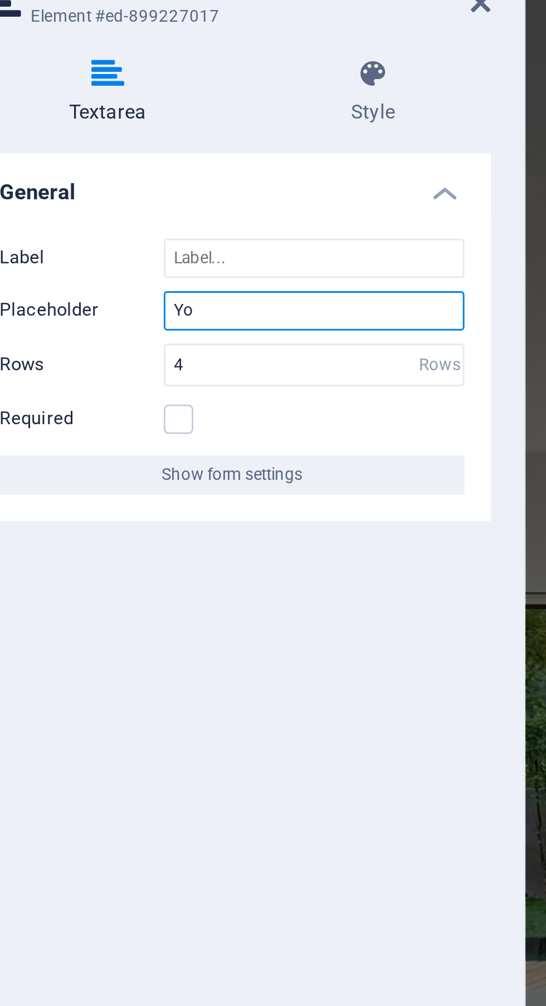
type input "Y"
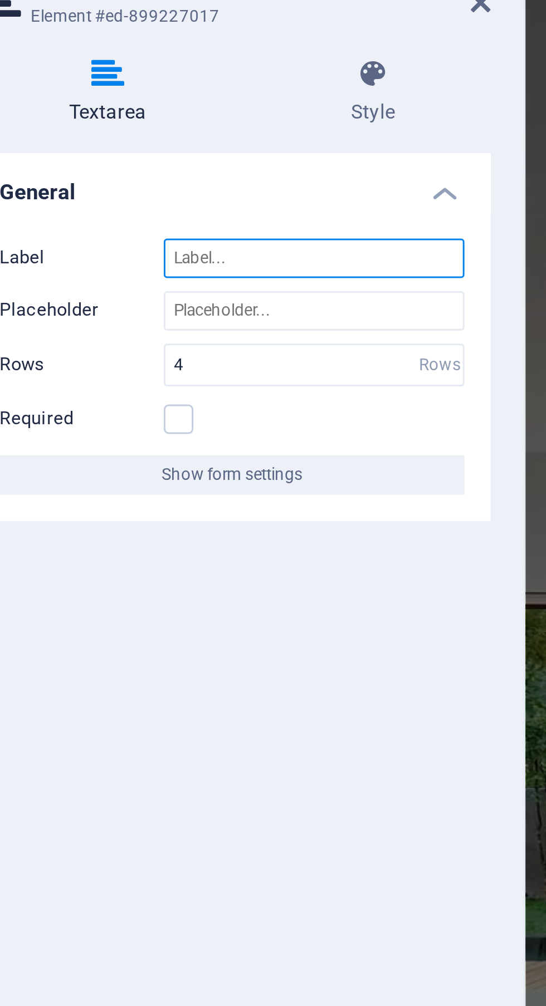
click at [180, 153] on input "Label" at bounding box center [169, 150] width 102 height 13
type input "[PERSON_NAME]"
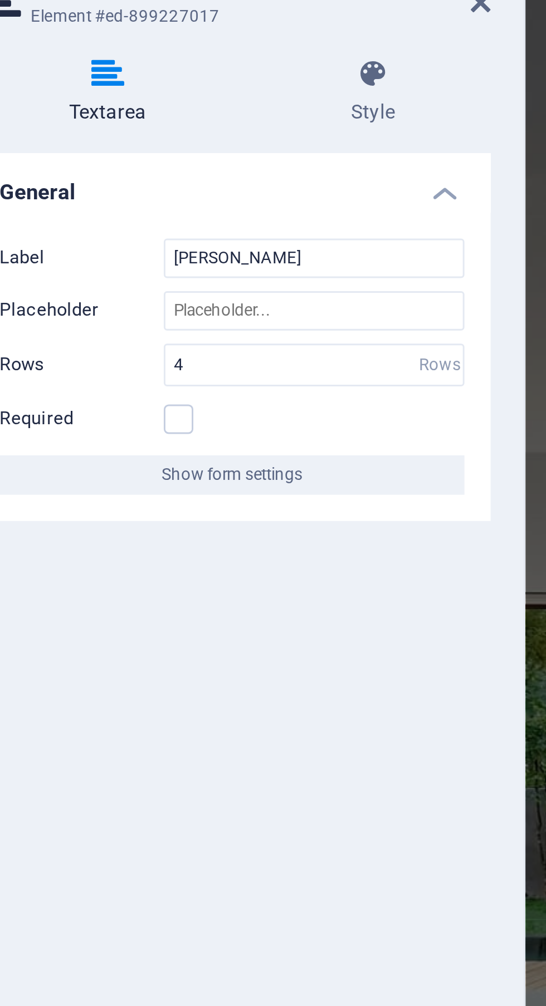
click at [226, 66] on icon at bounding box center [225, 63] width 7 height 9
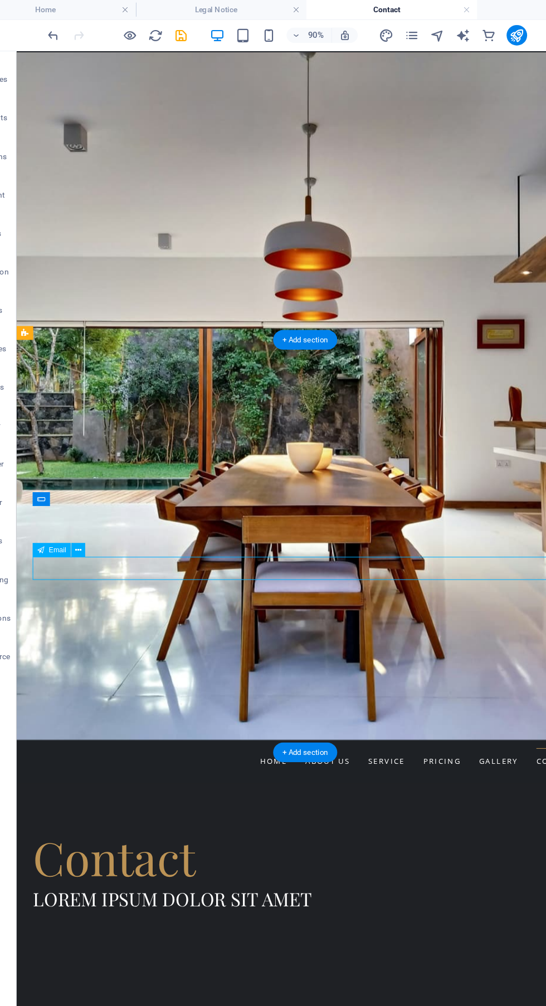
scroll to position [2, 0]
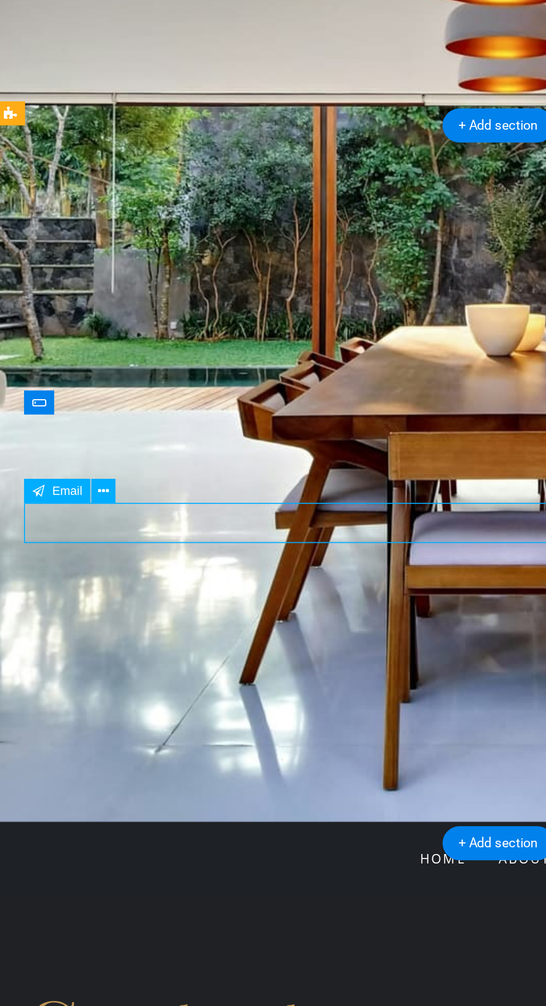
click at [95, 471] on button at bounding box center [98, 476] width 12 height 12
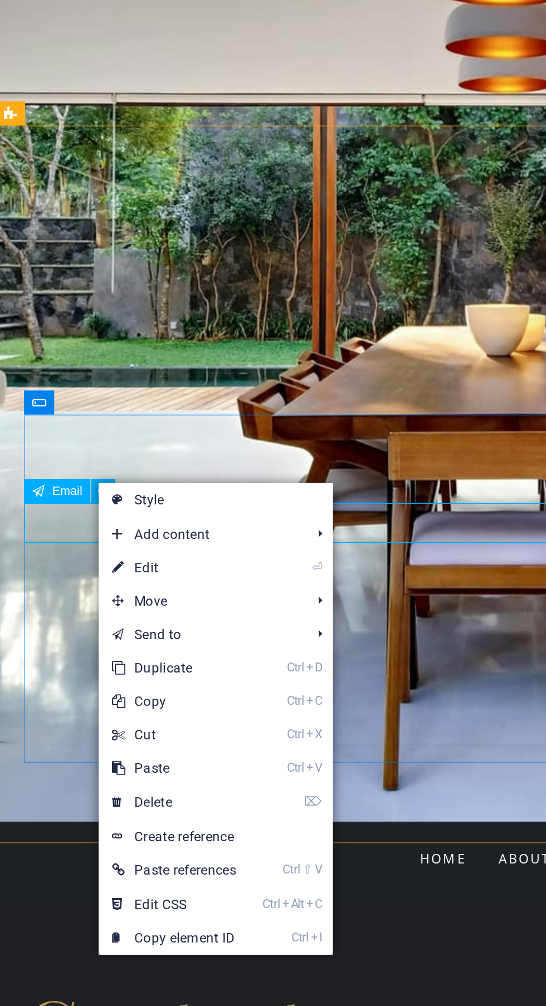
click at [153, 514] on link "⏎ Edit" at bounding box center [133, 514] width 75 height 17
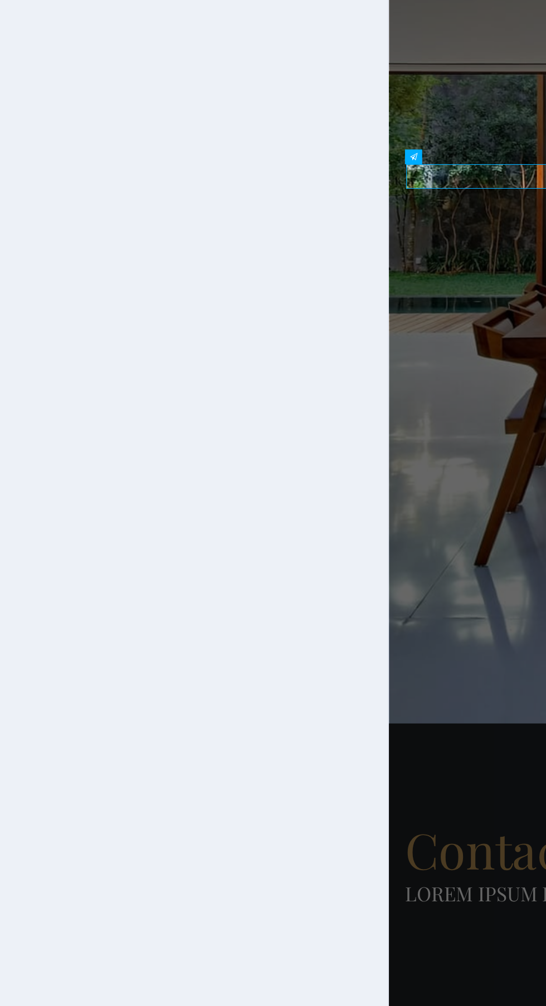
scroll to position [0, 0]
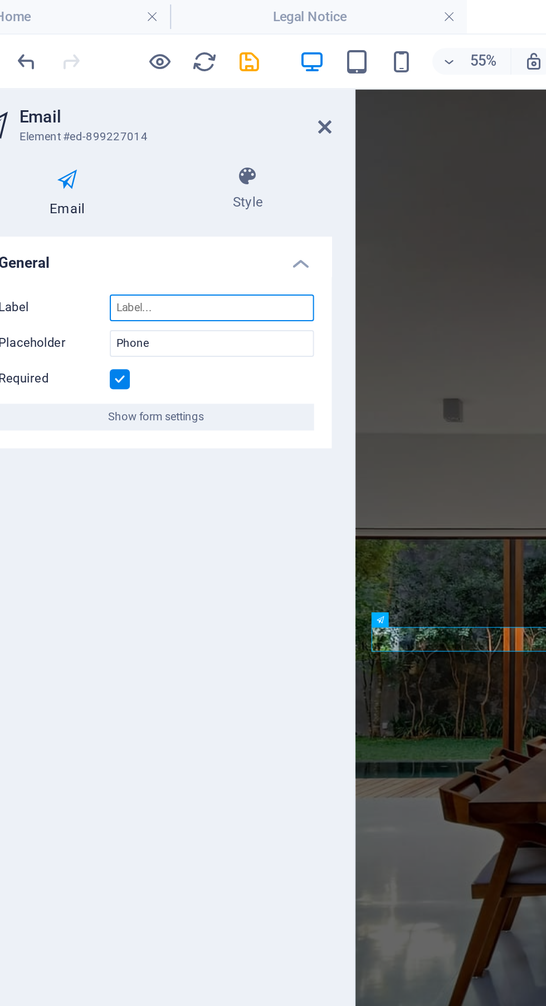
click at [175, 152] on input "Label" at bounding box center [169, 153] width 102 height 13
type input "Address"
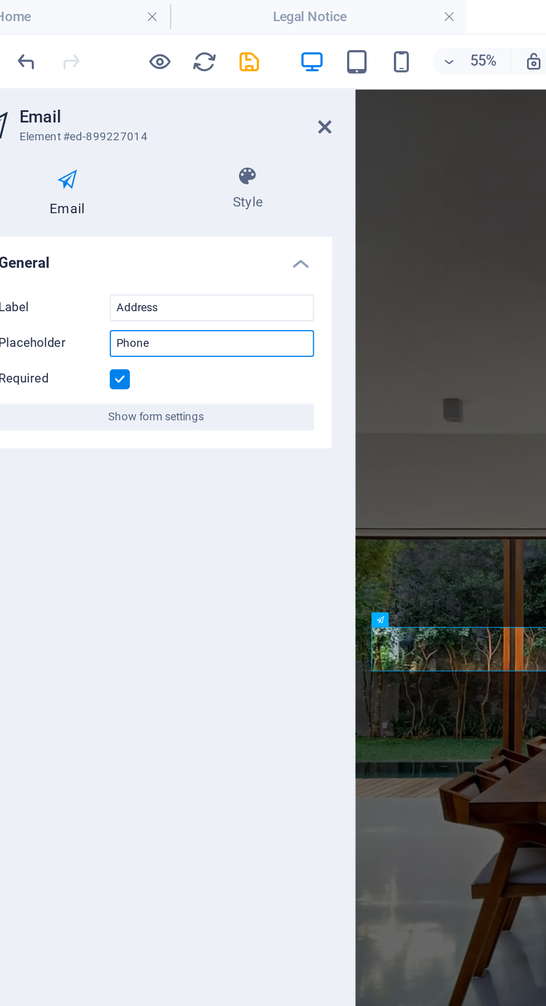
click at [166, 167] on input "Phone" at bounding box center [169, 171] width 102 height 13
type input "P"
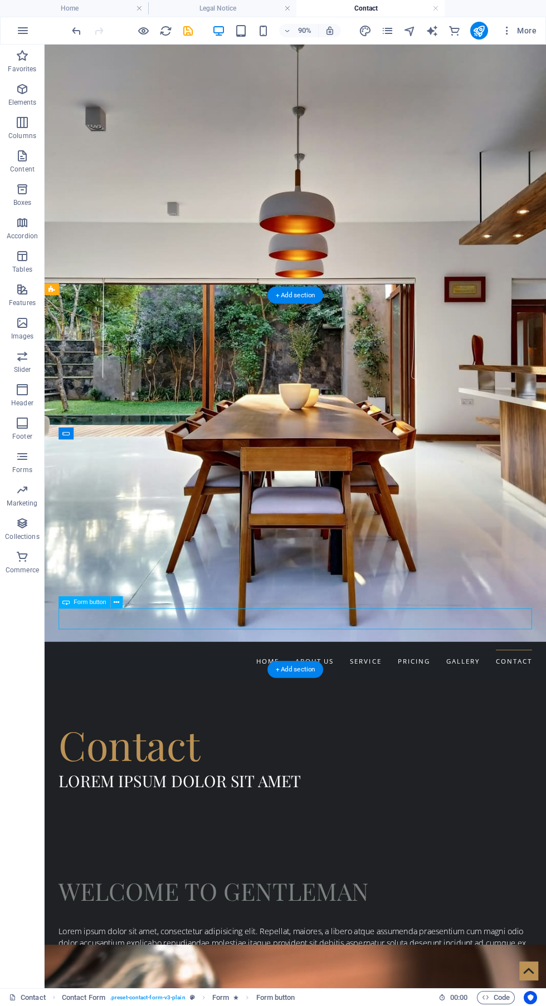
click at [189, 30] on icon "save" at bounding box center [188, 30] width 13 height 13
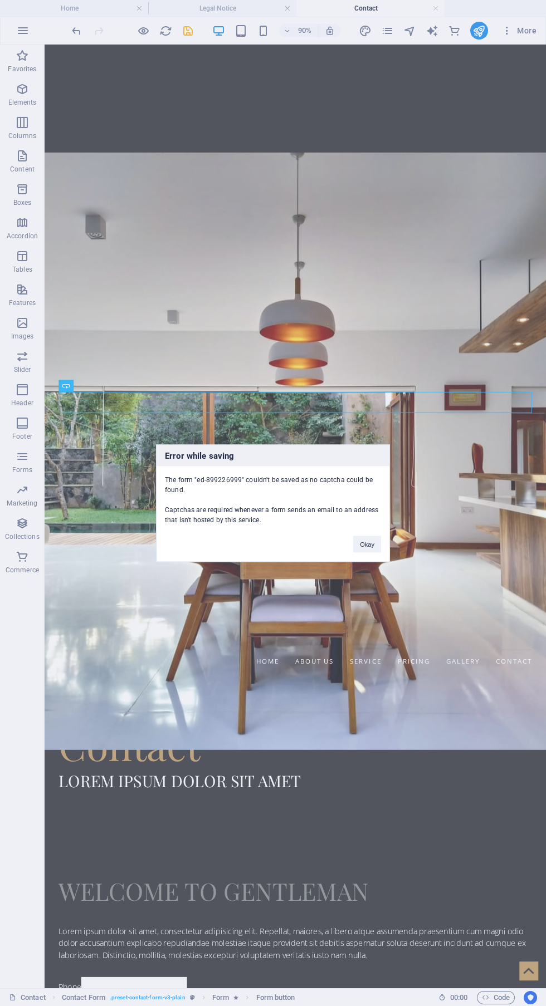
scroll to position [240, 0]
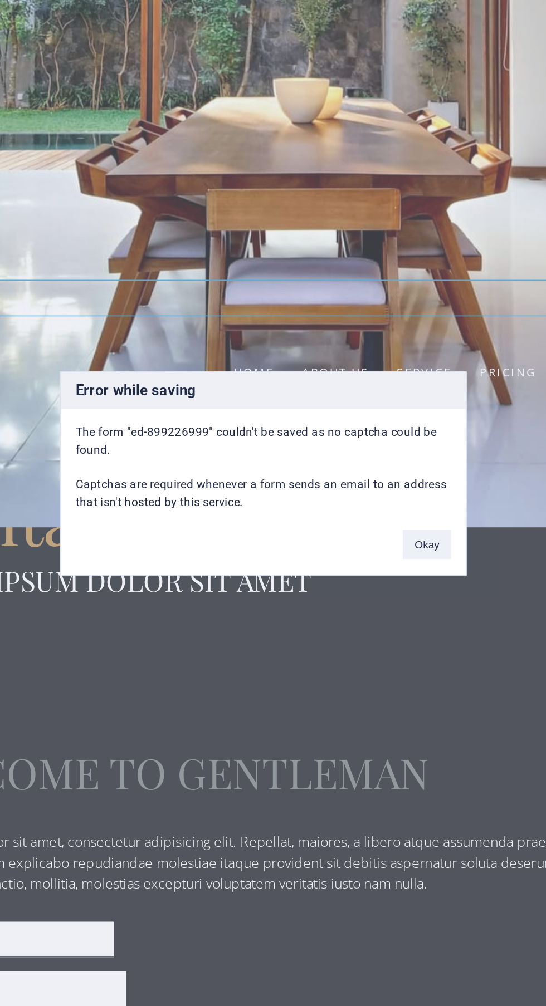
click at [368, 546] on button "Okay" at bounding box center [367, 544] width 28 height 17
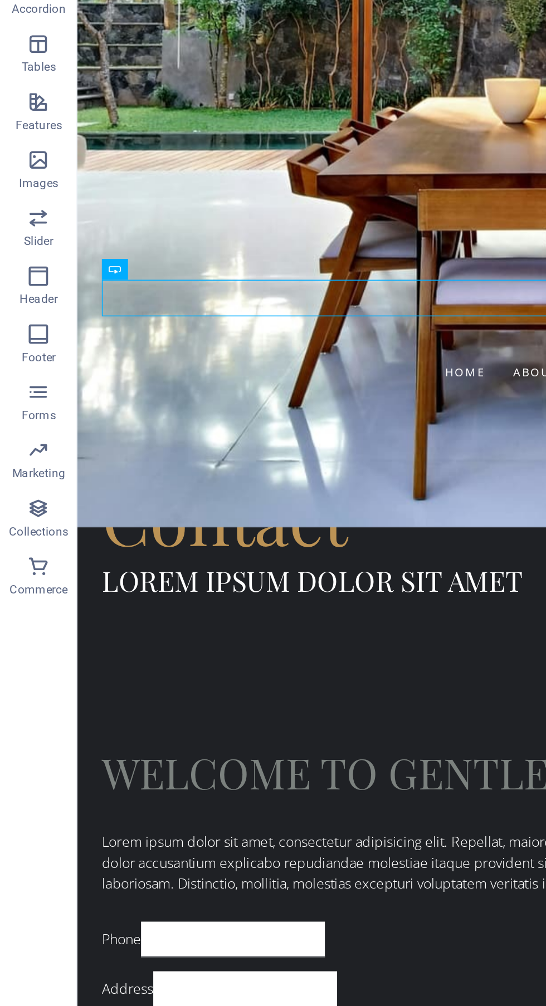
click at [228, 684] on div at bounding box center [355, 784] width 557 height 200
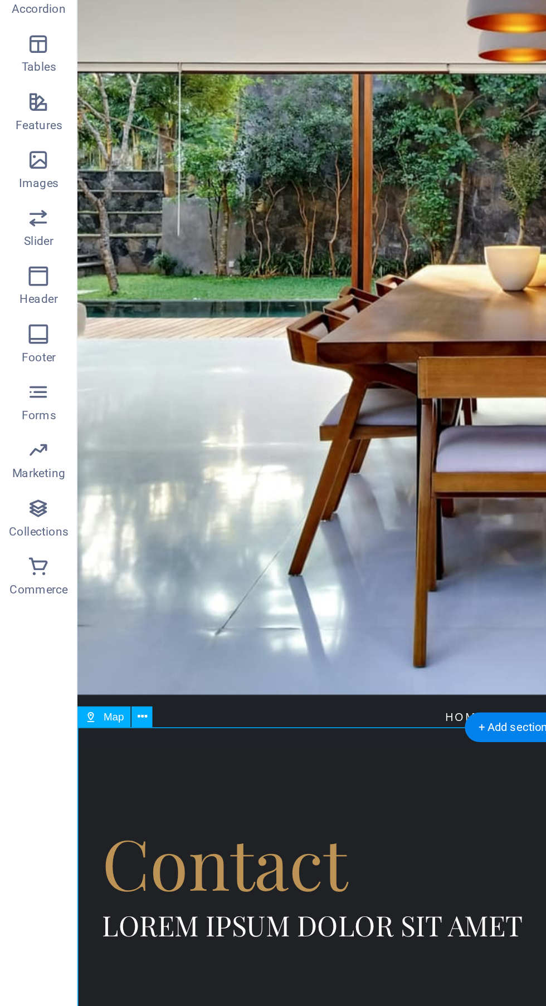
scroll to position [0, 0]
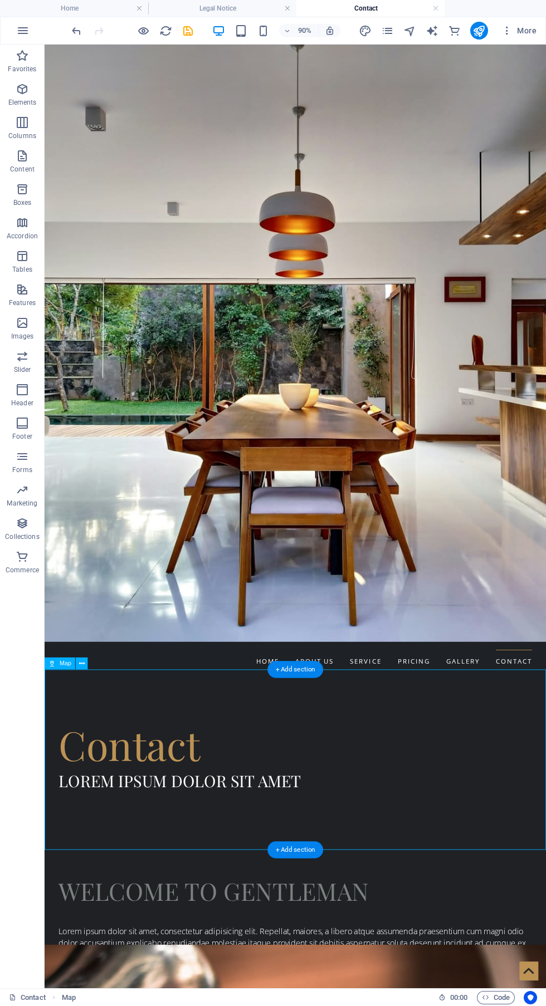
click at [187, 27] on icon "save" at bounding box center [188, 30] width 13 height 13
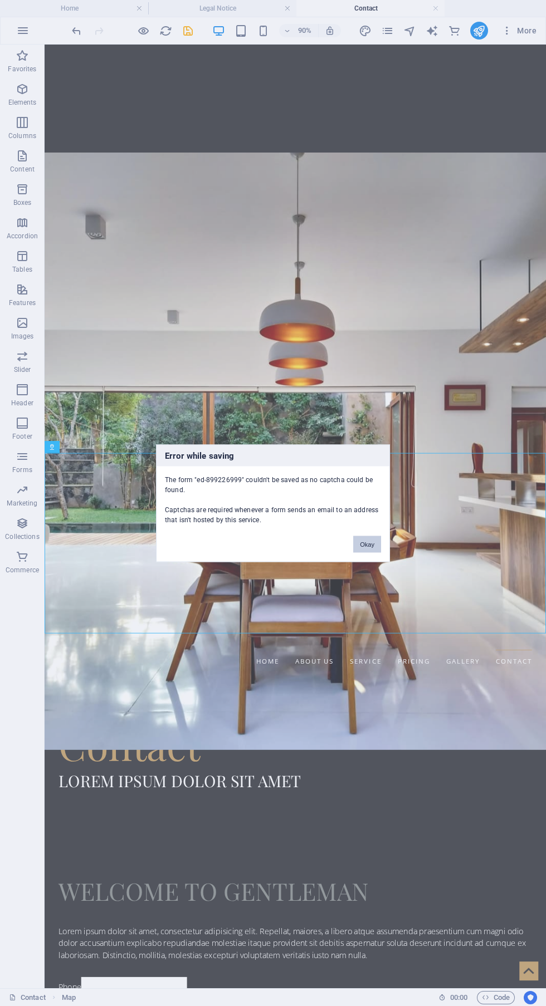
scroll to position [240, 0]
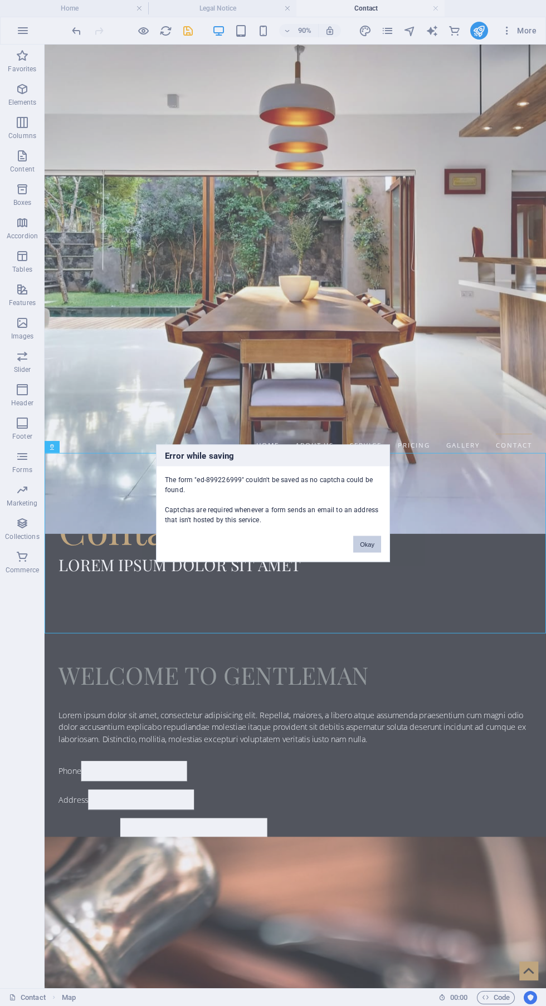
click at [367, 544] on button "Okay" at bounding box center [367, 544] width 28 height 17
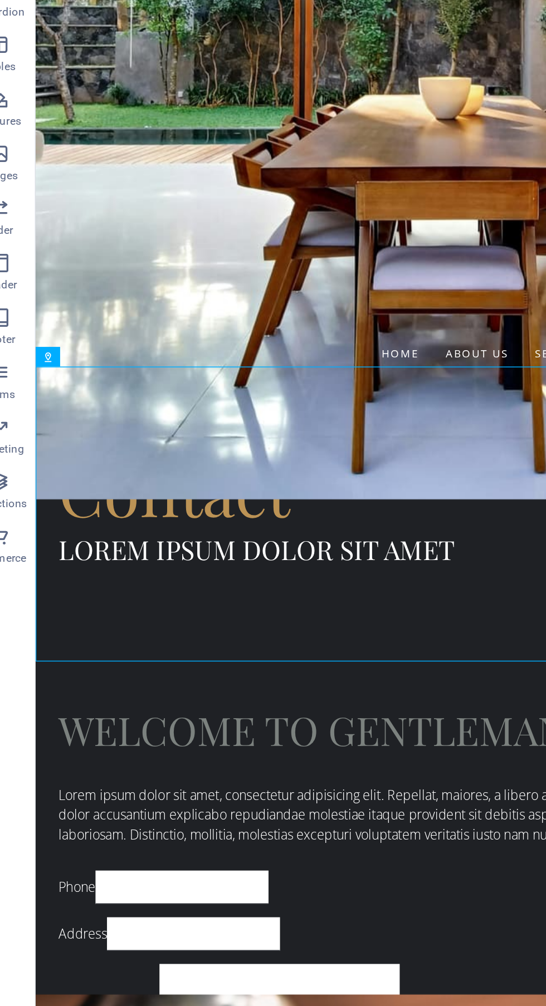
click at [181, 706] on div at bounding box center [313, 806] width 557 height 200
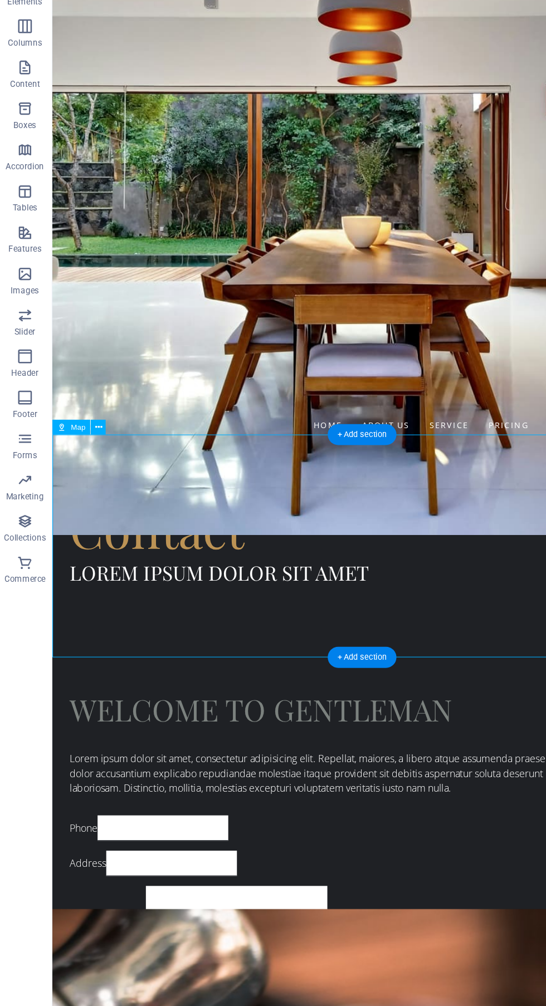
scroll to position [239, 0]
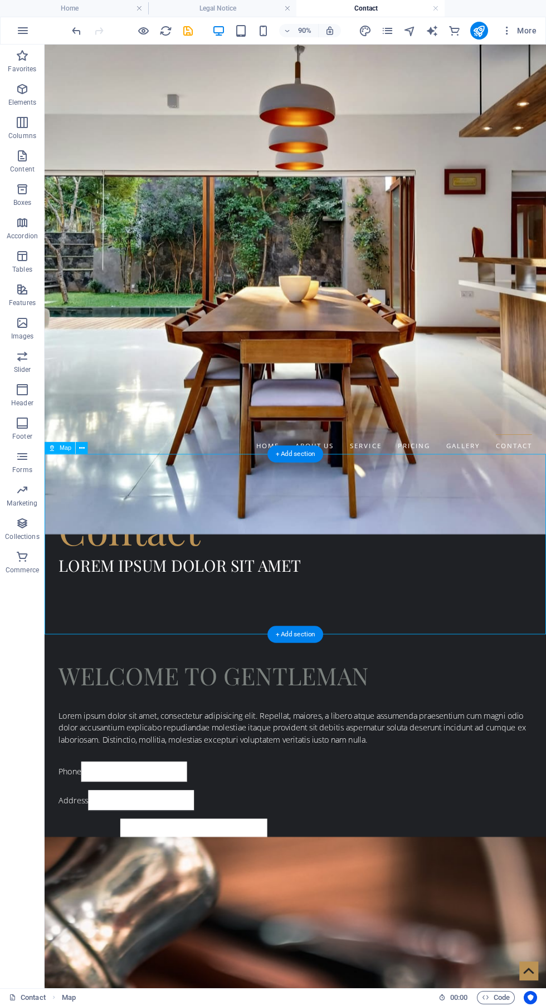
click at [188, 30] on icon "save" at bounding box center [188, 30] width 13 height 13
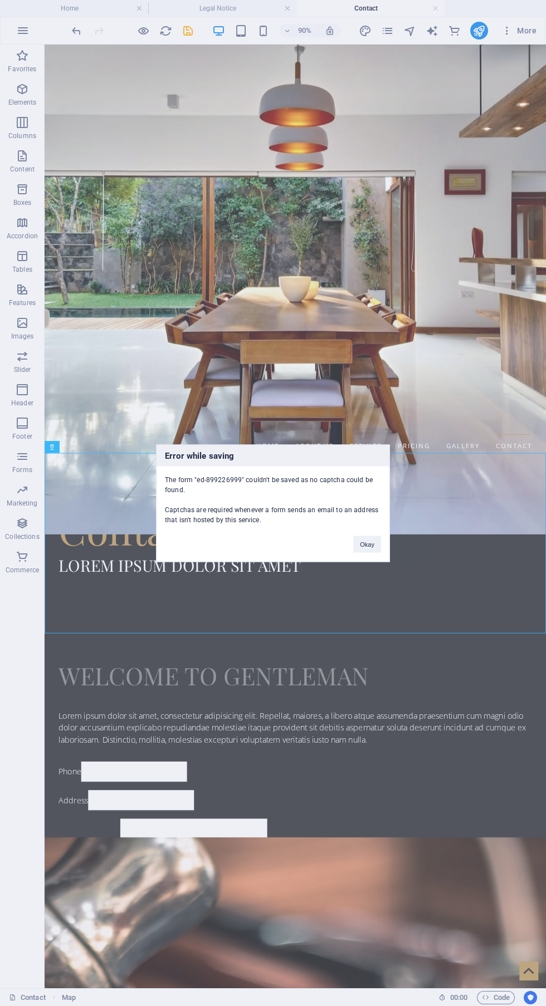
scroll to position [240, 0]
click at [367, 544] on button "Okay" at bounding box center [367, 544] width 28 height 17
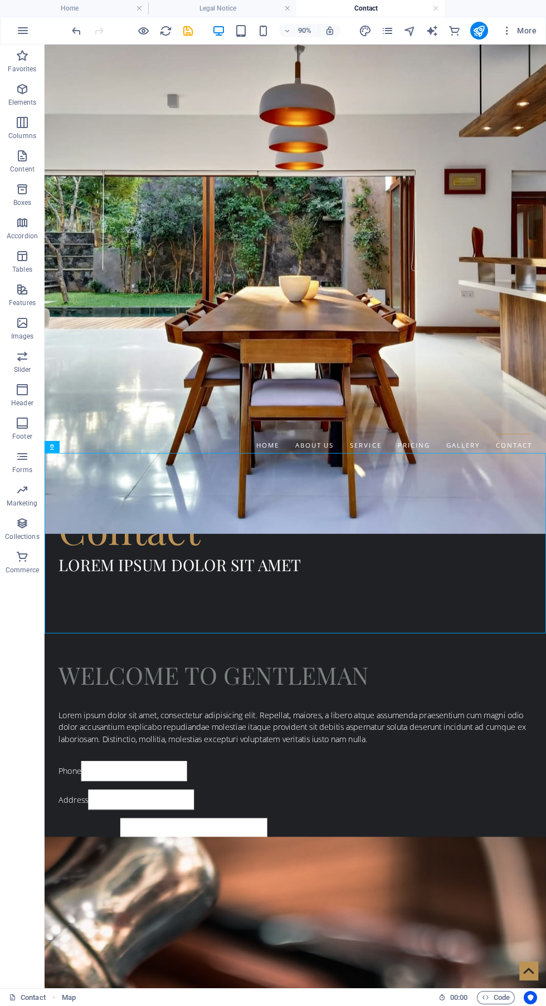
click at [479, 783] on div "Lorem ipsum dolor sit amet, consectetur adipisicing elit. Repellat, maiores, a …" at bounding box center [323, 803] width 526 height 40
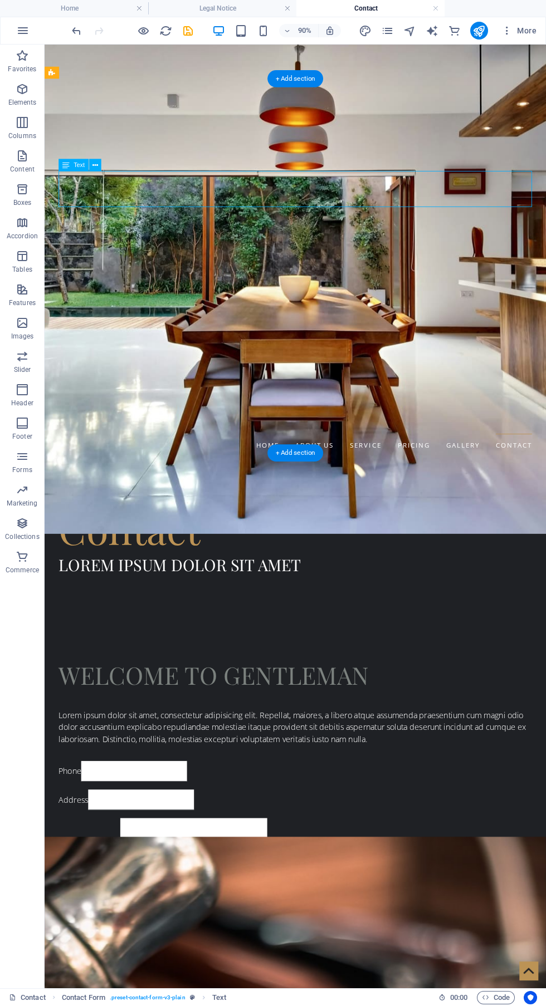
click at [497, 680] on div "WELCOME TO GENTLEMAN Lorem ipsum dolor sit amet, consectetur adipisicing elit. …" at bounding box center [323, 865] width 557 height 371
click at [70, 72] on span "Contact Form" at bounding box center [77, 73] width 36 height 6
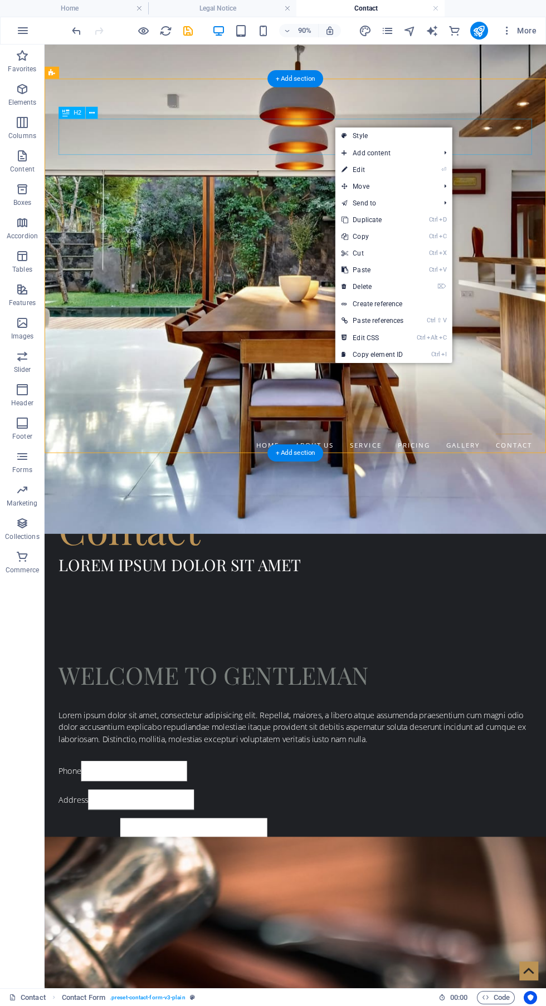
click at [406, 168] on link "⏎ Edit" at bounding box center [372, 169] width 75 height 17
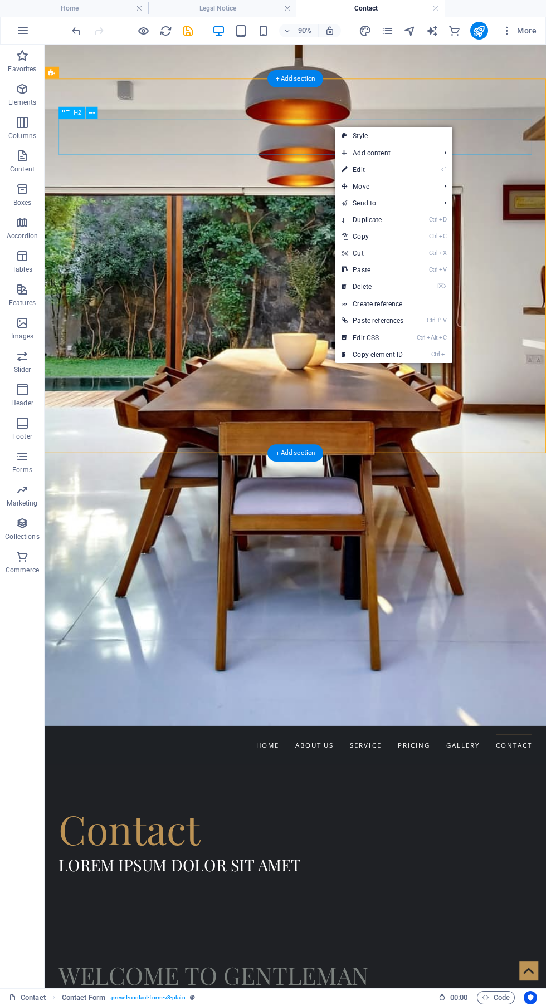
select select "rem"
select select "px"
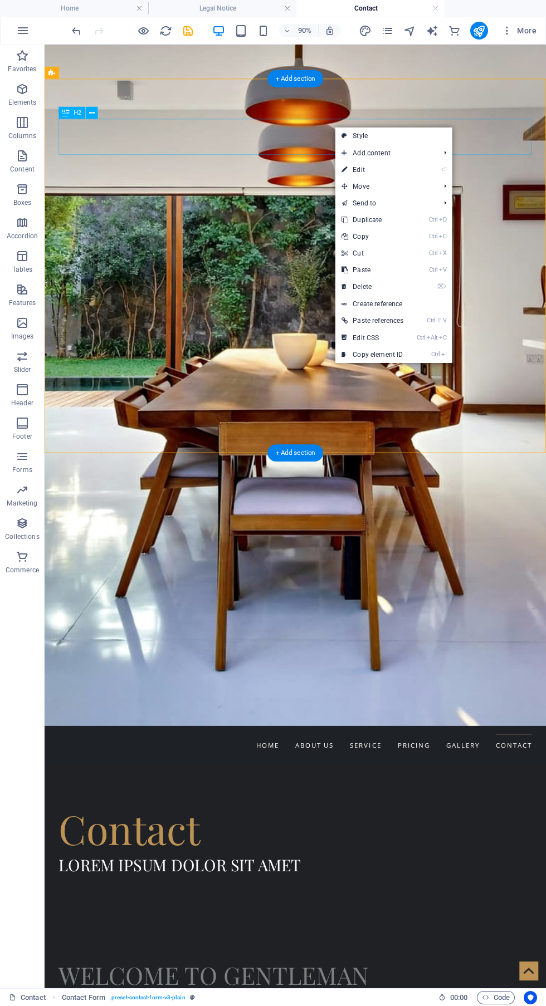
select select "px"
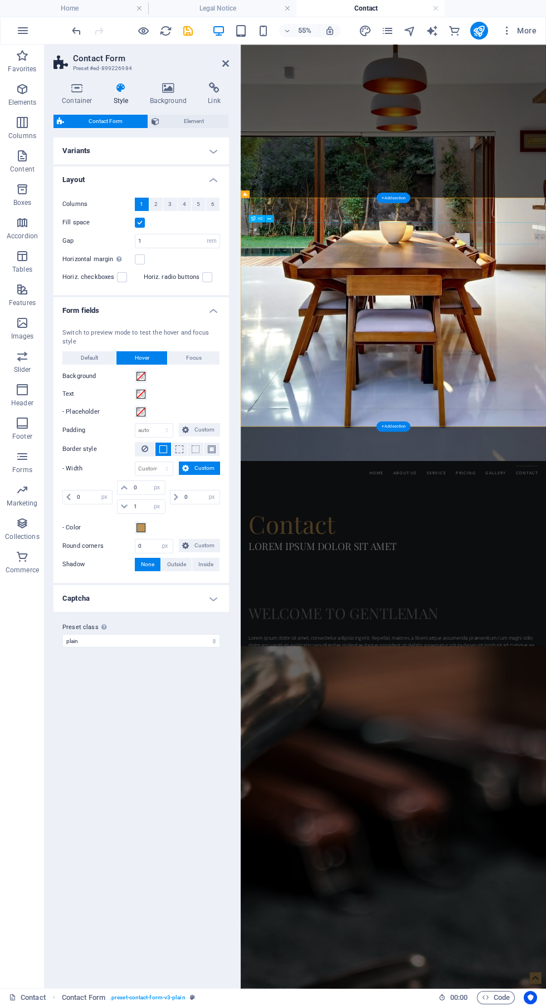
scroll to position [0, 0]
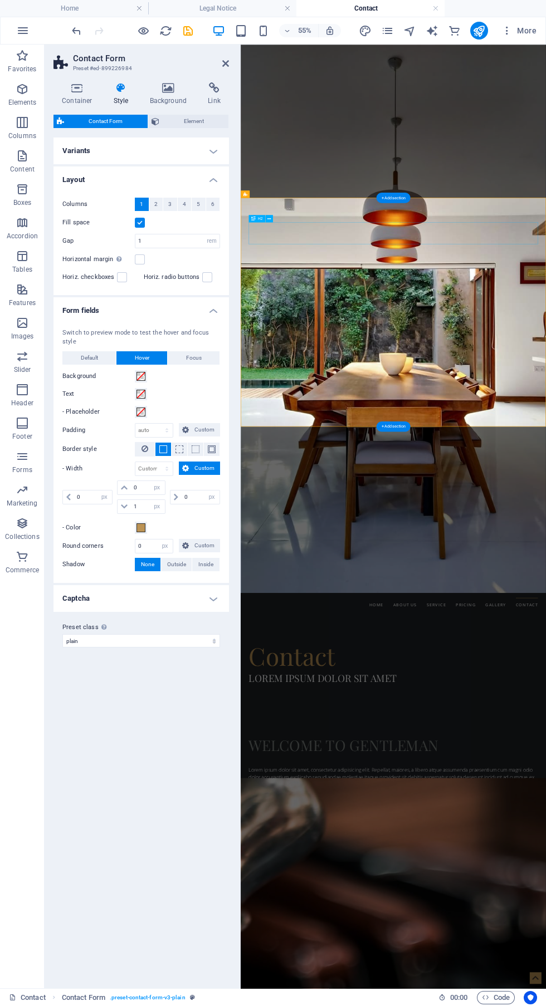
click at [107, 121] on span "Contact Form" at bounding box center [105, 121] width 77 height 13
click at [104, 120] on span "Contact Form" at bounding box center [105, 121] width 77 height 13
click at [76, 88] on icon at bounding box center [76, 87] width 47 height 11
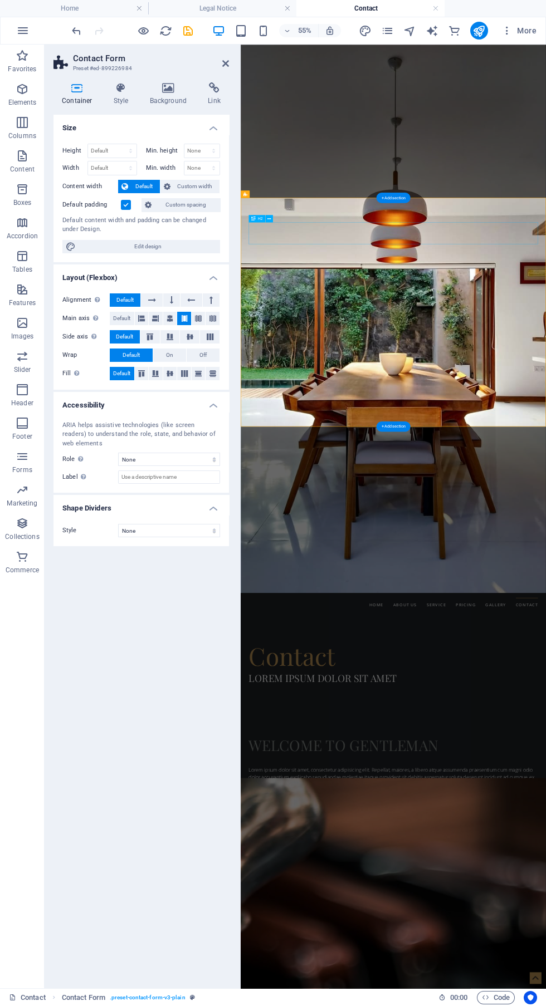
click at [117, 86] on icon at bounding box center [121, 87] width 32 height 11
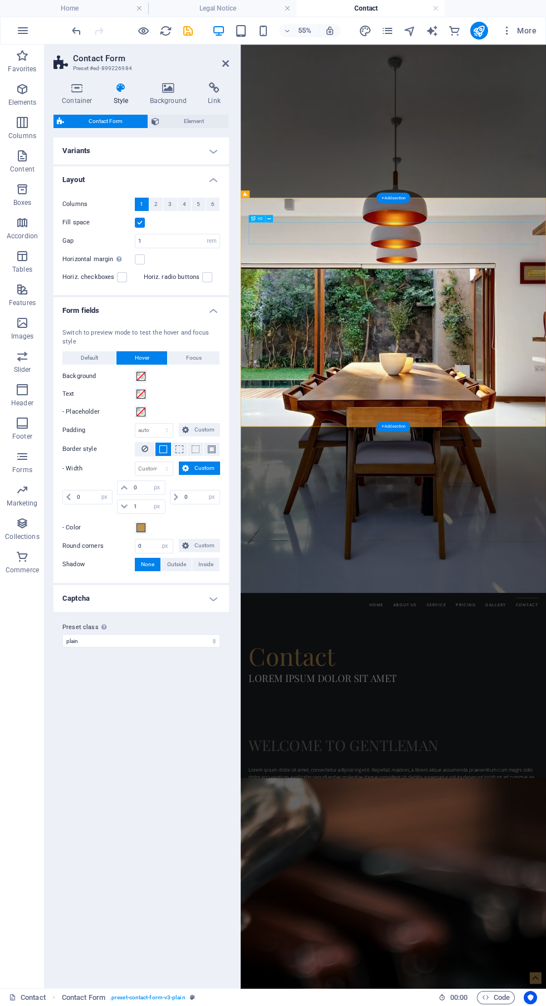
click at [171, 91] on icon at bounding box center [168, 87] width 54 height 11
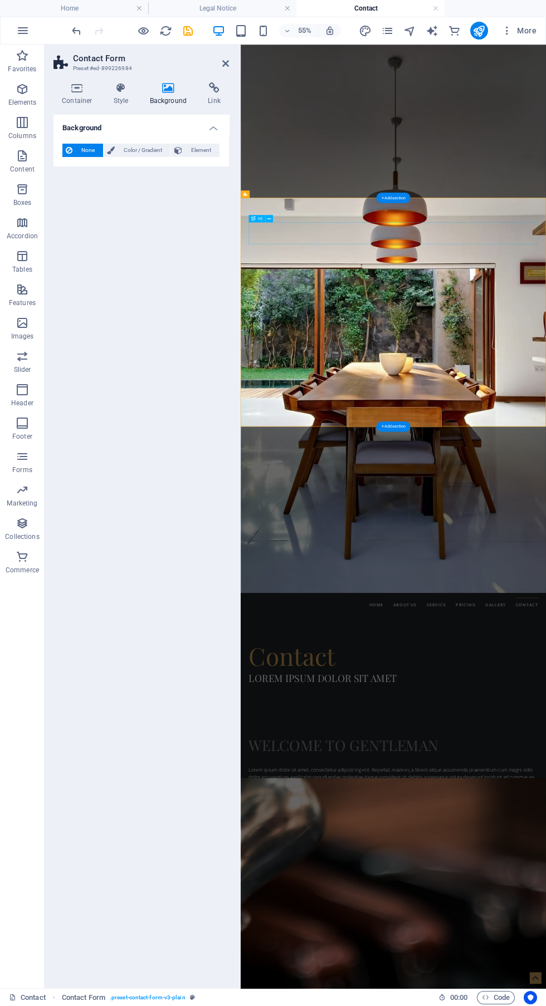
click at [83, 95] on h4 "Container" at bounding box center [79, 93] width 52 height 23
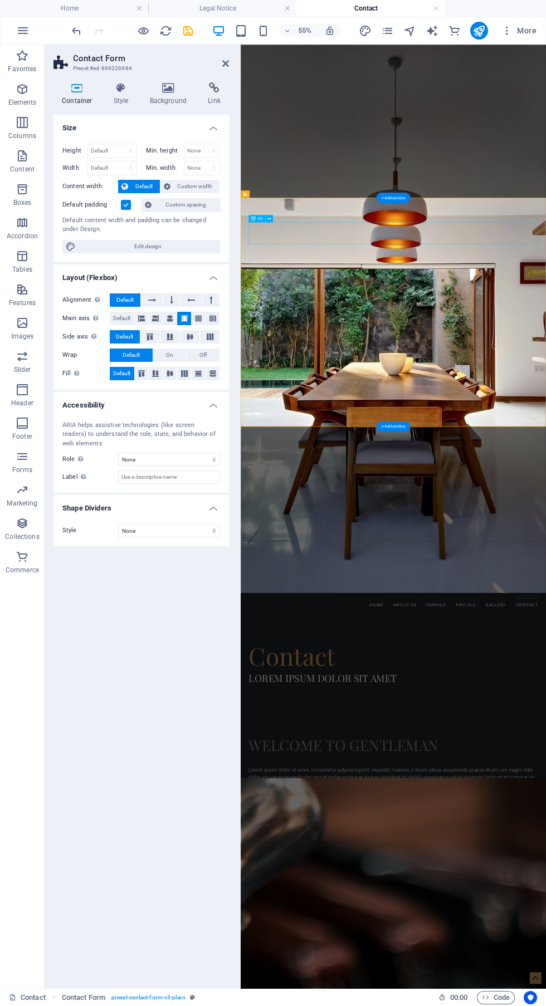
click at [109, 59] on h2 "Contact Form" at bounding box center [151, 58] width 156 height 10
click at [227, 65] on icon at bounding box center [225, 63] width 7 height 9
